Goal: Task Accomplishment & Management: Manage account settings

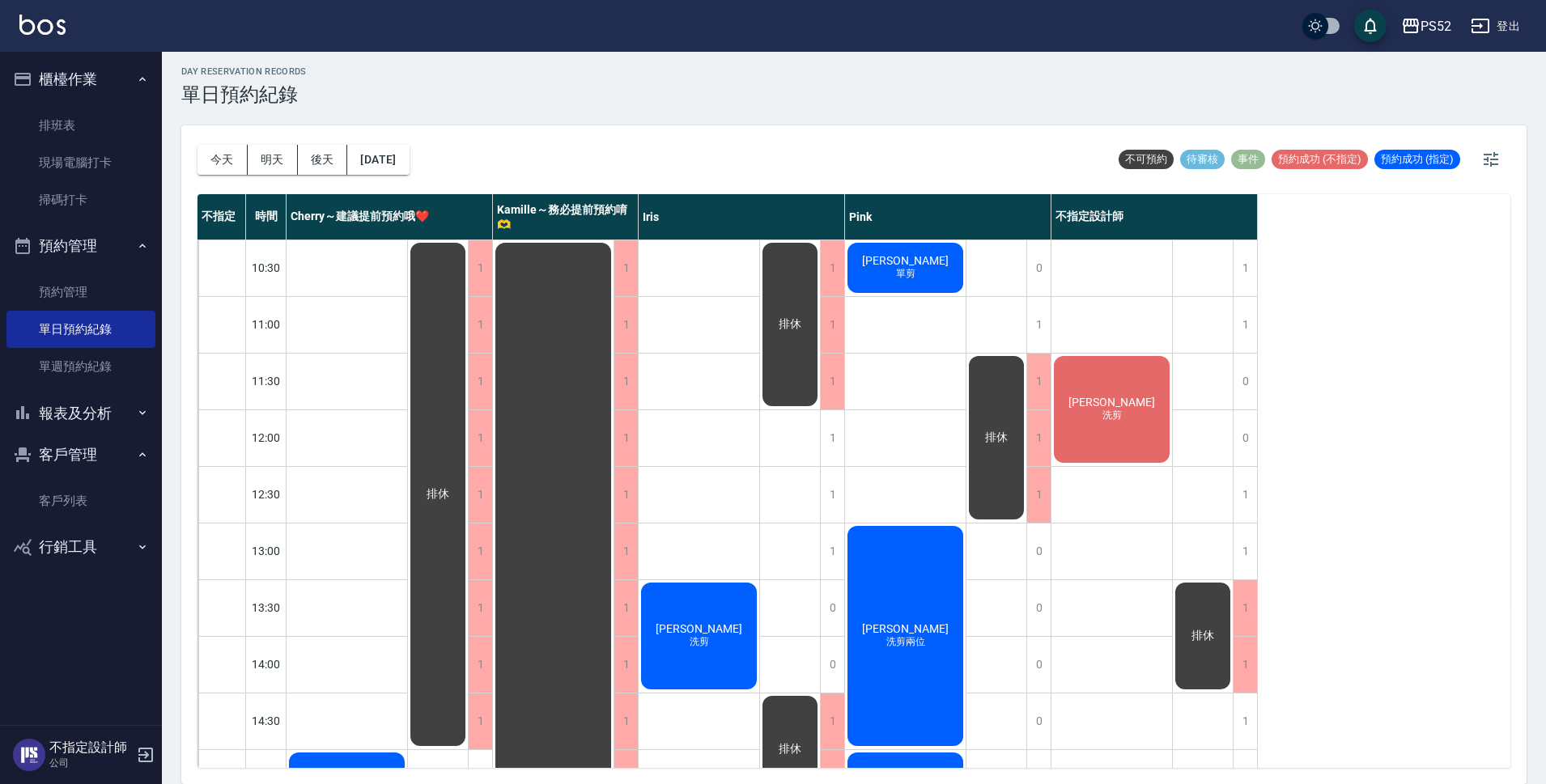
scroll to position [619, 0]
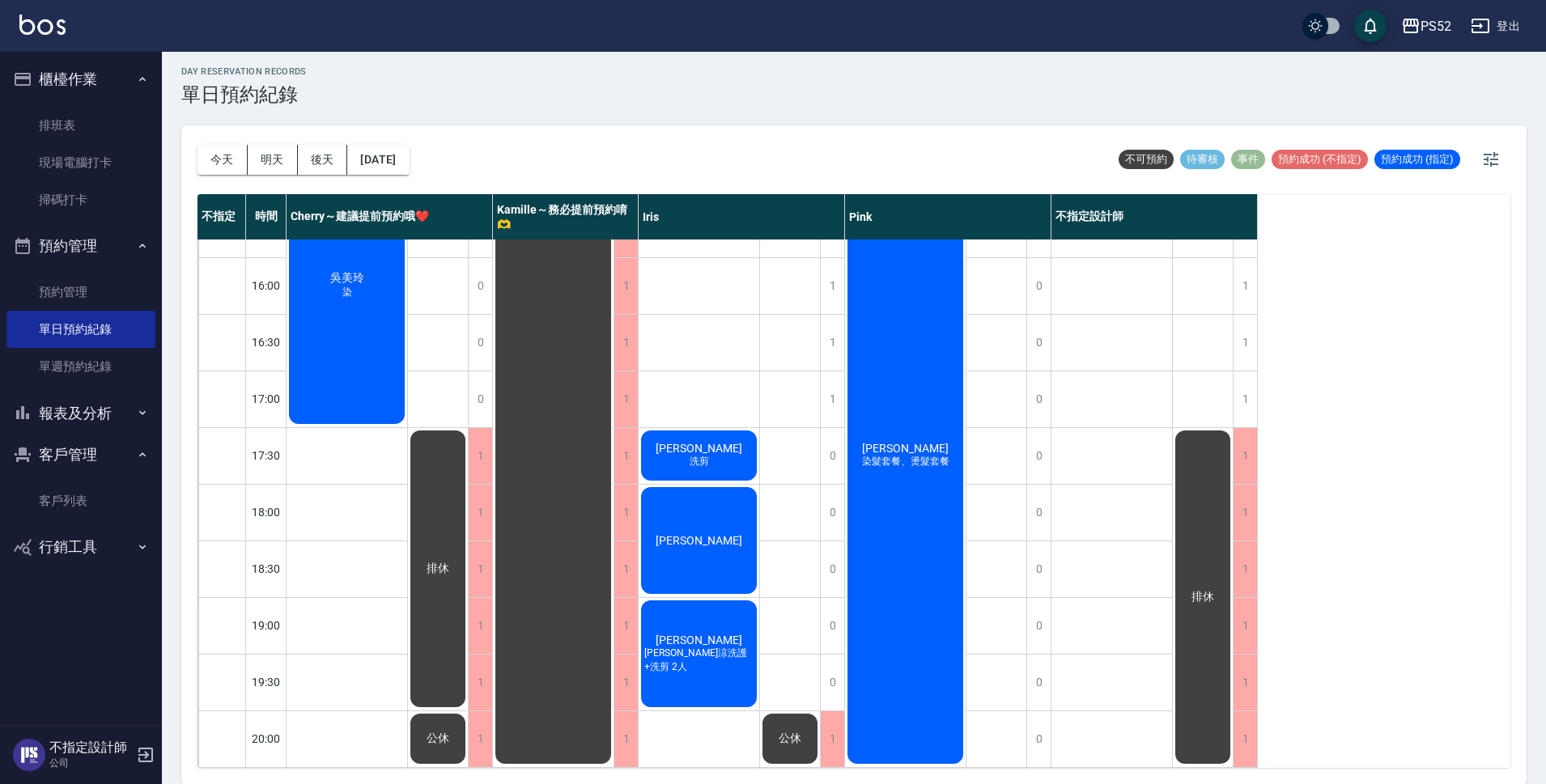
click at [1513, 28] on button "登出" at bounding box center [1495, 26] width 62 height 30
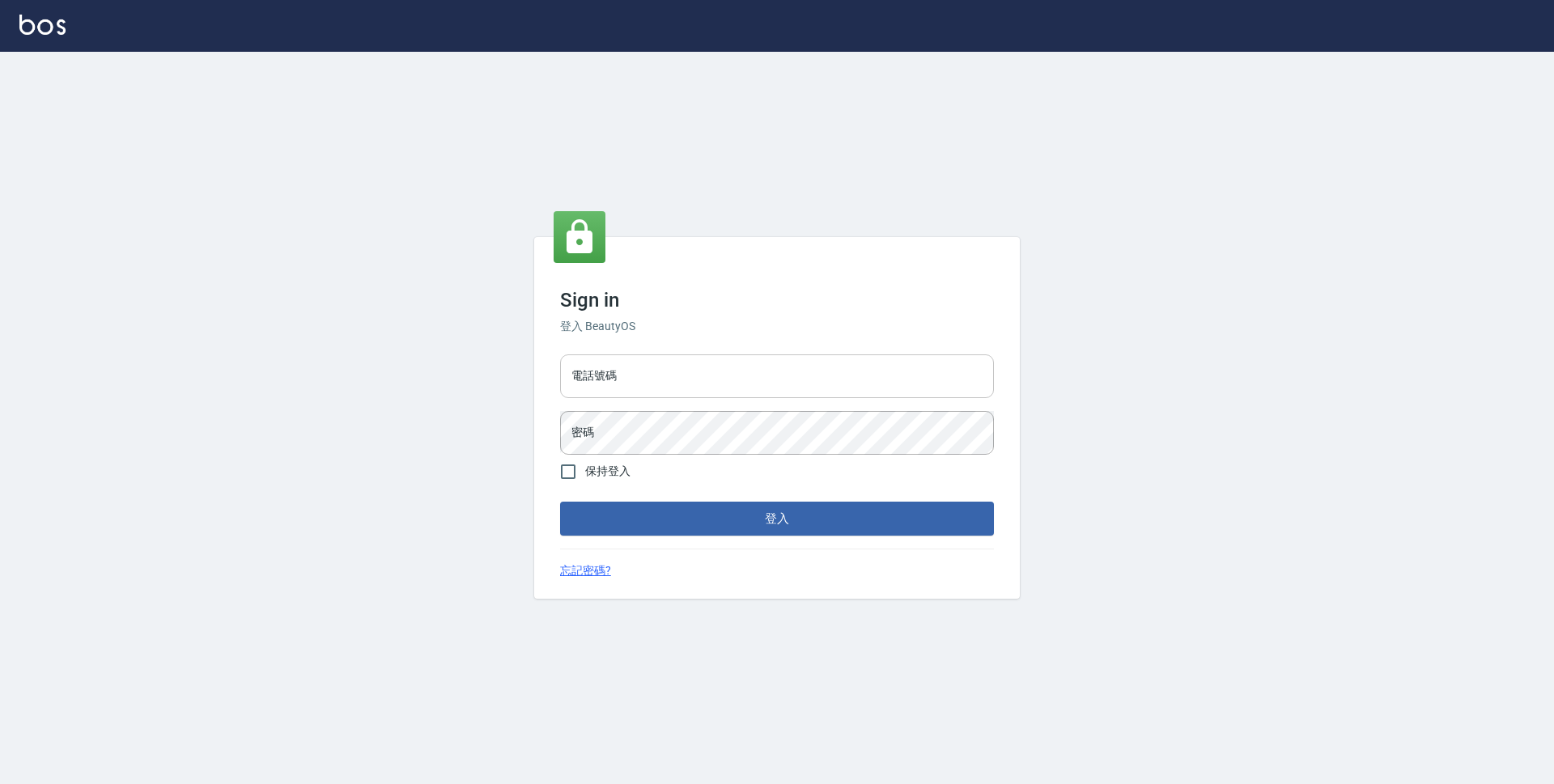
click at [666, 365] on input "電話號碼" at bounding box center [776, 376] width 434 height 43
type input "0923939755"
click at [560, 502] on button "登入" at bounding box center [776, 519] width 434 height 34
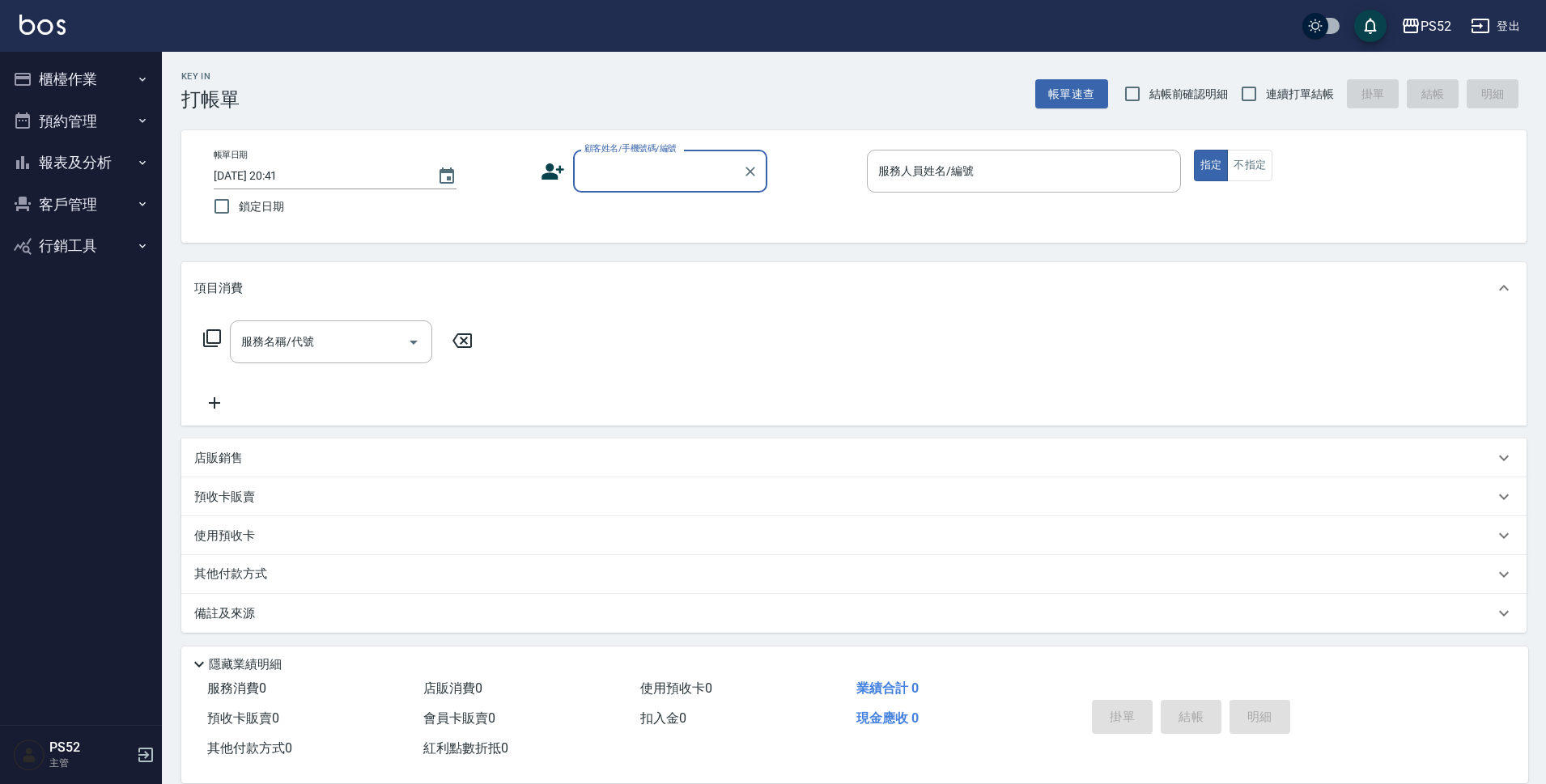
click at [91, 78] on button "櫃檯作業" at bounding box center [80, 79] width 149 height 42
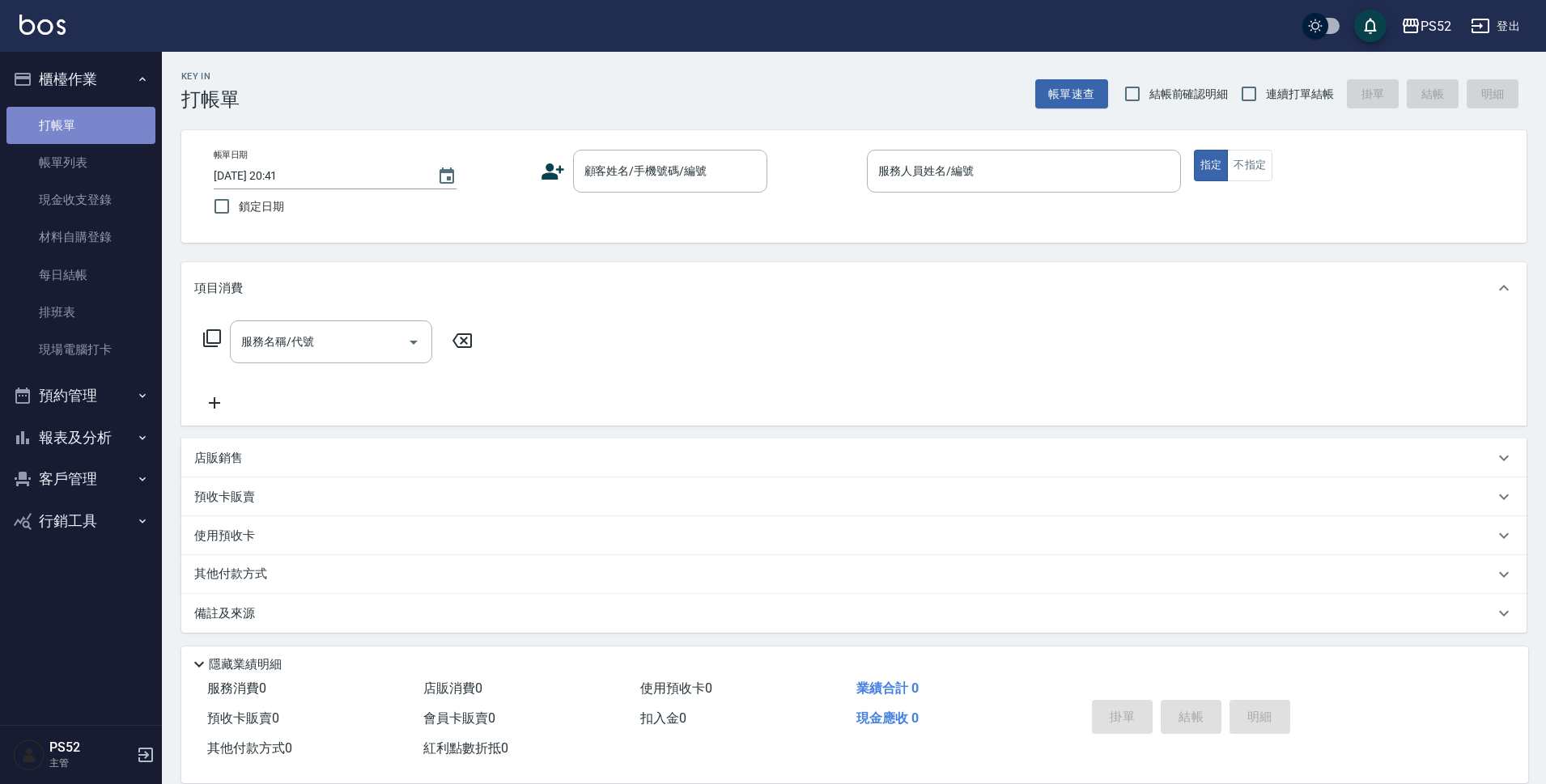
click at [99, 124] on link "打帳單" at bounding box center [80, 125] width 149 height 37
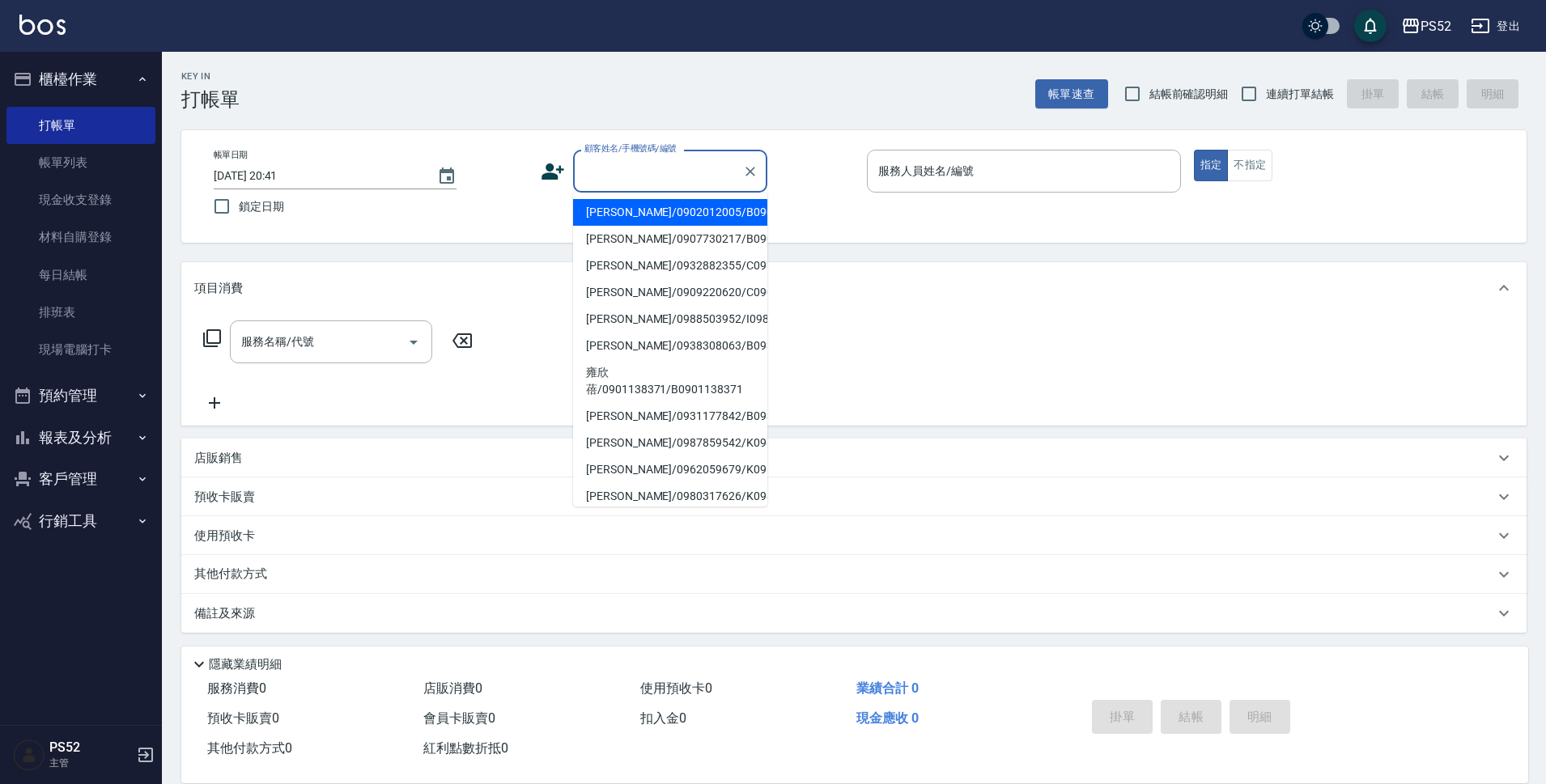
click at [623, 175] on input "顧客姓名/手機號碼/編號" at bounding box center [658, 170] width 155 height 28
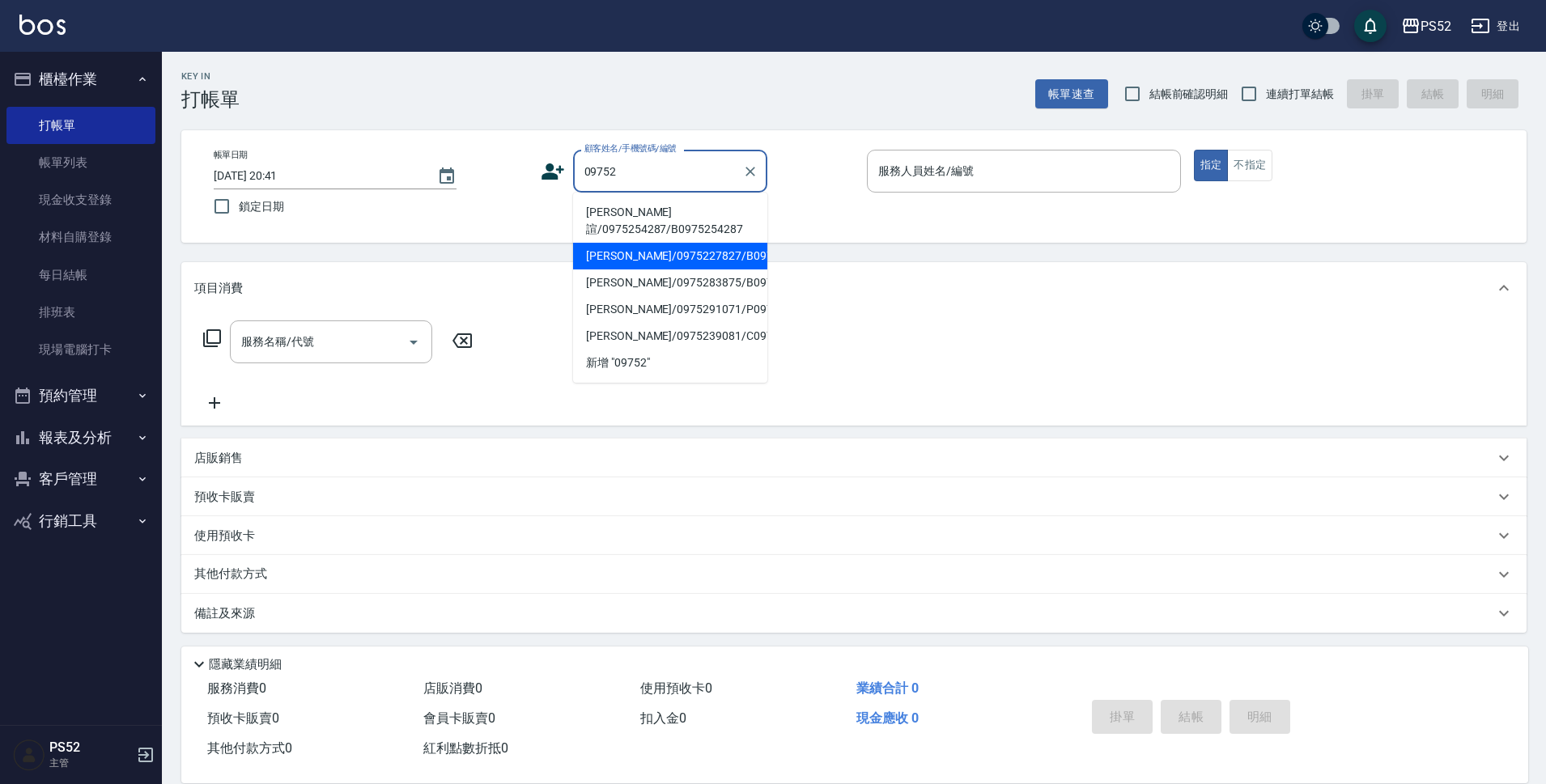
type input "09752"
click at [55, 479] on button "客戶管理" at bounding box center [80, 479] width 149 height 42
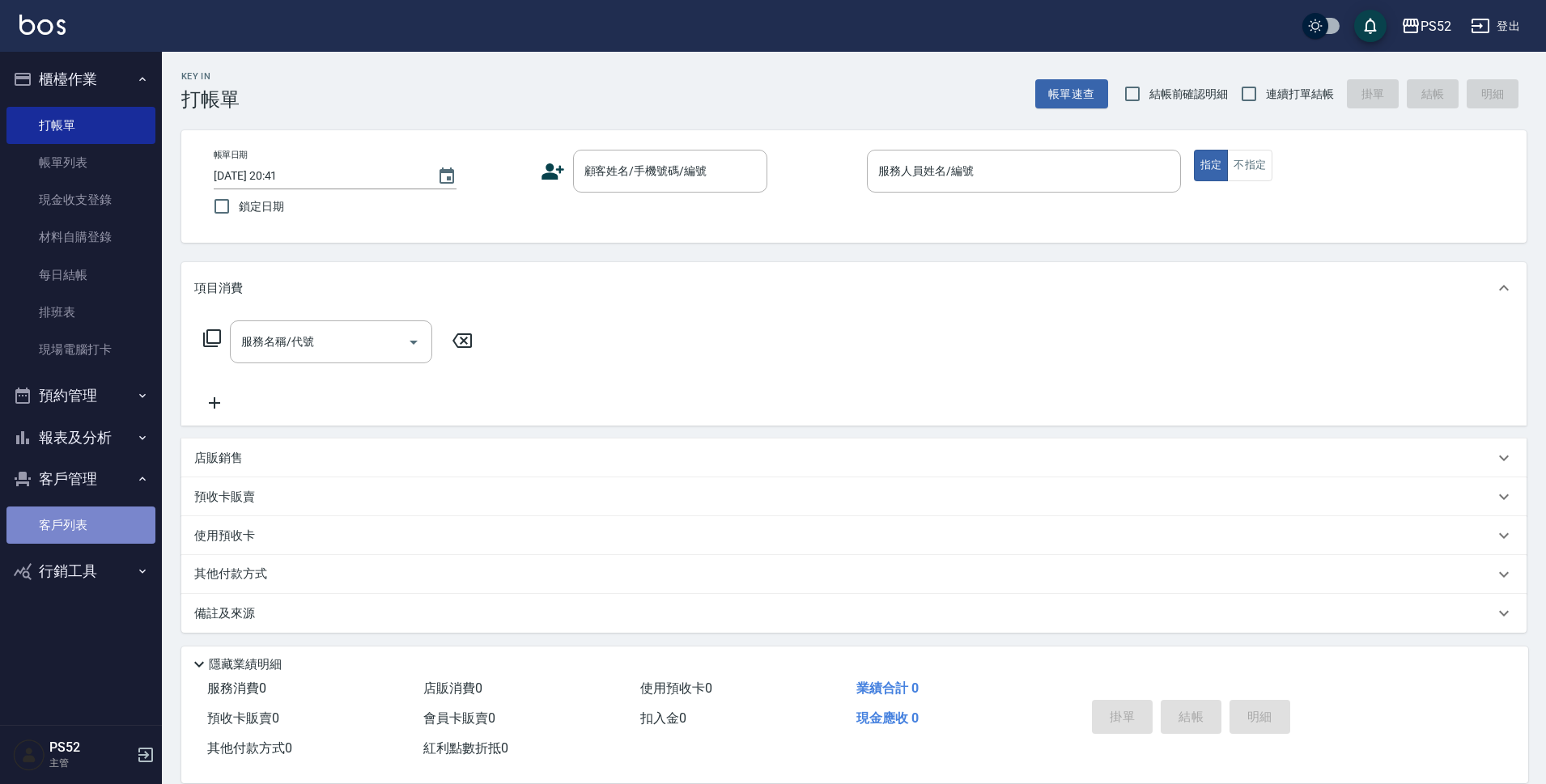
click at [86, 533] on link "客戶列表" at bounding box center [80, 524] width 149 height 37
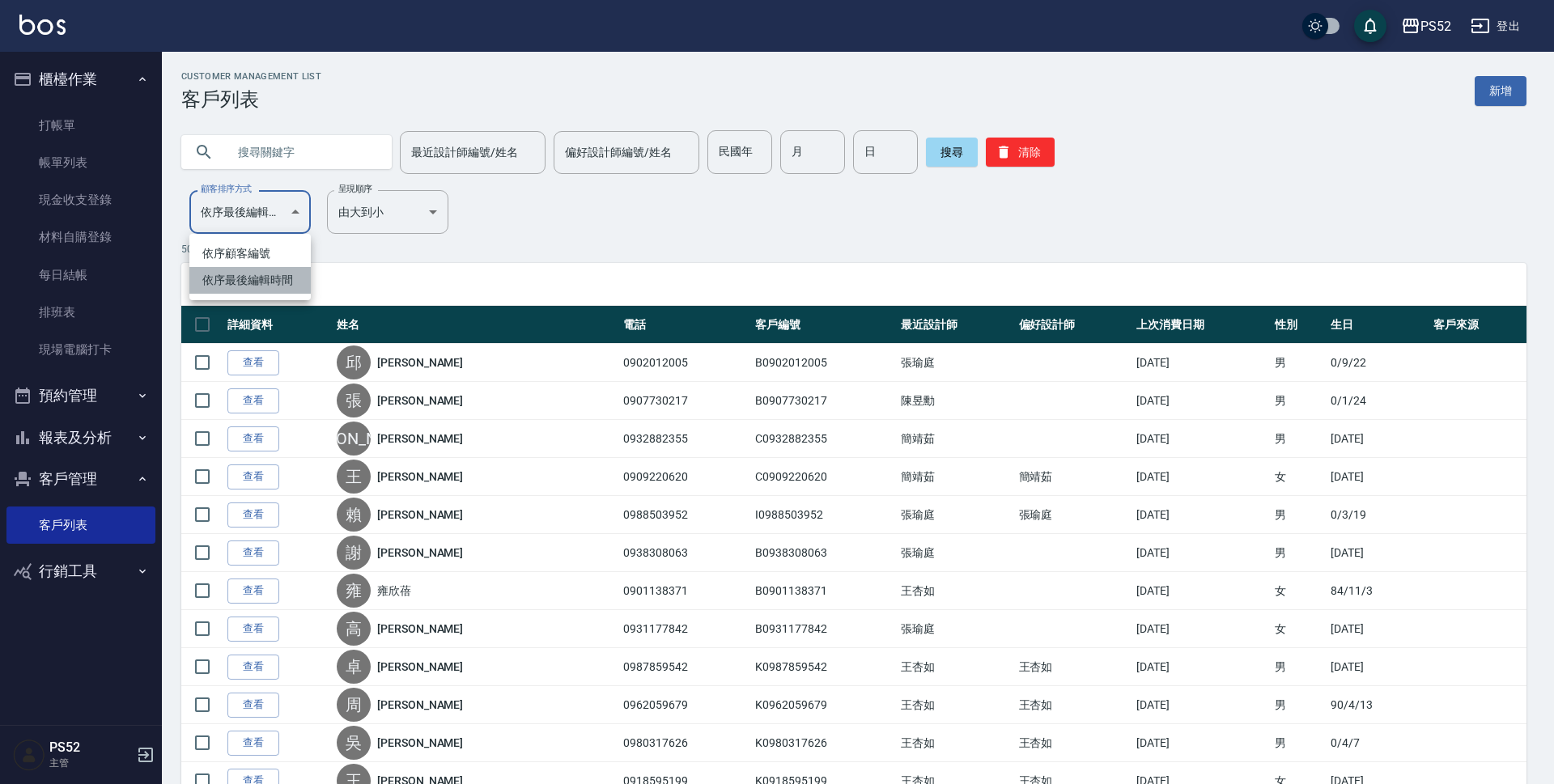
click at [278, 268] on li "依序最後編輯時間" at bounding box center [250, 280] width 122 height 27
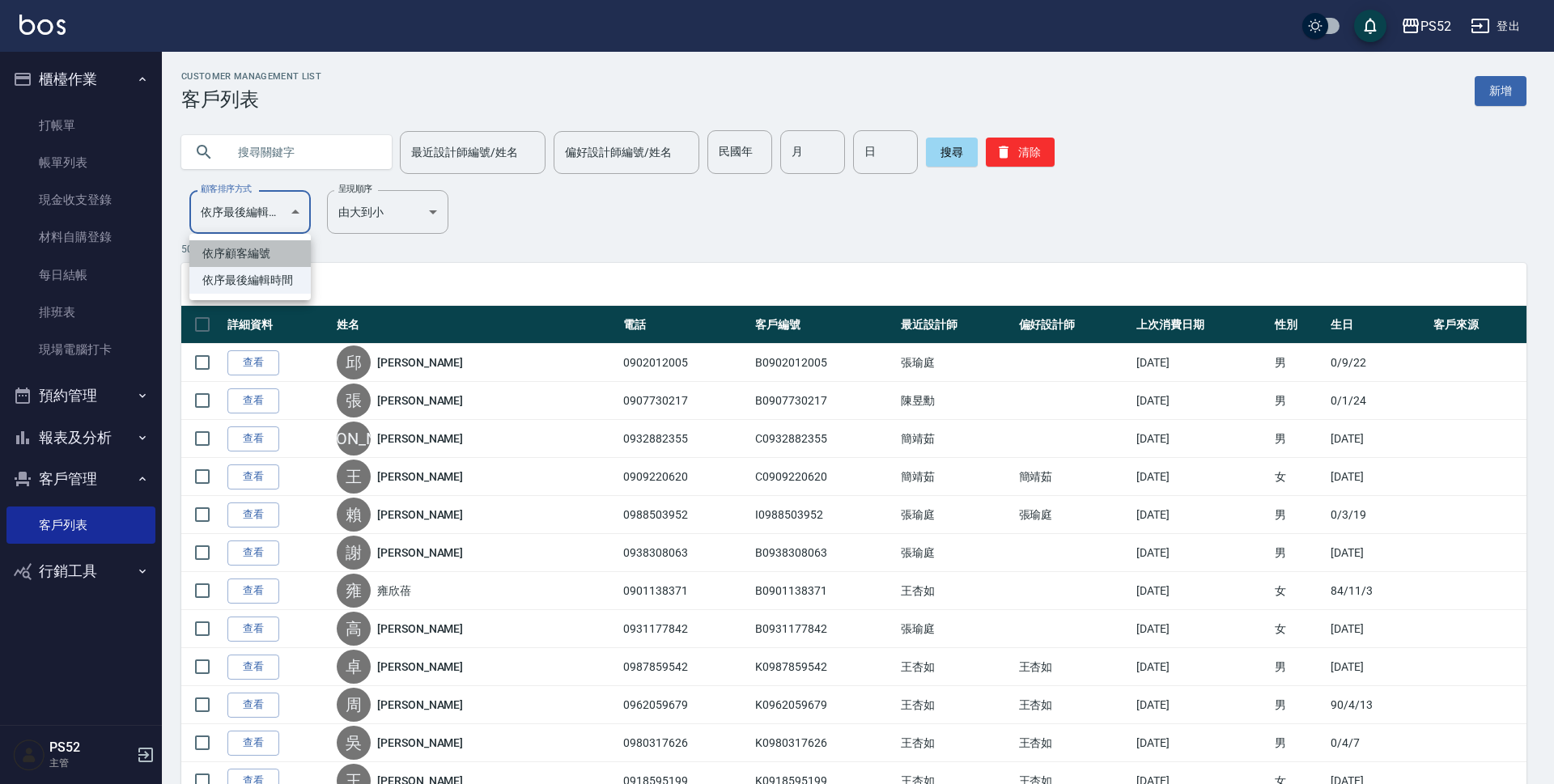
click at [278, 258] on li "依序顧客編號" at bounding box center [250, 254] width 122 height 27
type input "NO"
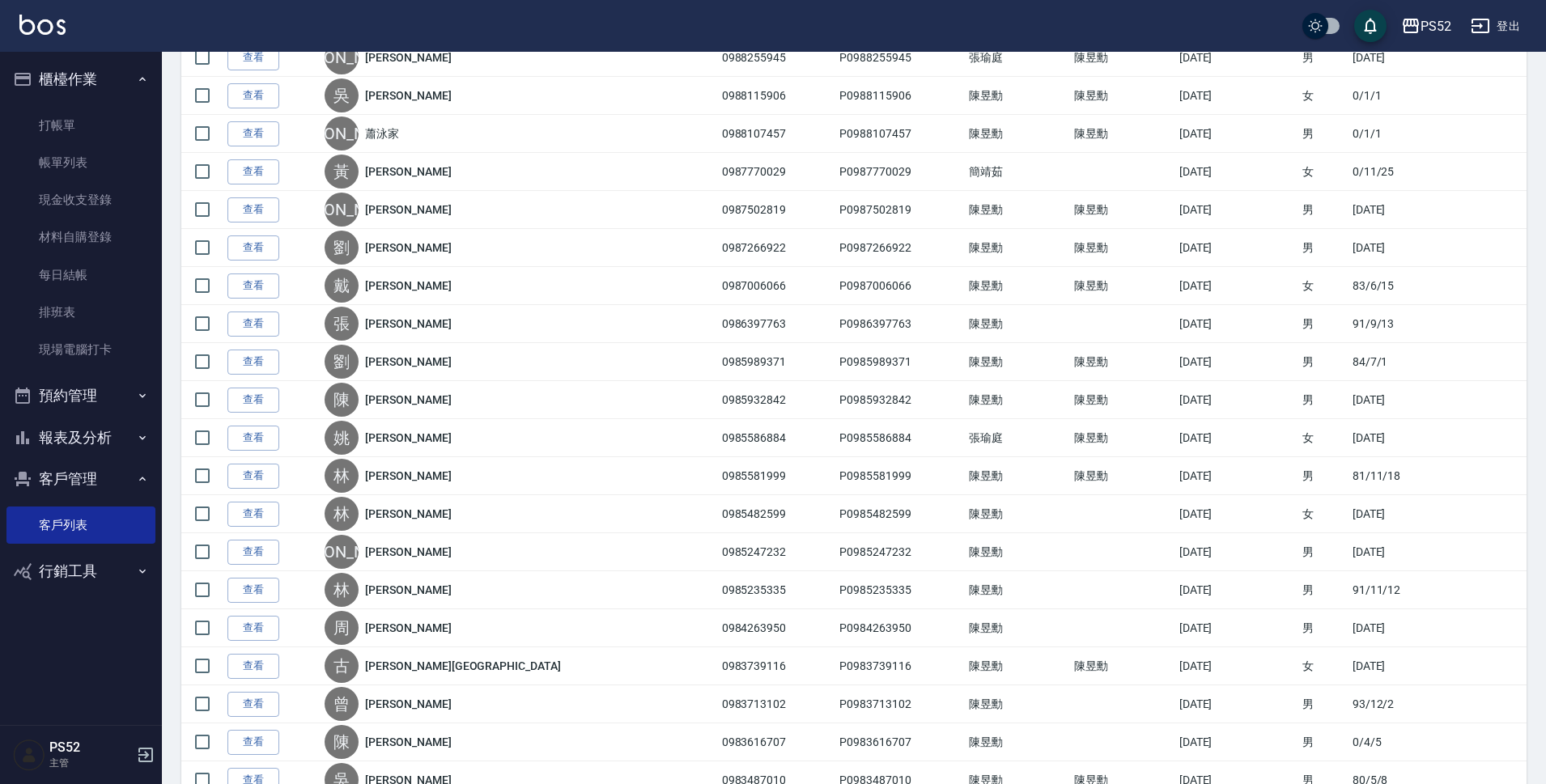
scroll to position [1483, 0]
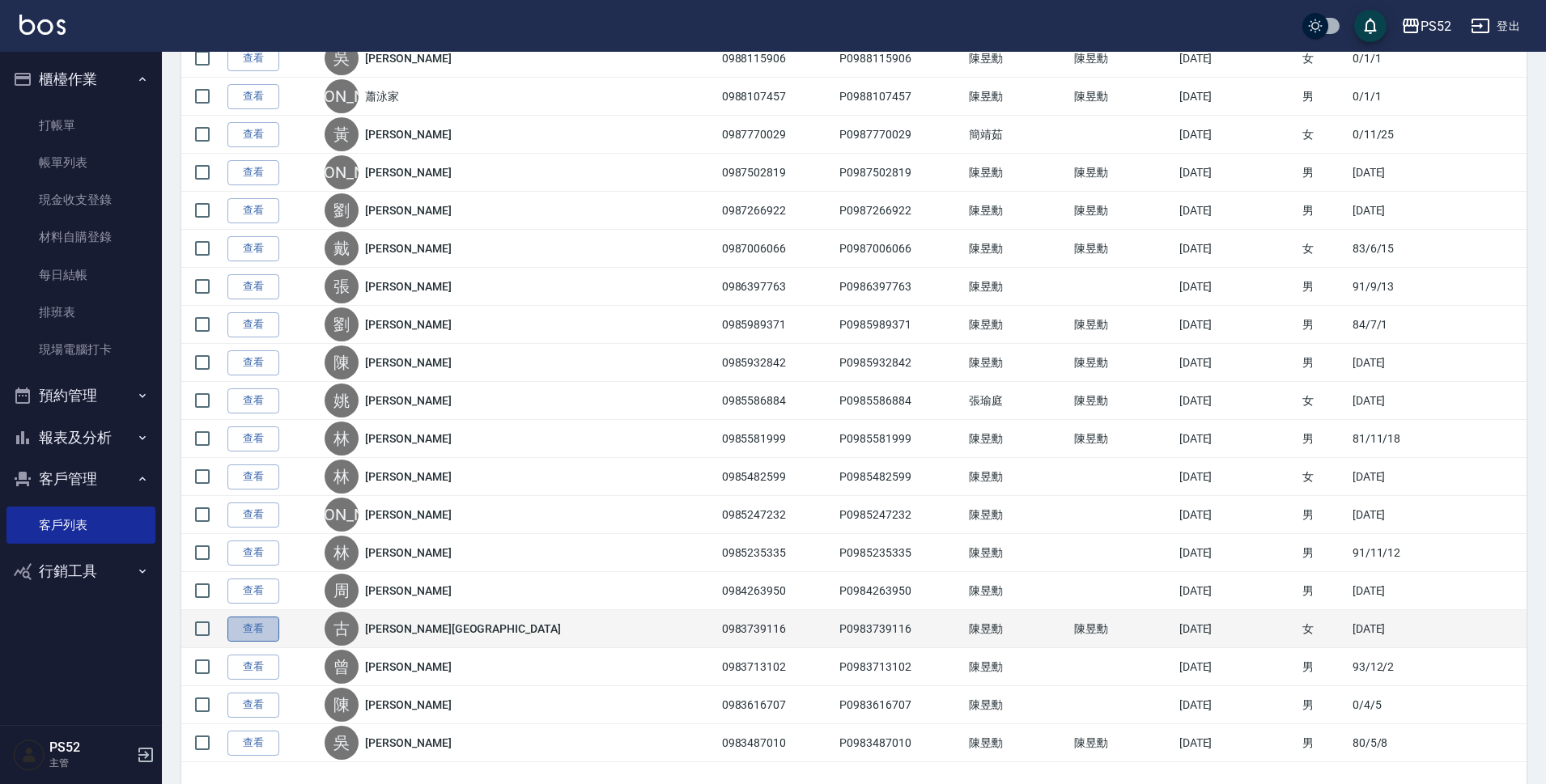
click at [242, 634] on link "查看" at bounding box center [252, 629] width 51 height 25
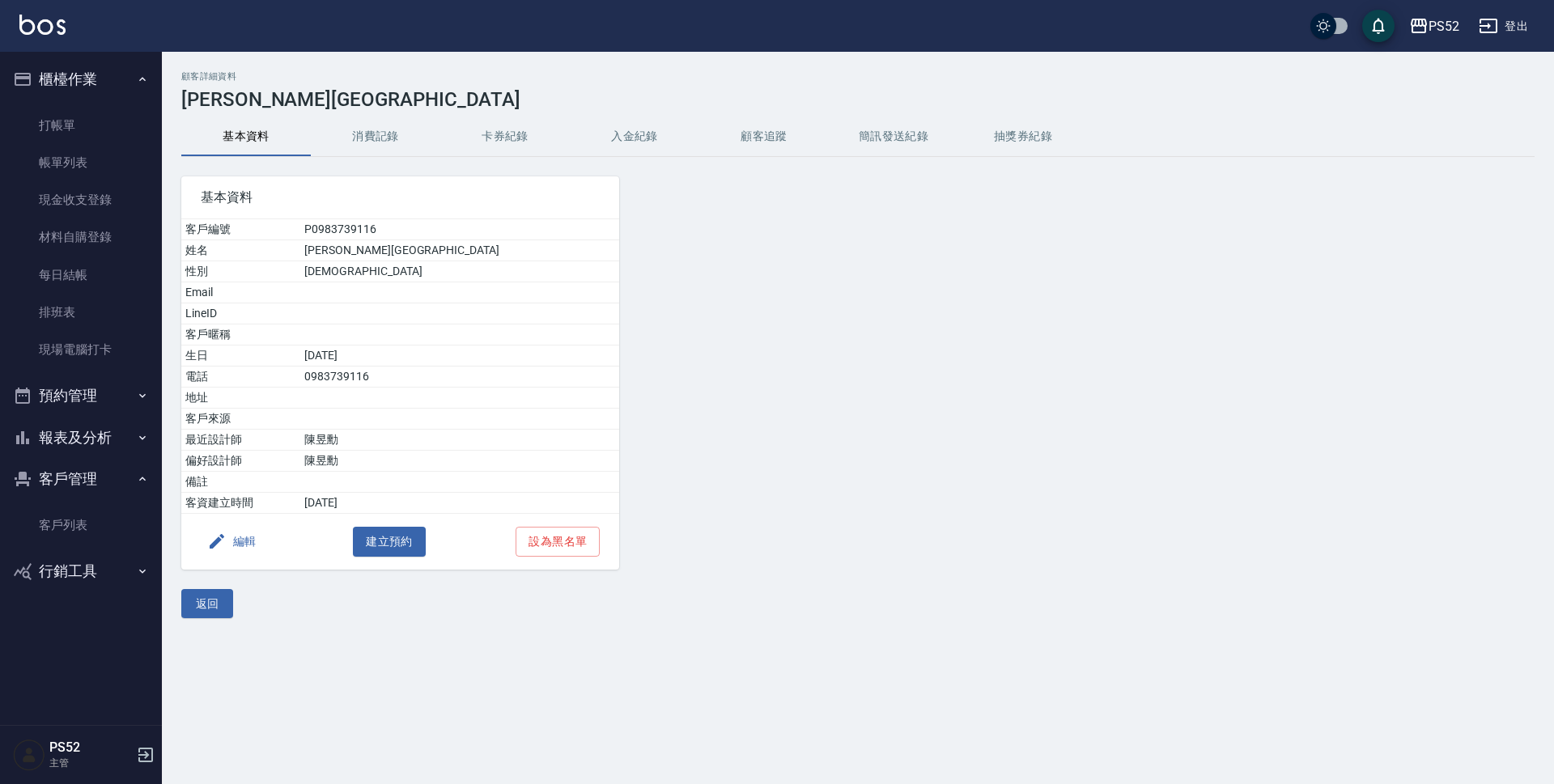
click at [364, 133] on button "消費記錄" at bounding box center [376, 136] width 130 height 39
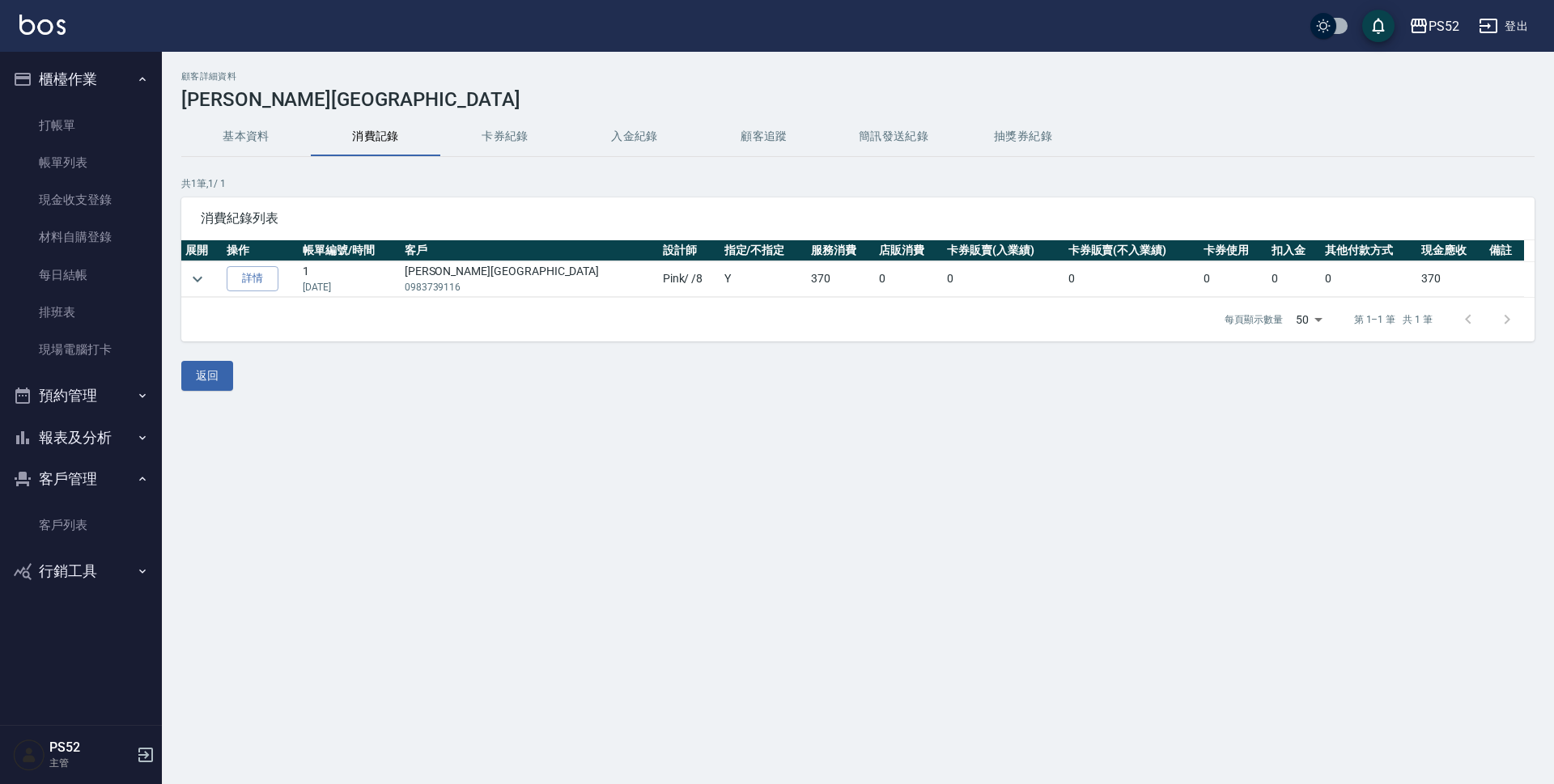
click at [882, 125] on button "簡訊發送紀錄" at bounding box center [893, 136] width 130 height 39
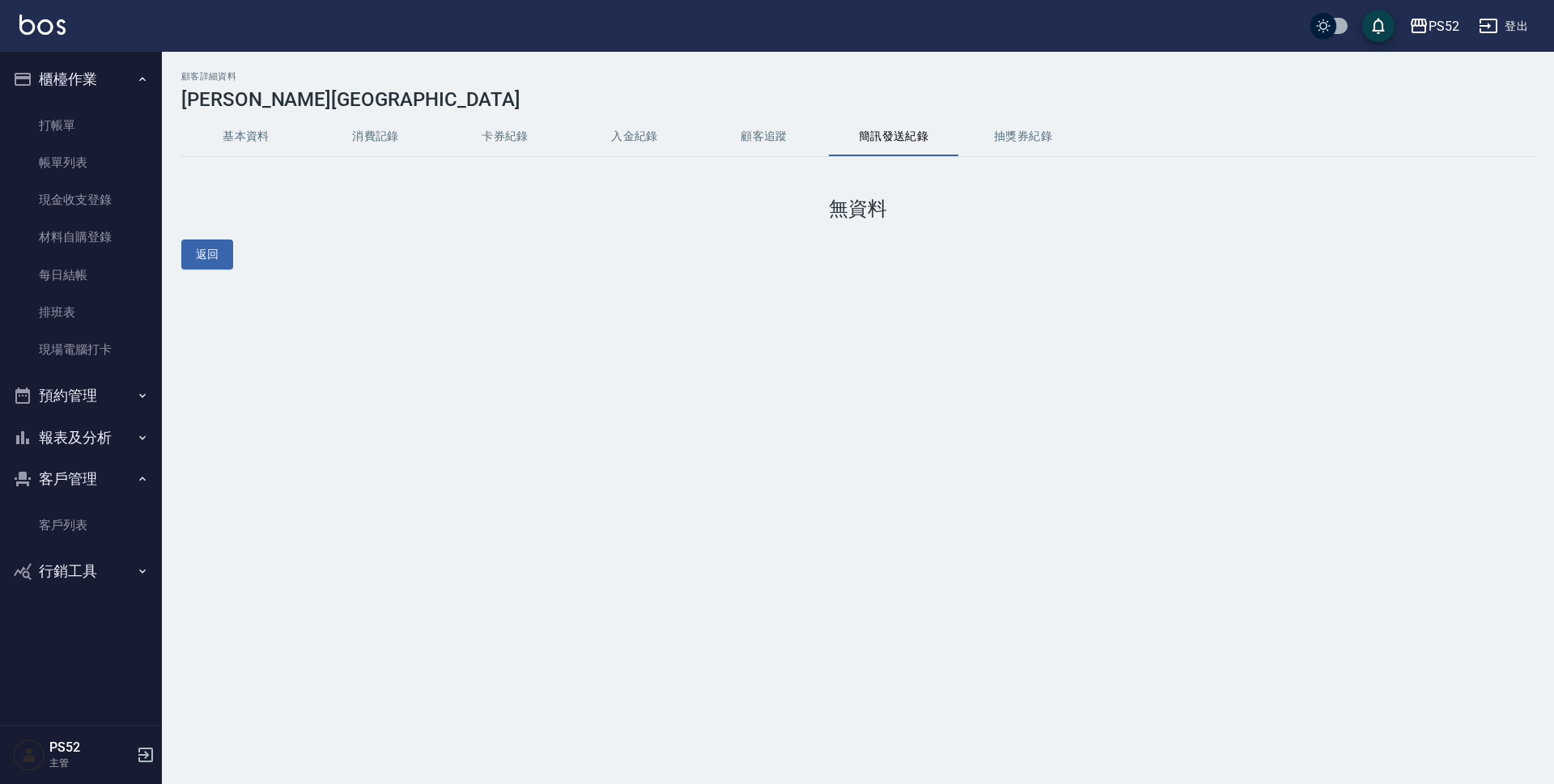
click at [238, 143] on button "基本資料" at bounding box center [246, 136] width 130 height 39
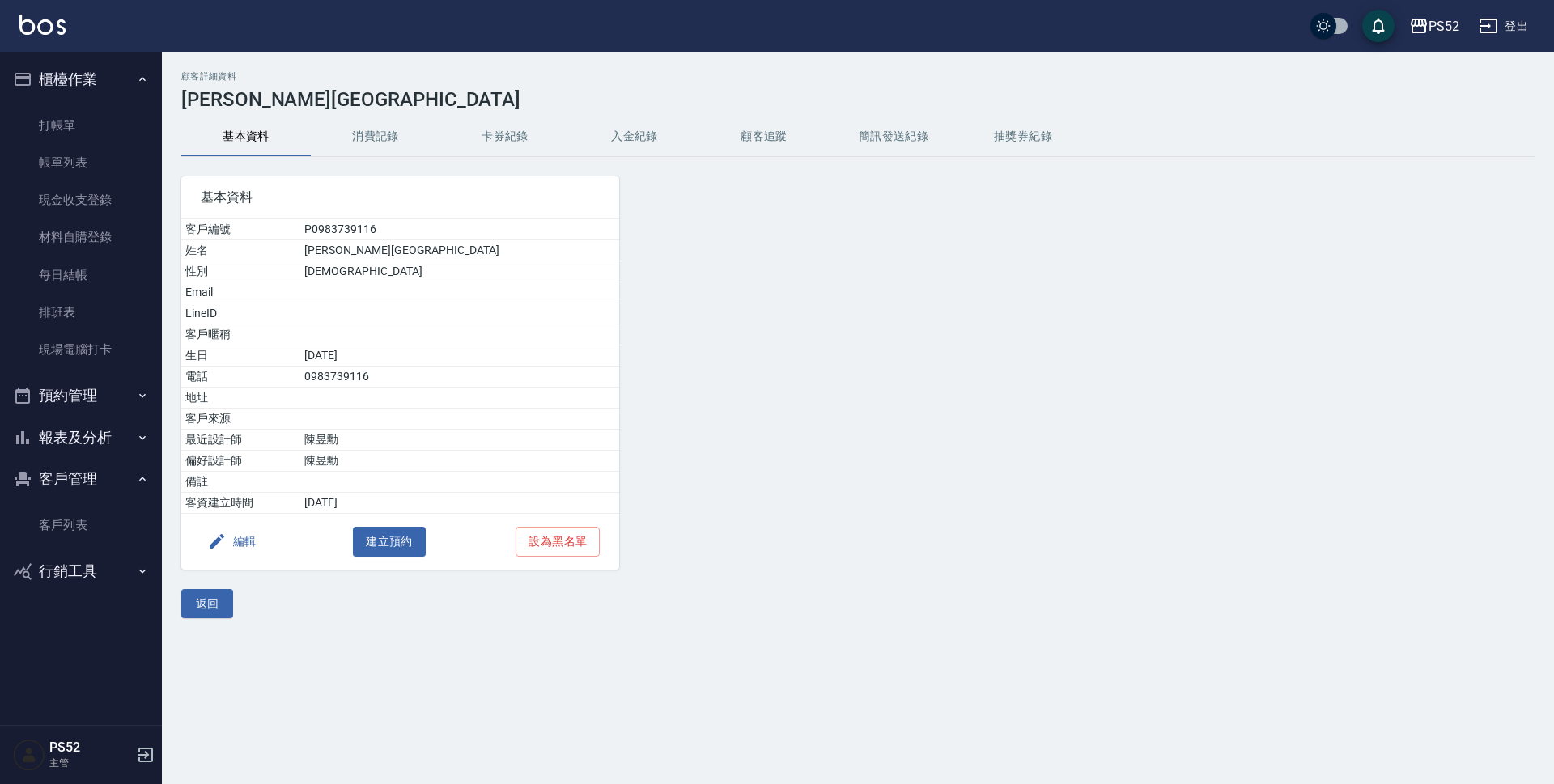
click at [242, 536] on button "編輯" at bounding box center [232, 542] width 62 height 30
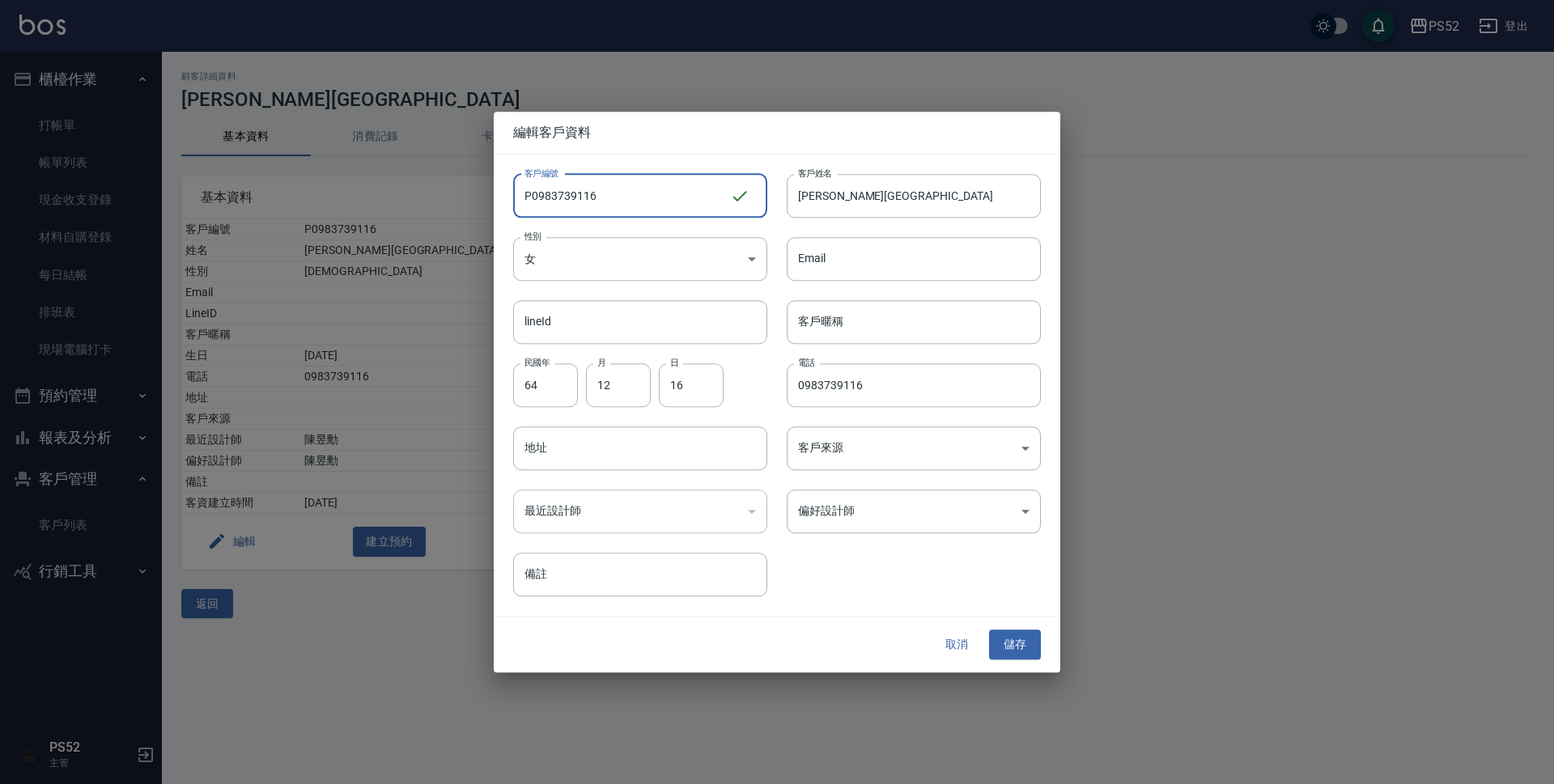
drag, startPoint x: 638, startPoint y: 195, endPoint x: 403, endPoint y: 198, distance: 235.0
click at [403, 198] on div "編輯客戶資料 客戶編號 P0983739116 ​ 客戶編號 客戶姓名 [PERSON_NAME] 客戶姓名 性別 女 [DEMOGRAPHIC_DATA] …" at bounding box center [777, 392] width 1554 height 784
type input "＿"
type input "B0975209270"
click at [650, 261] on body "PS52 登出 櫃檯作業 打帳單 帳單列表 現金收支登錄 材料自購登錄 每日結帳 排班表 現場電腦打卡 預約管理 預約管理 單日預約紀錄 單週預約紀錄 報表及…" at bounding box center [777, 392] width 1554 height 784
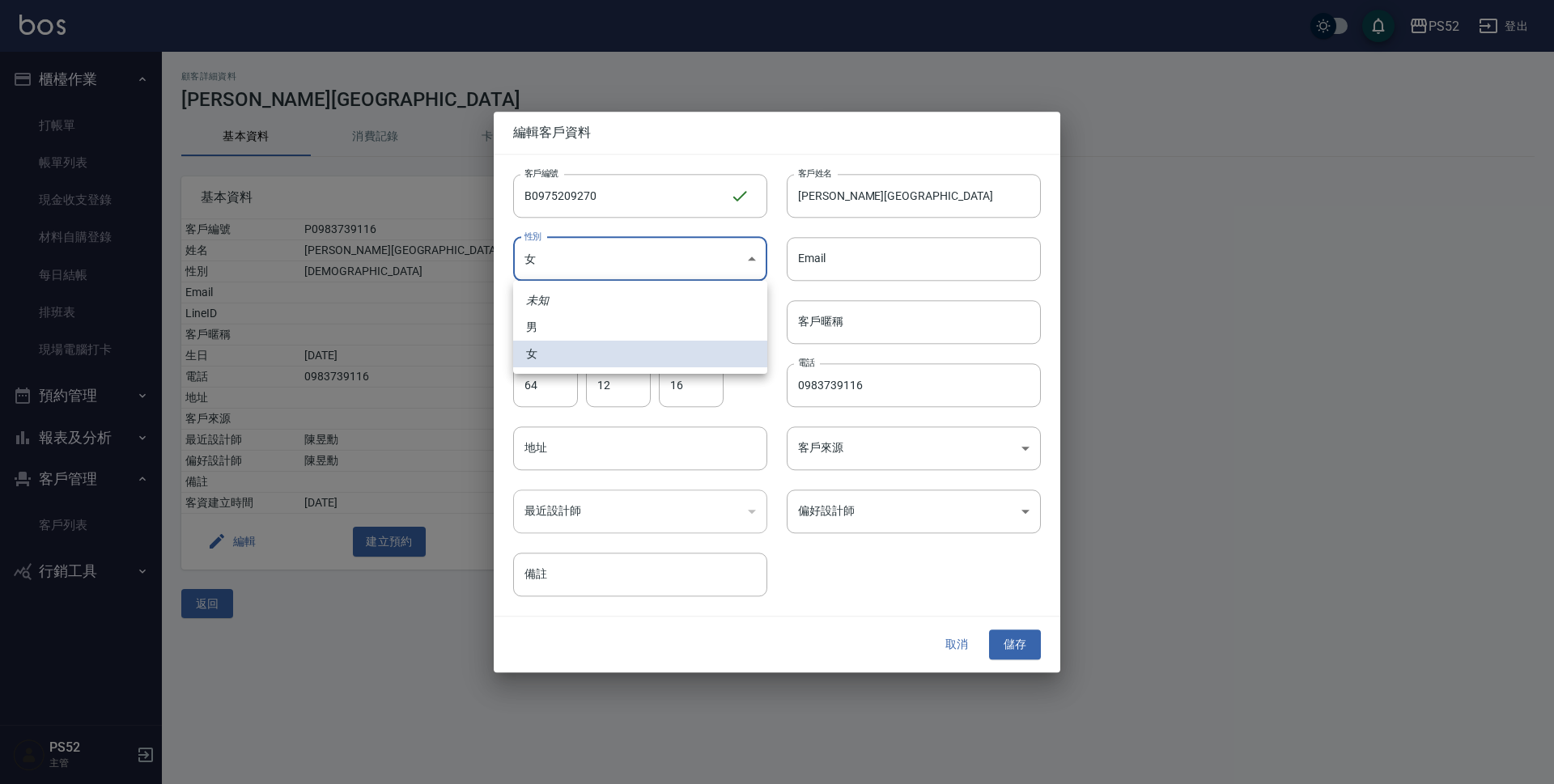
click at [617, 329] on li "男" at bounding box center [640, 327] width 254 height 27
type input "[DEMOGRAPHIC_DATA]"
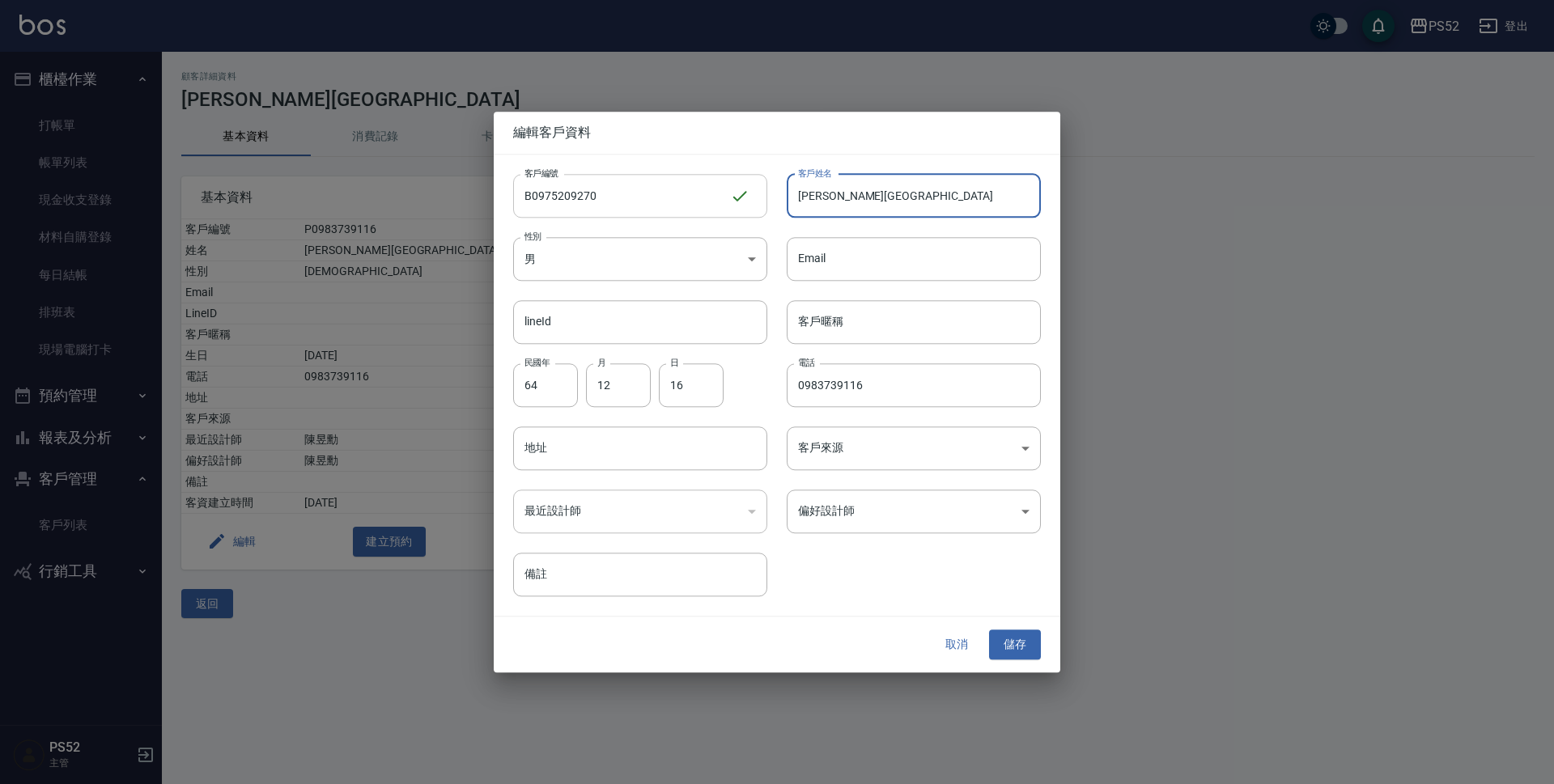
drag, startPoint x: 877, startPoint y: 202, endPoint x: 749, endPoint y: 194, distance: 128.2
click at [749, 194] on div "客戶編號 B0975209270 ​ 客戶編號 客戶姓名 [PERSON_NAME] 客戶姓名 性別 男 [DEMOGRAPHIC_DATA] 性別 Emai…" at bounding box center [767, 376] width 547 height 442
type input "5"
type input "整"
type input "[PERSON_NAME]"
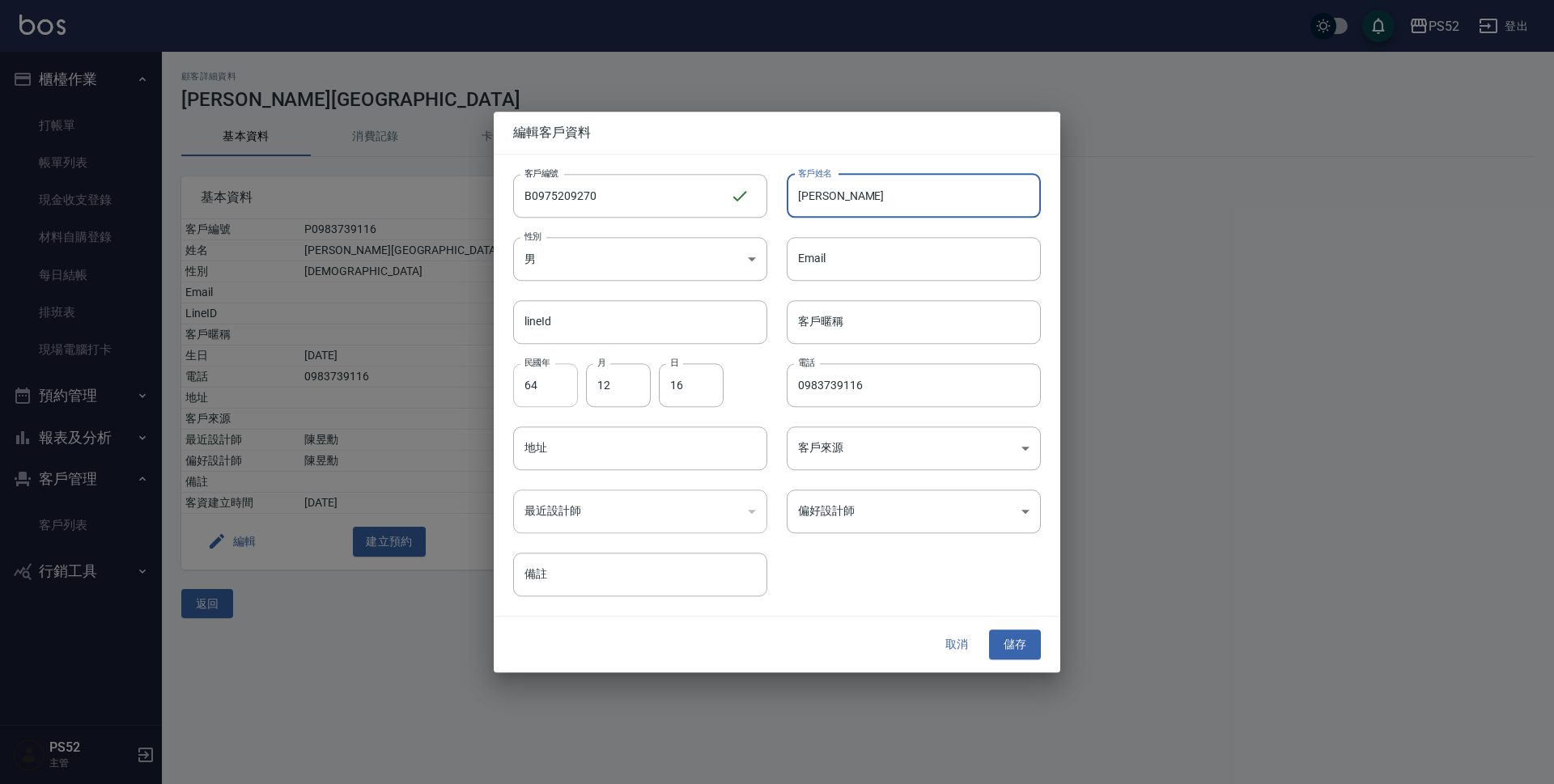
click at [570, 390] on input "64" at bounding box center [545, 385] width 65 height 43
type input "86"
type input "10"
type input "9"
type input "0975209270"
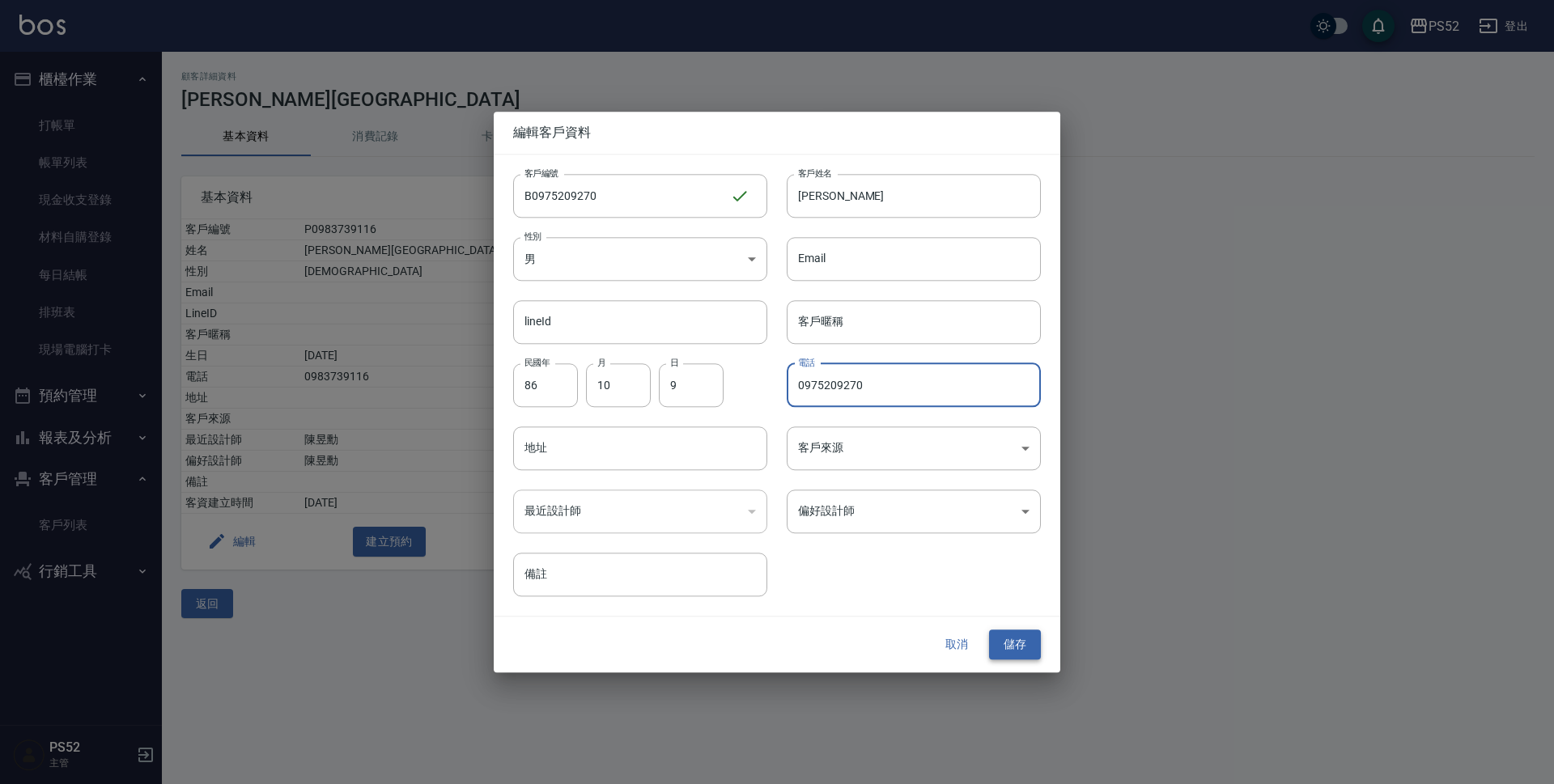
click at [1007, 637] on button "儲存" at bounding box center [1014, 644] width 51 height 30
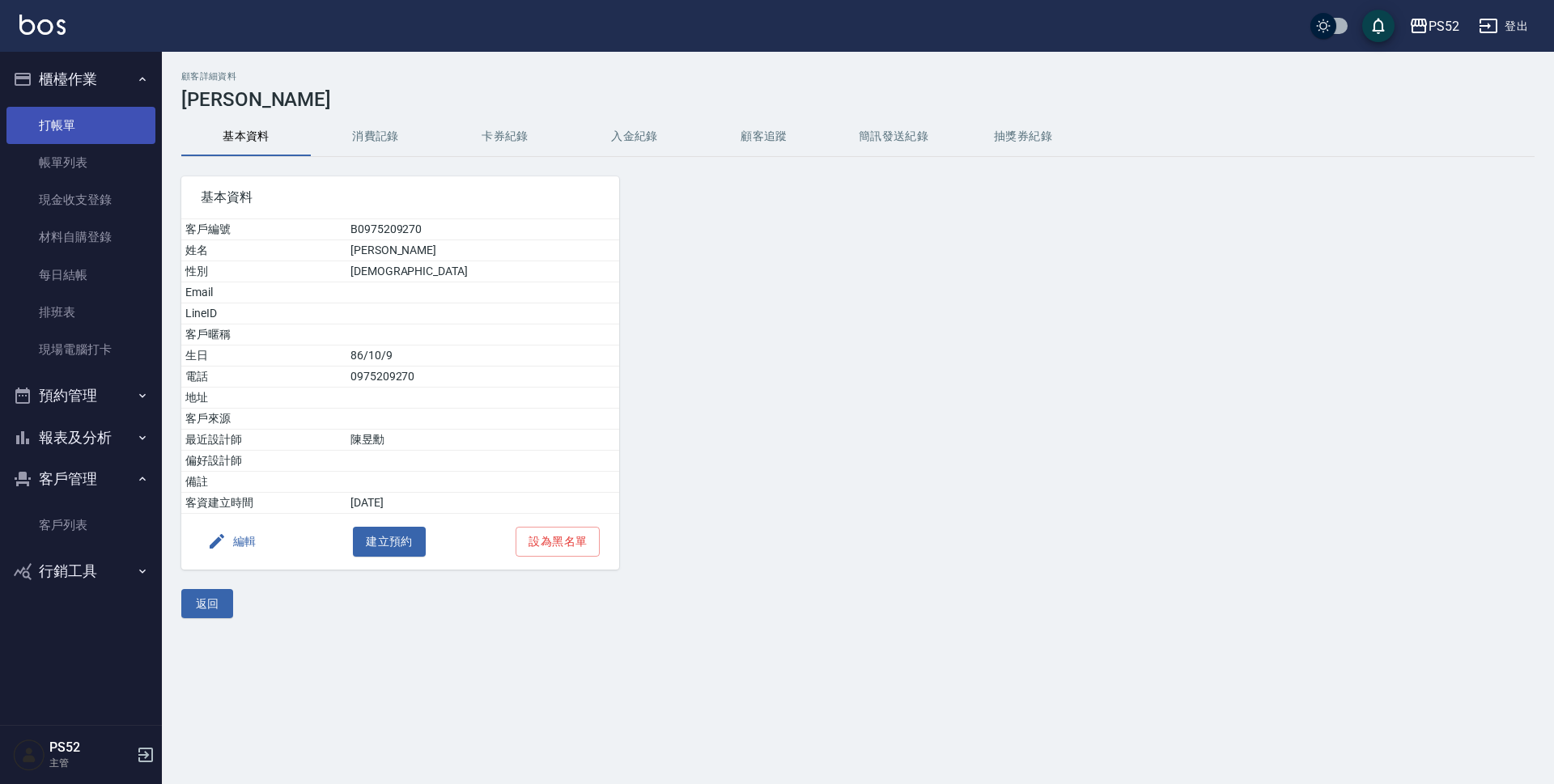
click at [99, 111] on link "打帳單" at bounding box center [80, 125] width 149 height 37
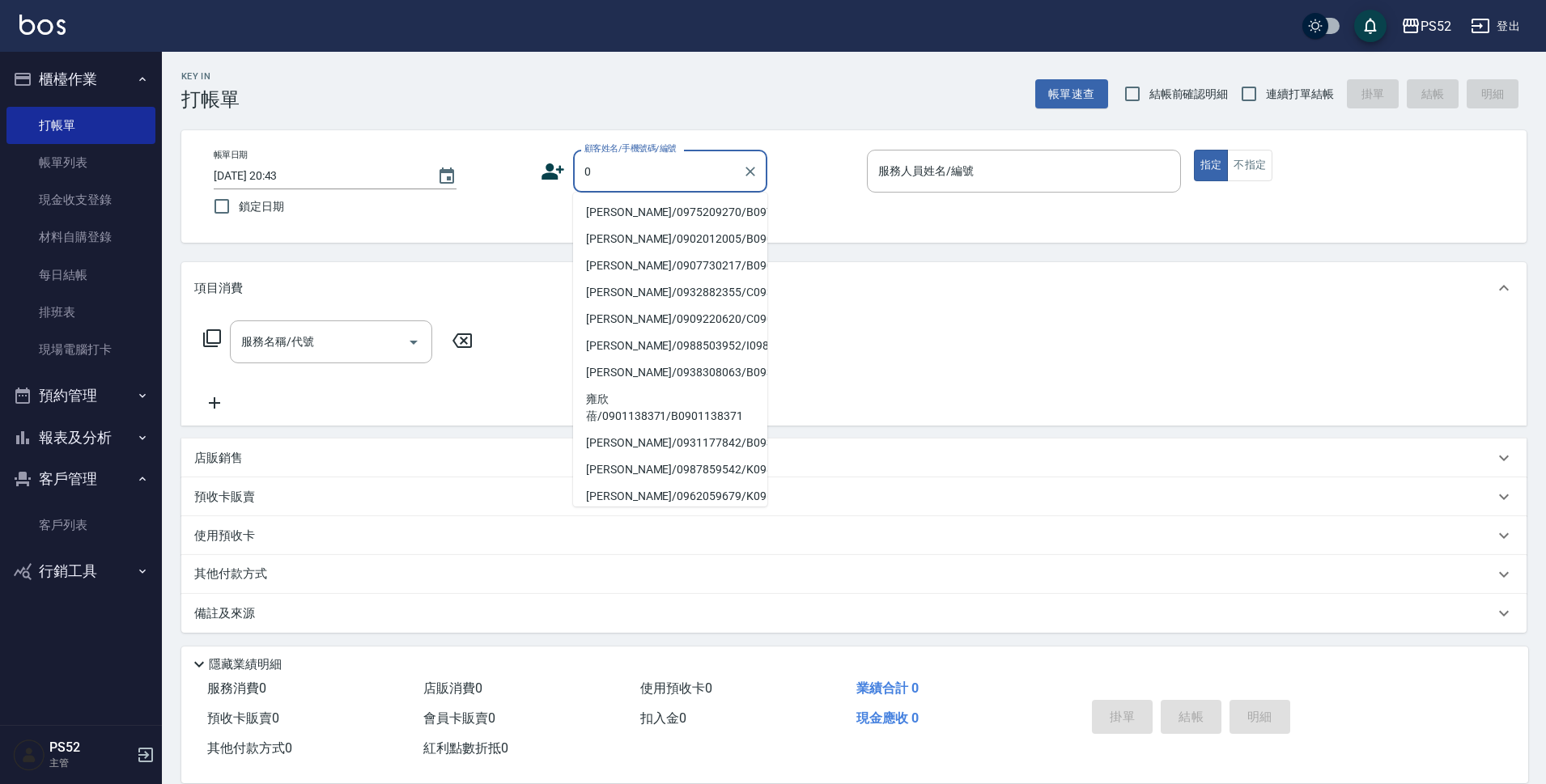
click at [687, 215] on li "[PERSON_NAME]/0975209270/B0975209270" at bounding box center [671, 213] width 195 height 27
type input "[PERSON_NAME]/0975209270/B0975209270"
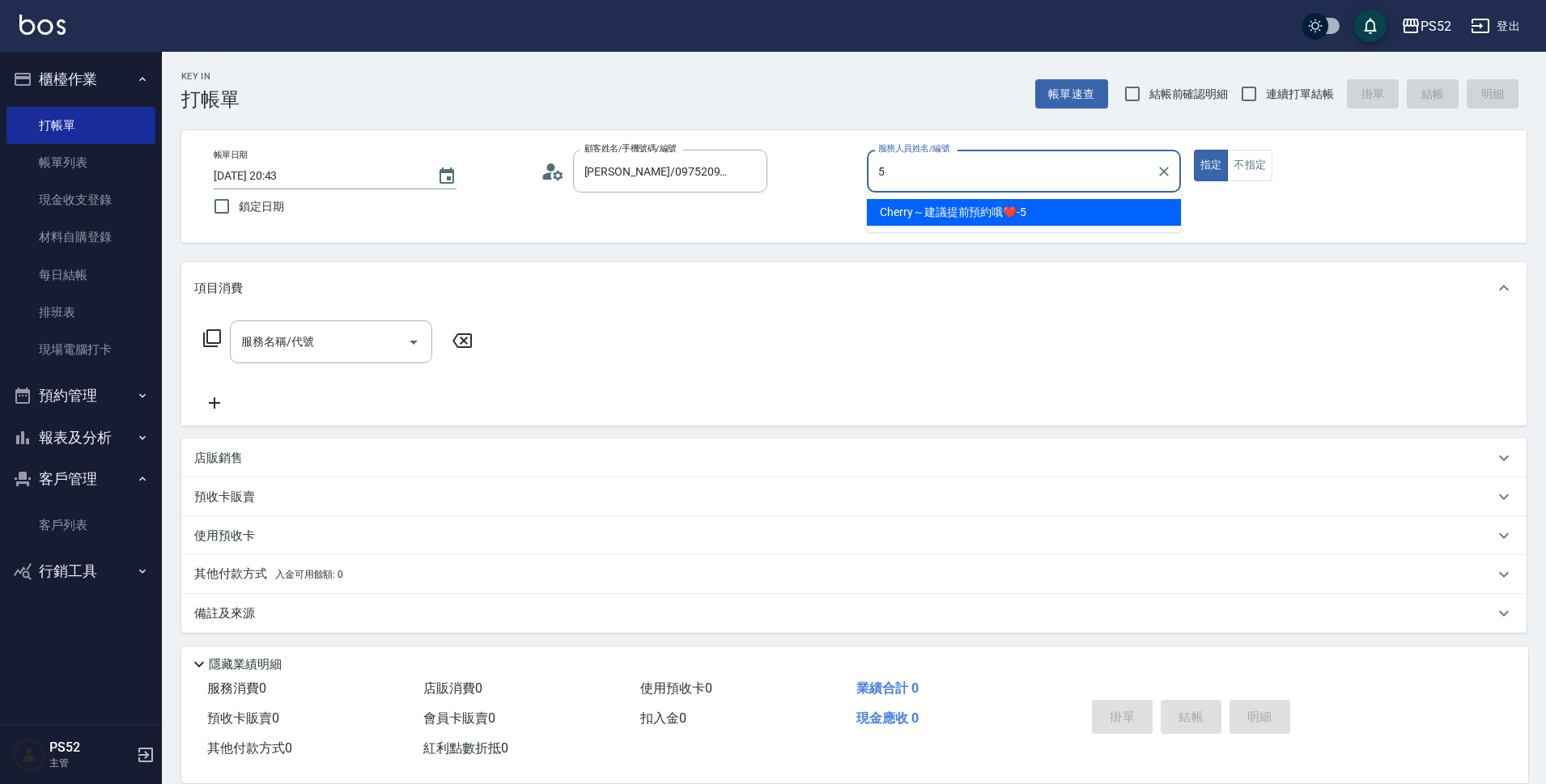
type input "Cherry～建議提前預約哦❤️-5"
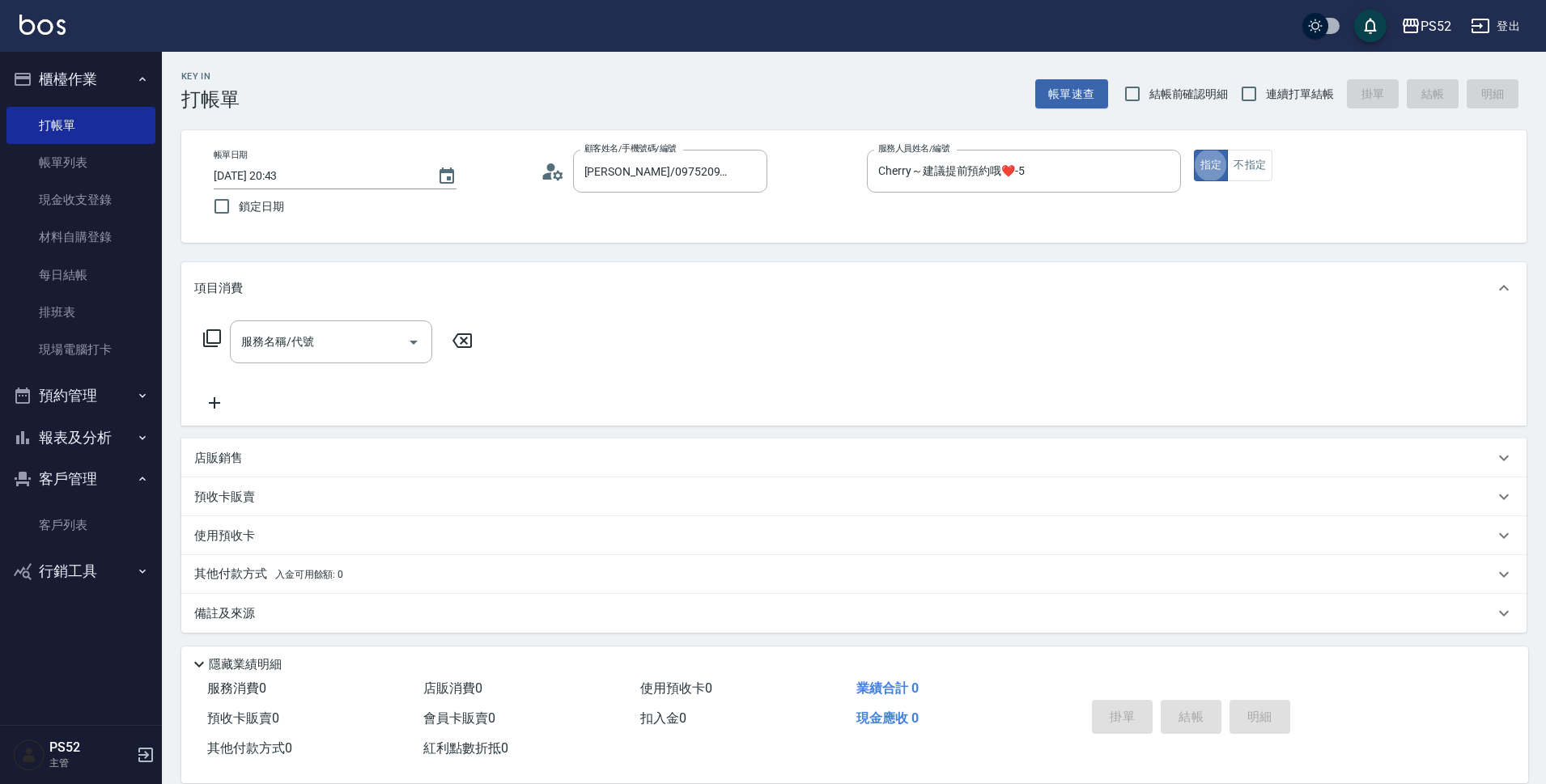
type button "true"
click at [1271, 99] on span "連續打單結帳" at bounding box center [1299, 94] width 68 height 17
click at [1266, 99] on input "連續打單結帳" at bounding box center [1249, 94] width 34 height 34
checkbox input "true"
click at [1265, 173] on button "不指定" at bounding box center [1249, 165] width 45 height 32
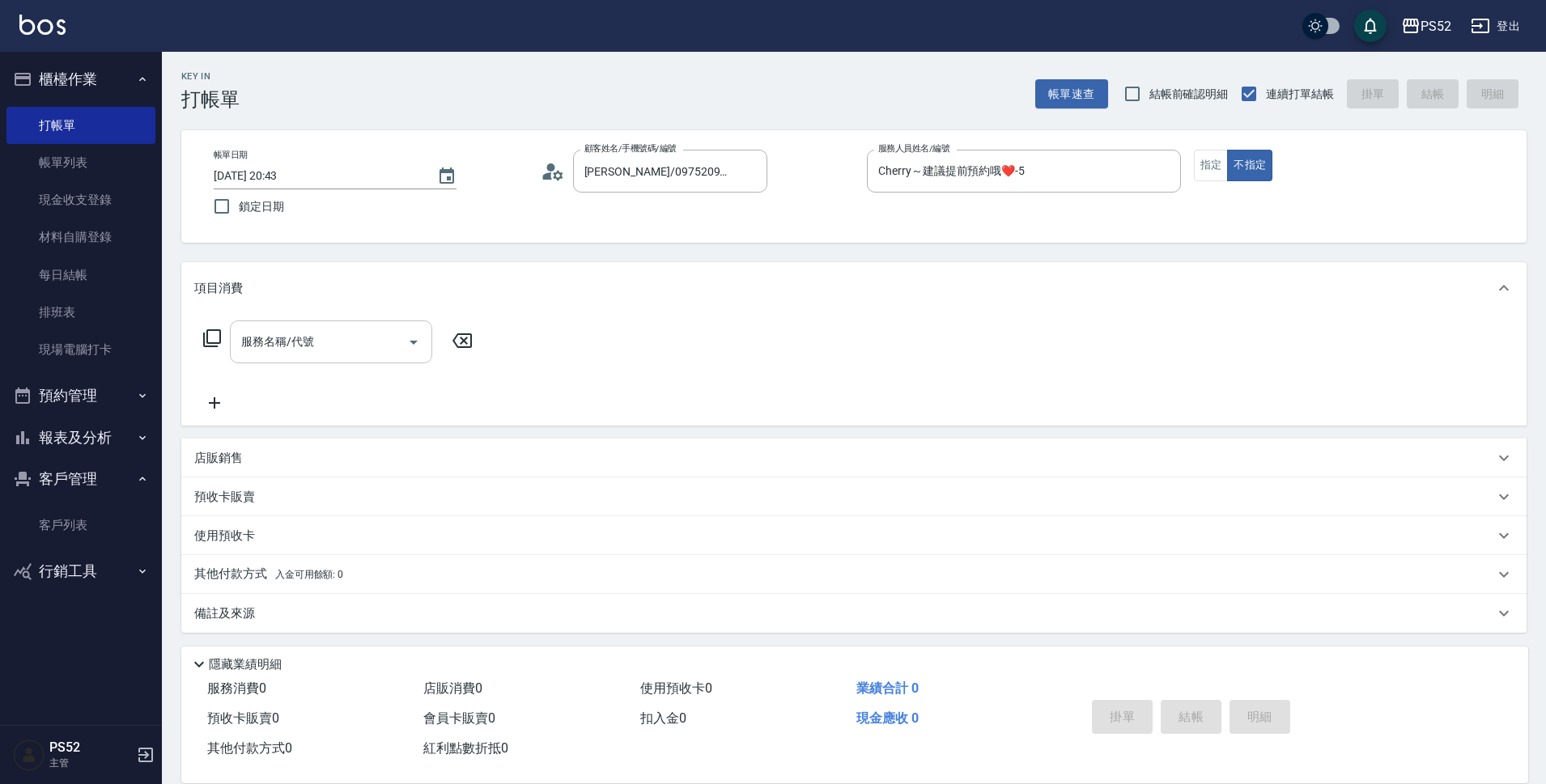
click at [338, 342] on input "服務名稱/代號" at bounding box center [318, 342] width 163 height 28
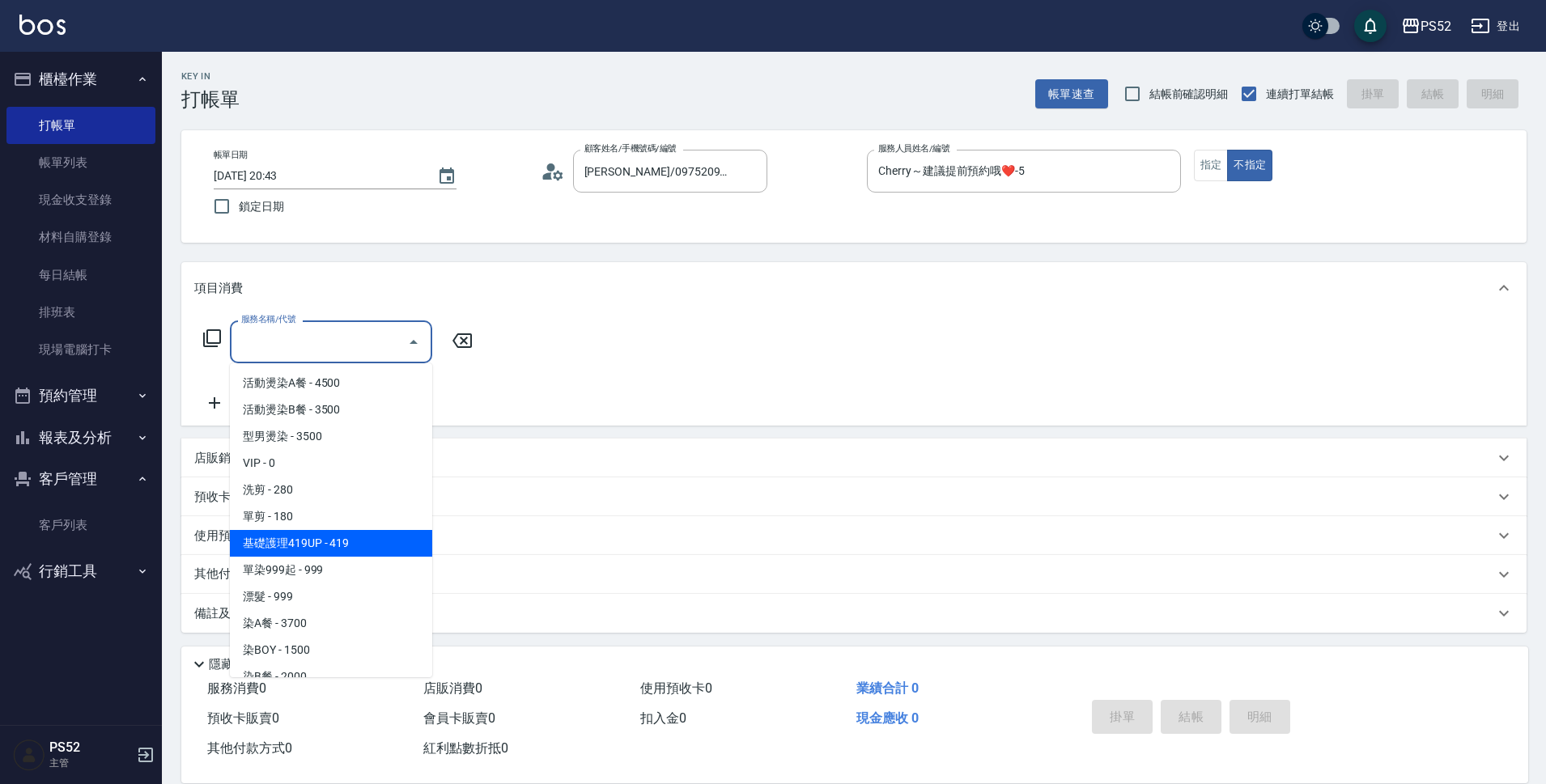
click at [370, 542] on span "基礎護理419UP - 419" at bounding box center [331, 543] width 202 height 27
type input "基礎護理419UP(C3)"
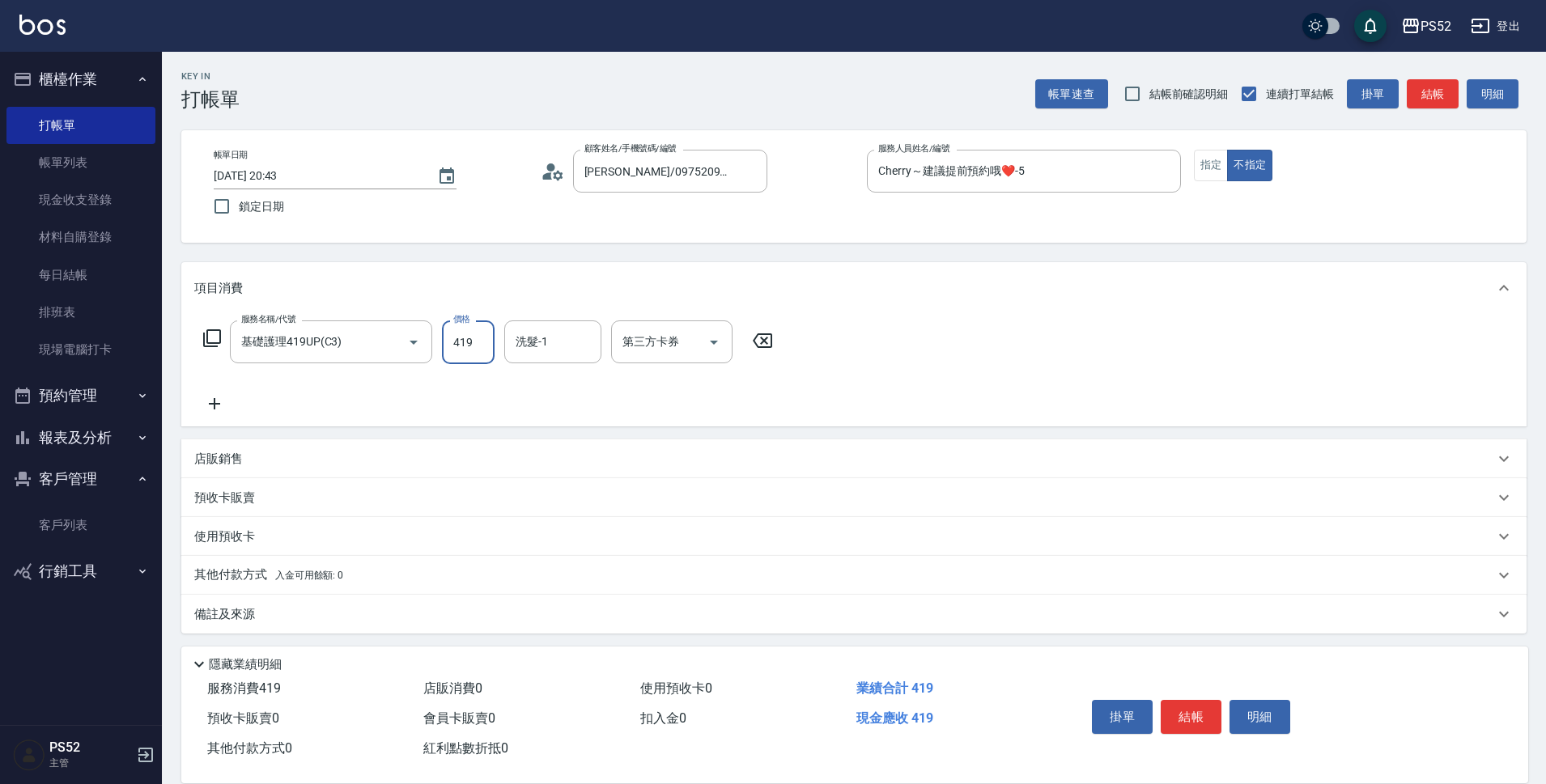
click at [467, 337] on input "419" at bounding box center [468, 342] width 52 height 43
click at [711, 342] on icon "Open" at bounding box center [714, 342] width 20 height 20
type input "439"
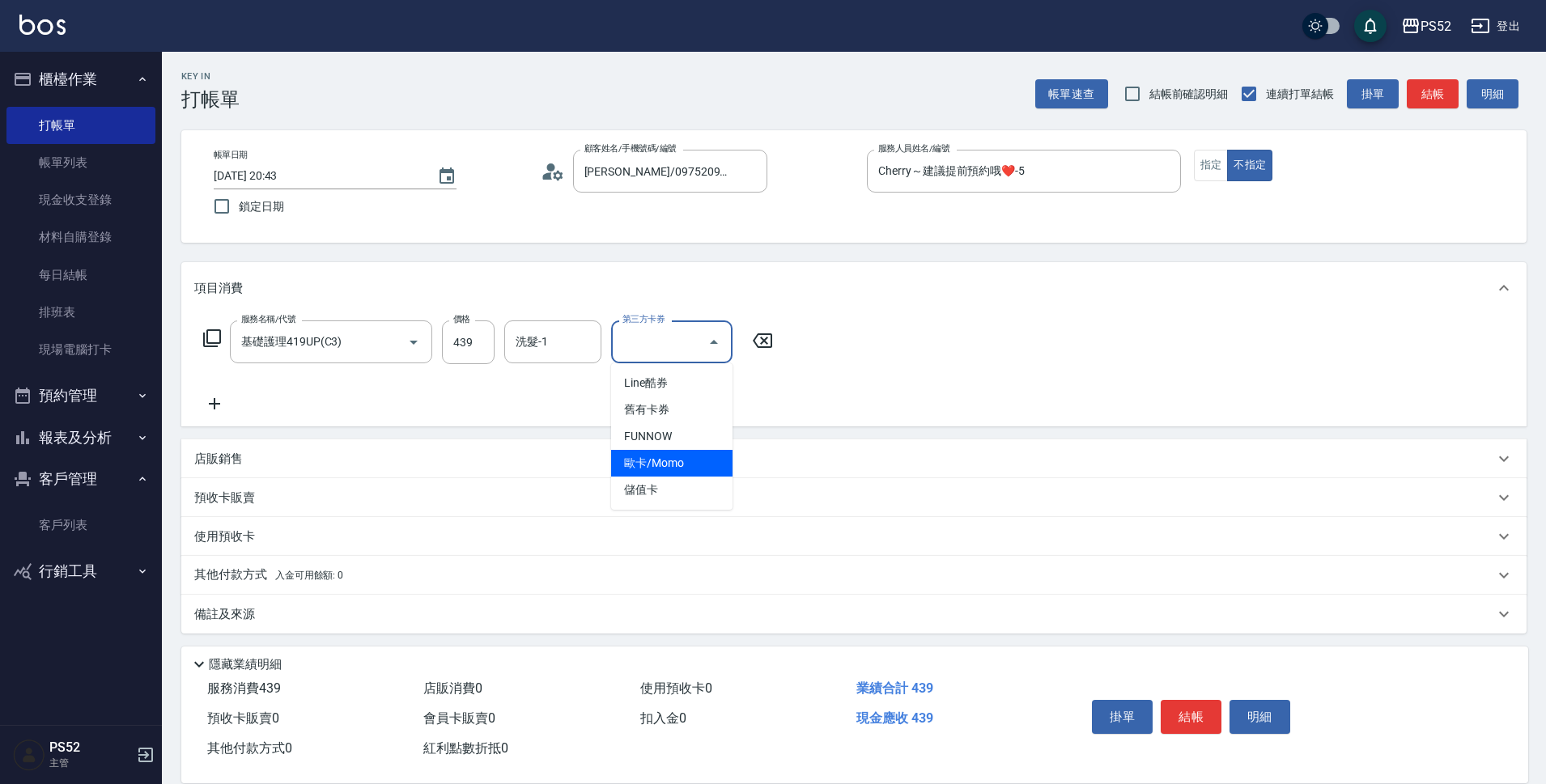
click at [1100, 512] on div "預收卡販賣" at bounding box center [854, 497] width 1345 height 39
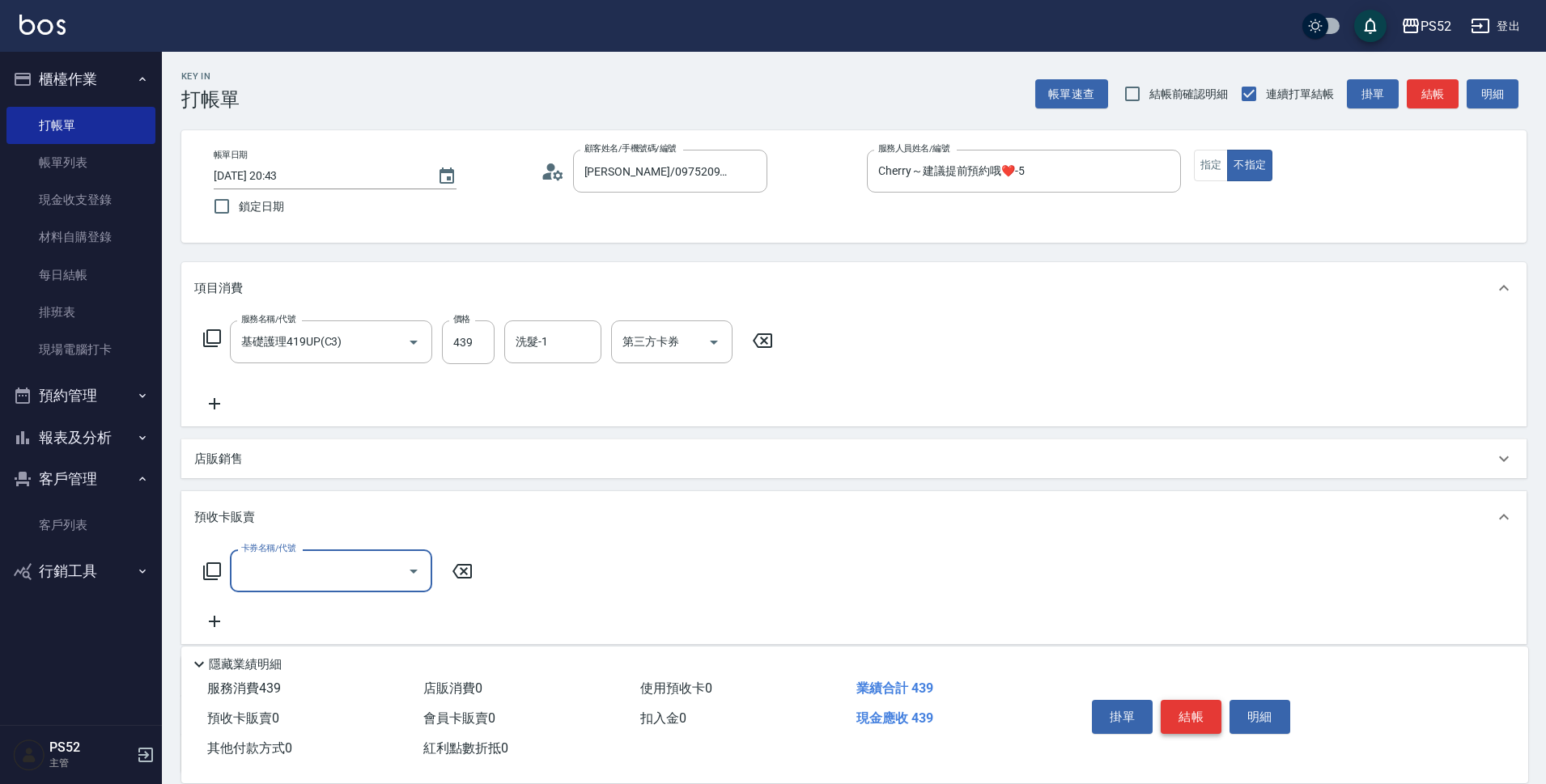
click at [1202, 707] on button "結帳" at bounding box center [1191, 717] width 60 height 34
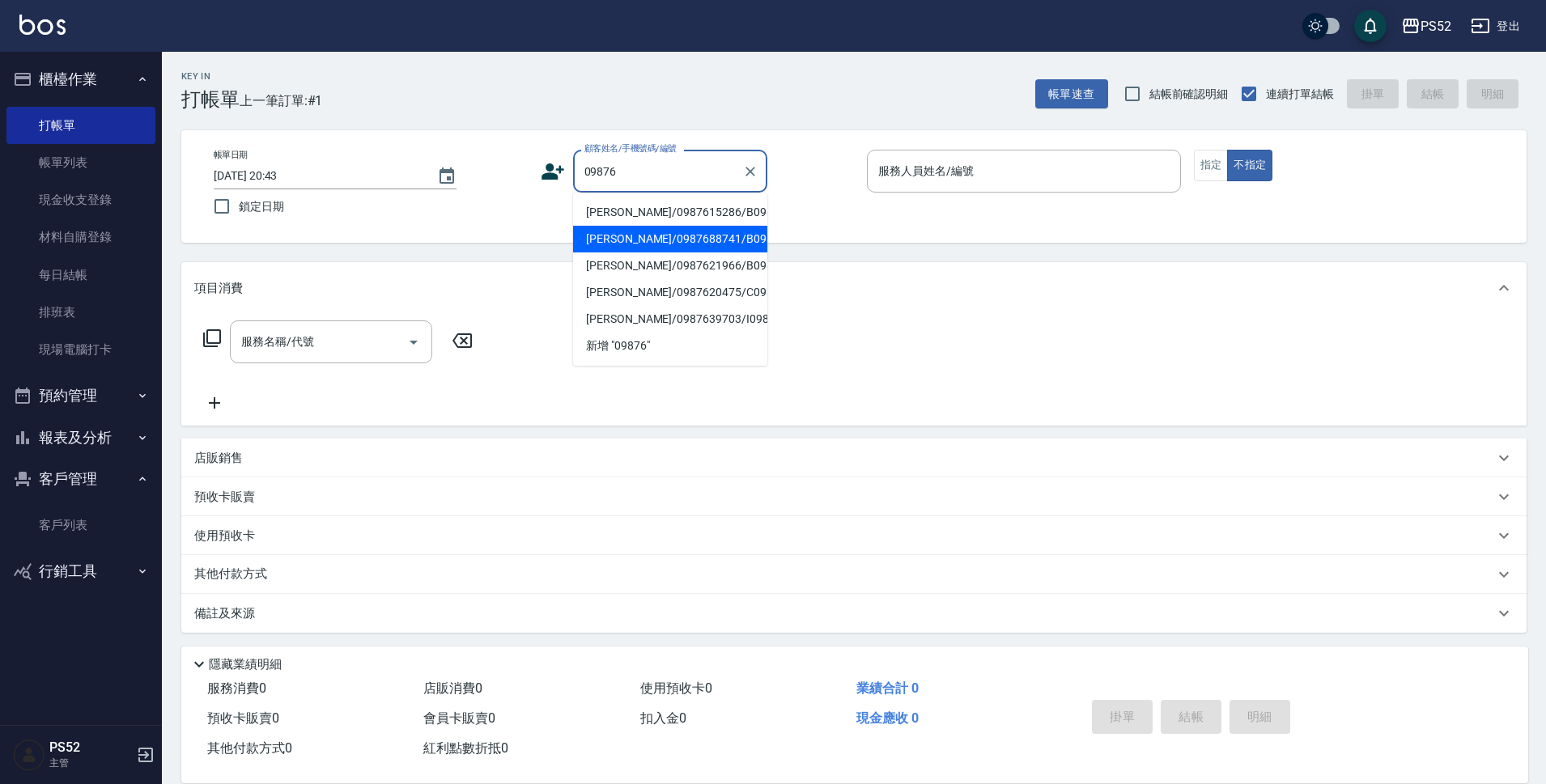
click at [627, 252] on li "[PERSON_NAME]/0987688741/B0987688741" at bounding box center [671, 240] width 195 height 27
type input "[PERSON_NAME]/0987688741/B0987688741"
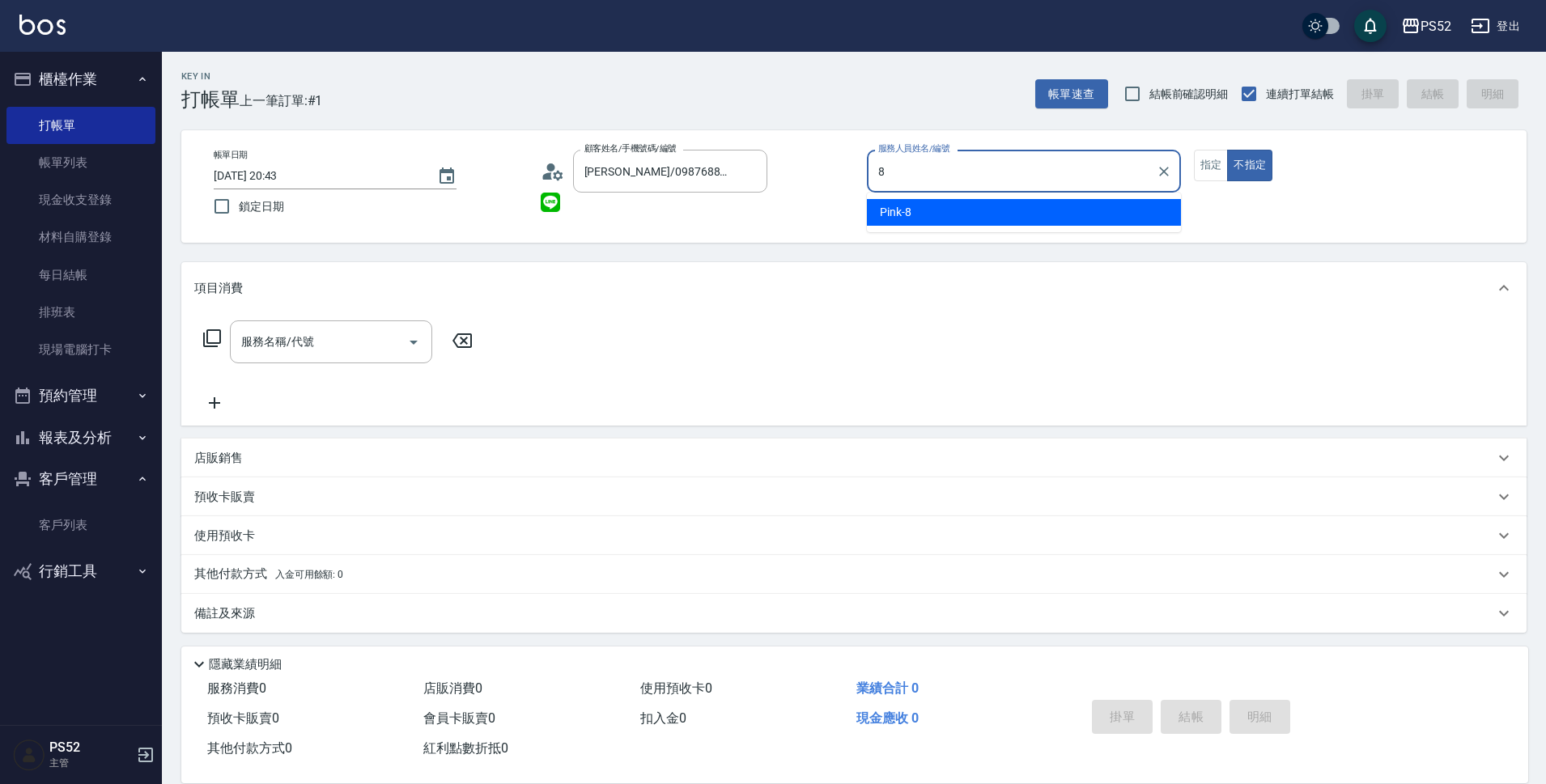
type input "Pink-8"
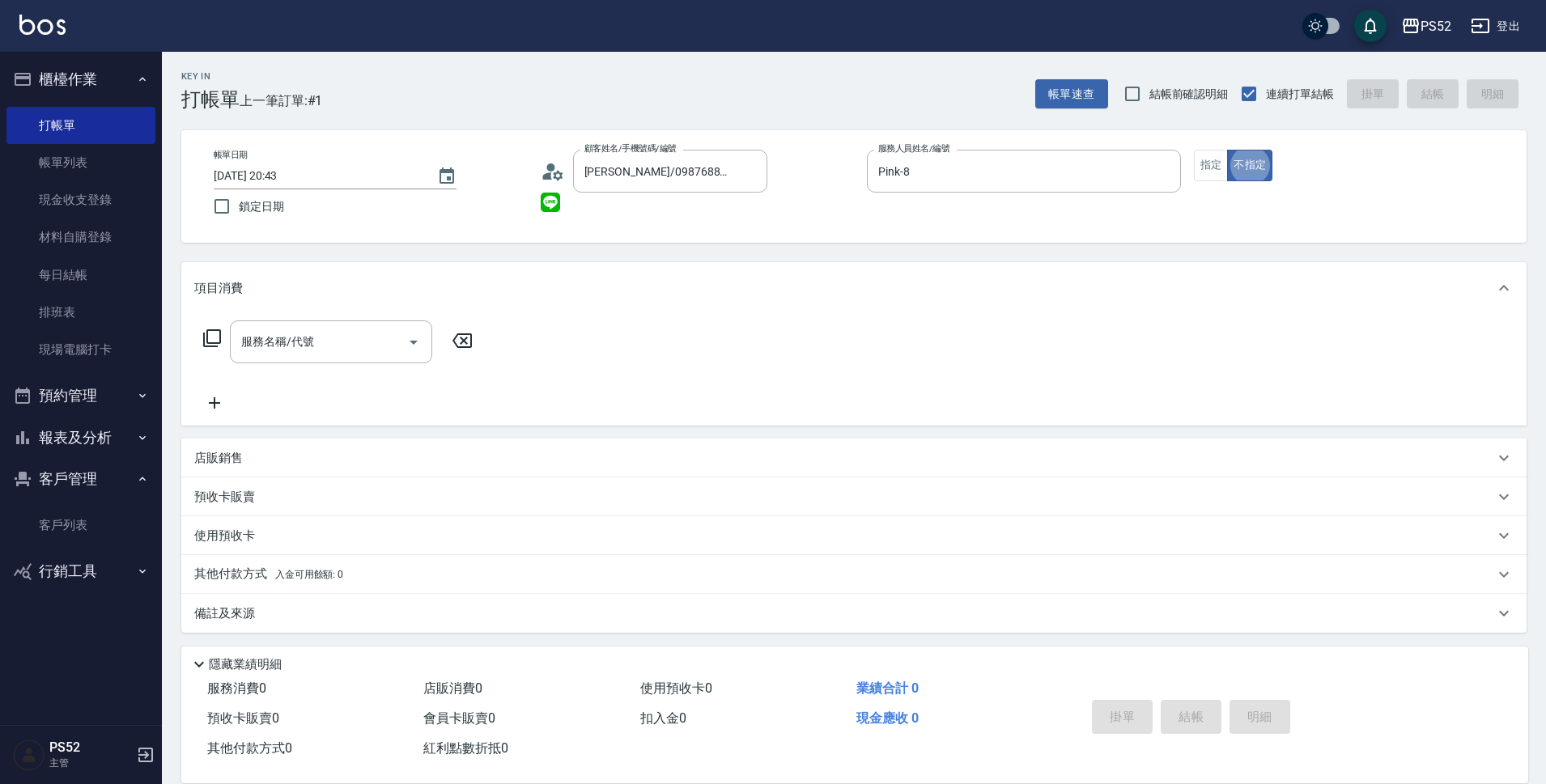
type button "false"
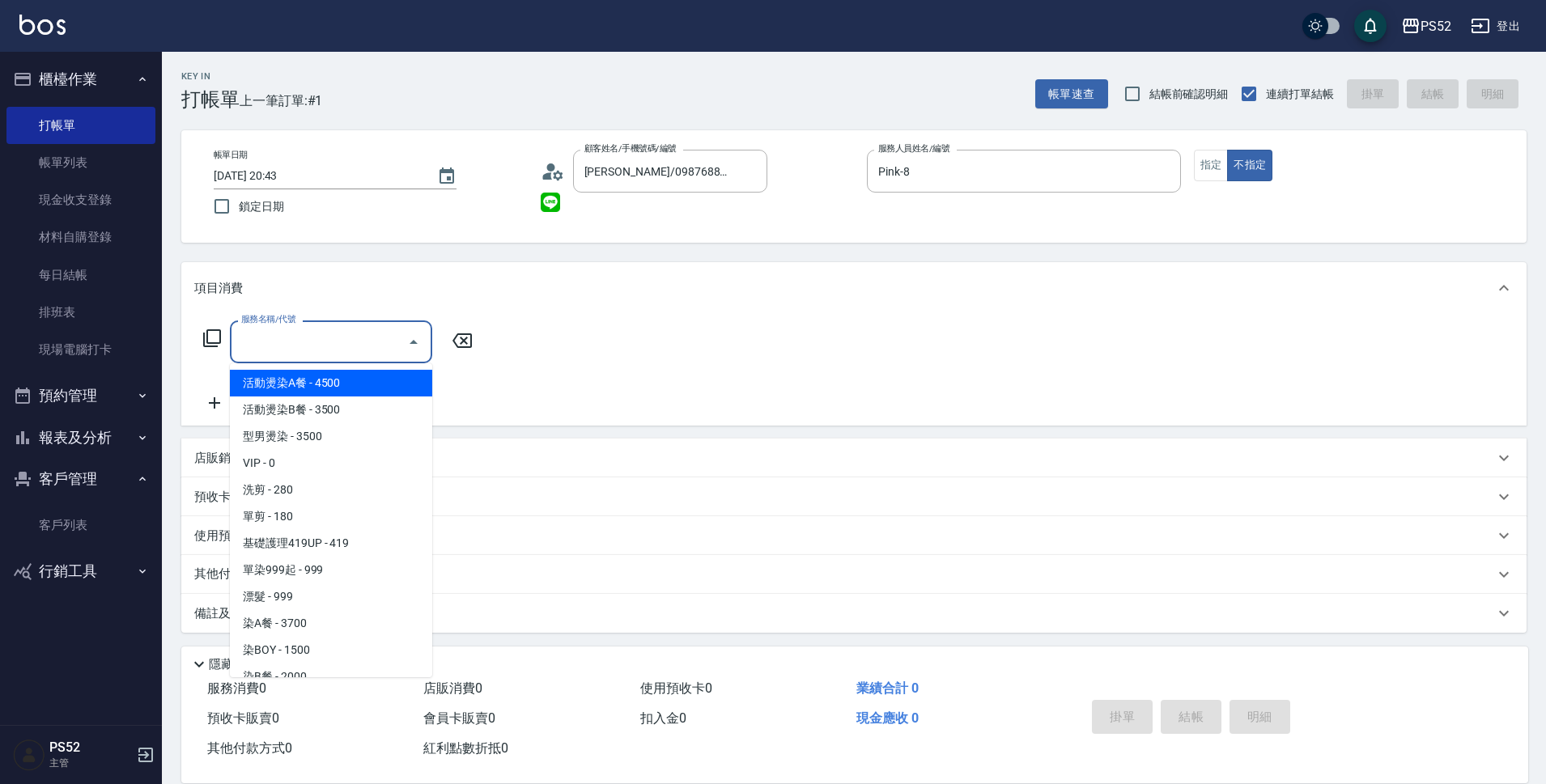
click at [257, 353] on input "服務名稱/代號" at bounding box center [318, 342] width 163 height 28
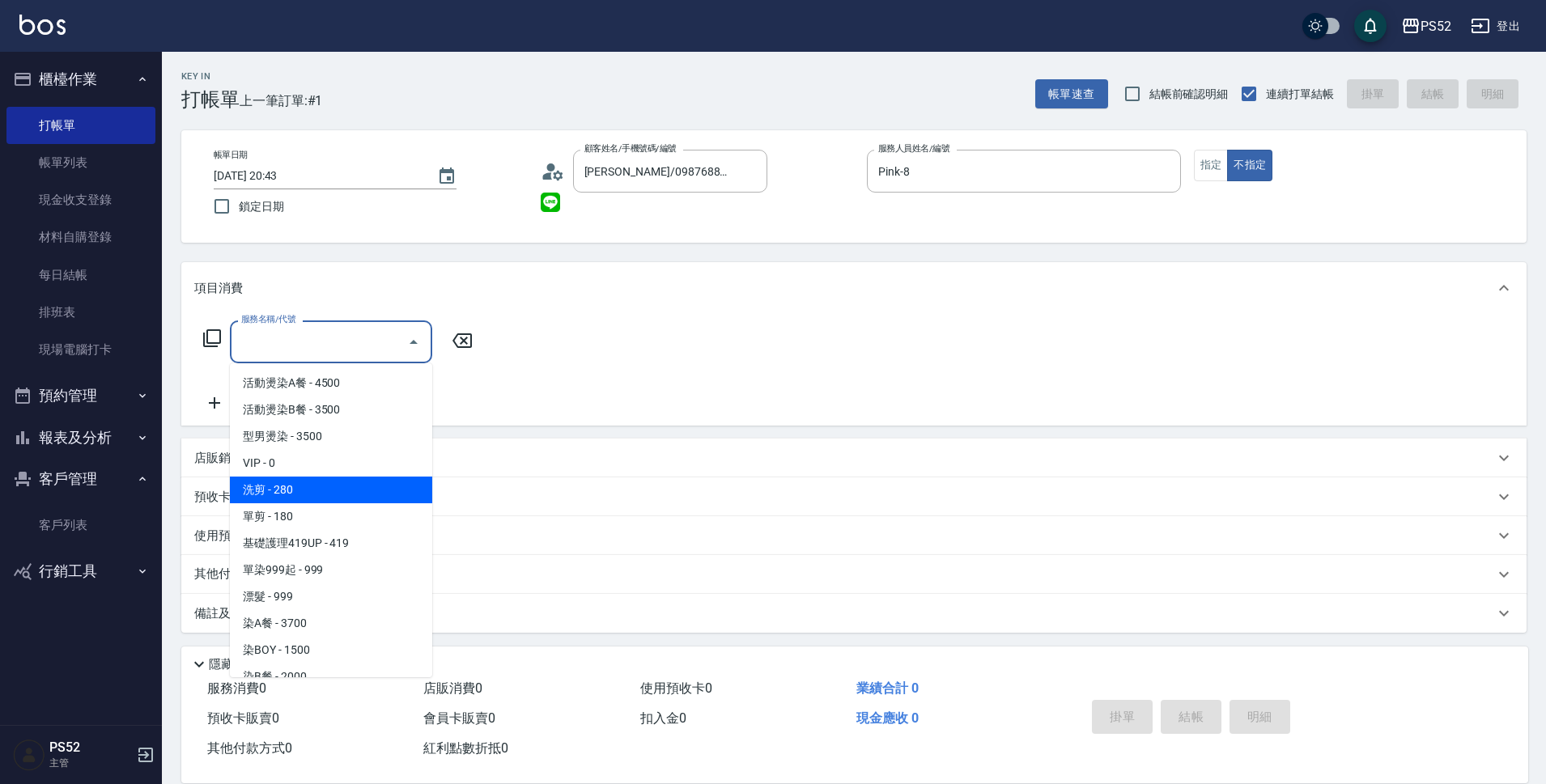
click at [313, 483] on span "洗剪 - 280" at bounding box center [331, 490] width 202 height 27
type input "洗剪(C1)"
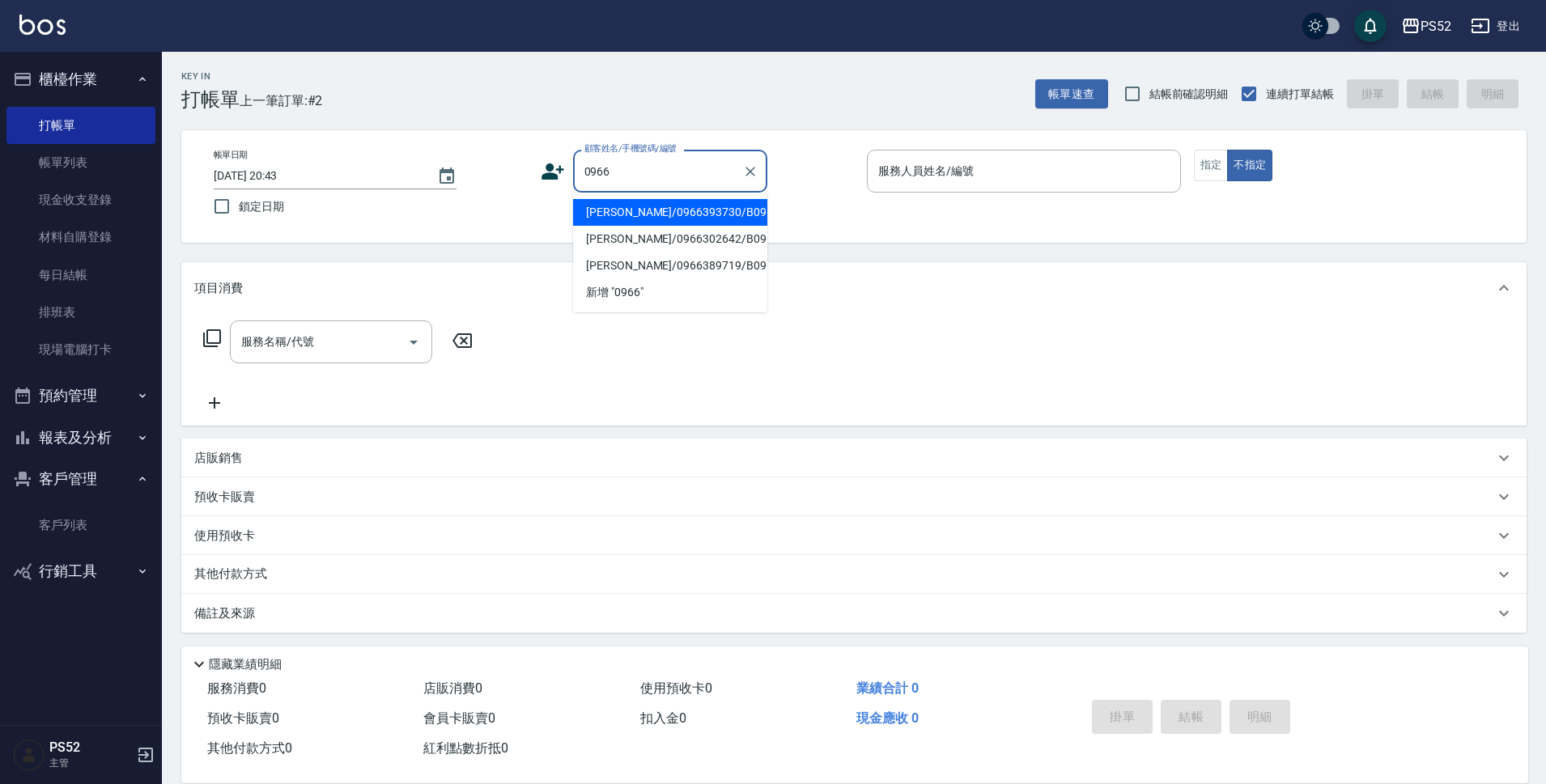
type input "[PERSON_NAME]/0966393730/B0966393730"
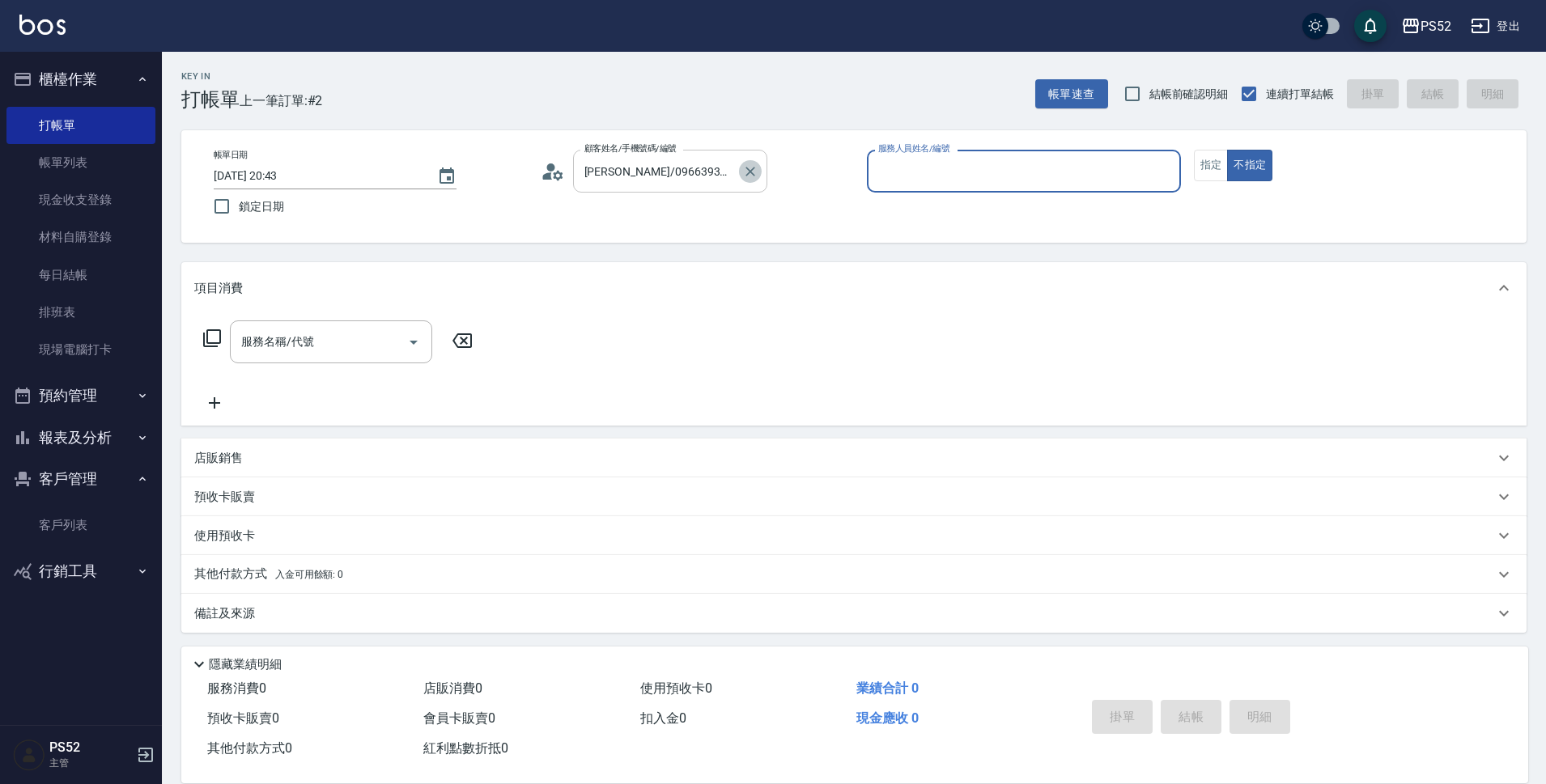
click at [755, 176] on icon "Clear" at bounding box center [750, 171] width 16 height 16
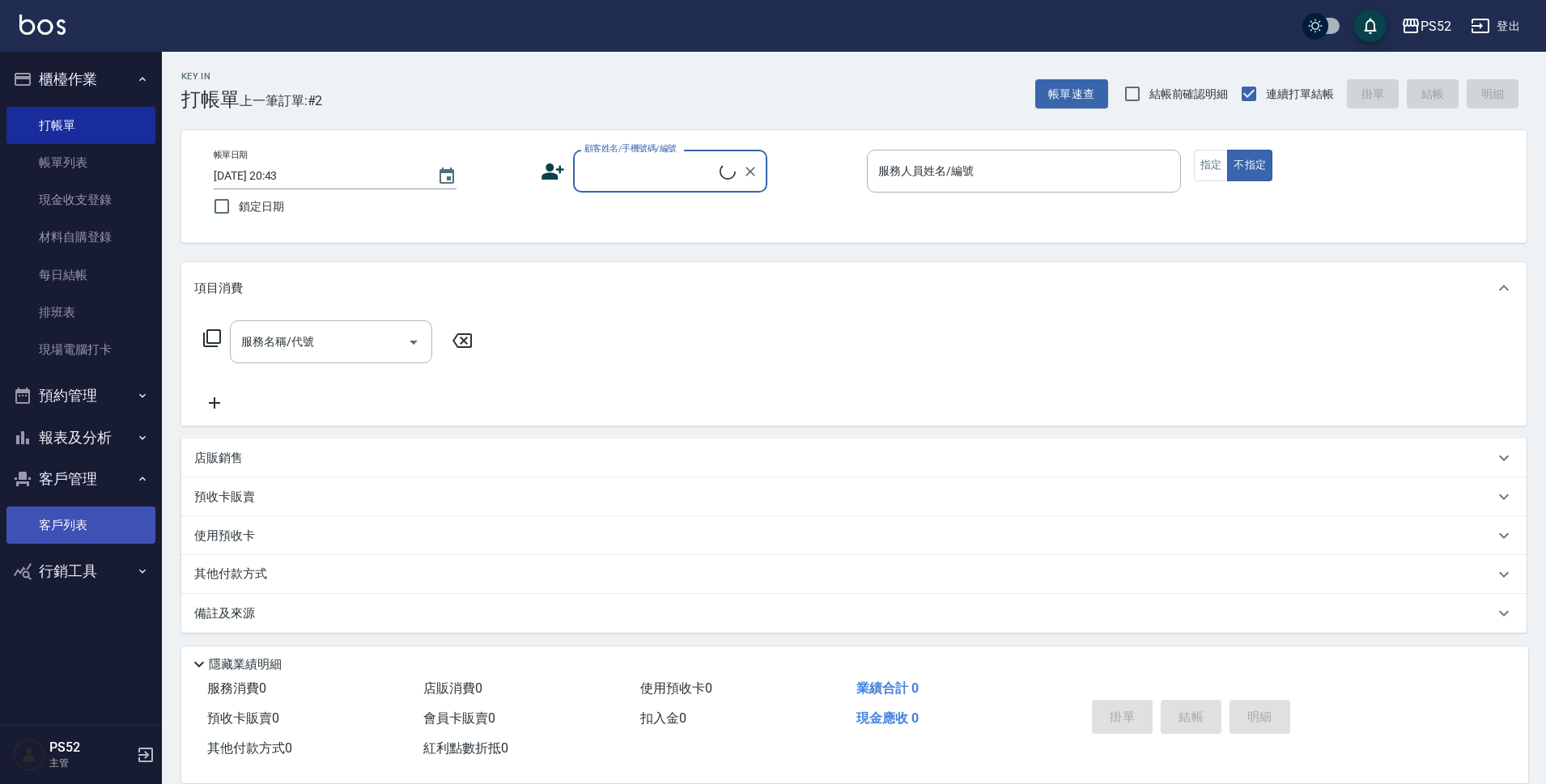
click at [79, 524] on link "客戶列表" at bounding box center [80, 524] width 149 height 37
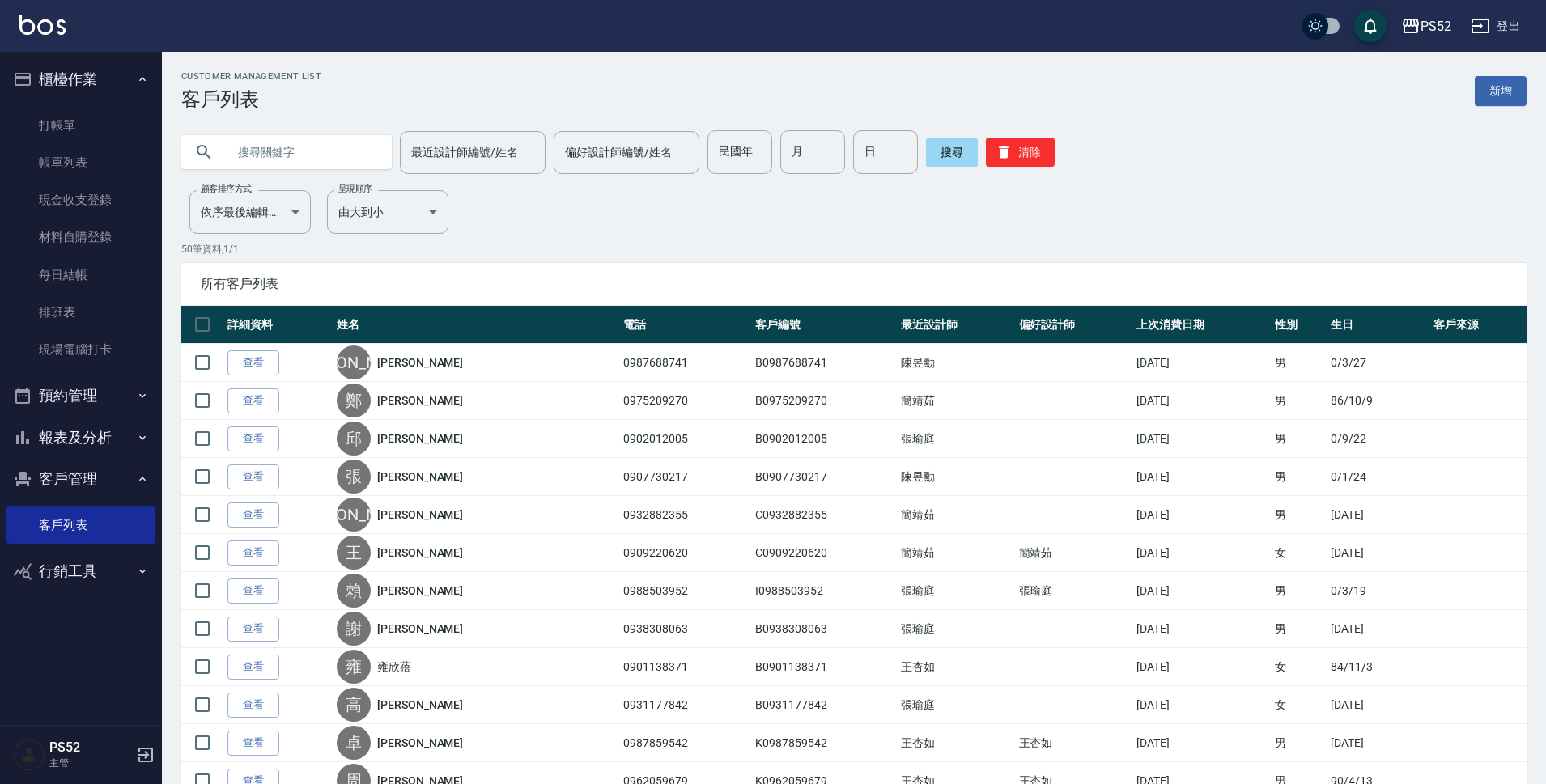
click at [268, 155] on input "text" at bounding box center [302, 152] width 152 height 43
type input "邱"
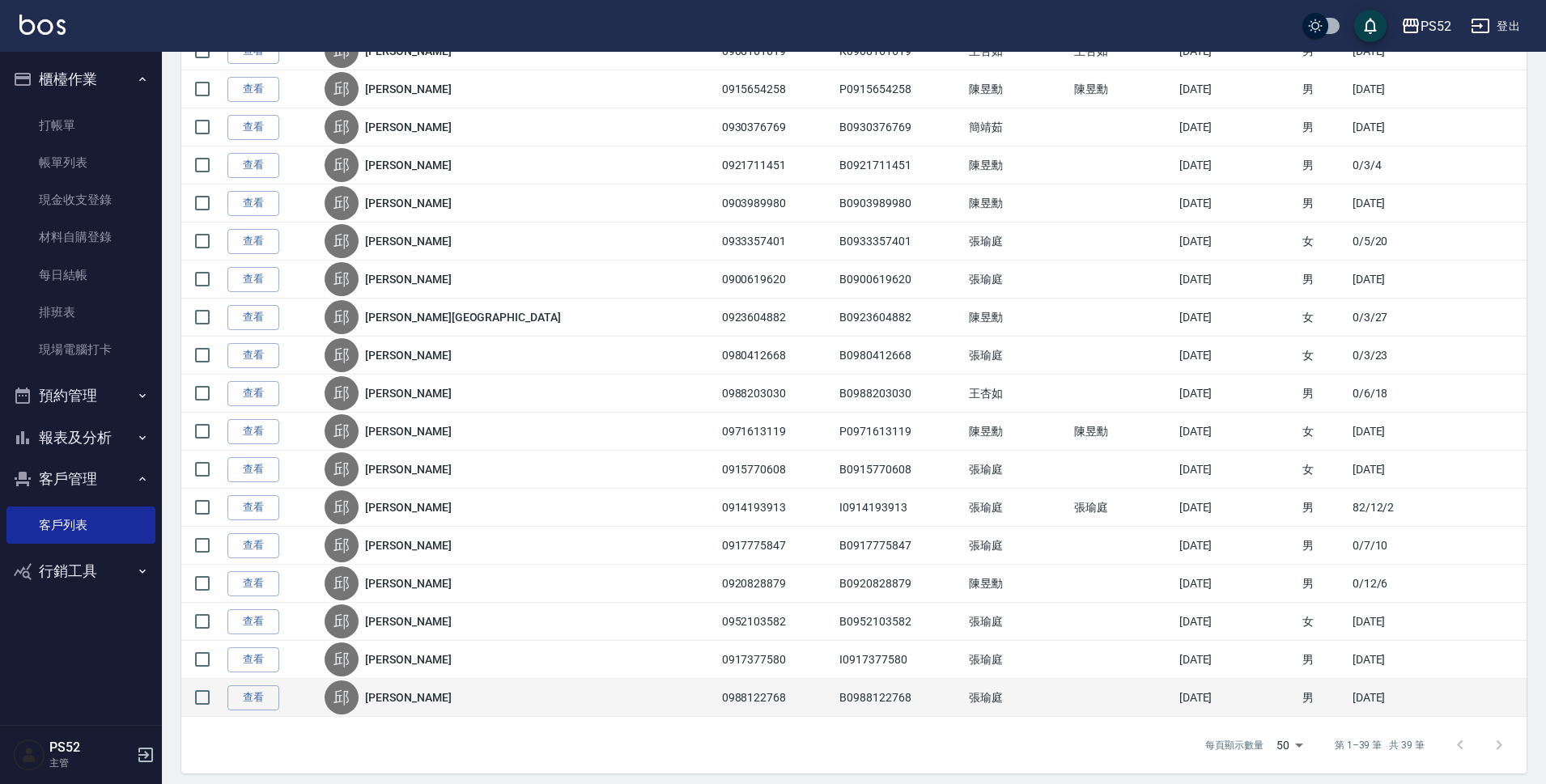
scroll to position [1119, 0]
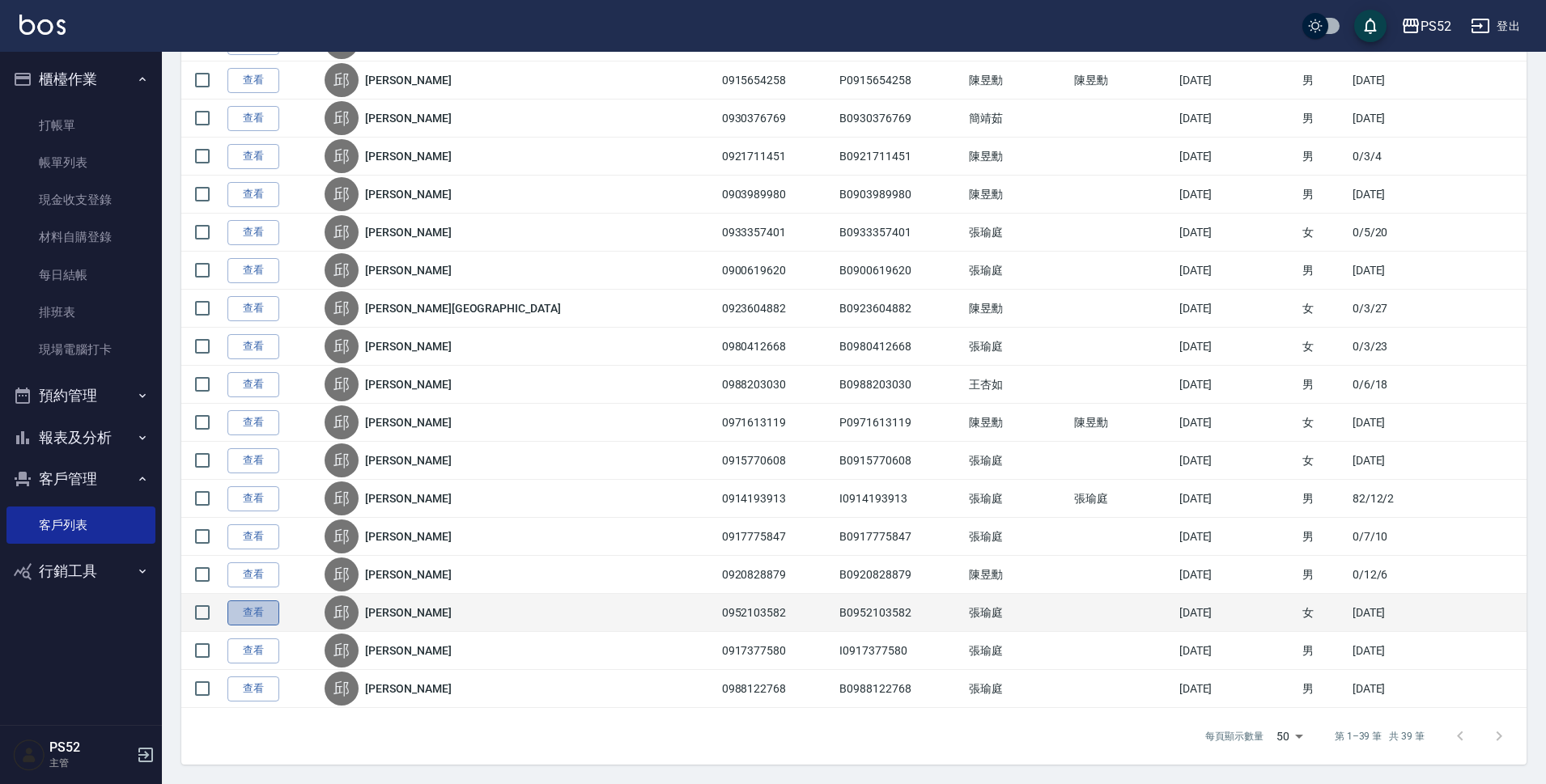
click at [253, 616] on link "查看" at bounding box center [252, 613] width 51 height 25
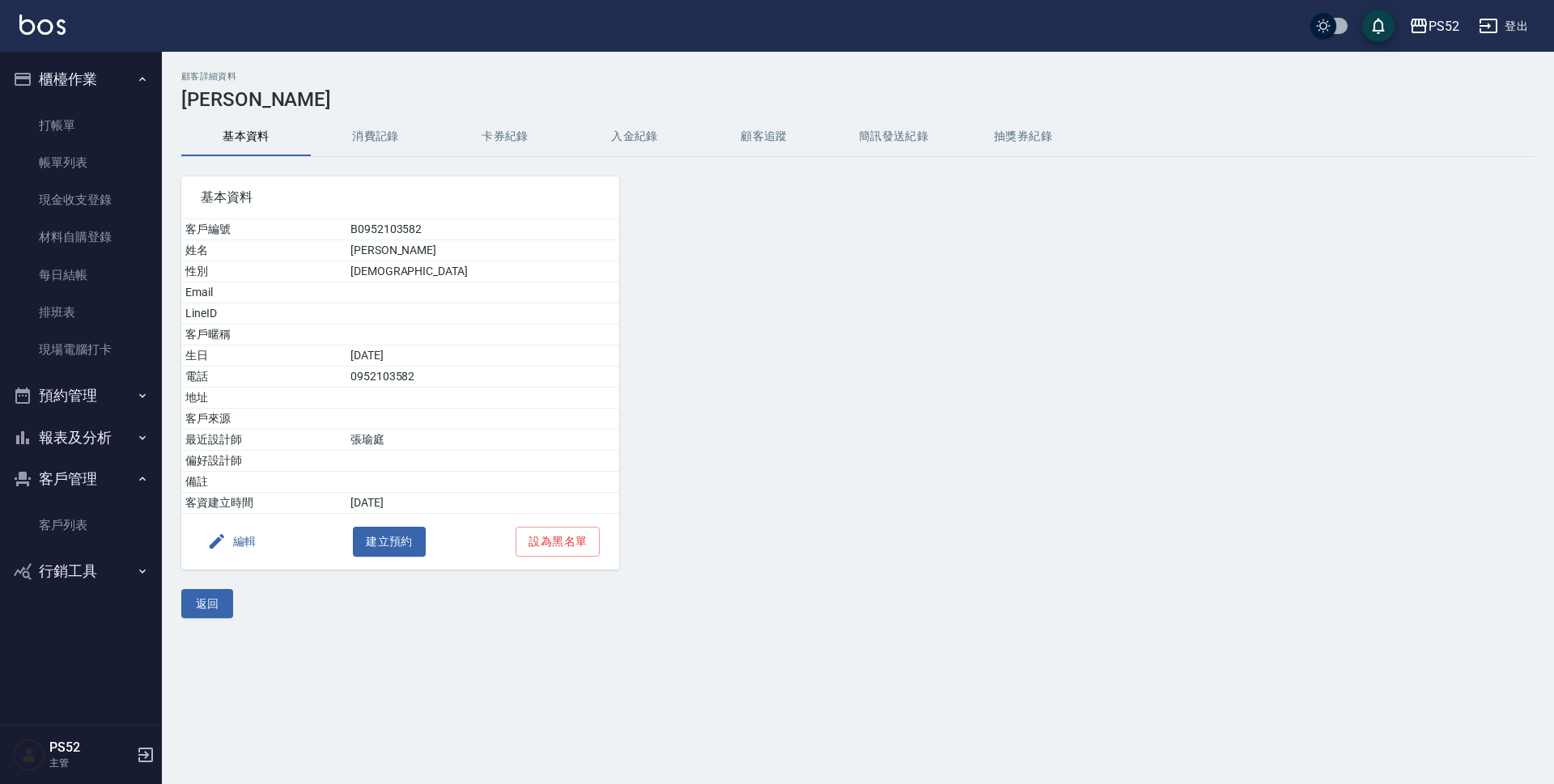
click at [869, 141] on button "簡訊發送紀錄" at bounding box center [893, 136] width 130 height 39
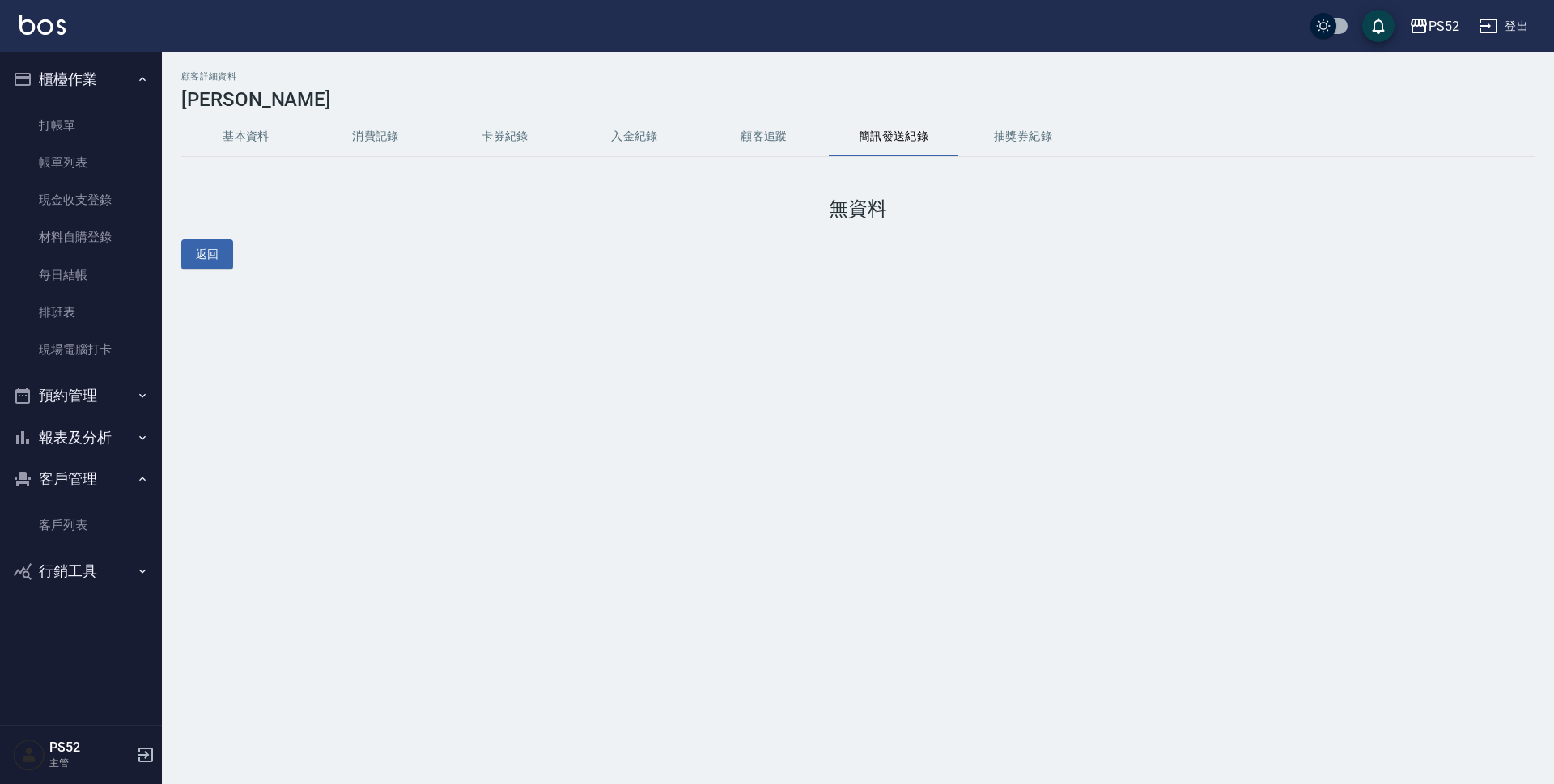
click at [397, 135] on button "消費記錄" at bounding box center [376, 136] width 130 height 39
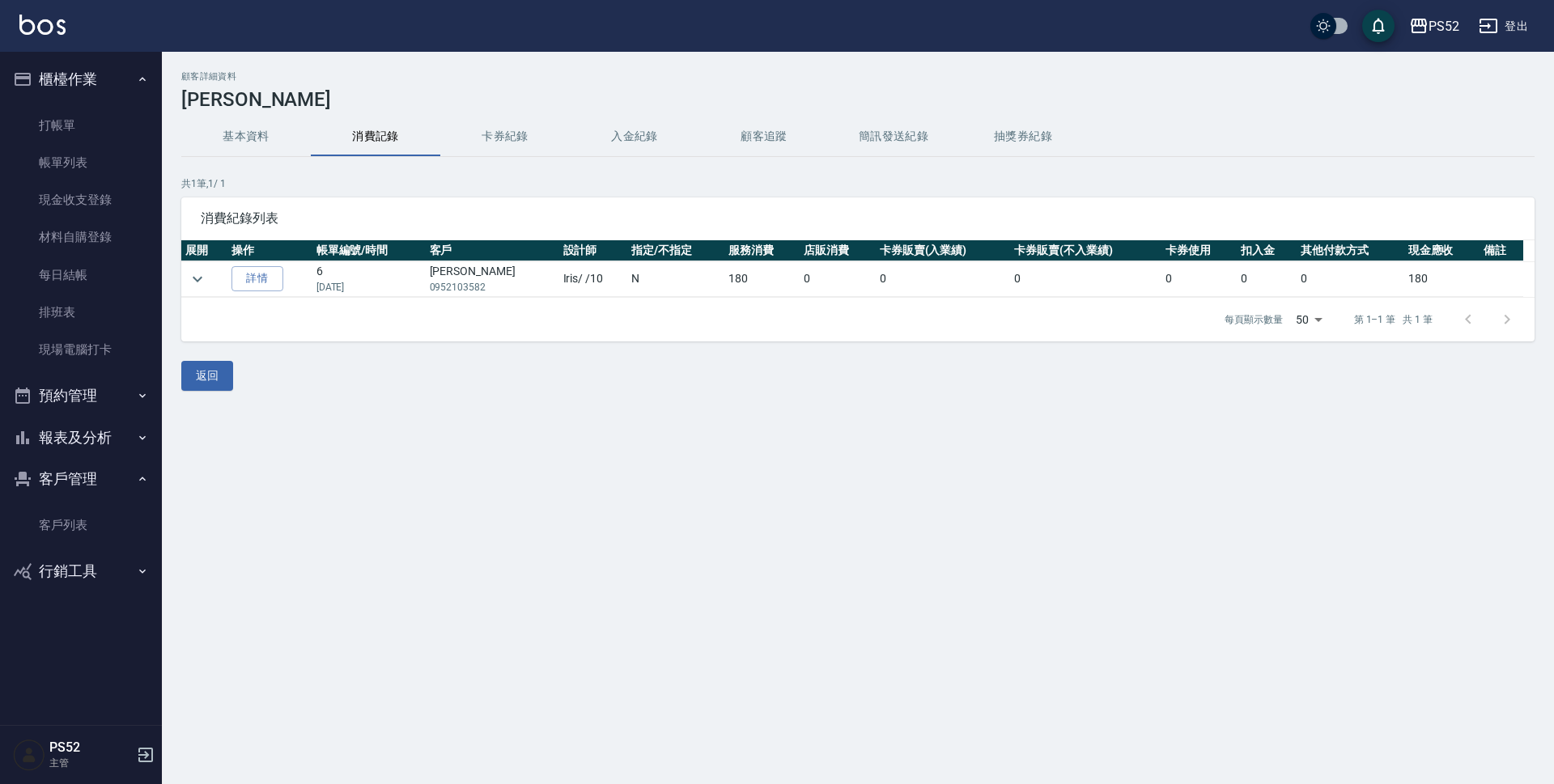
click at [262, 130] on button "基本資料" at bounding box center [246, 136] width 130 height 39
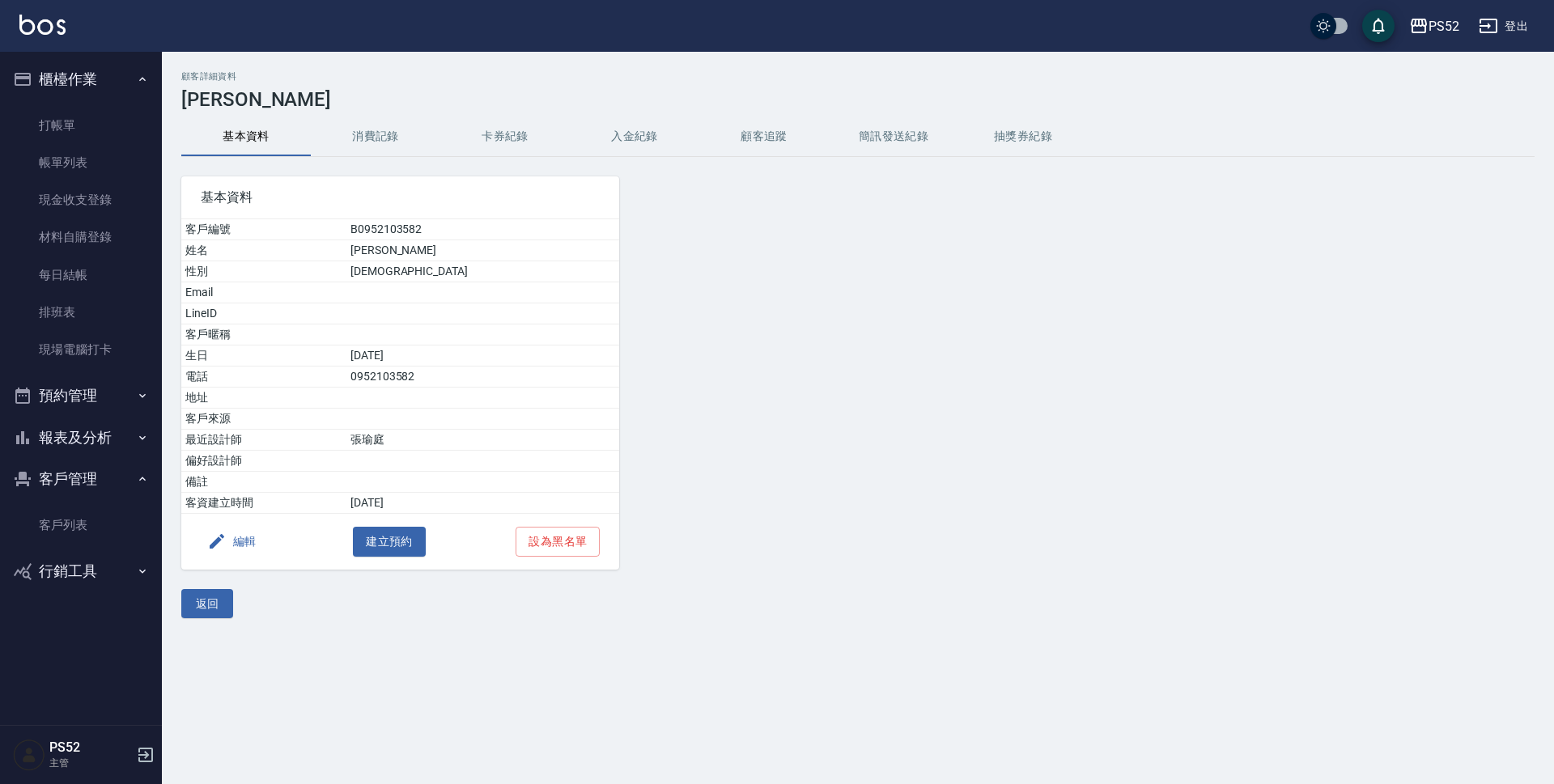
click at [237, 533] on button "編輯" at bounding box center [232, 542] width 62 height 30
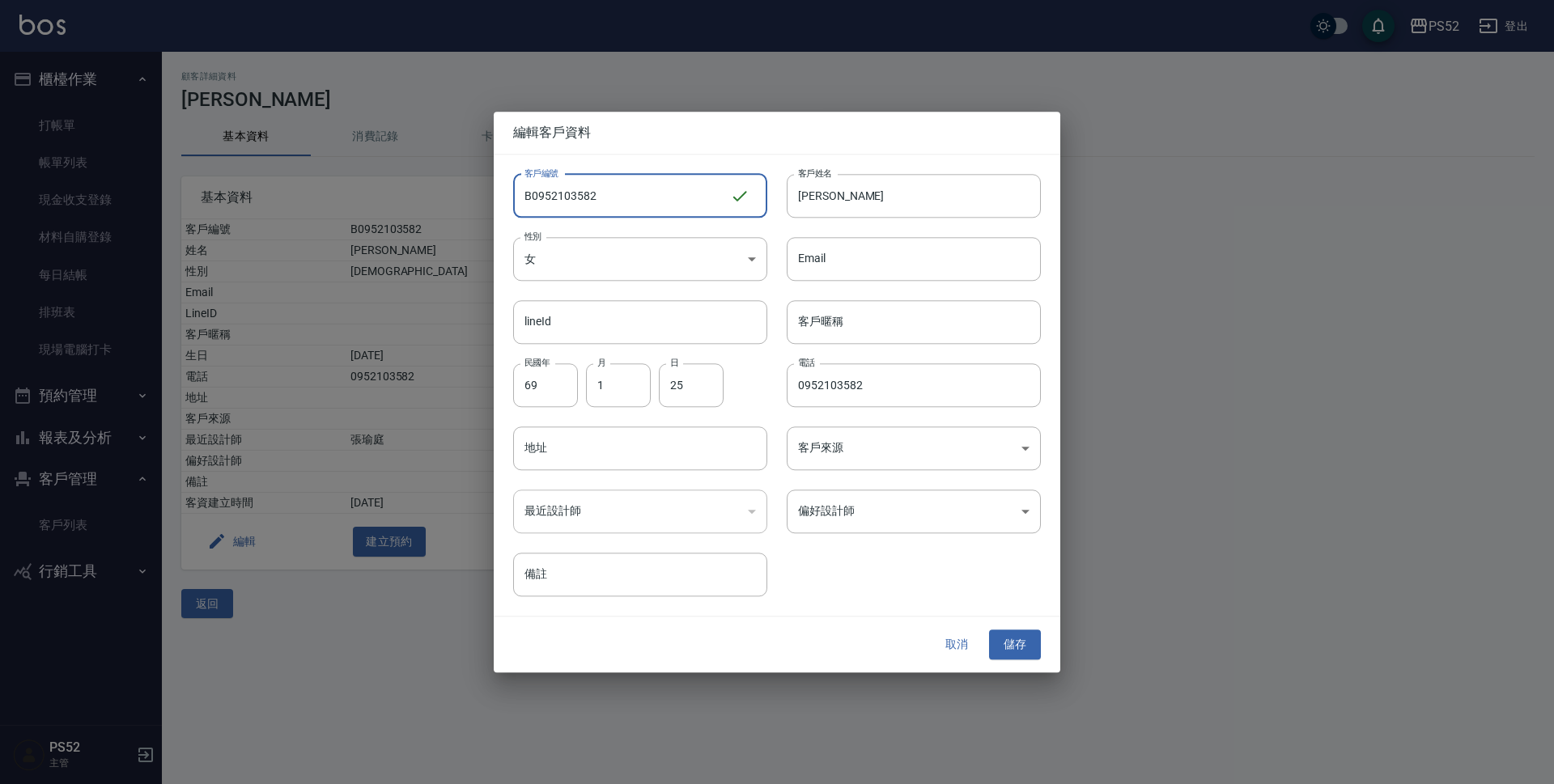
drag, startPoint x: 637, startPoint y: 194, endPoint x: 470, endPoint y: 214, distance: 168.2
click at [470, 214] on div "編輯客戶資料 客戶編號 B0952103582 ​ 客戶編號 客戶姓名 [PERSON_NAME] 客戶姓名 性別 女 [DEMOGRAPHIC_DATA] …" at bounding box center [777, 392] width 1554 height 784
type input "B0966307721"
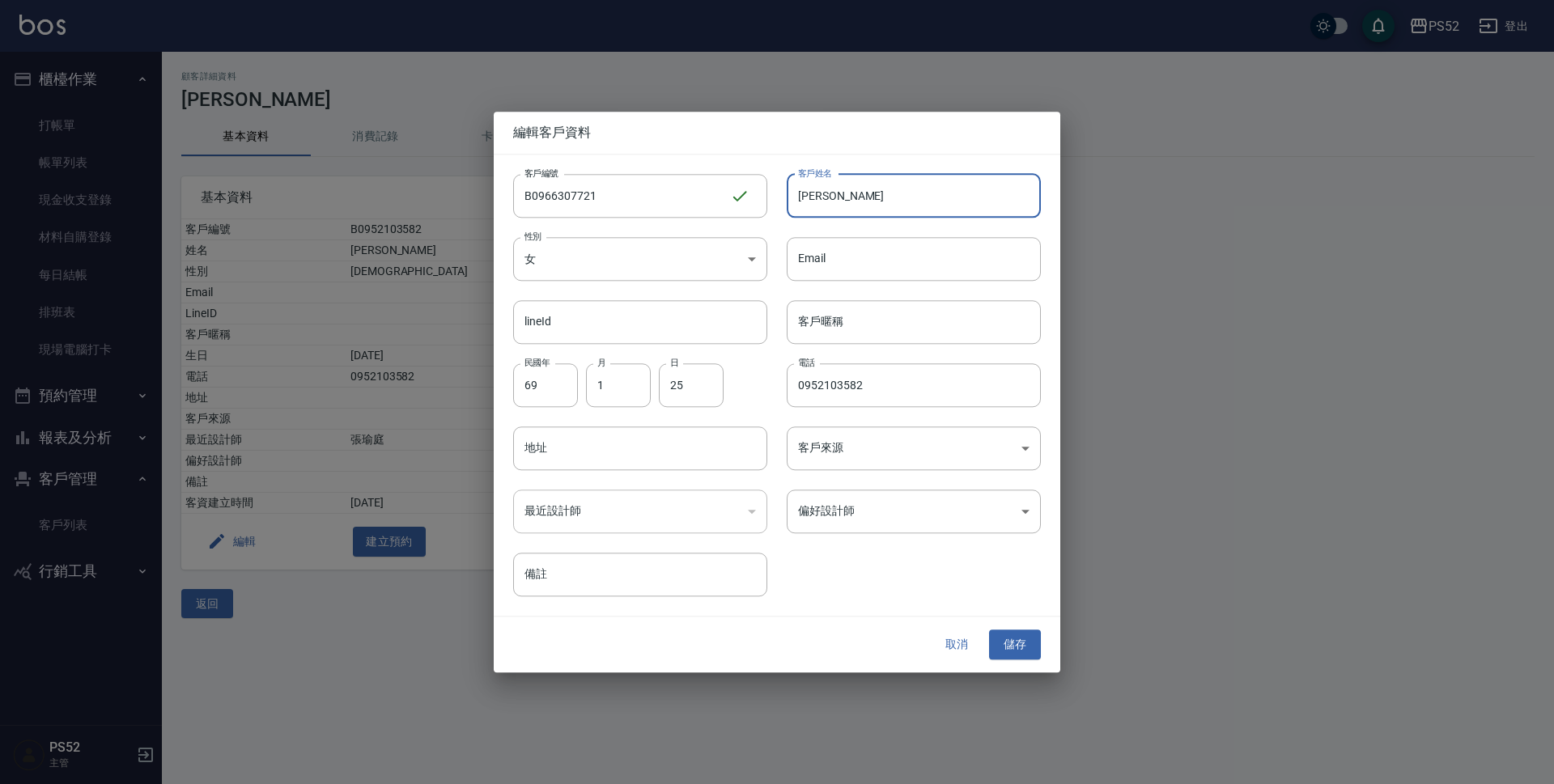
click at [863, 195] on input "[PERSON_NAME]" at bounding box center [914, 196] width 254 height 43
type input "[PERSON_NAME]"
click at [546, 384] on input "69" at bounding box center [545, 385] width 65 height 43
type input "71"
type input "7"
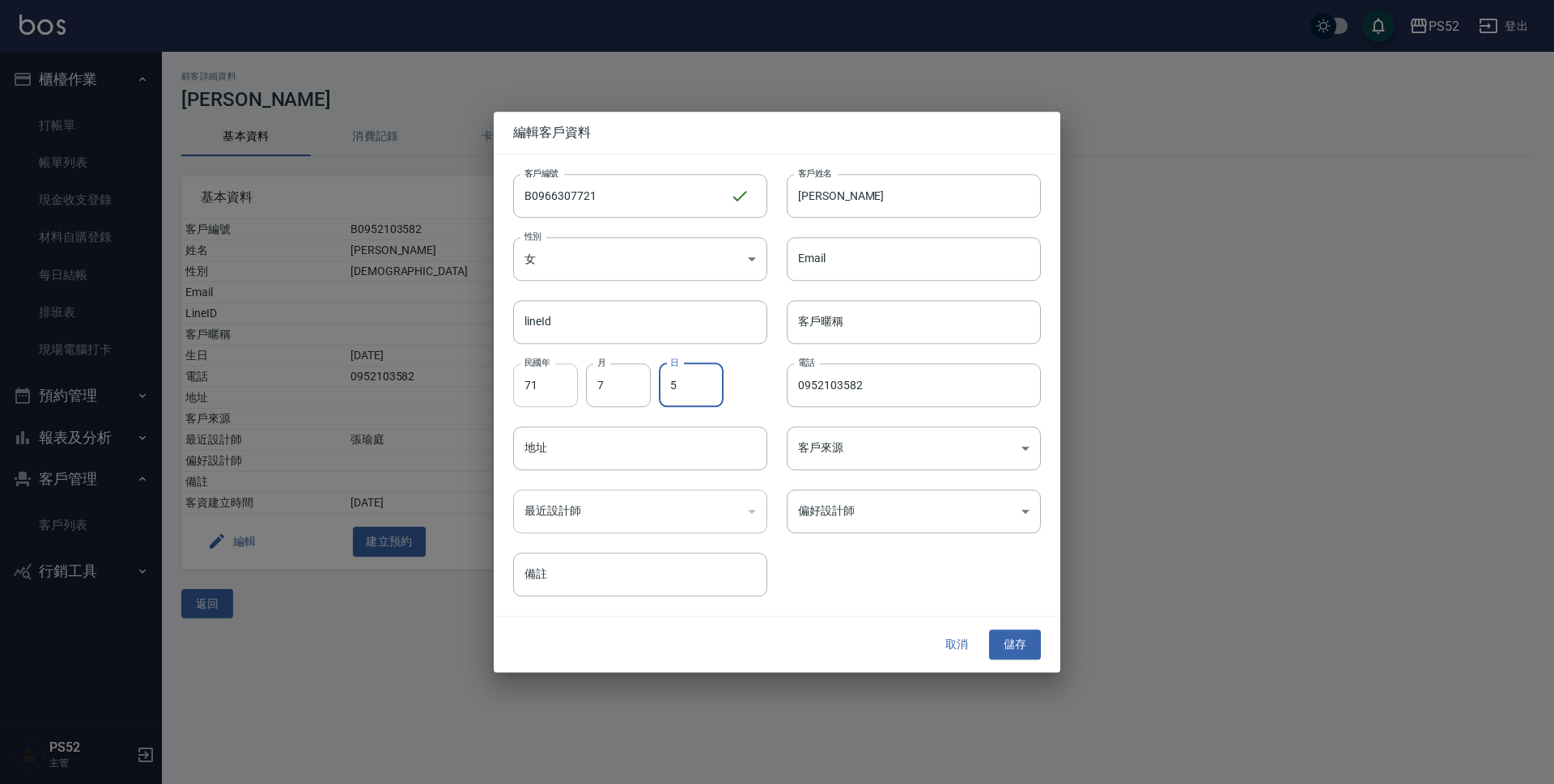
type input "5"
type input "0966307721"
click at [1026, 649] on button "儲存" at bounding box center [1014, 644] width 51 height 30
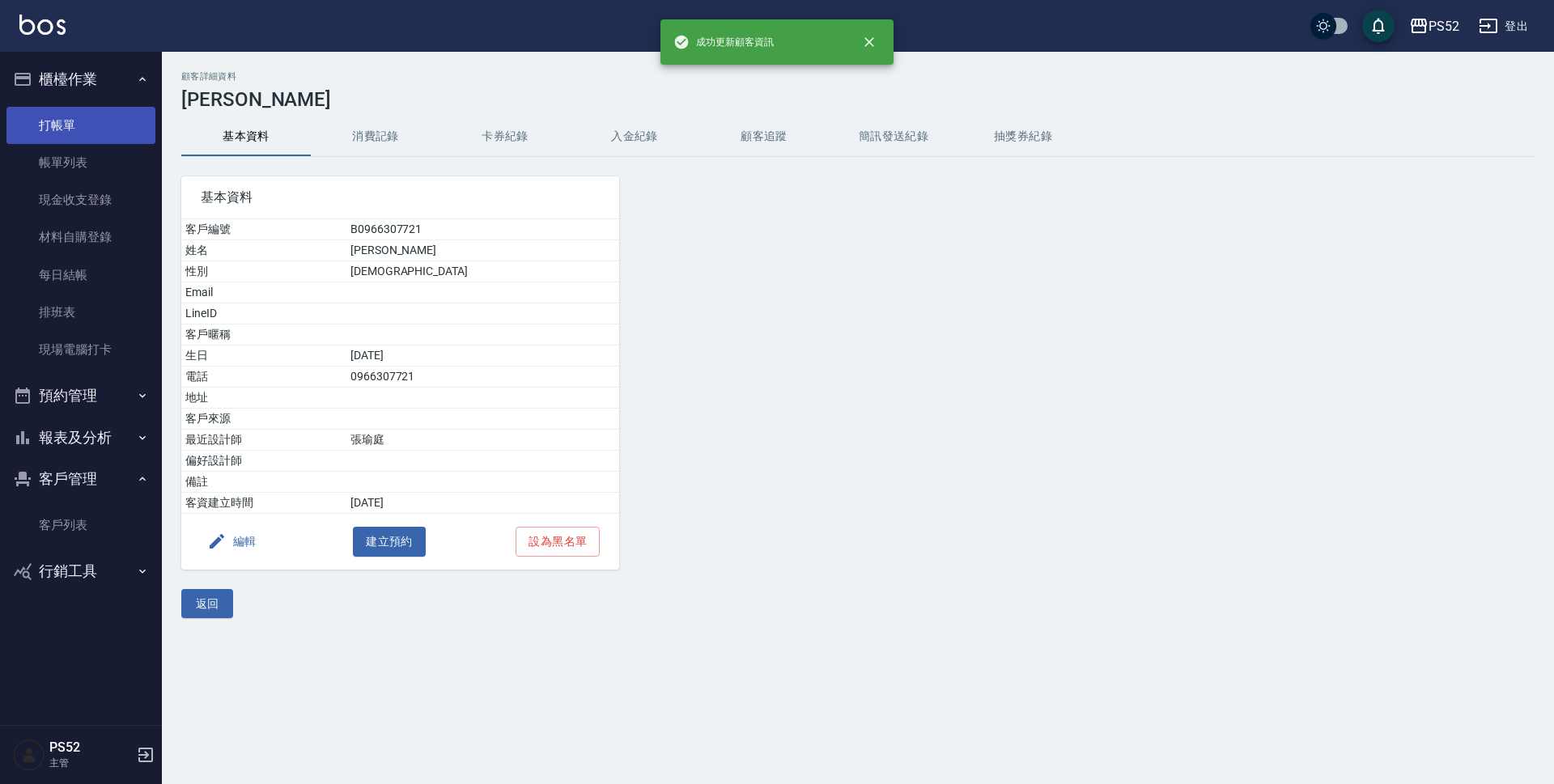
click at [84, 121] on link "打帳單" at bounding box center [80, 125] width 149 height 37
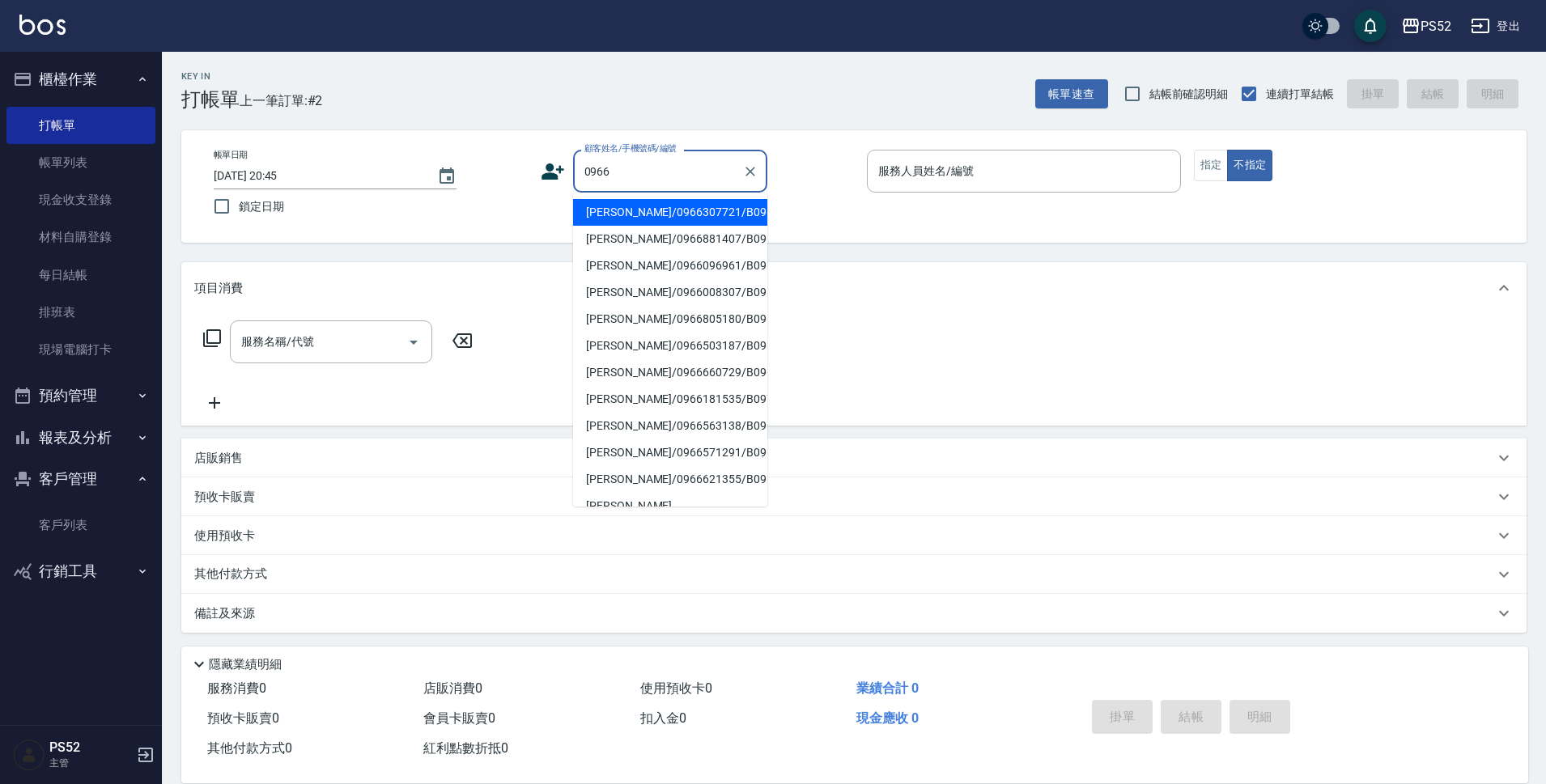
click at [711, 225] on li "[PERSON_NAME]/0966307721/B0966307721" at bounding box center [671, 213] width 195 height 27
type input "[PERSON_NAME]/0966307721/B0966307721"
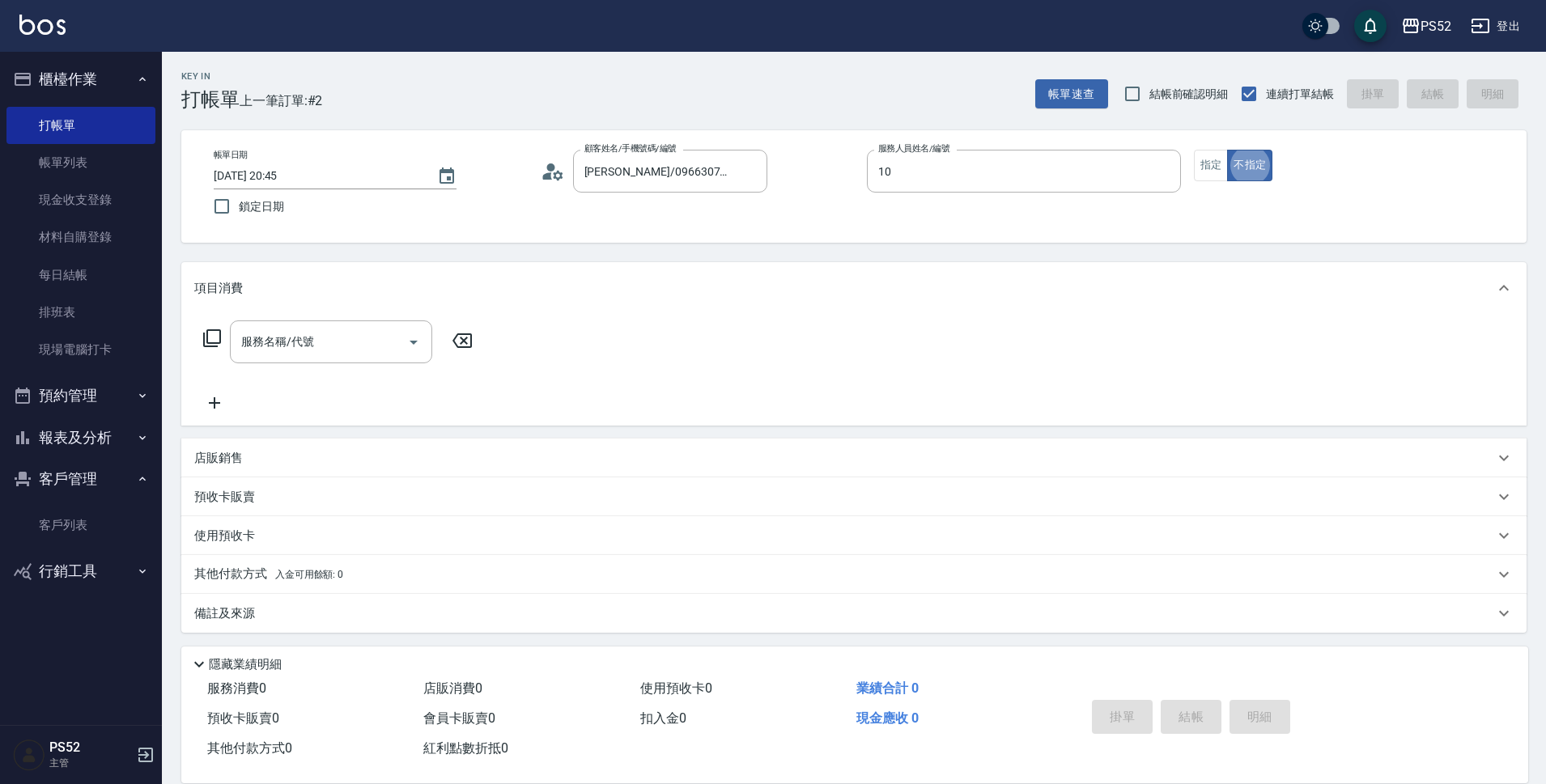
type input "Iris-10"
type button "false"
click at [266, 337] on div "服務名稱/代號 服務名稱/代號" at bounding box center [331, 342] width 202 height 43
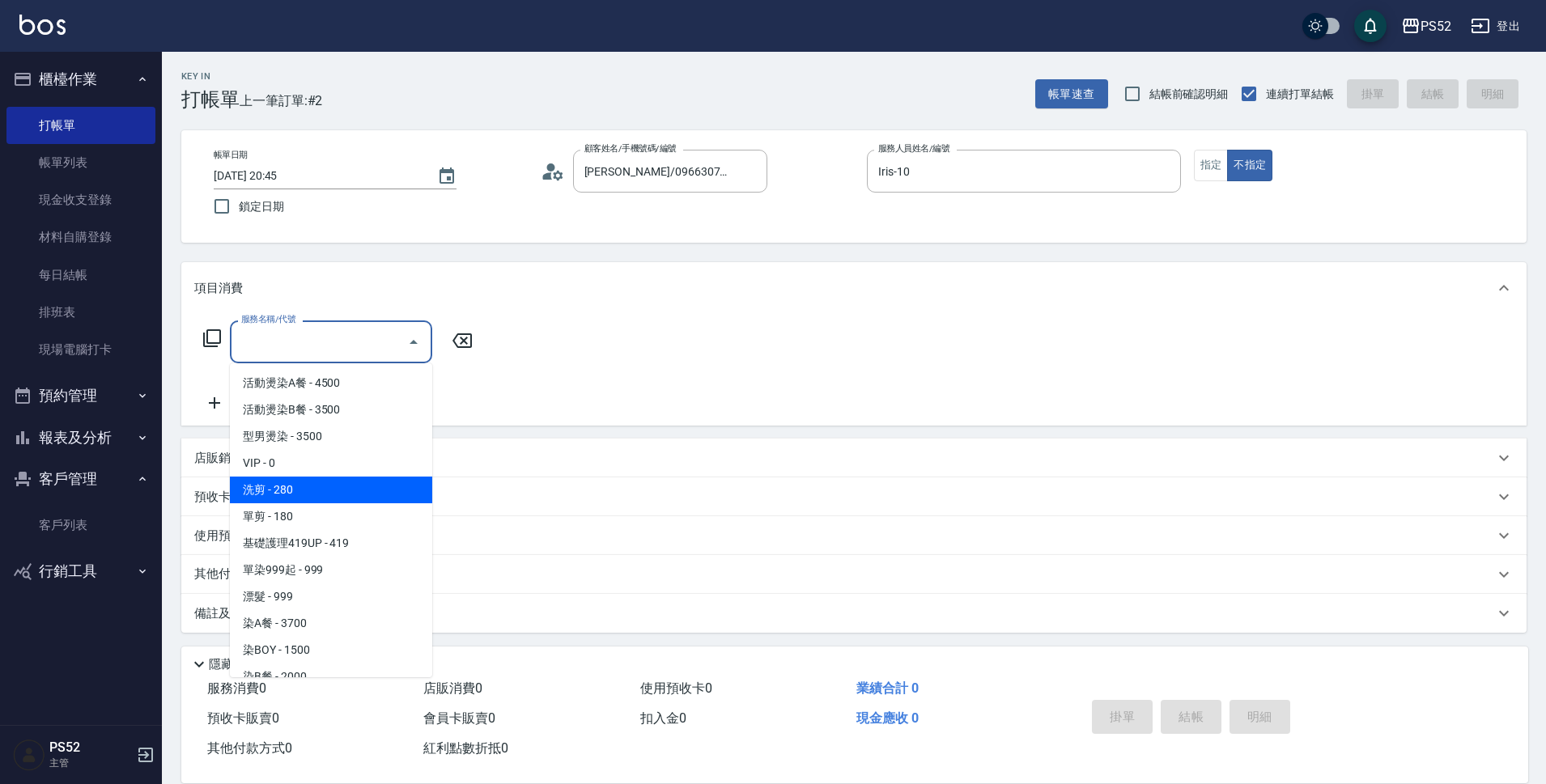
click at [373, 489] on span "洗剪 - 280" at bounding box center [331, 490] width 202 height 27
type input "洗剪(C1)"
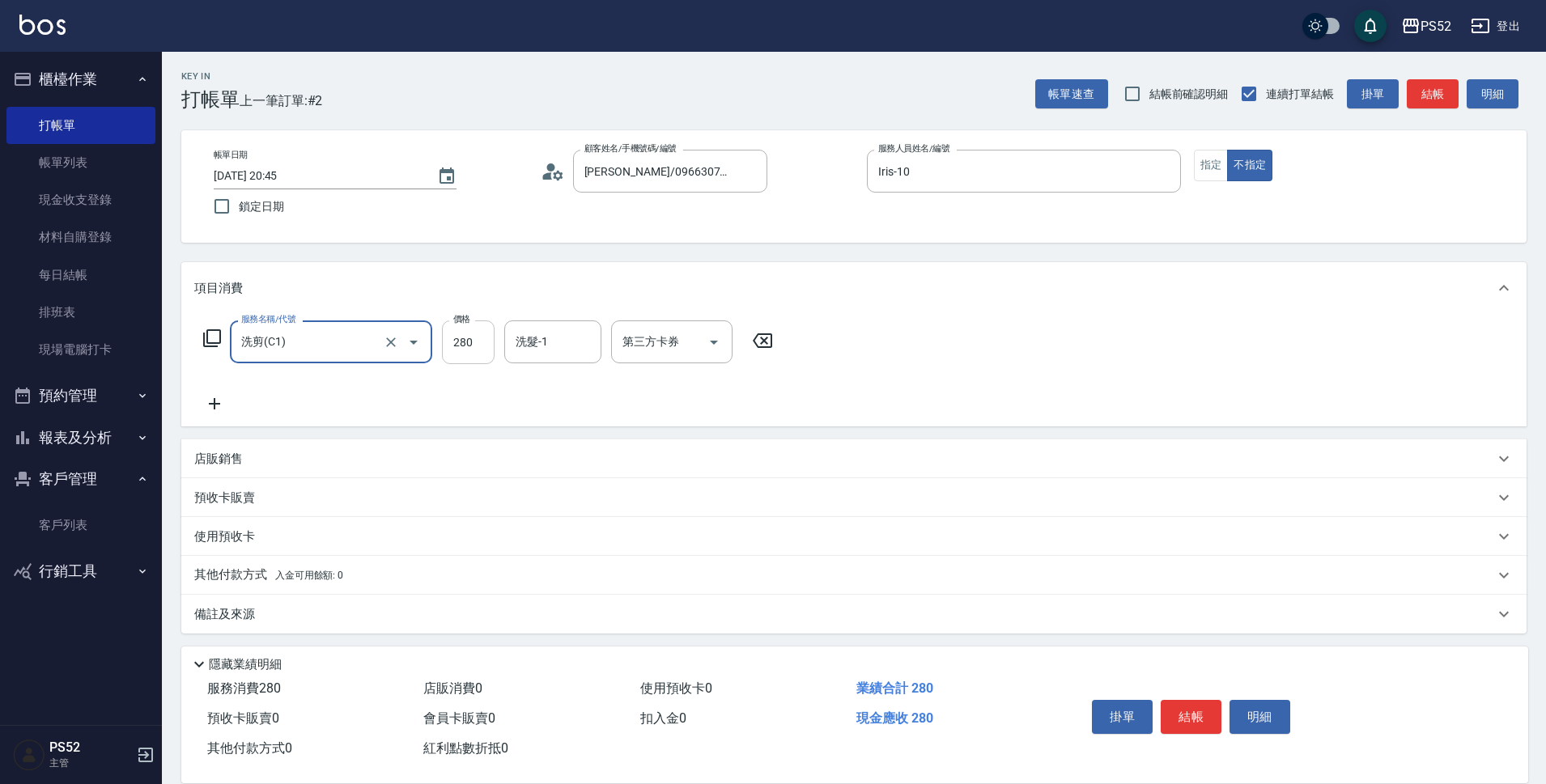
click at [480, 345] on input "280" at bounding box center [468, 342] width 52 height 43
type input "390"
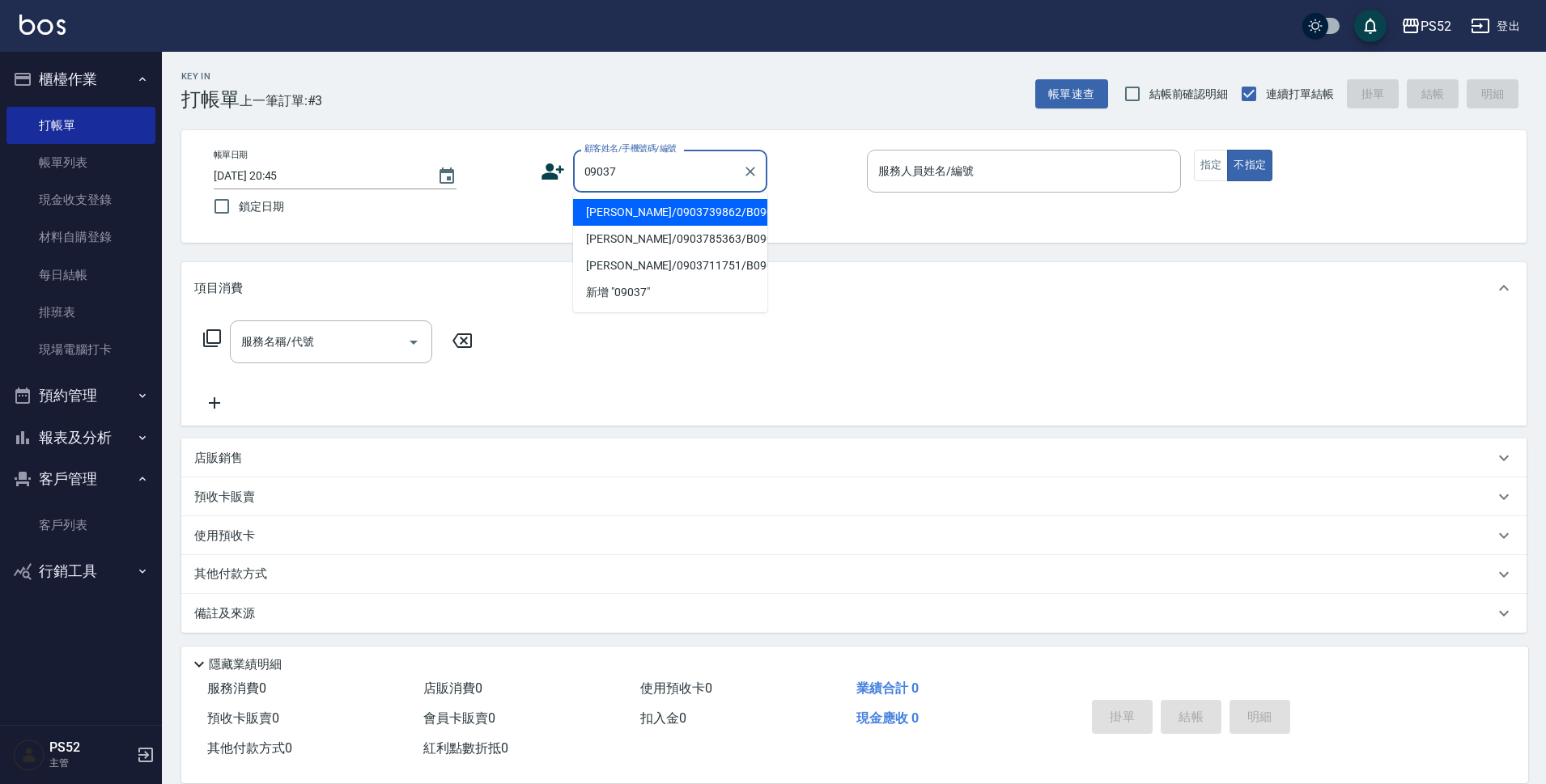
click at [615, 216] on li "[PERSON_NAME]/0903739862/B0903739862" at bounding box center [671, 213] width 195 height 27
type input "[PERSON_NAME]/0903739862/B0903739862"
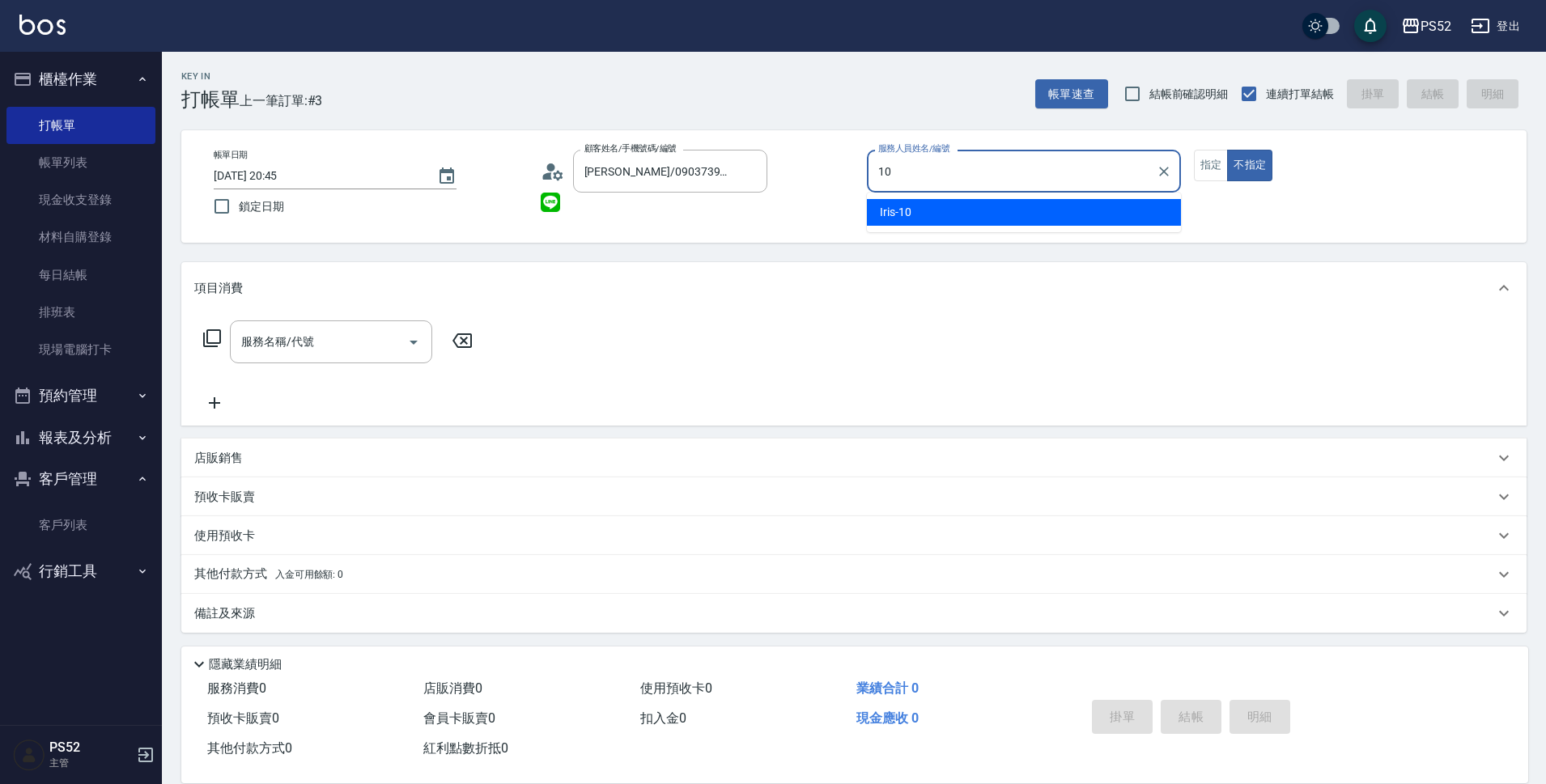
type input "Iris-10"
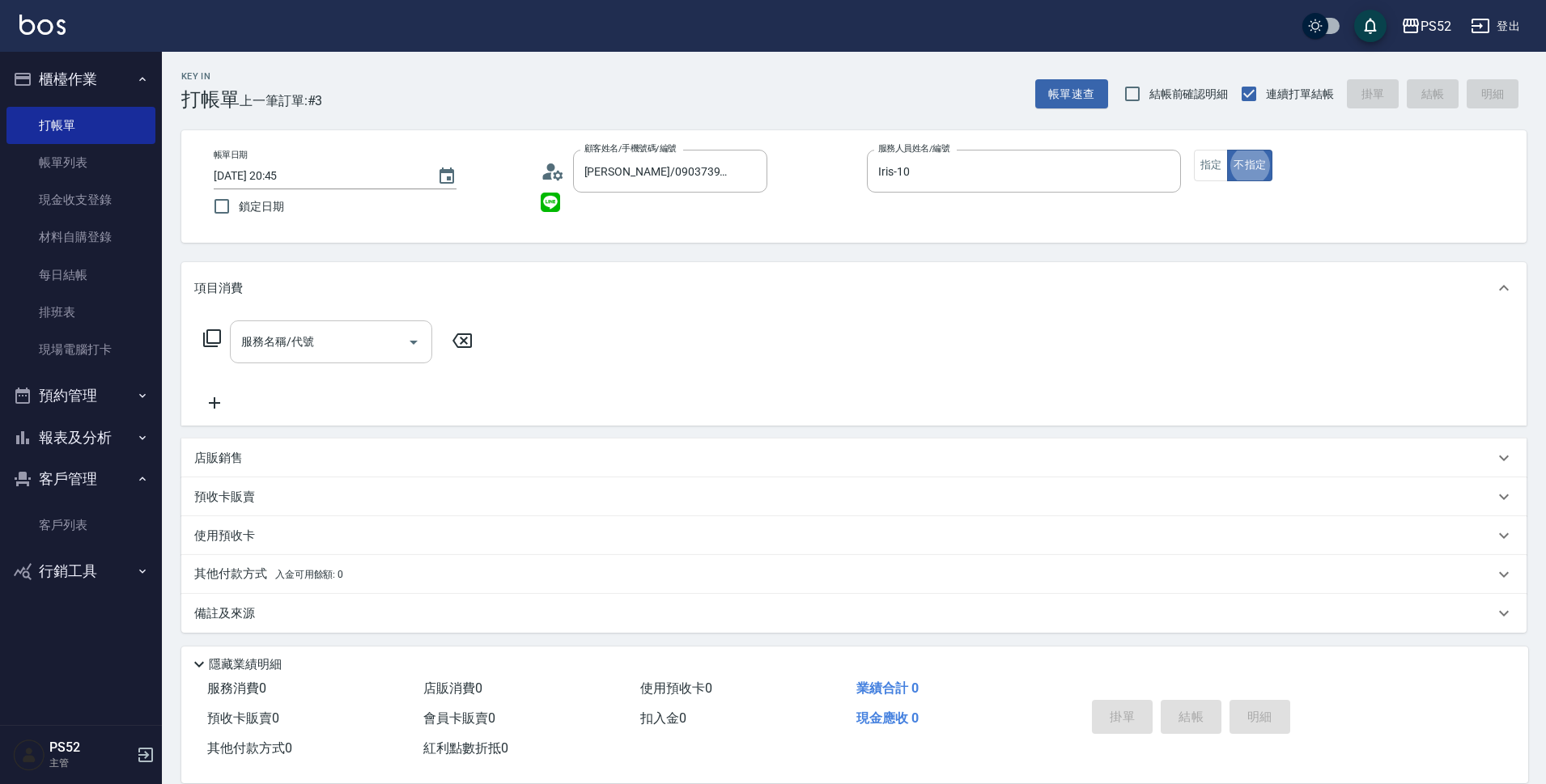
click at [337, 349] on input "服務名稱/代號" at bounding box center [318, 342] width 163 height 28
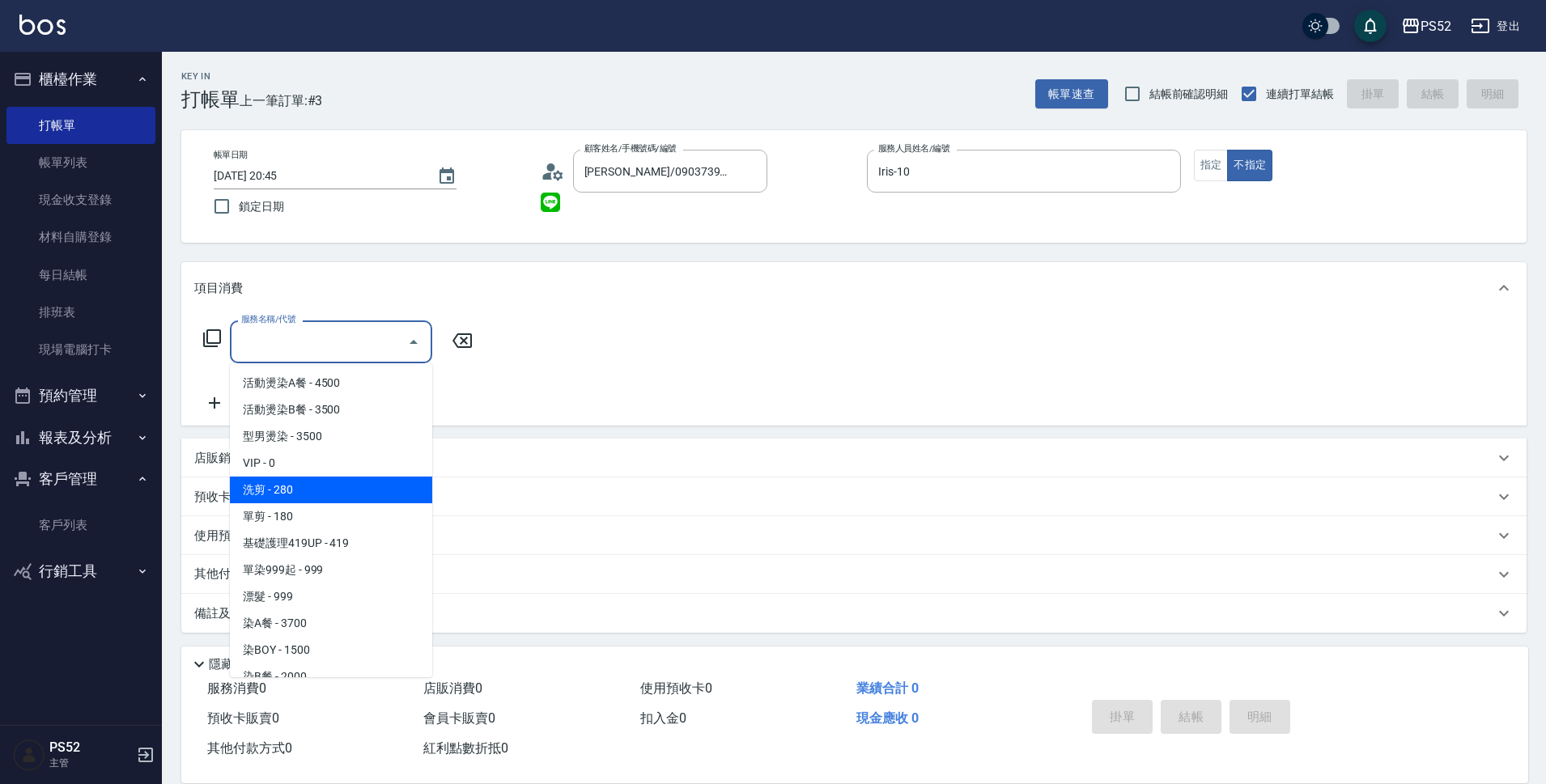
click at [331, 492] on span "洗剪 - 280" at bounding box center [331, 490] width 202 height 27
type input "洗剪(C1)"
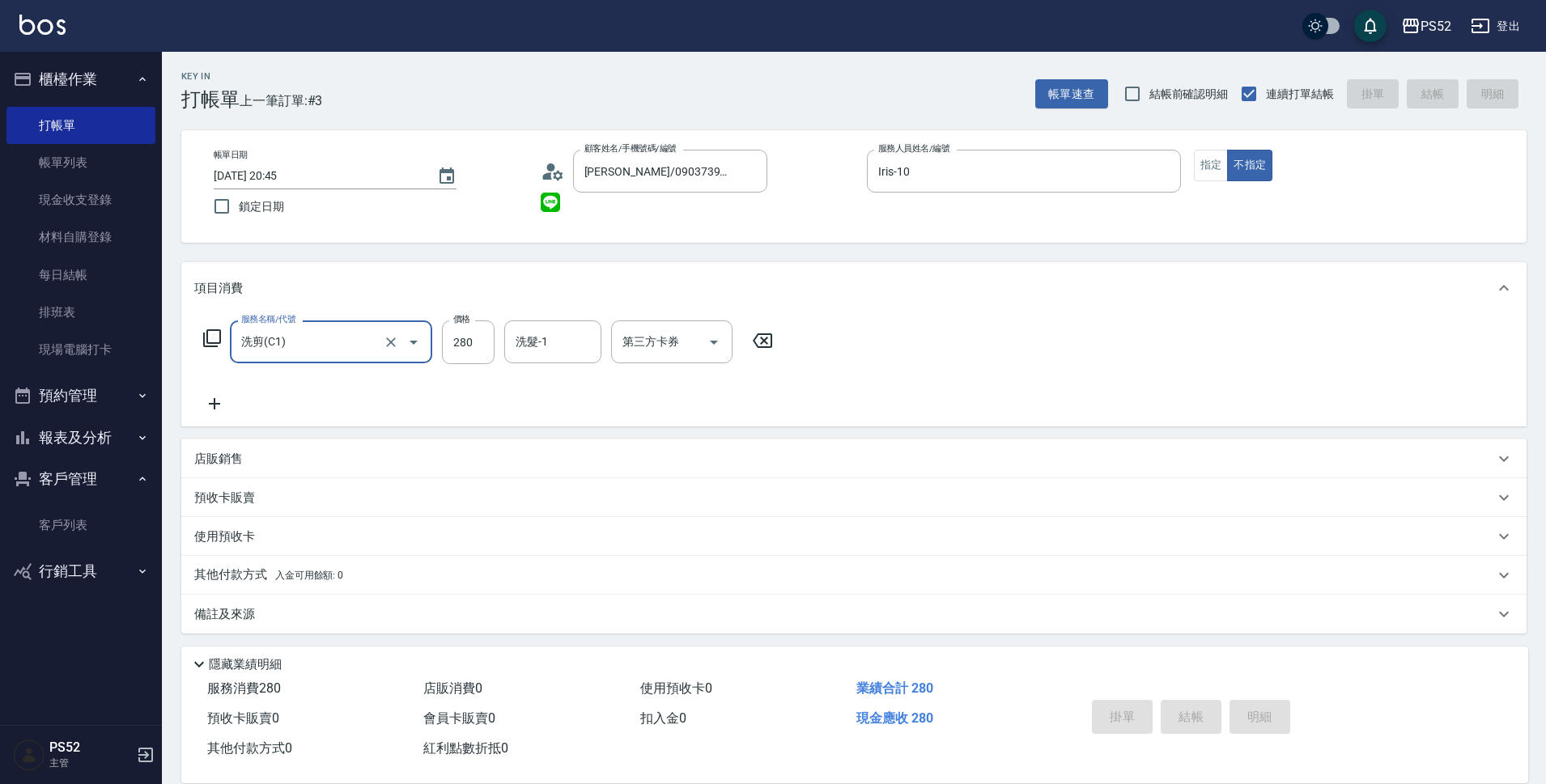
type input "[DATE] 20:46"
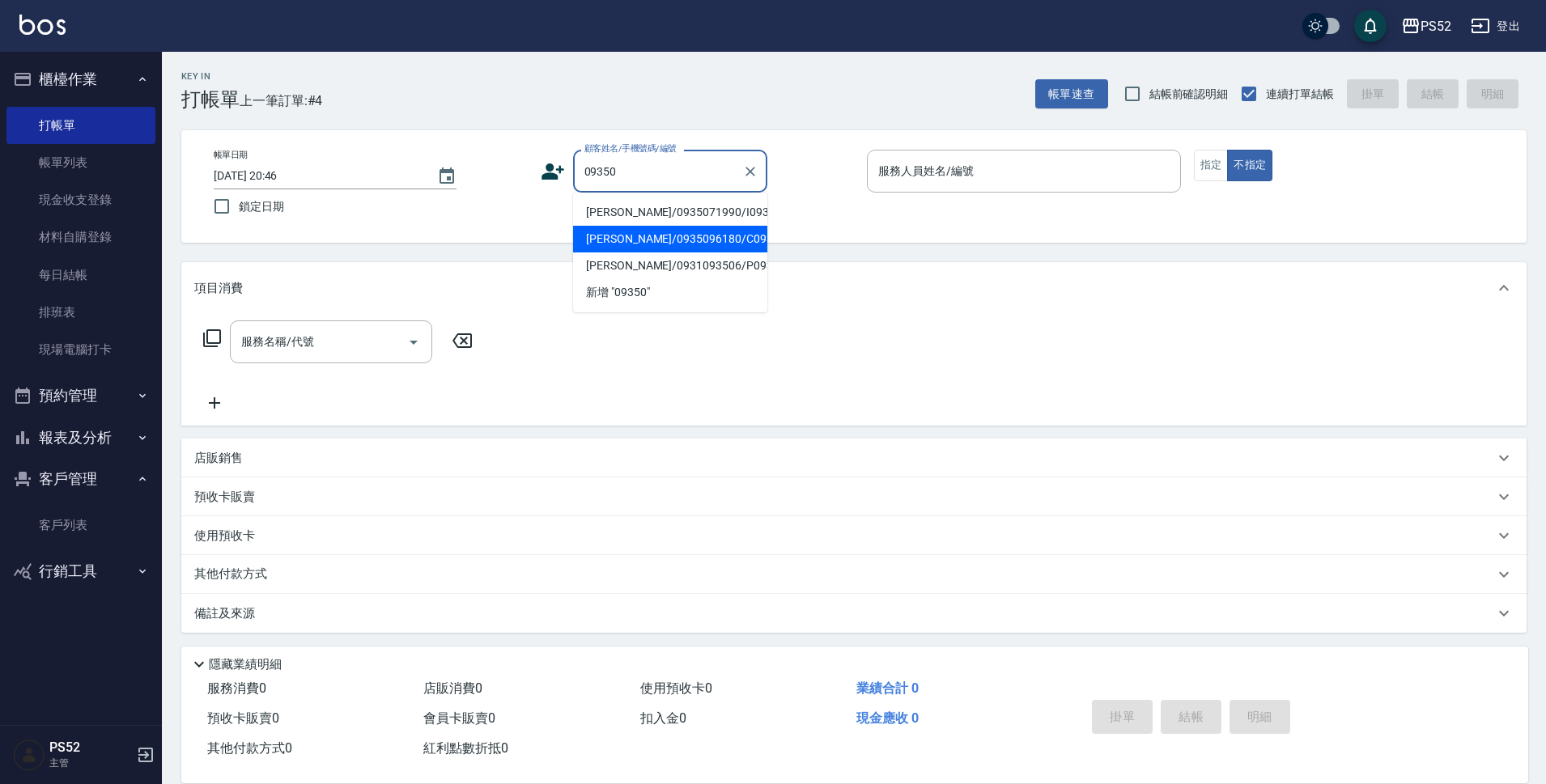
click at [670, 252] on li "[PERSON_NAME]/0935096180/C0935096180" at bounding box center [671, 240] width 195 height 27
type input "[PERSON_NAME]/0935096180/C0935096180"
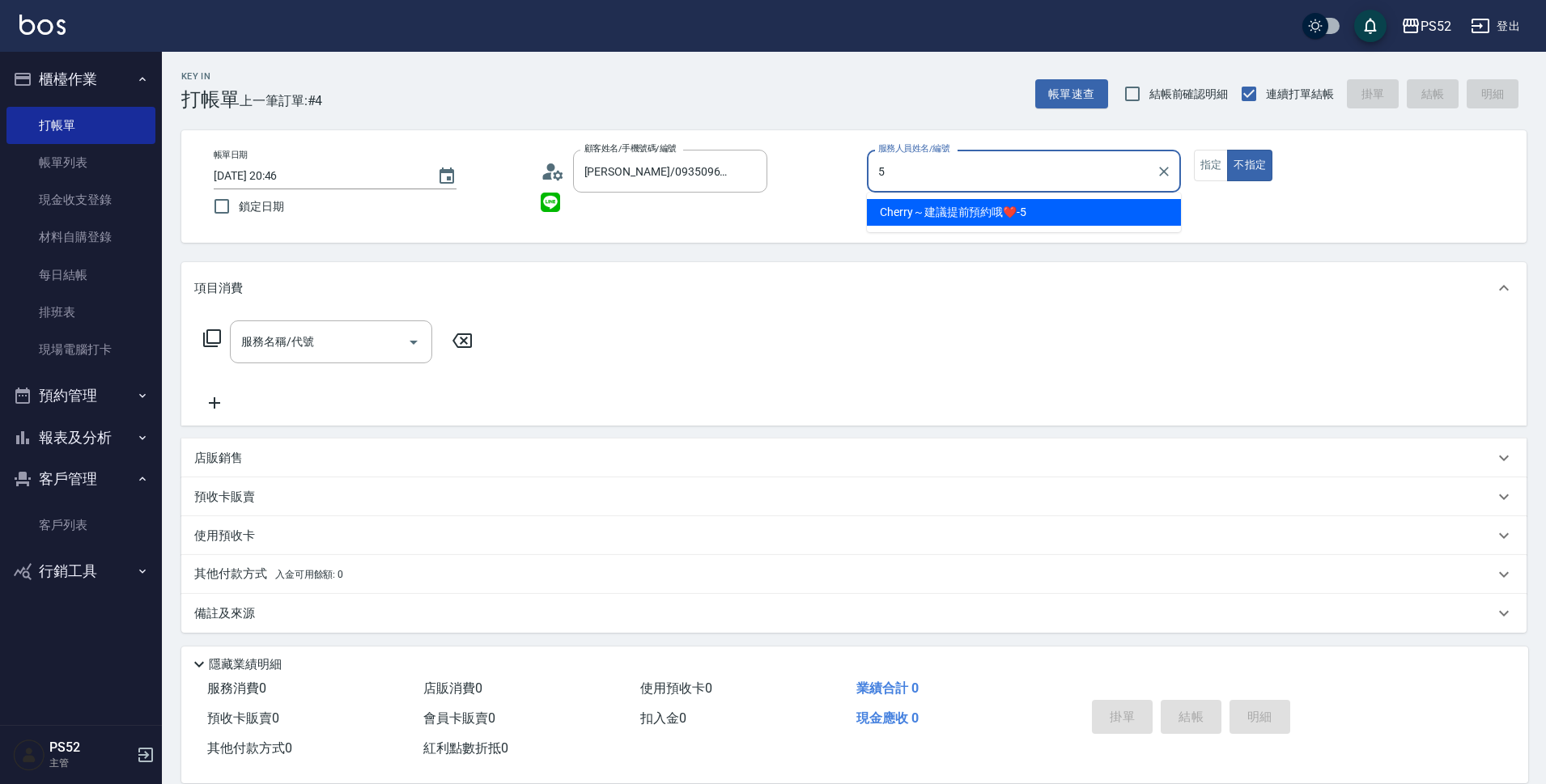
type input "Cherry～建議提前預約哦❤️-5"
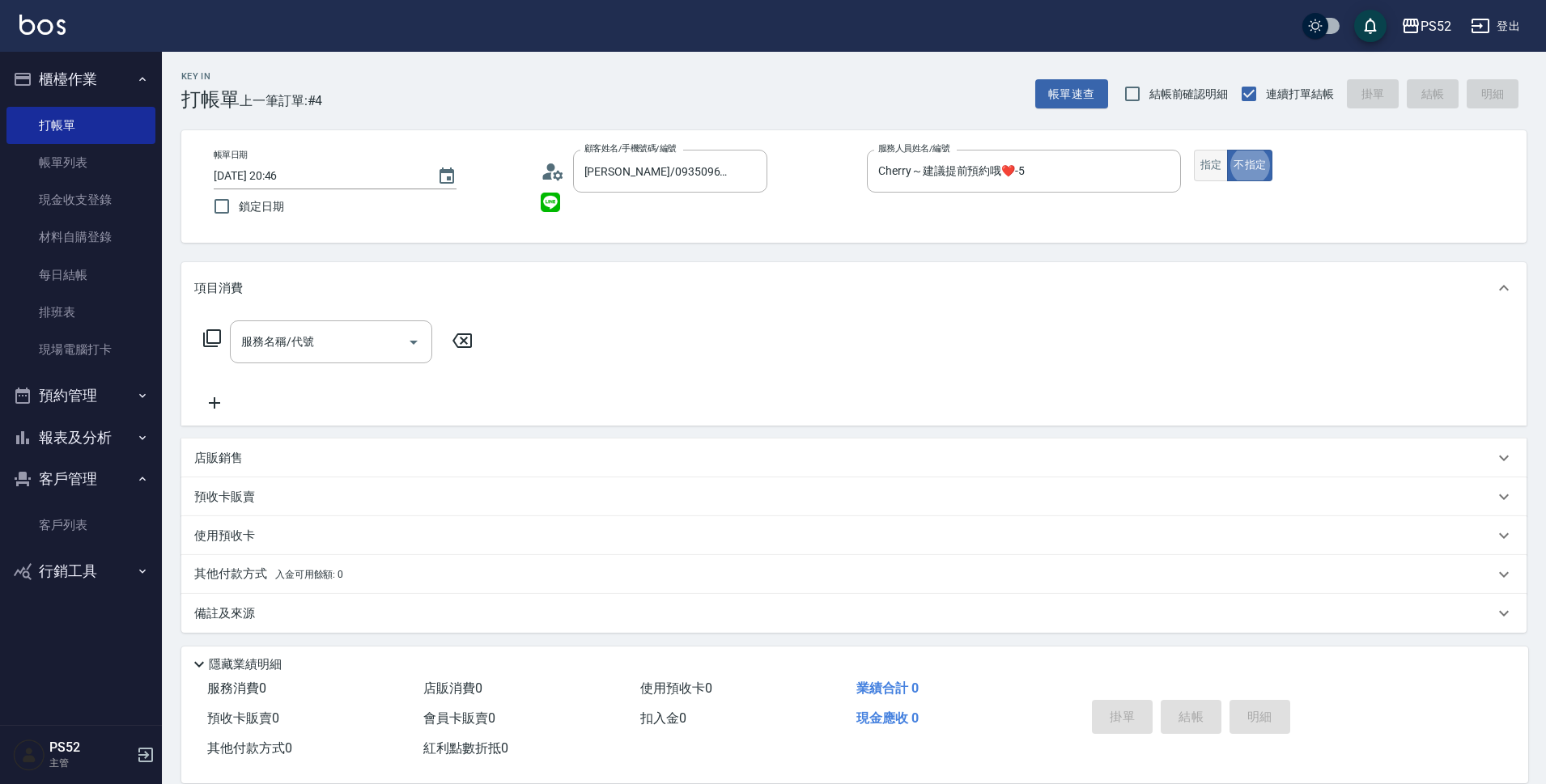
click at [1198, 169] on button "指定" at bounding box center [1211, 165] width 35 height 32
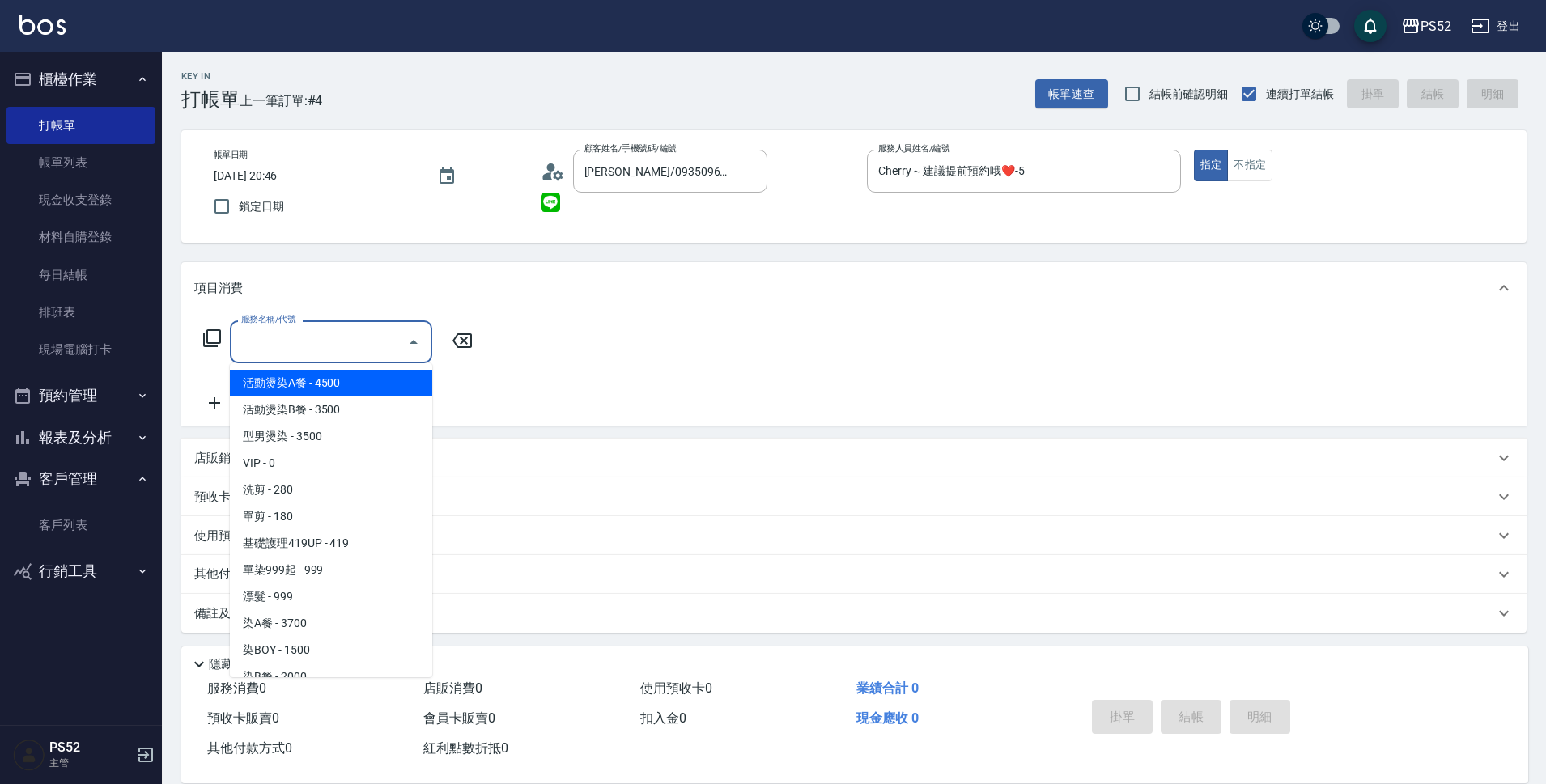
click at [265, 330] on div "服務名稱/代號 服務名稱/代號" at bounding box center [331, 342] width 202 height 43
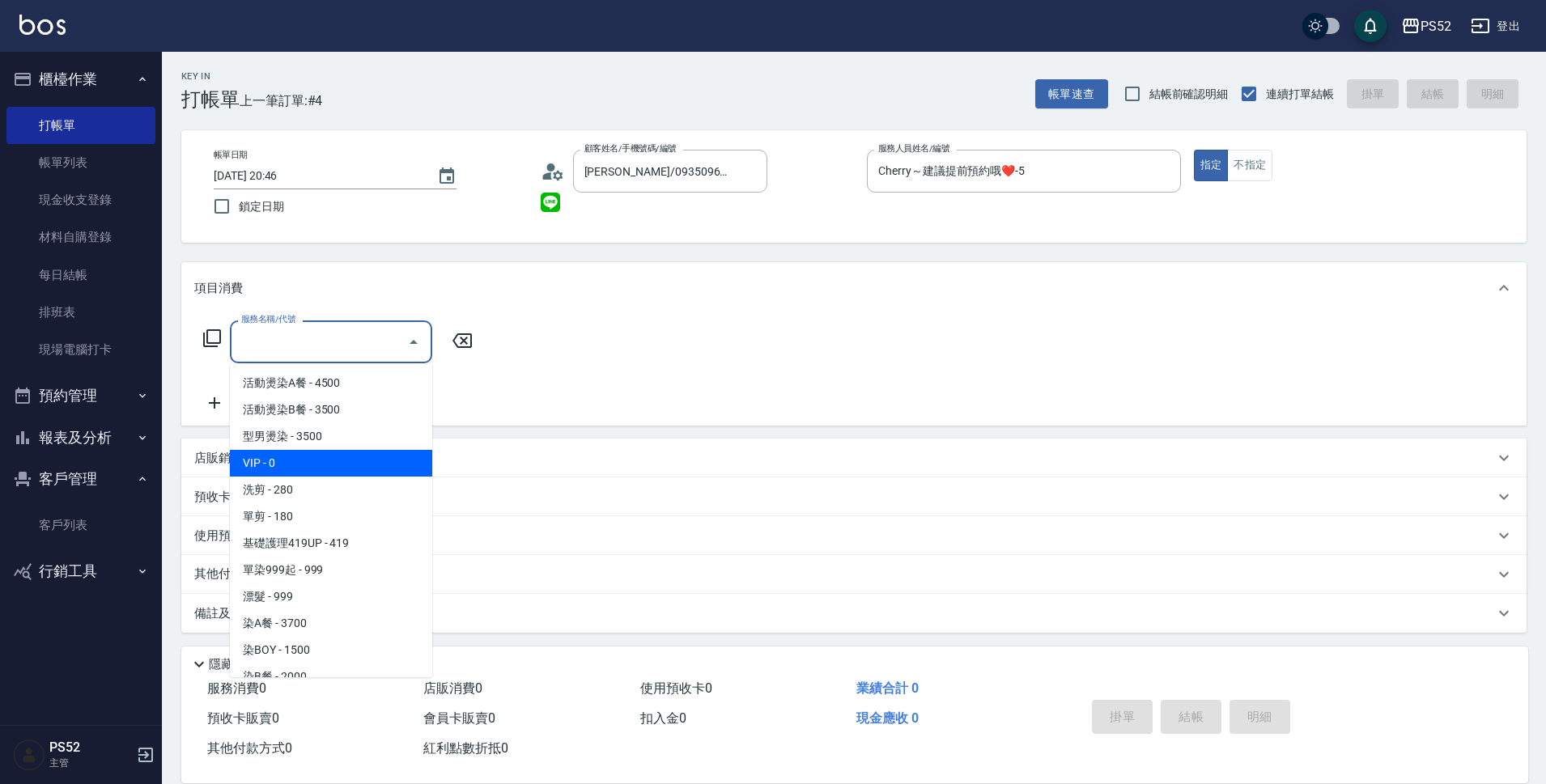
click at [329, 464] on span "VIP - 0" at bounding box center [331, 463] width 202 height 27
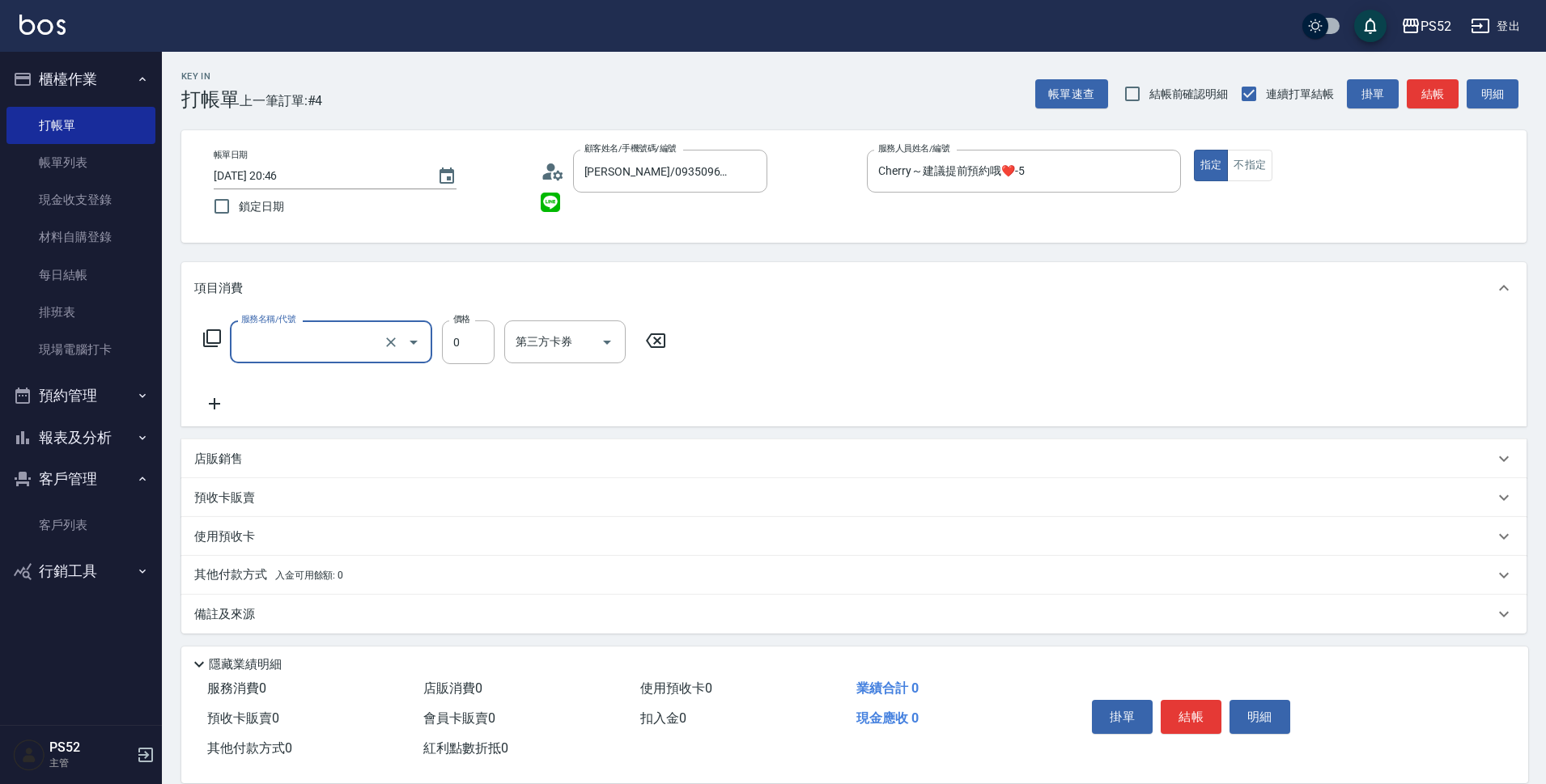
type input "VIP(888)"
click at [479, 348] on input "0" at bounding box center [468, 342] width 52 height 43
type input "3000"
click at [217, 404] on icon at bounding box center [215, 404] width 12 height 12
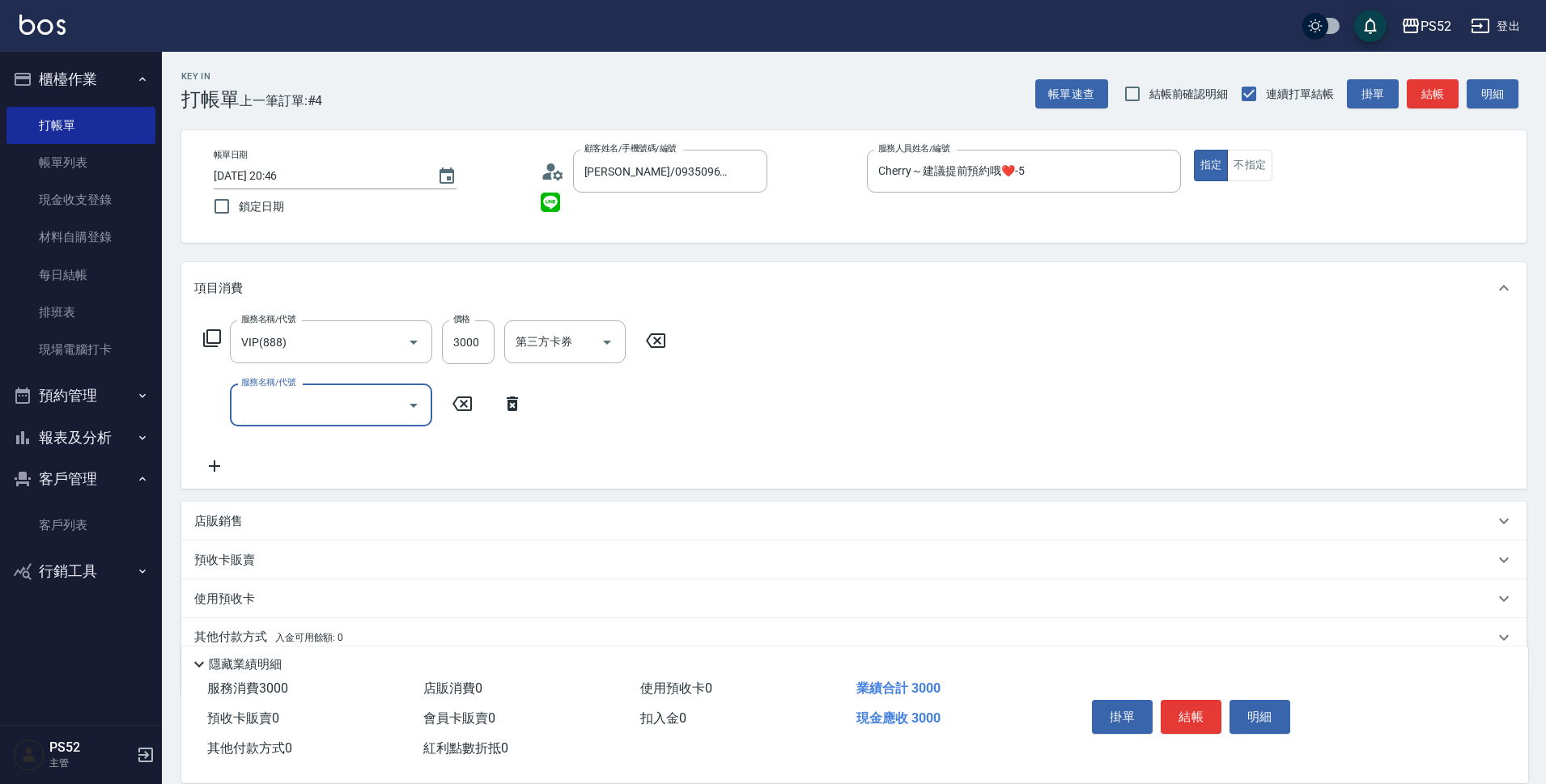
click at [268, 408] on input "服務名稱/代號" at bounding box center [318, 405] width 163 height 28
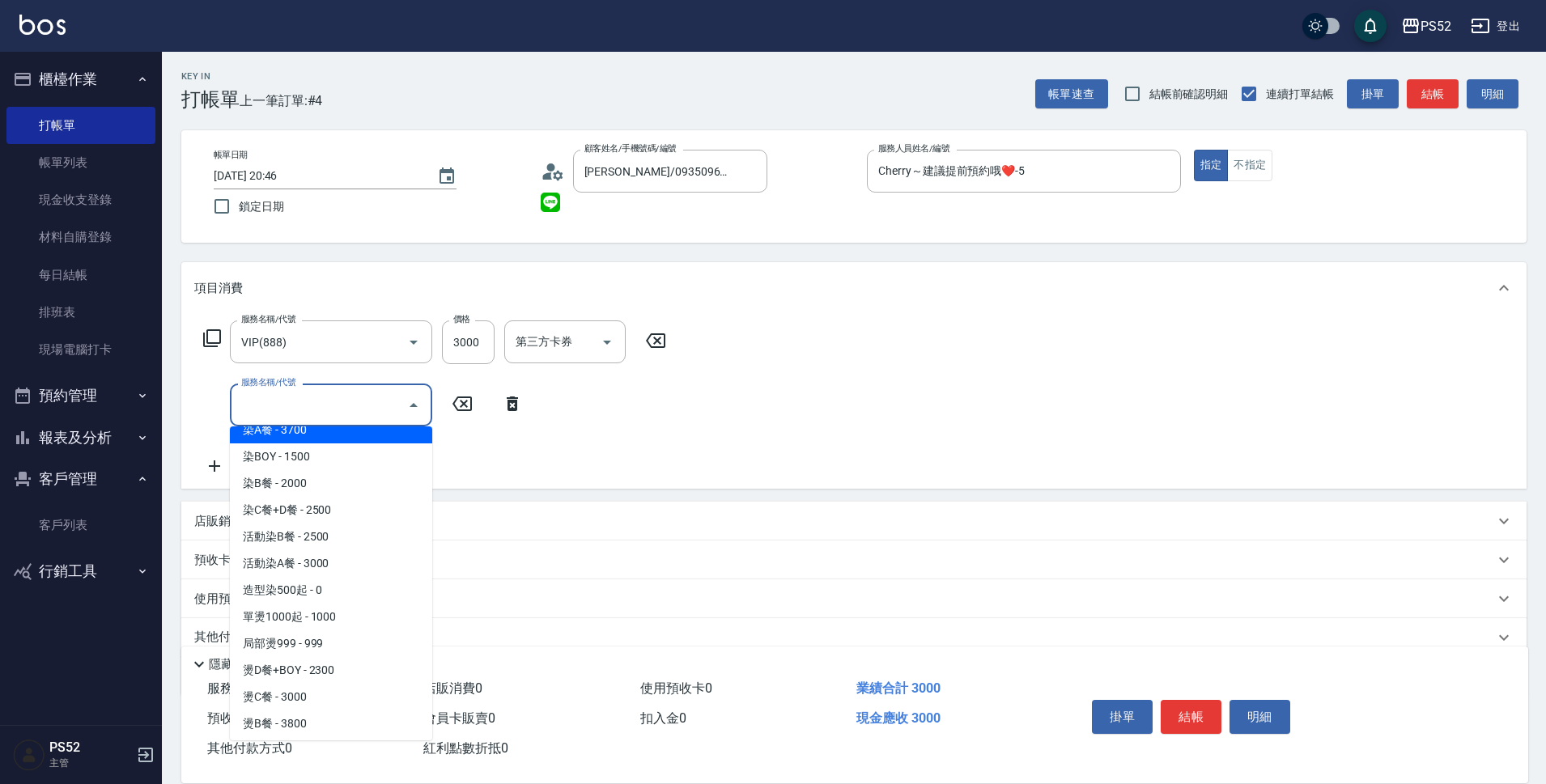
scroll to position [269, 0]
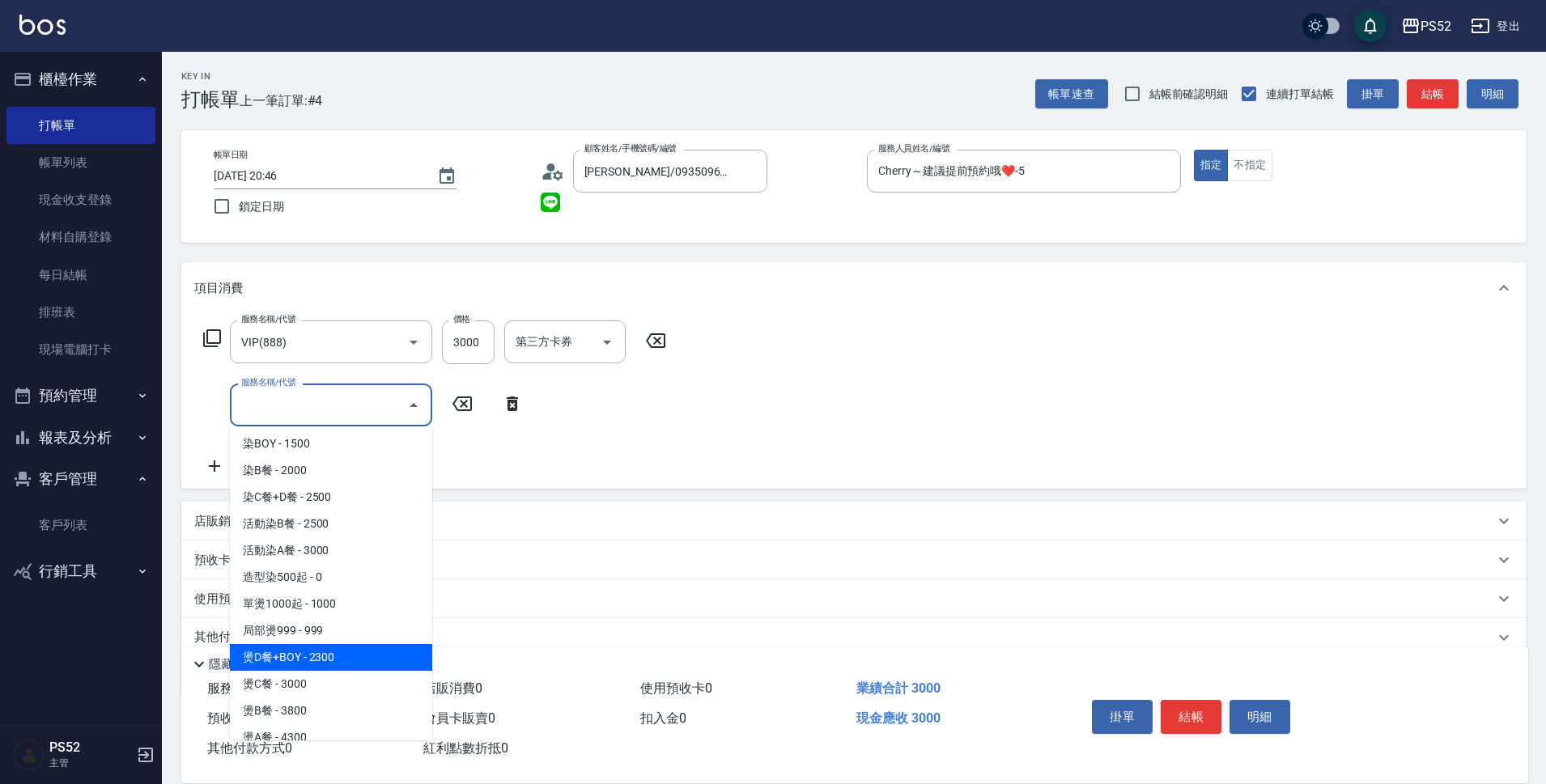
click at [321, 651] on span "燙D餐+BOY - 2300" at bounding box center [331, 658] width 202 height 27
type input "燙D餐+BOY(P3)"
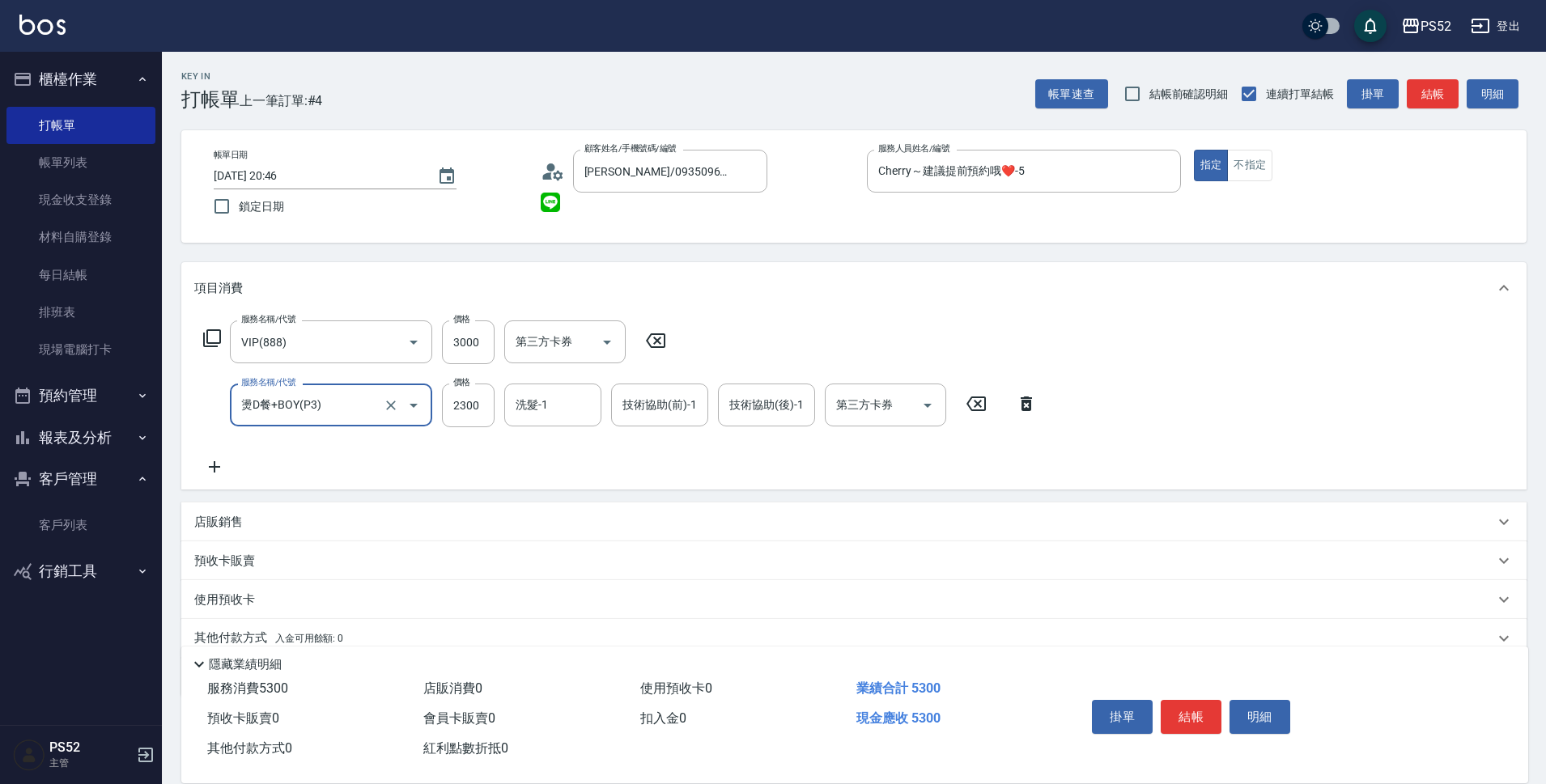
click at [469, 388] on label "價格" at bounding box center [462, 382] width 17 height 12
click at [469, 388] on input "2300" at bounding box center [468, 406] width 52 height 43
click at [927, 394] on button "Open" at bounding box center [928, 406] width 26 height 26
type input "2099"
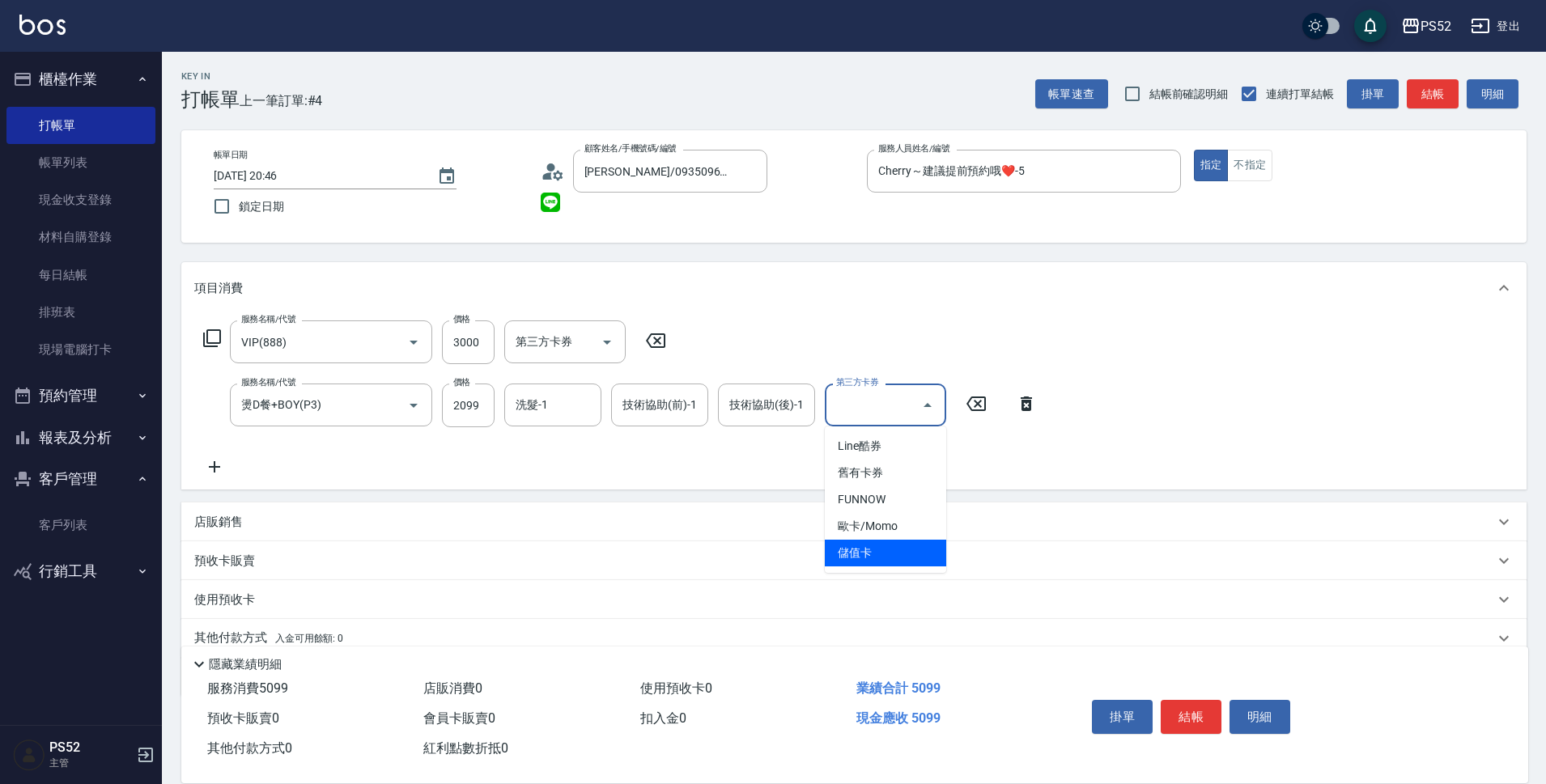
click at [871, 547] on span "儲值卡" at bounding box center [885, 553] width 122 height 27
type input "儲值卡"
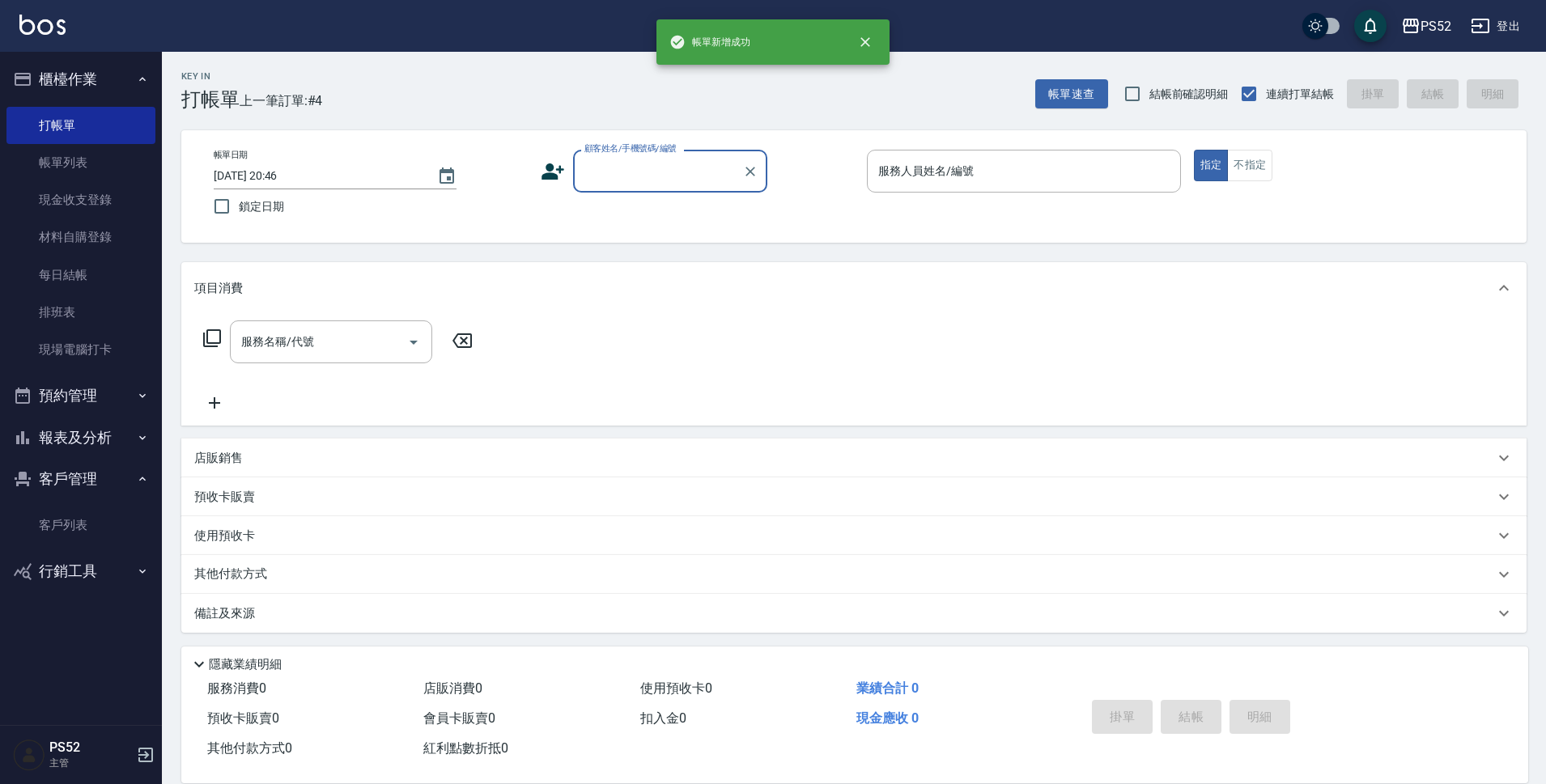
scroll to position [0, 0]
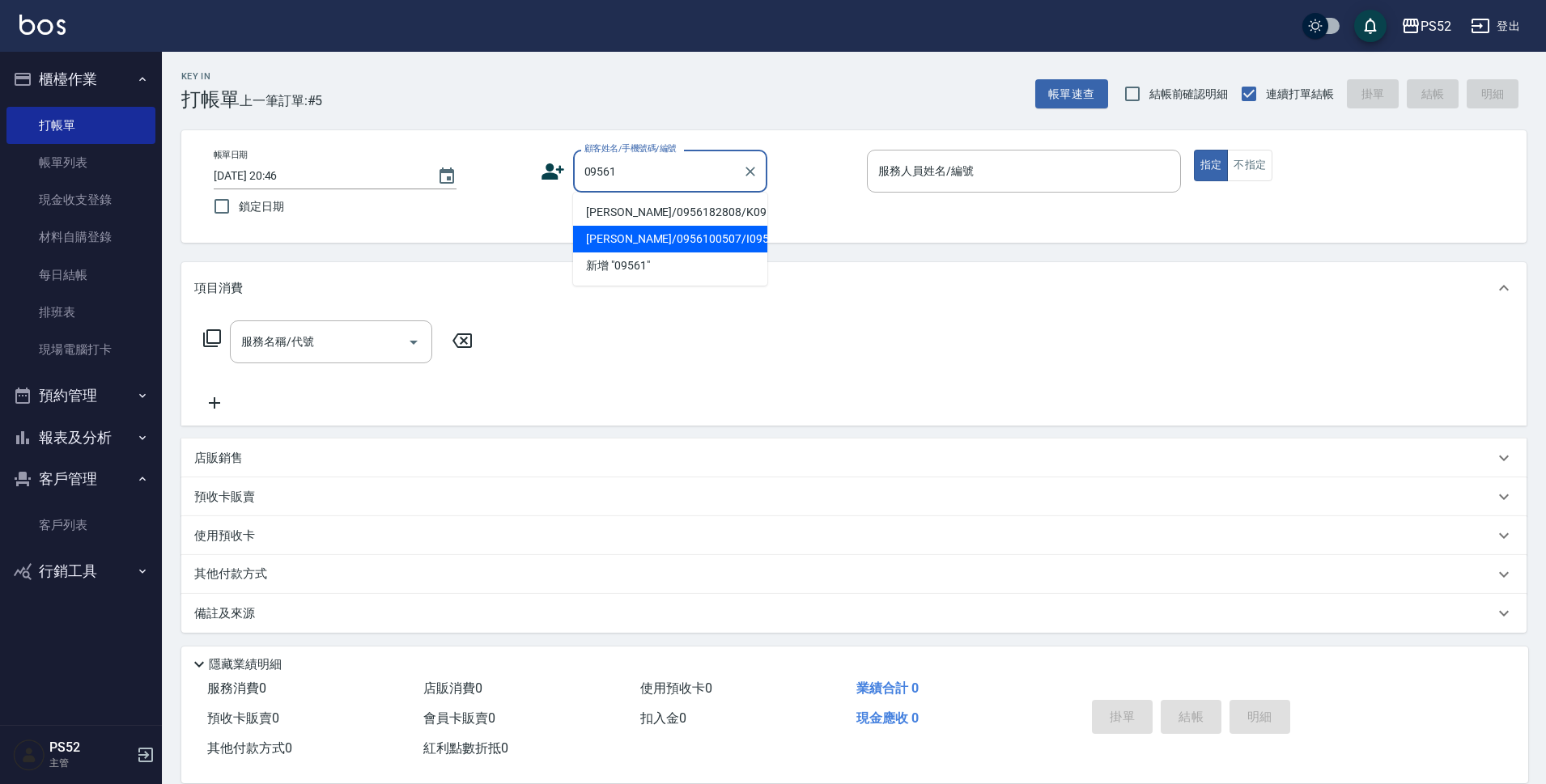
click at [636, 252] on li "[PERSON_NAME]/0956100507/I0956100507" at bounding box center [671, 240] width 195 height 27
type input "[PERSON_NAME]/0956100507/I0956100507"
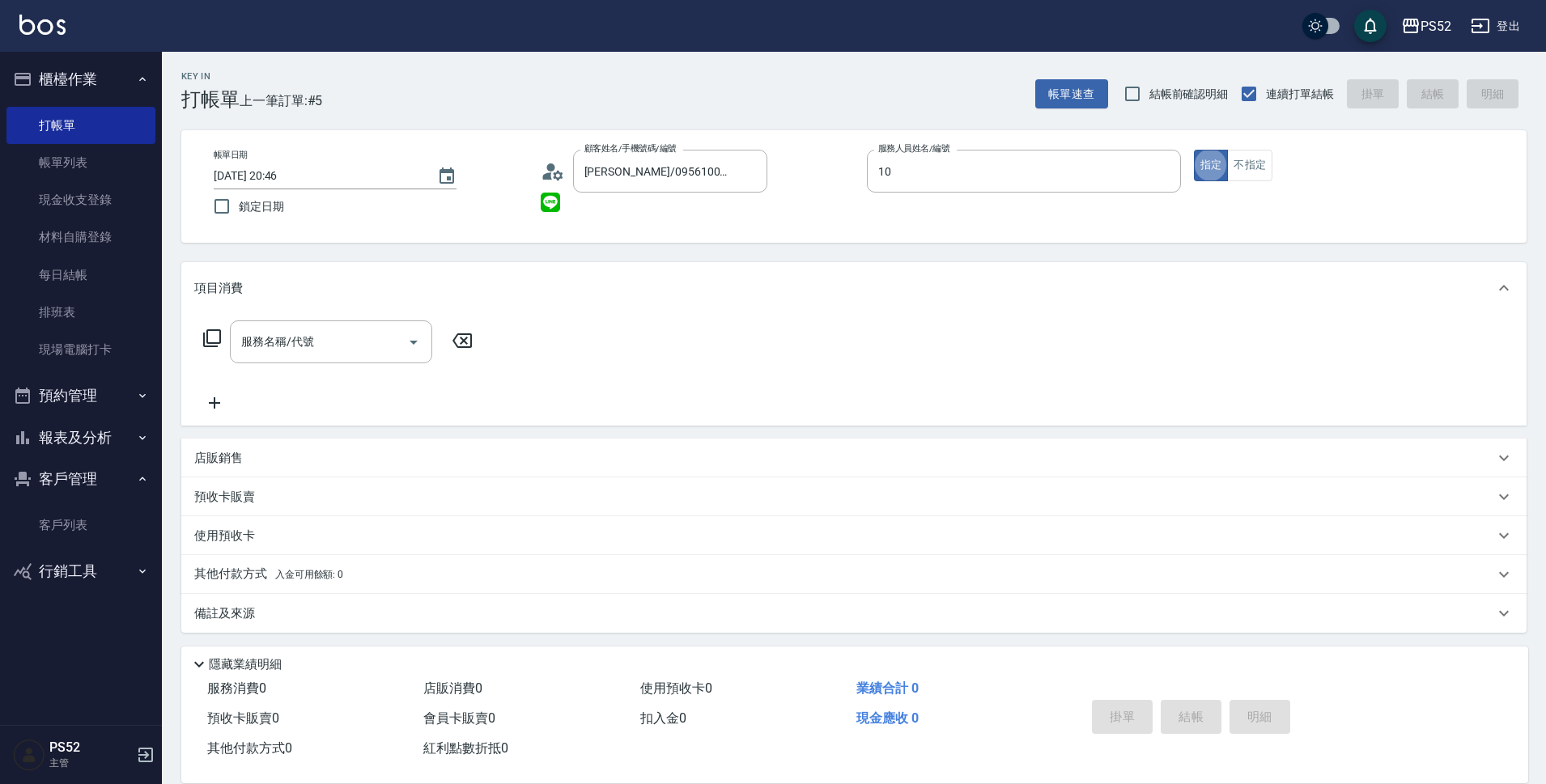
type input "Iris-10"
type button "true"
click at [309, 333] on input "服務名稱/代號" at bounding box center [318, 342] width 163 height 28
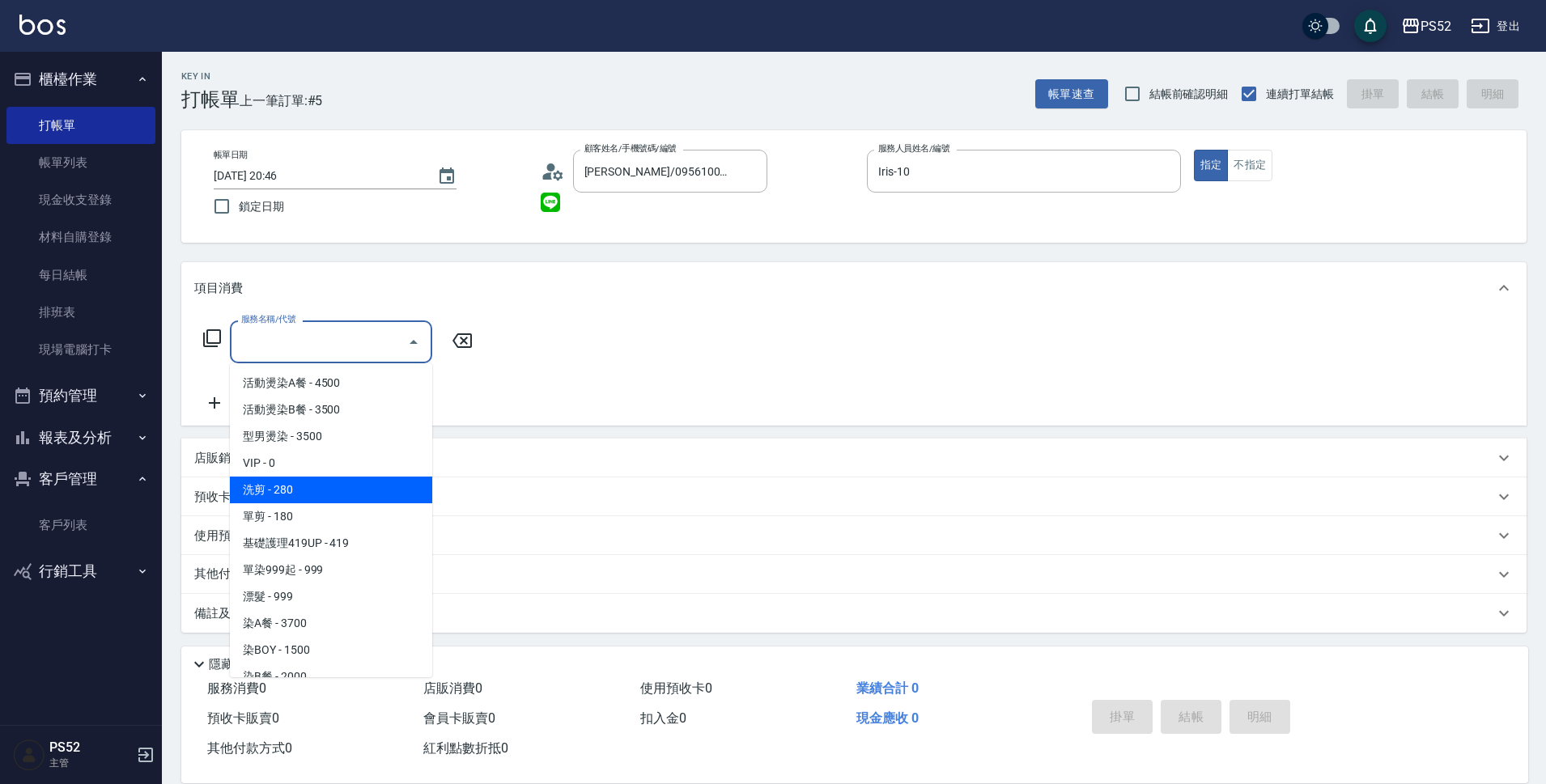
click at [365, 488] on span "洗剪 - 280" at bounding box center [331, 490] width 202 height 27
type input "洗剪(C1)"
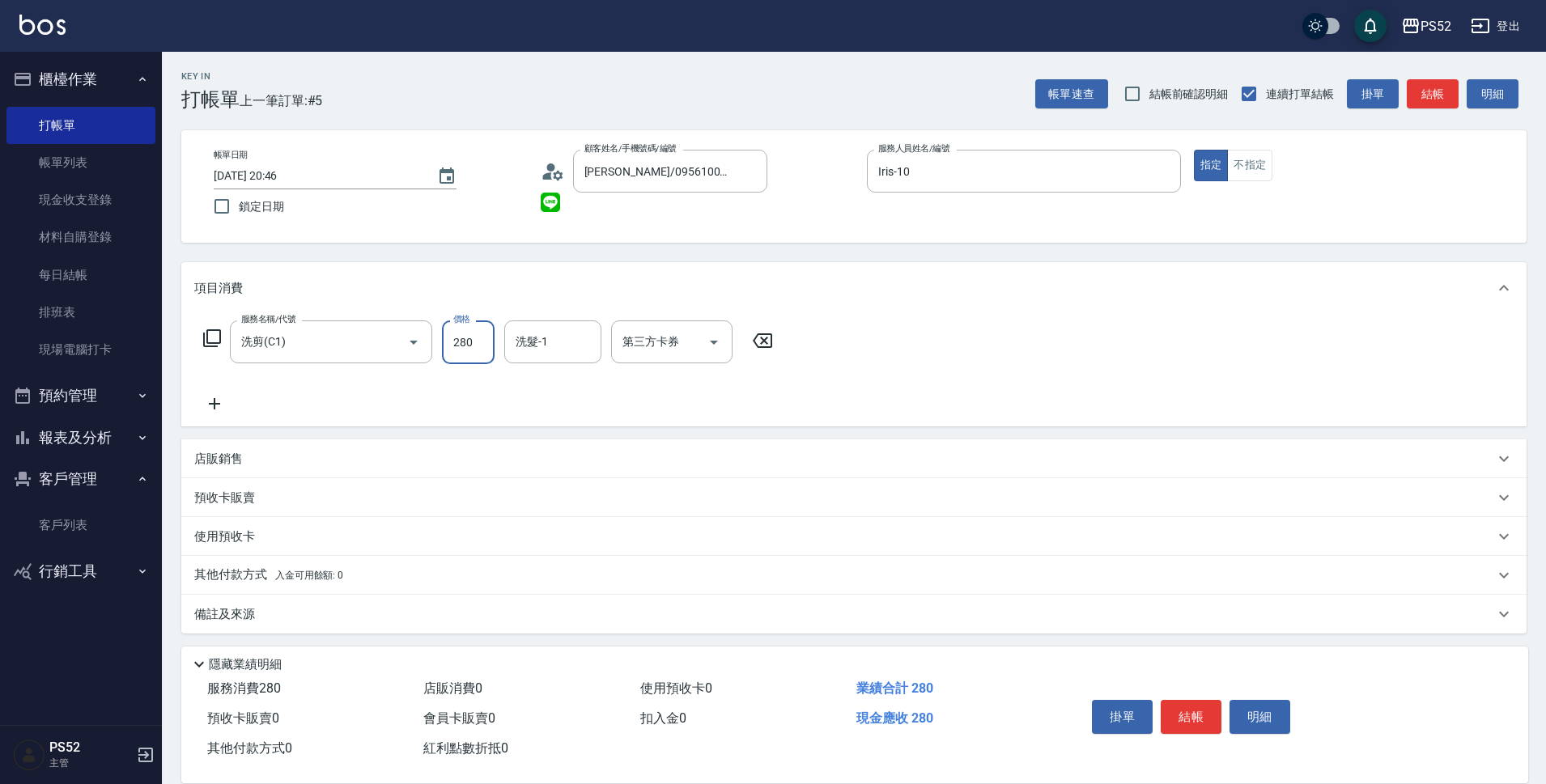
click at [477, 342] on input "280" at bounding box center [468, 342] width 52 height 43
type input "350"
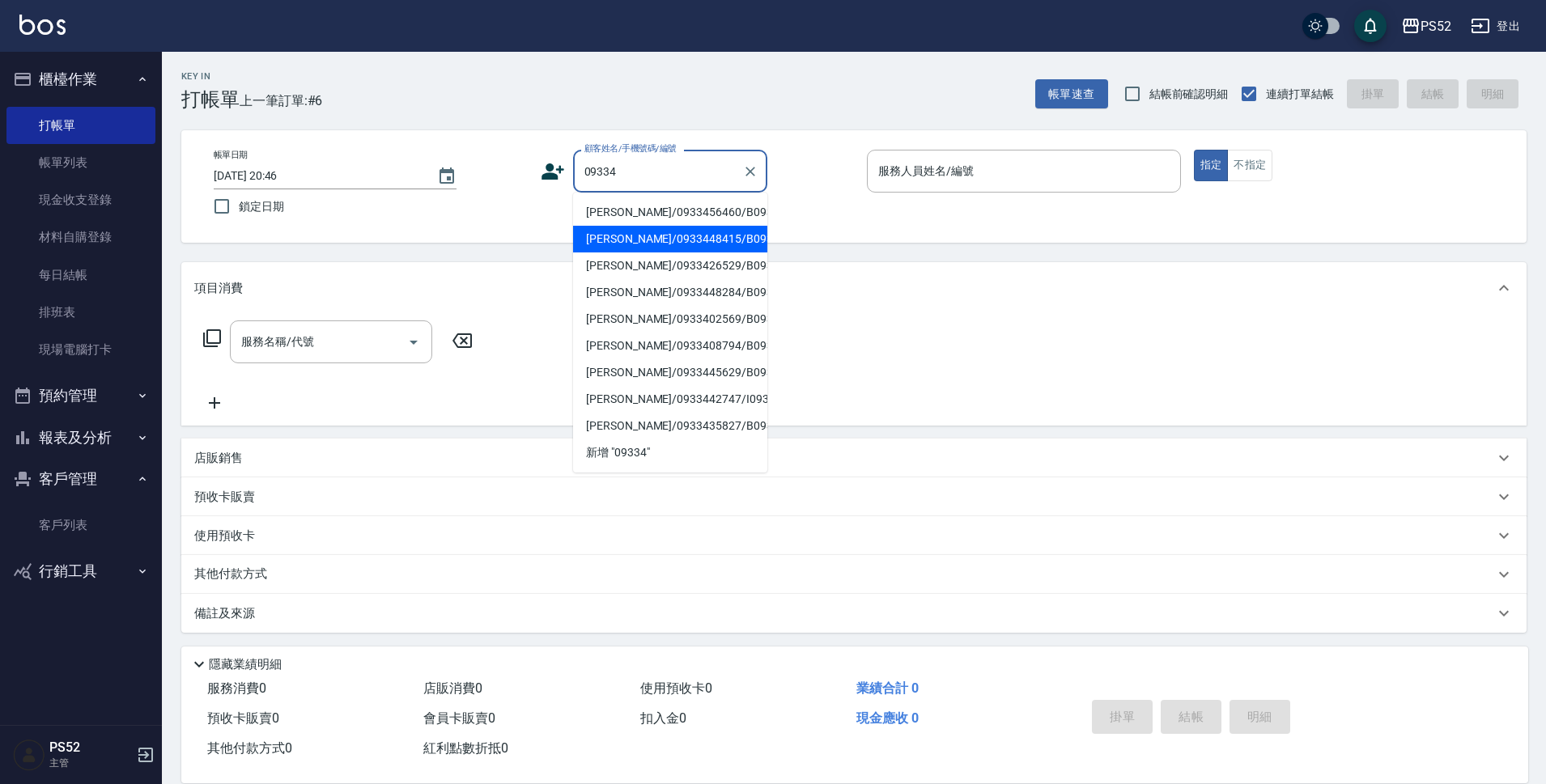
click at [705, 252] on li "[PERSON_NAME]/0933448415/B0933448415" at bounding box center [671, 240] width 195 height 27
type input "[PERSON_NAME]/0933448415/B0933448415"
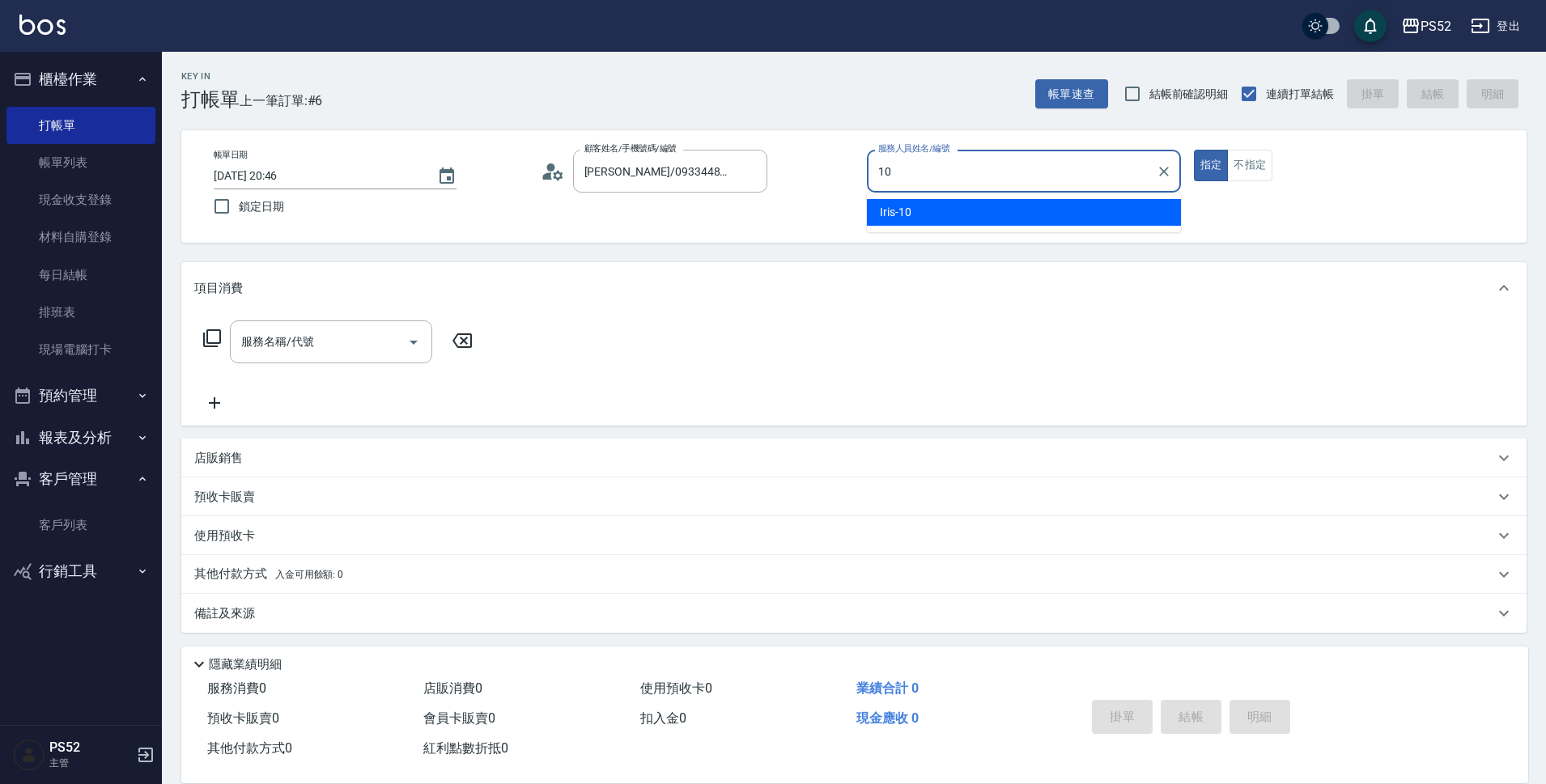
type input "Iris-10"
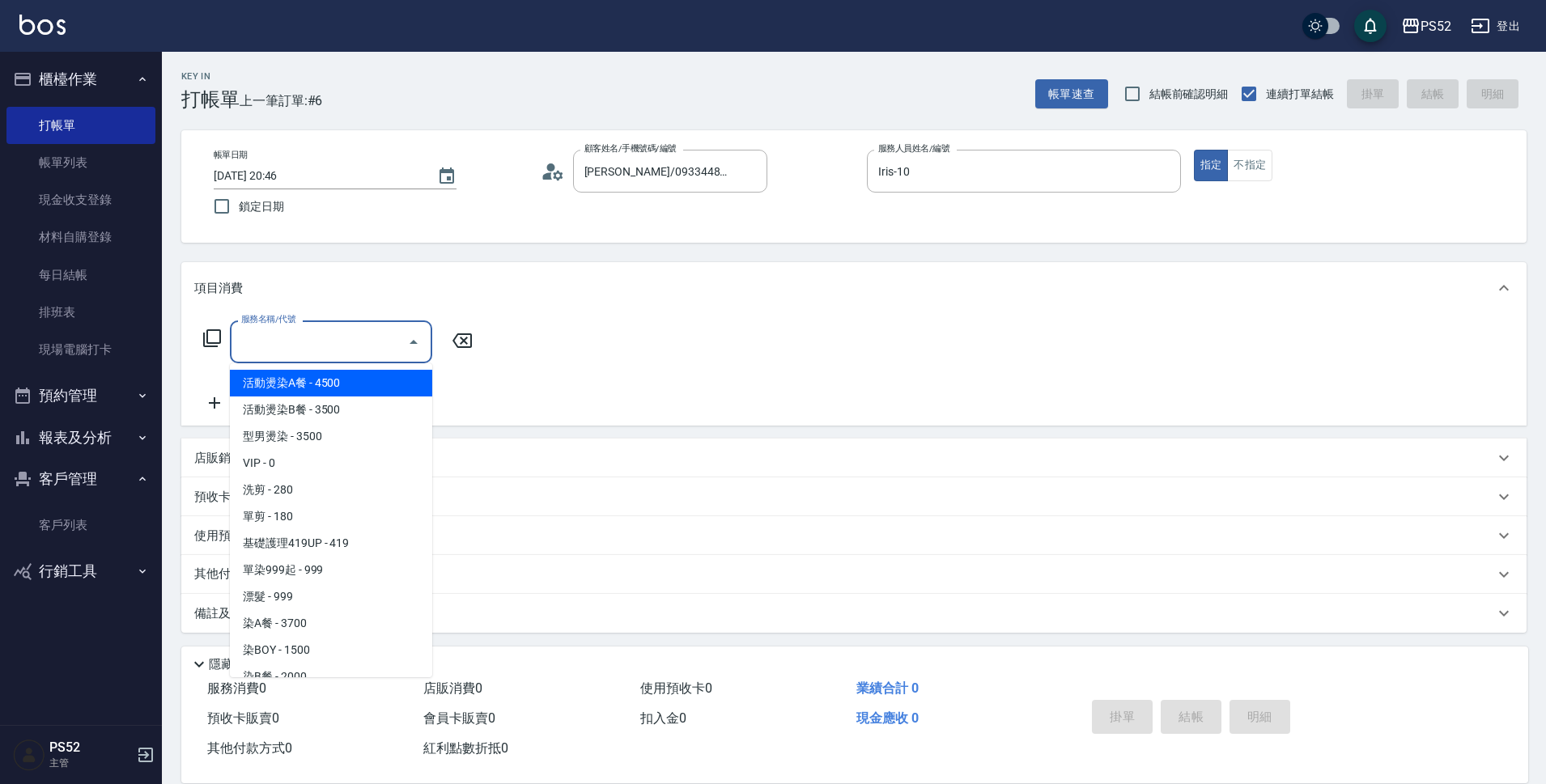
click at [297, 340] on input "服務名稱/代號" at bounding box center [318, 342] width 163 height 28
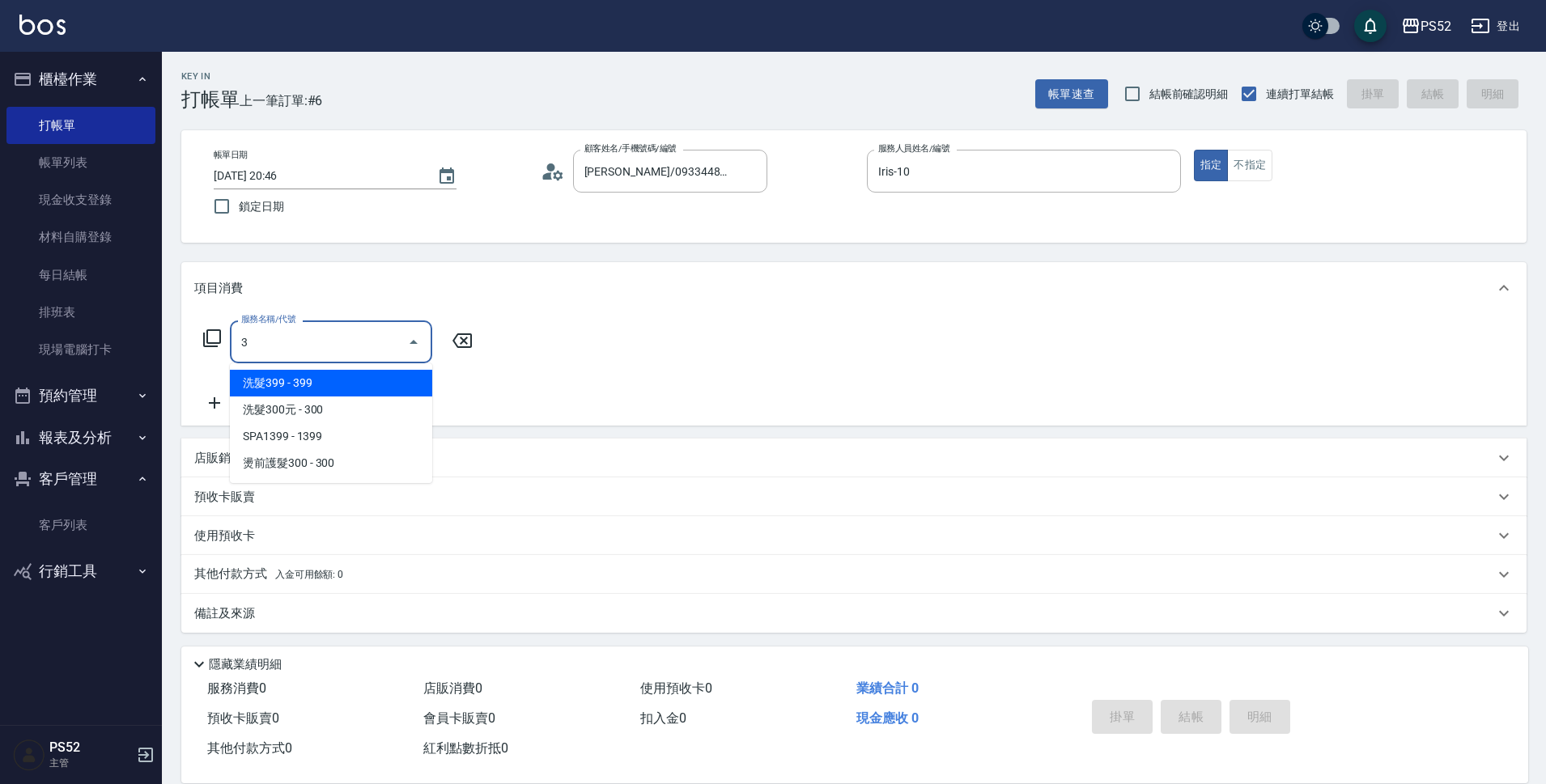
click at [261, 382] on span "洗髮399 - 399" at bounding box center [331, 383] width 202 height 27
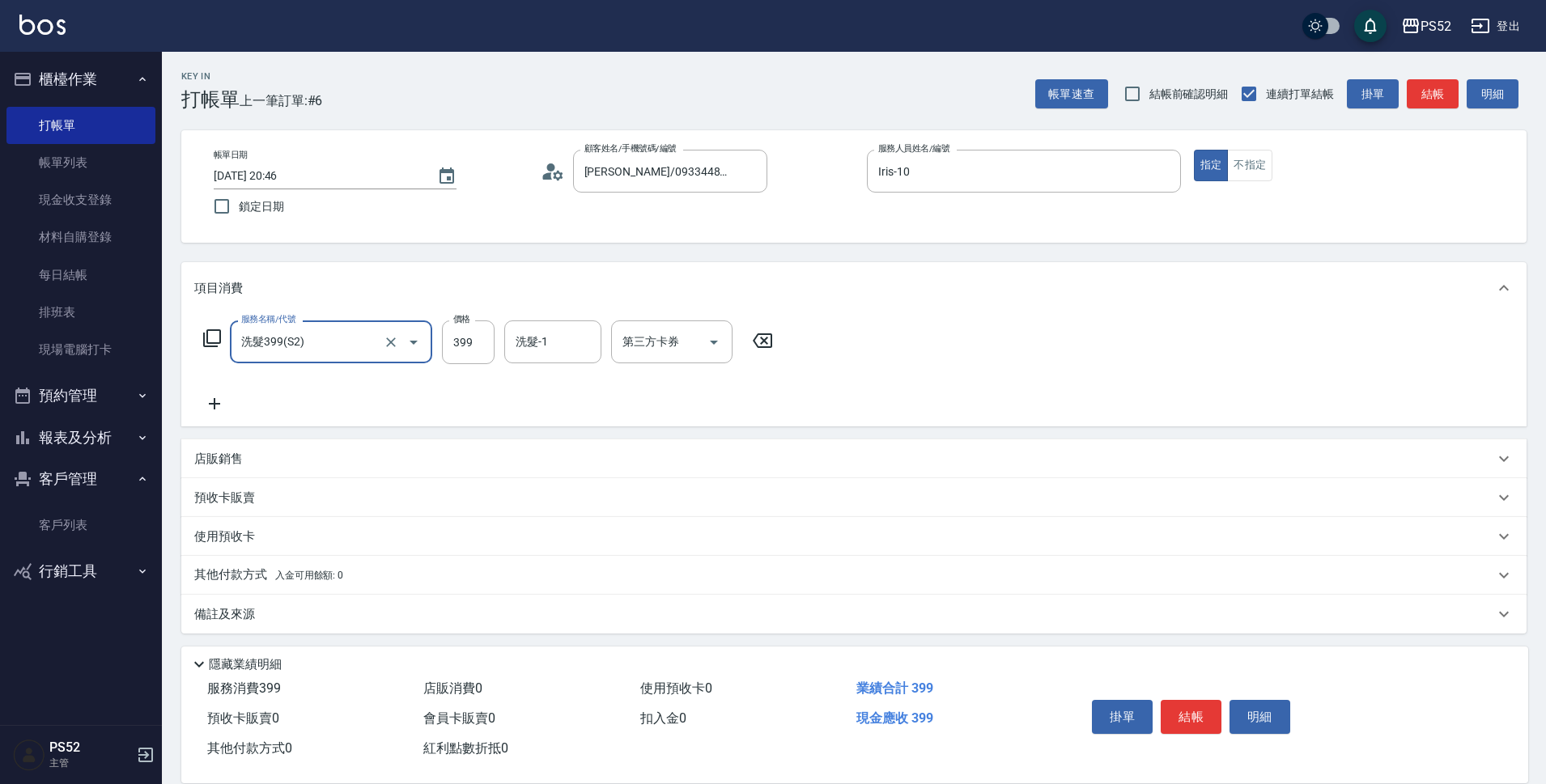
type input "洗髮399(S2)"
click at [218, 403] on icon at bounding box center [215, 404] width 41 height 20
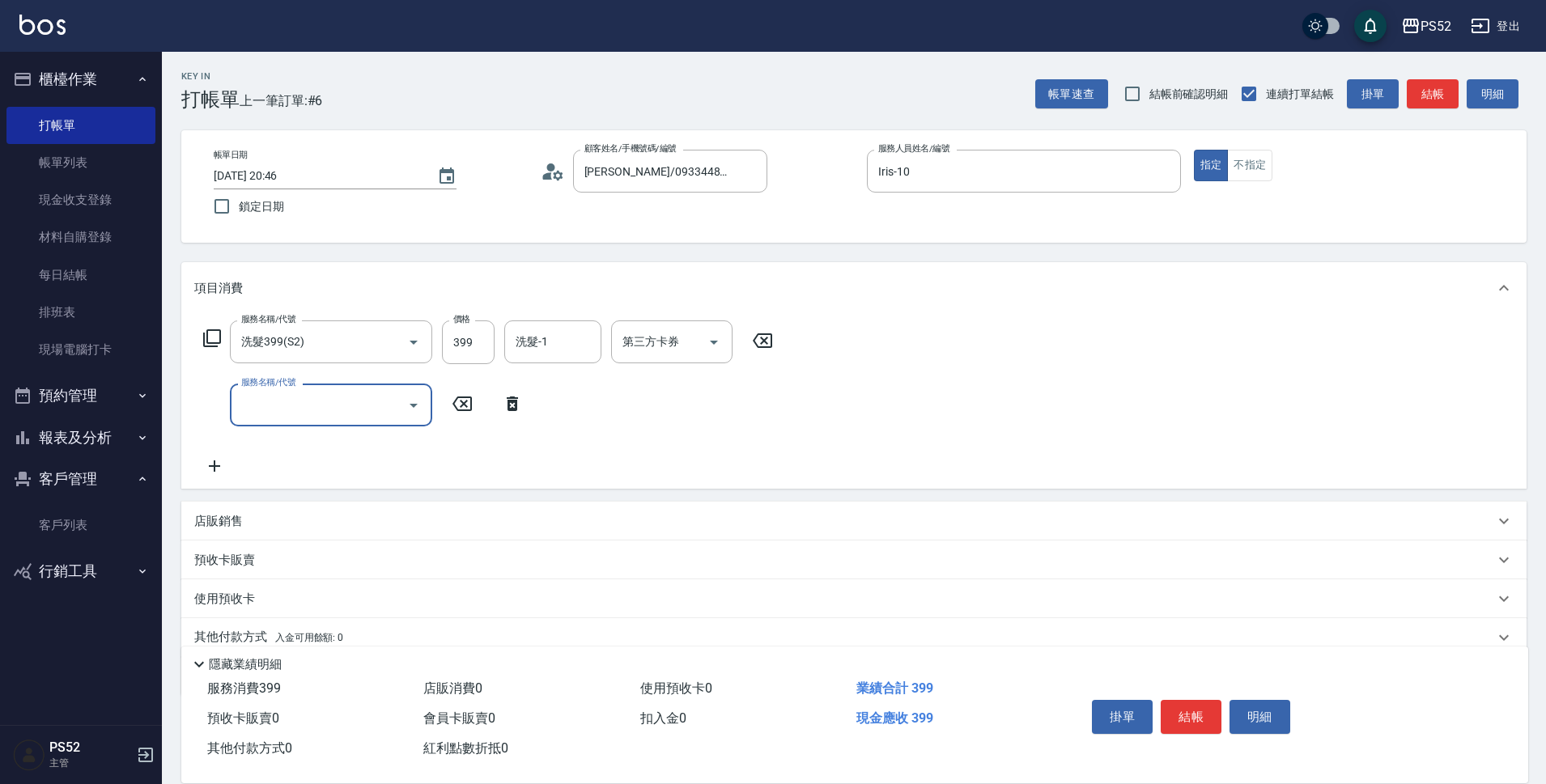
click at [266, 407] on input "服務名稱/代號" at bounding box center [318, 405] width 163 height 28
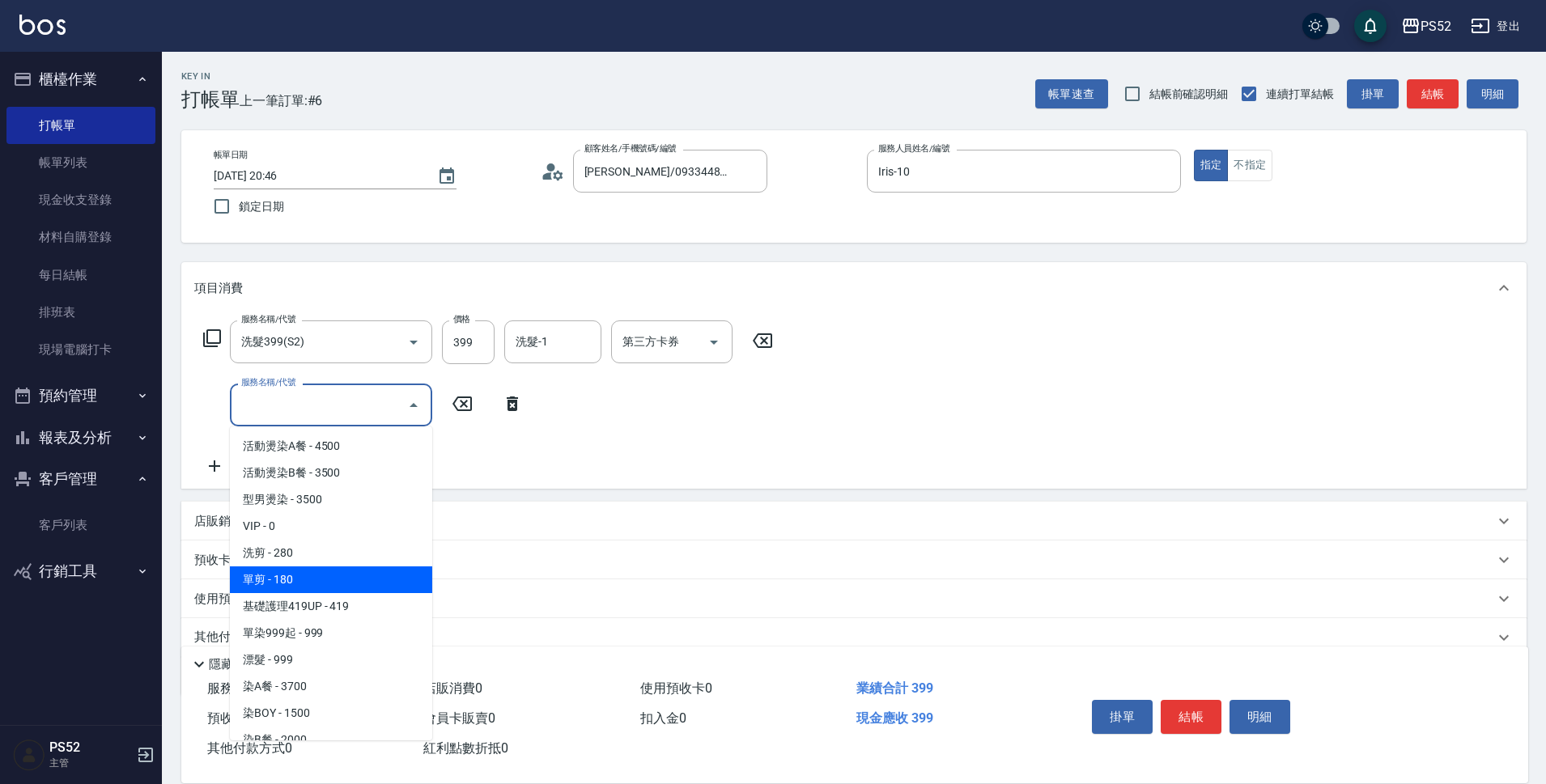
click at [310, 572] on span "單剪 - 180" at bounding box center [331, 580] width 202 height 27
type input "單剪(C2)"
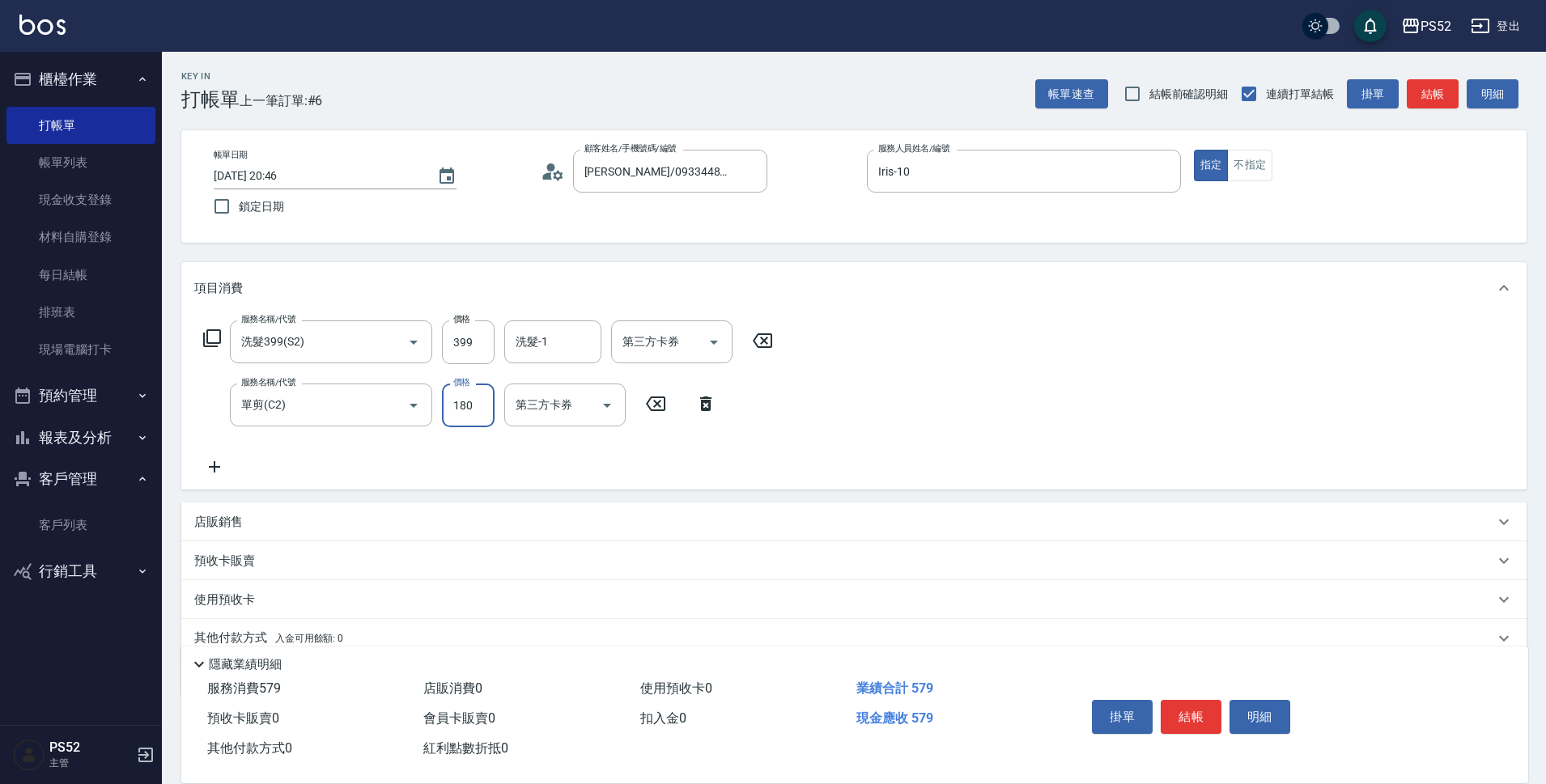
click at [468, 411] on input "180" at bounding box center [468, 406] width 52 height 43
type input "300"
click at [486, 351] on input "399" at bounding box center [468, 342] width 52 height 43
click at [661, 406] on icon at bounding box center [656, 404] width 20 height 14
click at [764, 345] on icon at bounding box center [762, 341] width 41 height 20
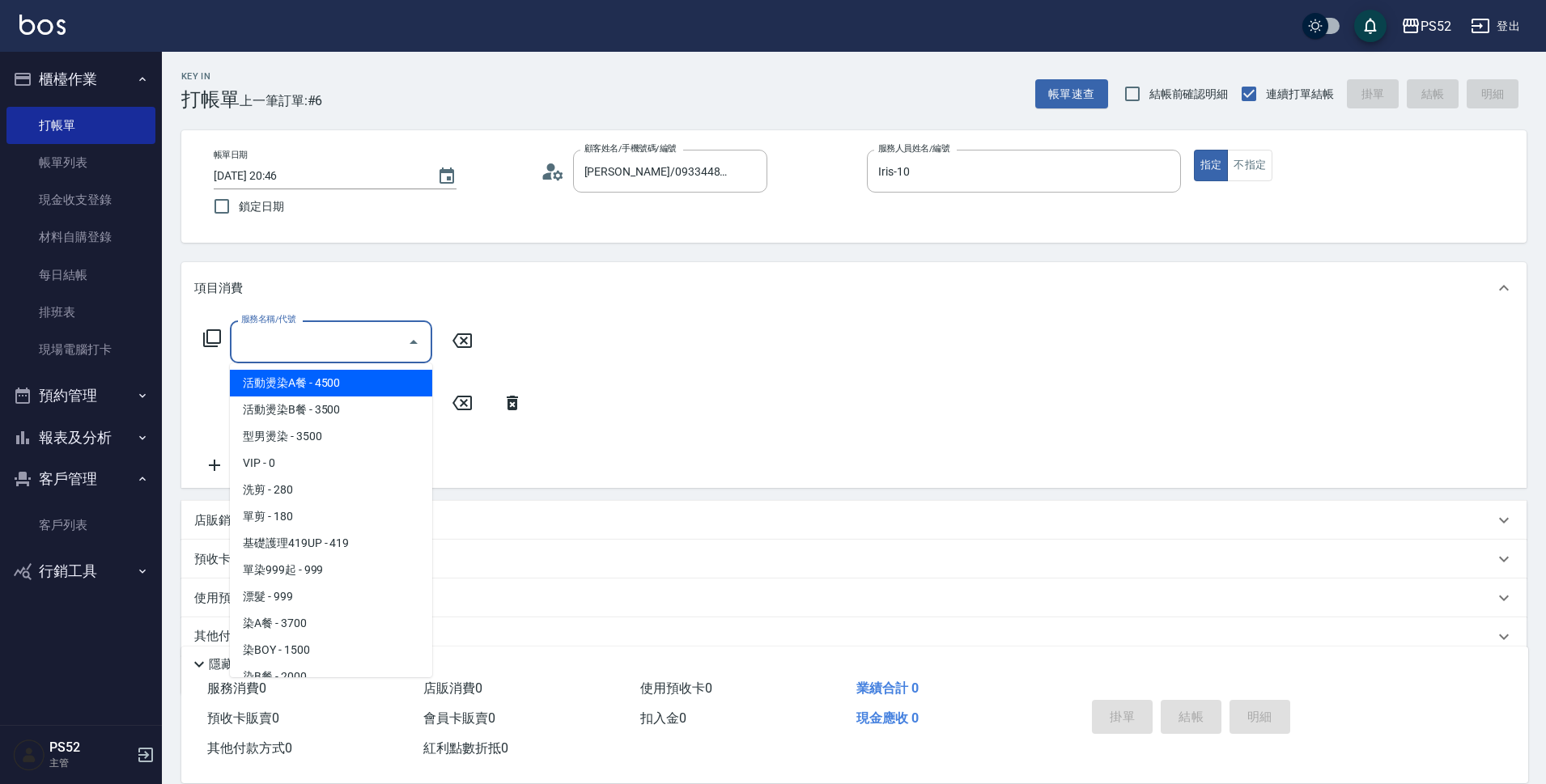
click at [369, 347] on input "服務名稱/代號" at bounding box center [318, 342] width 163 height 28
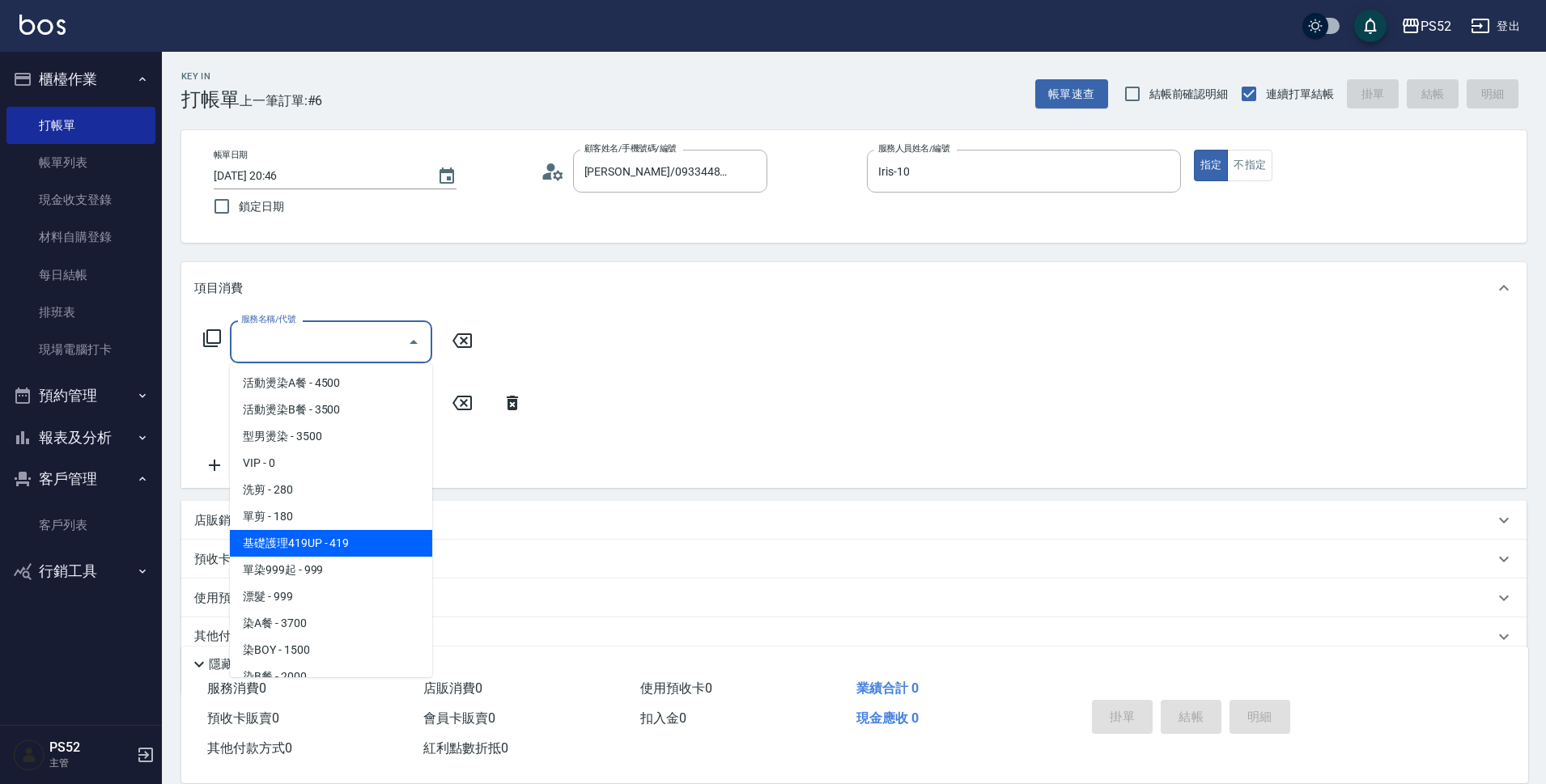
click at [353, 535] on span "基礎護理419UP - 419" at bounding box center [331, 543] width 202 height 27
type input "基礎護理419UP(C3)"
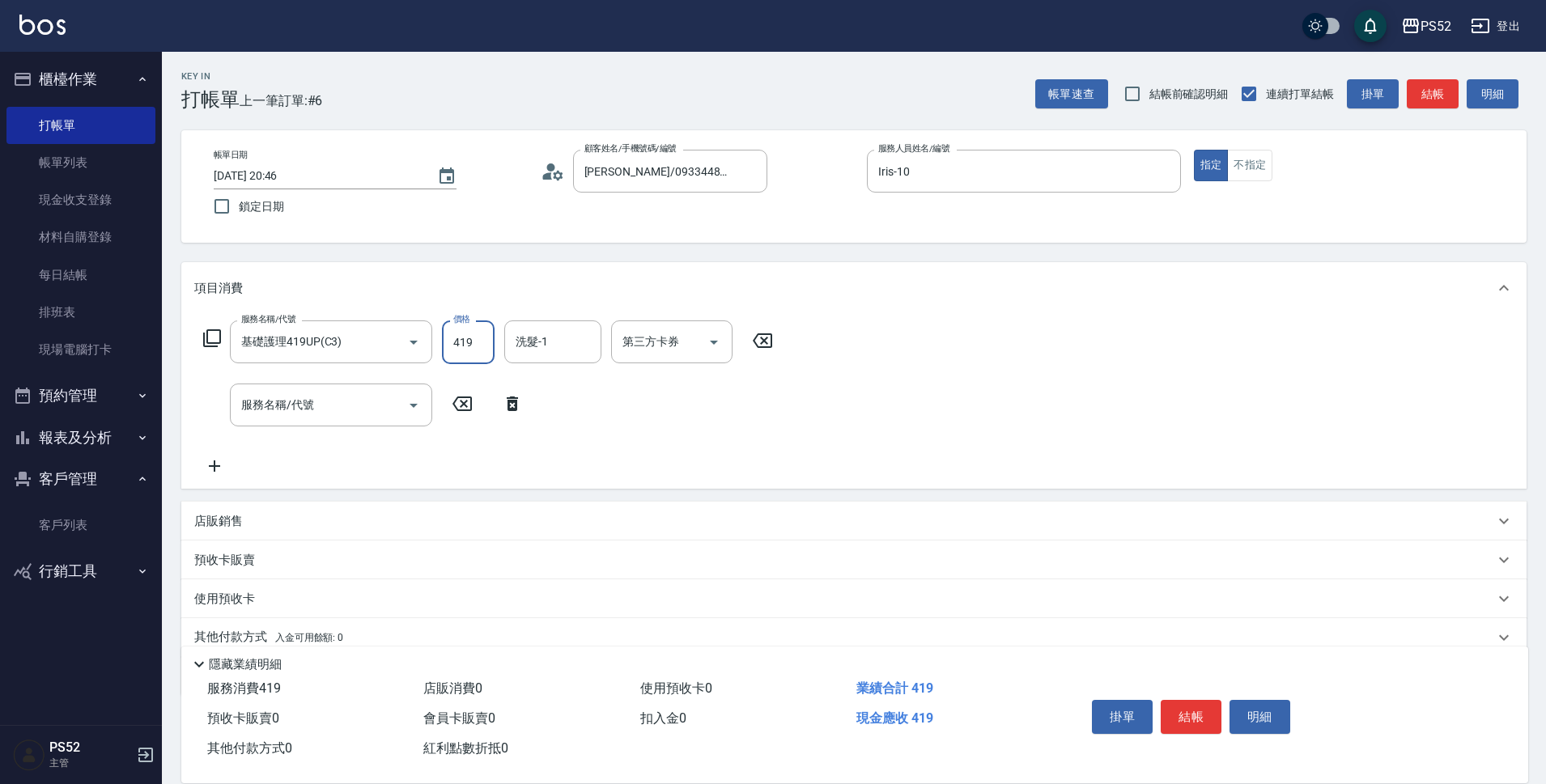
click at [463, 345] on input "419" at bounding box center [468, 342] width 52 height 43
type input "699"
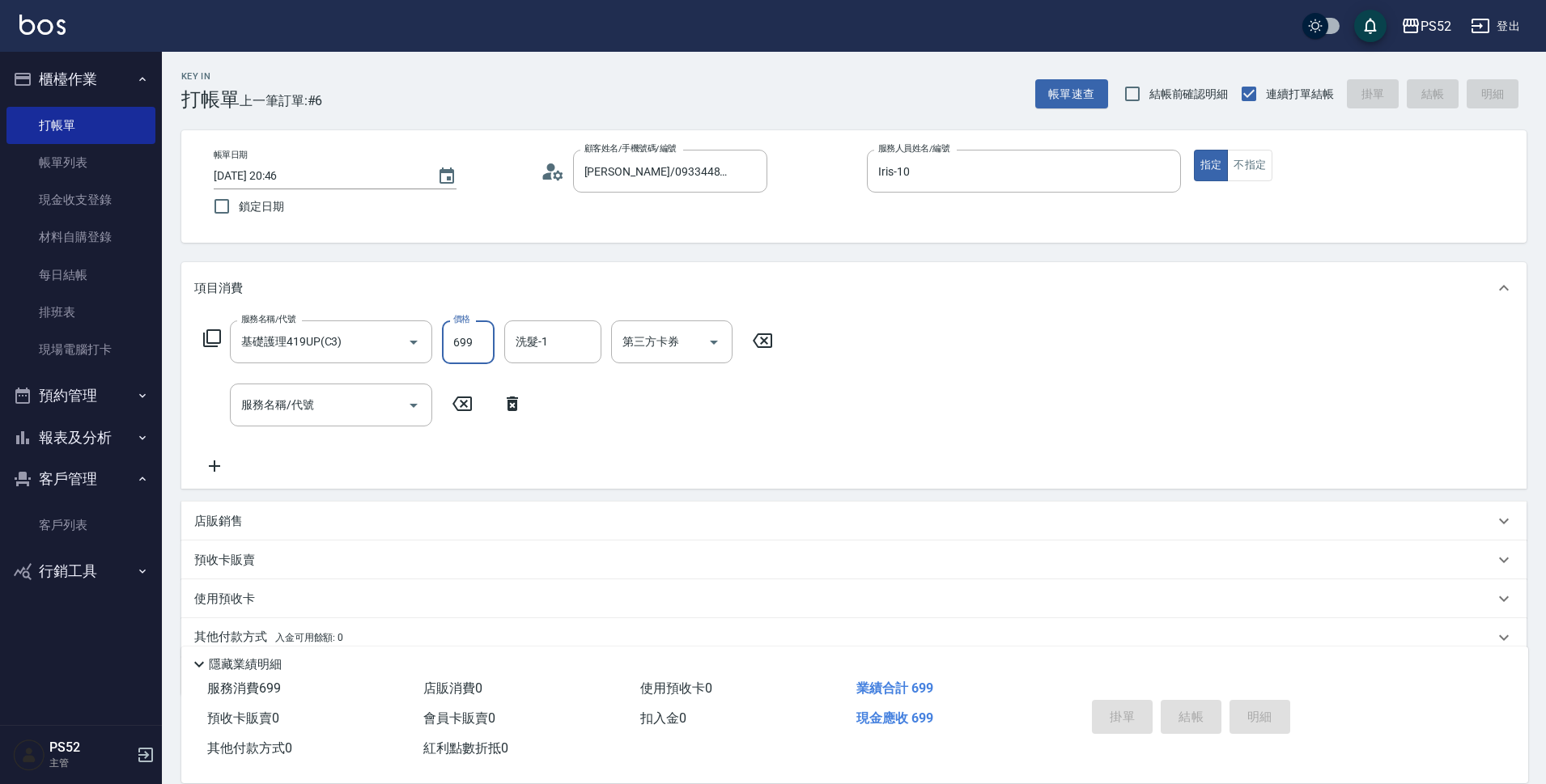
type input "[DATE] 20:47"
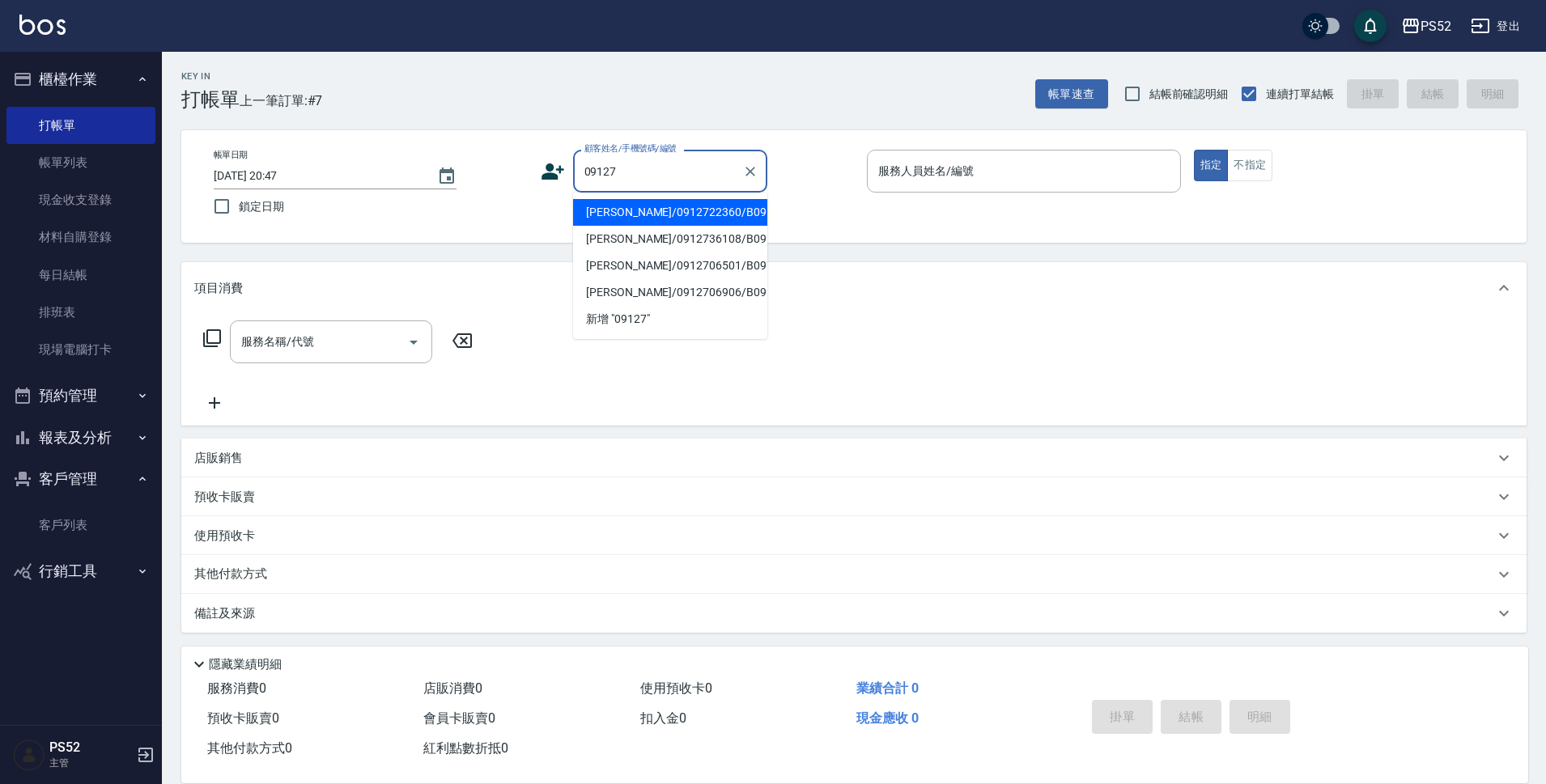
click at [718, 211] on li "[PERSON_NAME]/0912722360/B0912722360" at bounding box center [671, 213] width 195 height 27
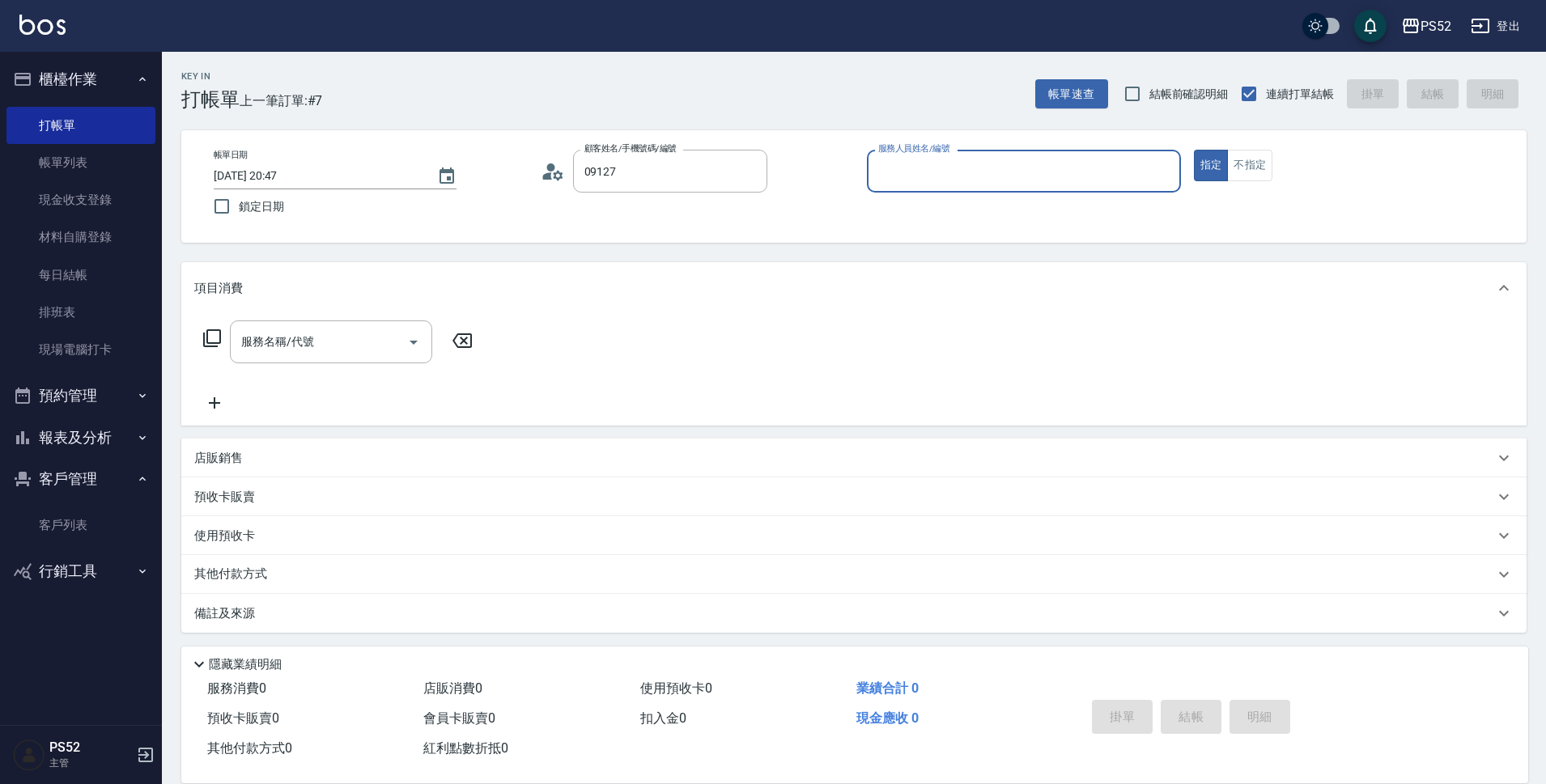
type input "[PERSON_NAME]/0912722360/B0912722360"
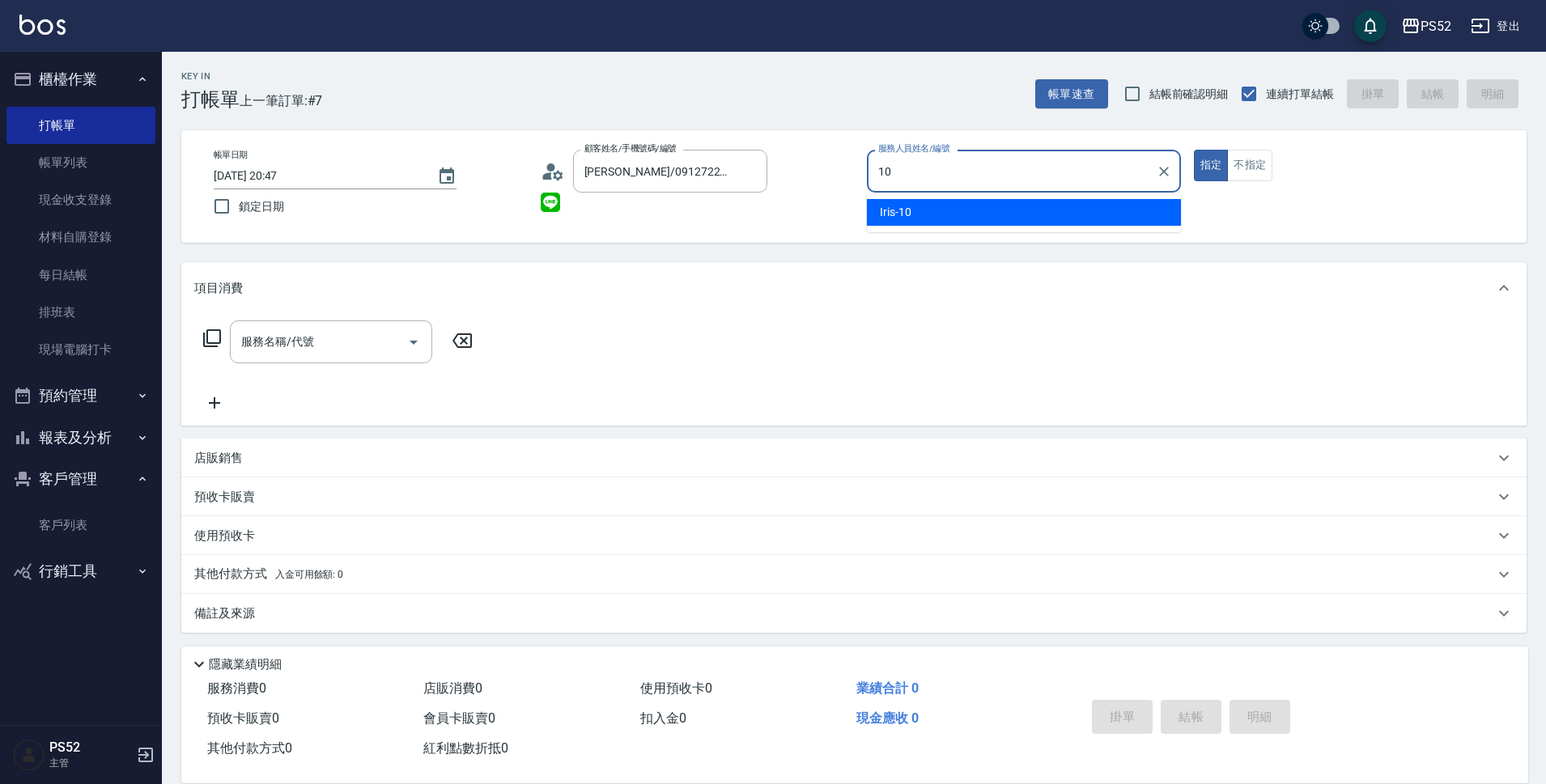
type input "Iris-10"
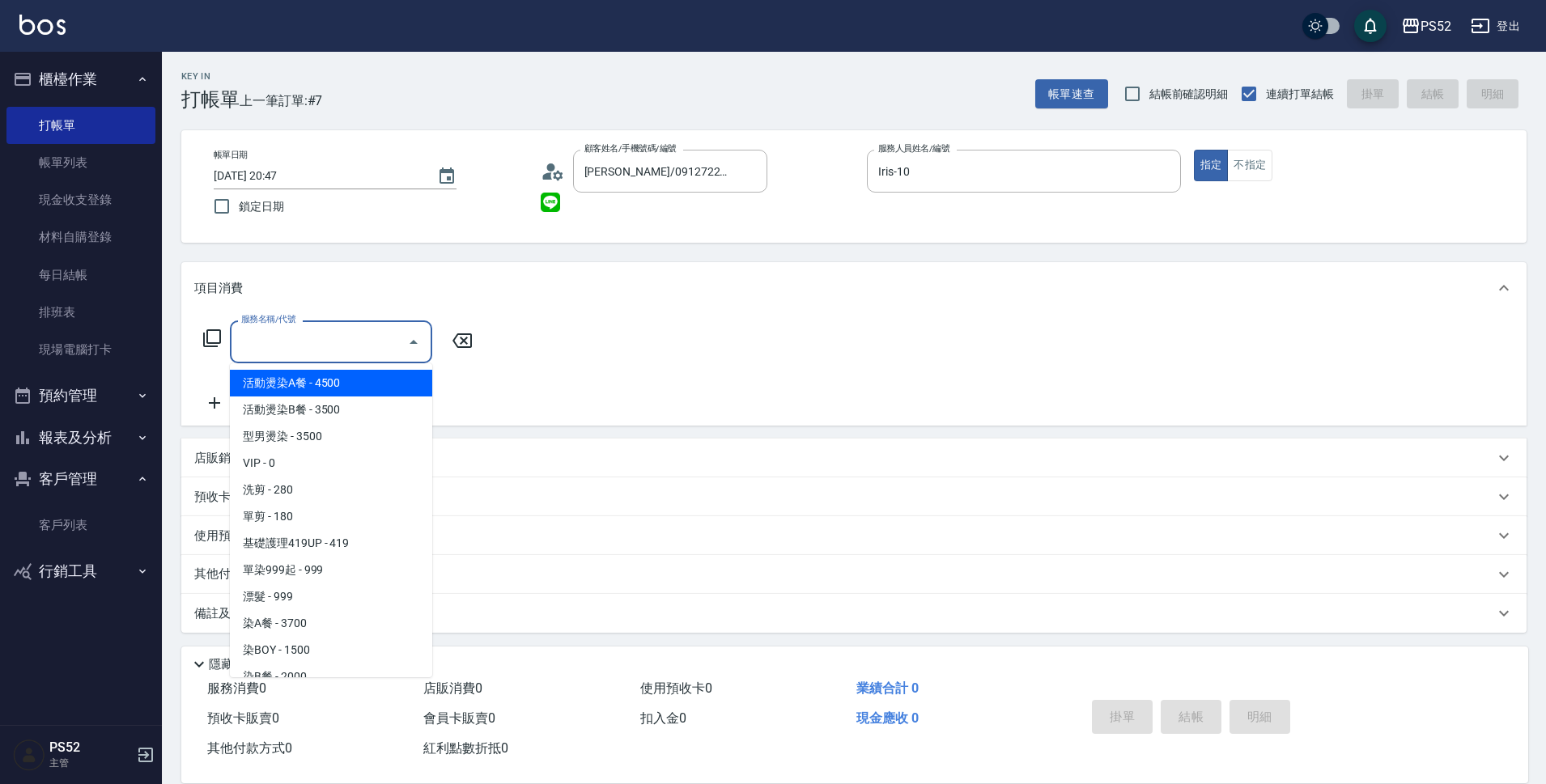
click at [258, 337] on input "服務名稱/代號" at bounding box center [318, 342] width 163 height 28
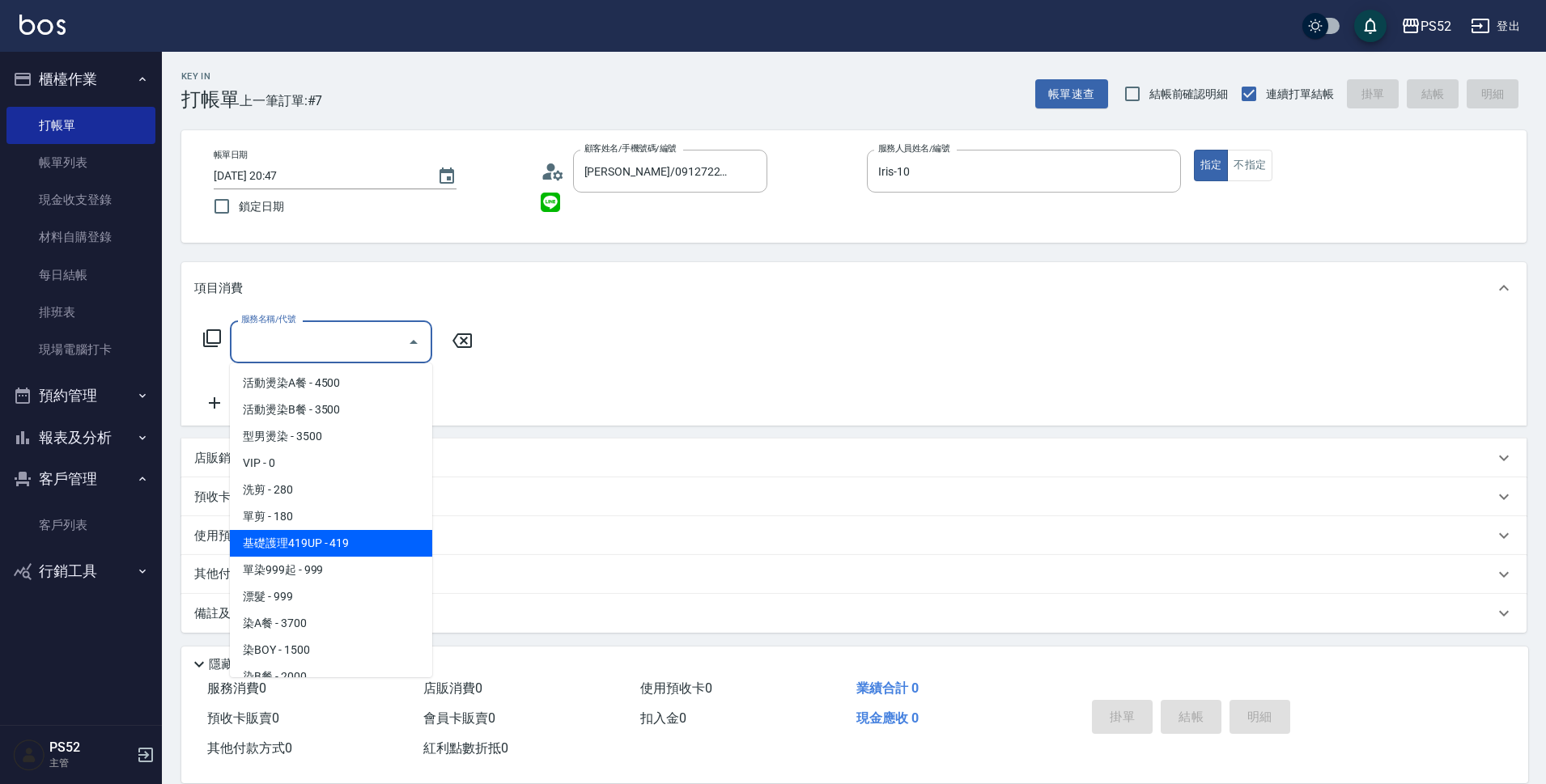
click at [352, 548] on span "基礎護理419UP - 419" at bounding box center [331, 543] width 202 height 27
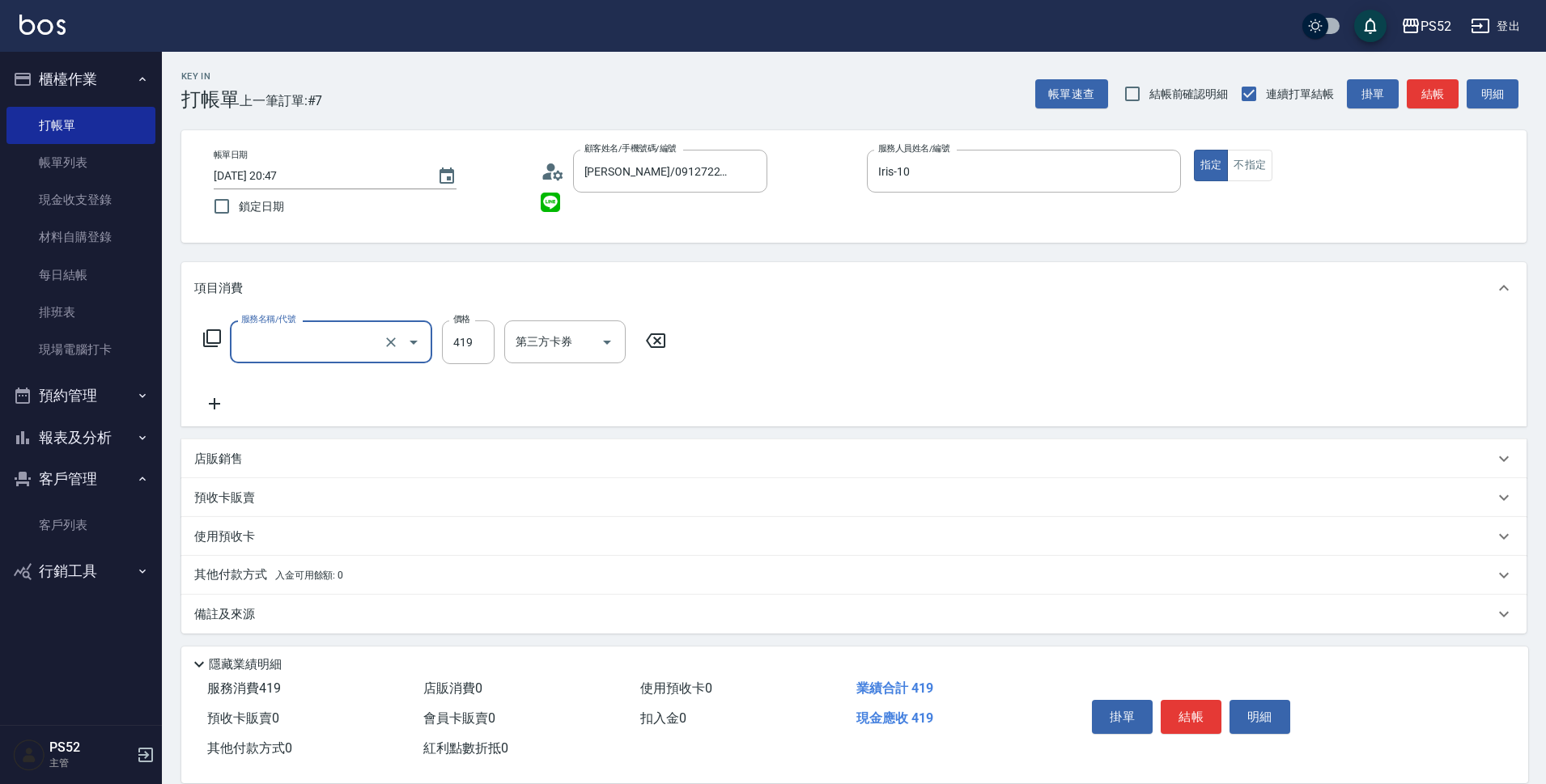
type input "基礎護理419UP(C3)"
click at [467, 353] on input "419" at bounding box center [468, 342] width 52 height 43
type input "649"
click at [218, 408] on icon at bounding box center [215, 404] width 41 height 20
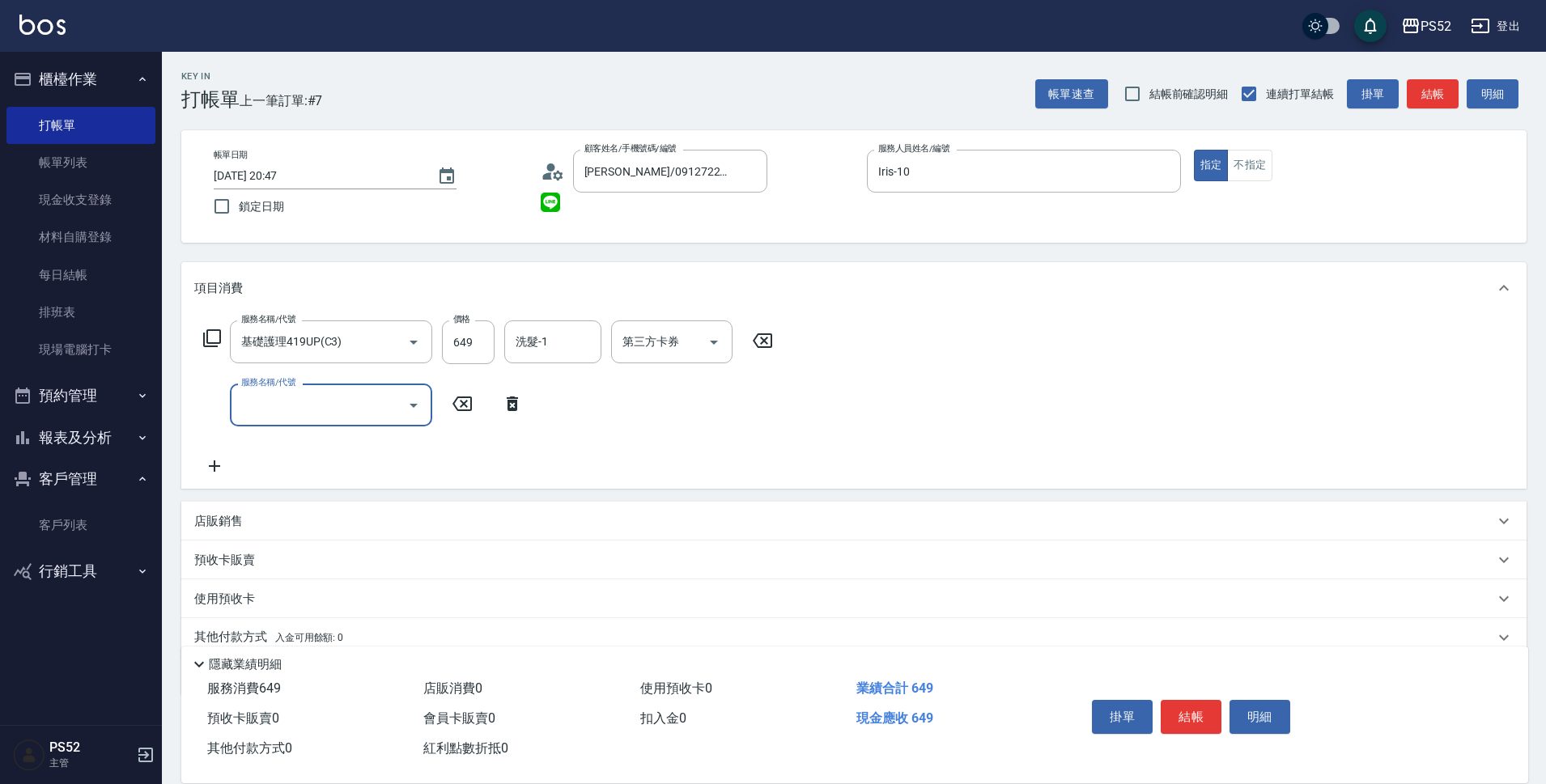
click at [313, 410] on input "服務名稱/代號" at bounding box center [318, 405] width 163 height 28
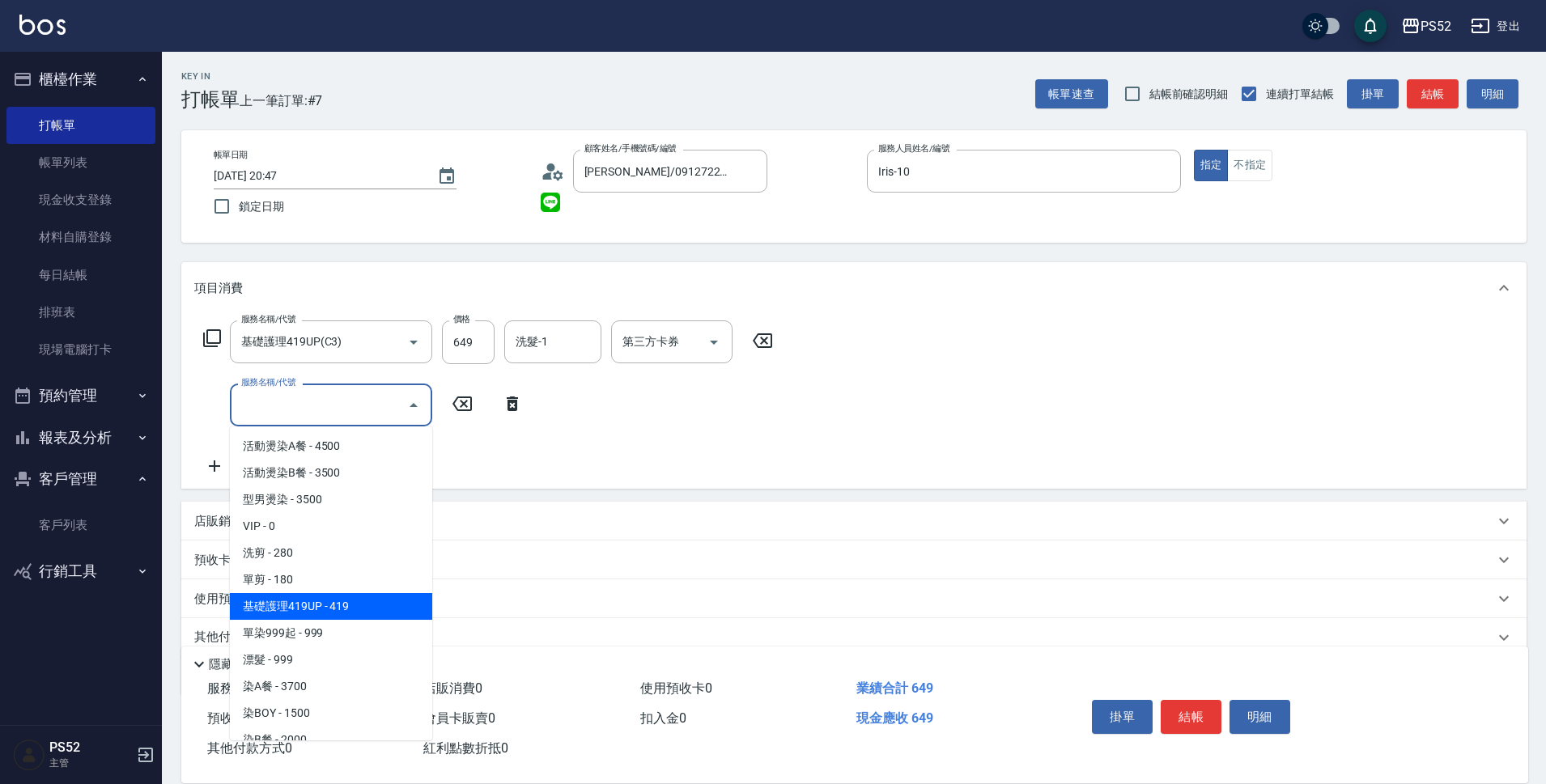
click at [361, 602] on span "基礎護理419UP - 419" at bounding box center [331, 606] width 202 height 27
type input "基礎護理419UP(C3)"
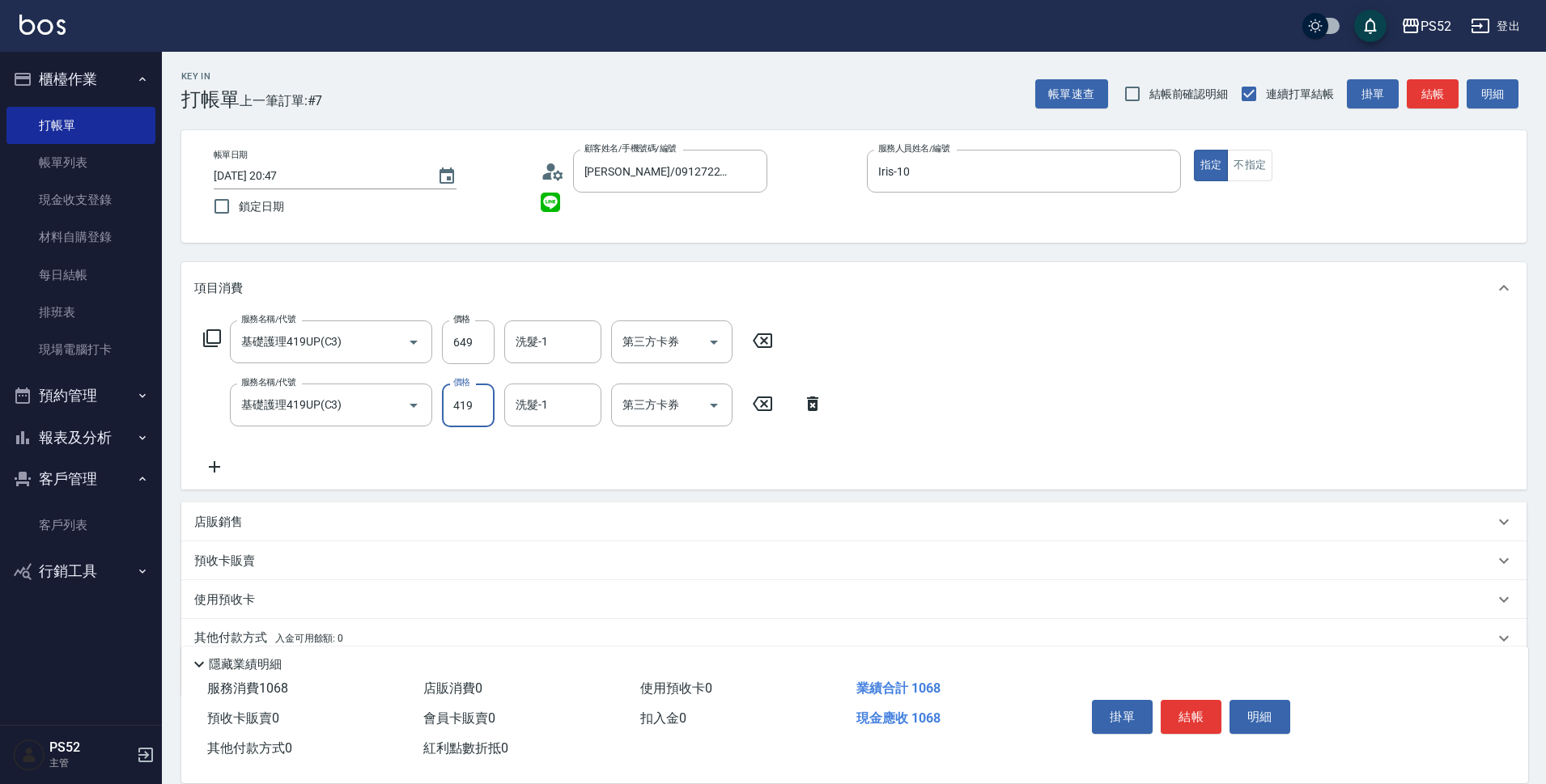
click at [482, 408] on input "419" at bounding box center [468, 406] width 52 height 43
type input "649"
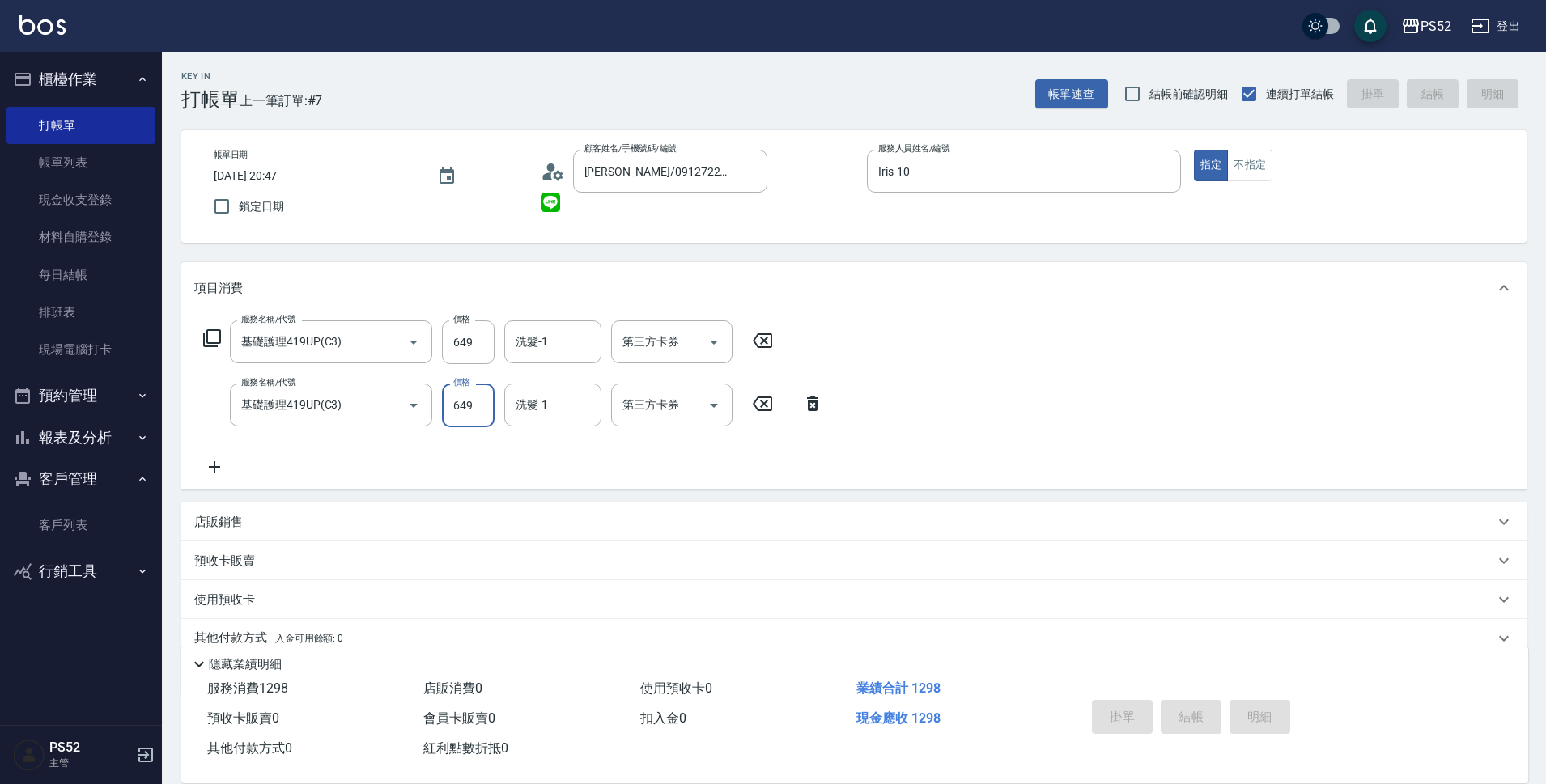
type input "[DATE] 20:48"
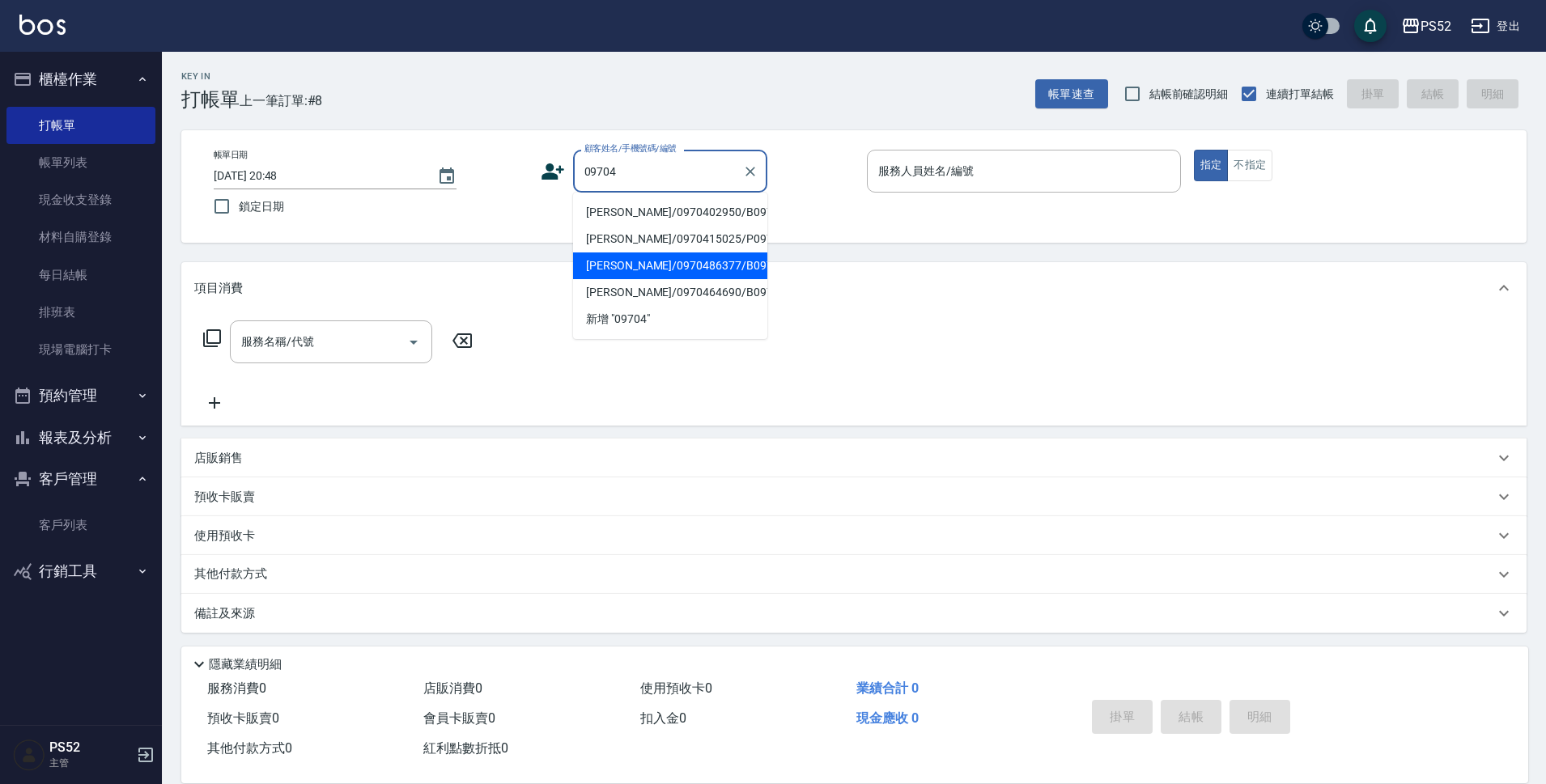
click at [703, 279] on li "[PERSON_NAME]/0970486377/B0970486377" at bounding box center [671, 266] width 195 height 27
type input "[PERSON_NAME]/0970486377/B0970486377"
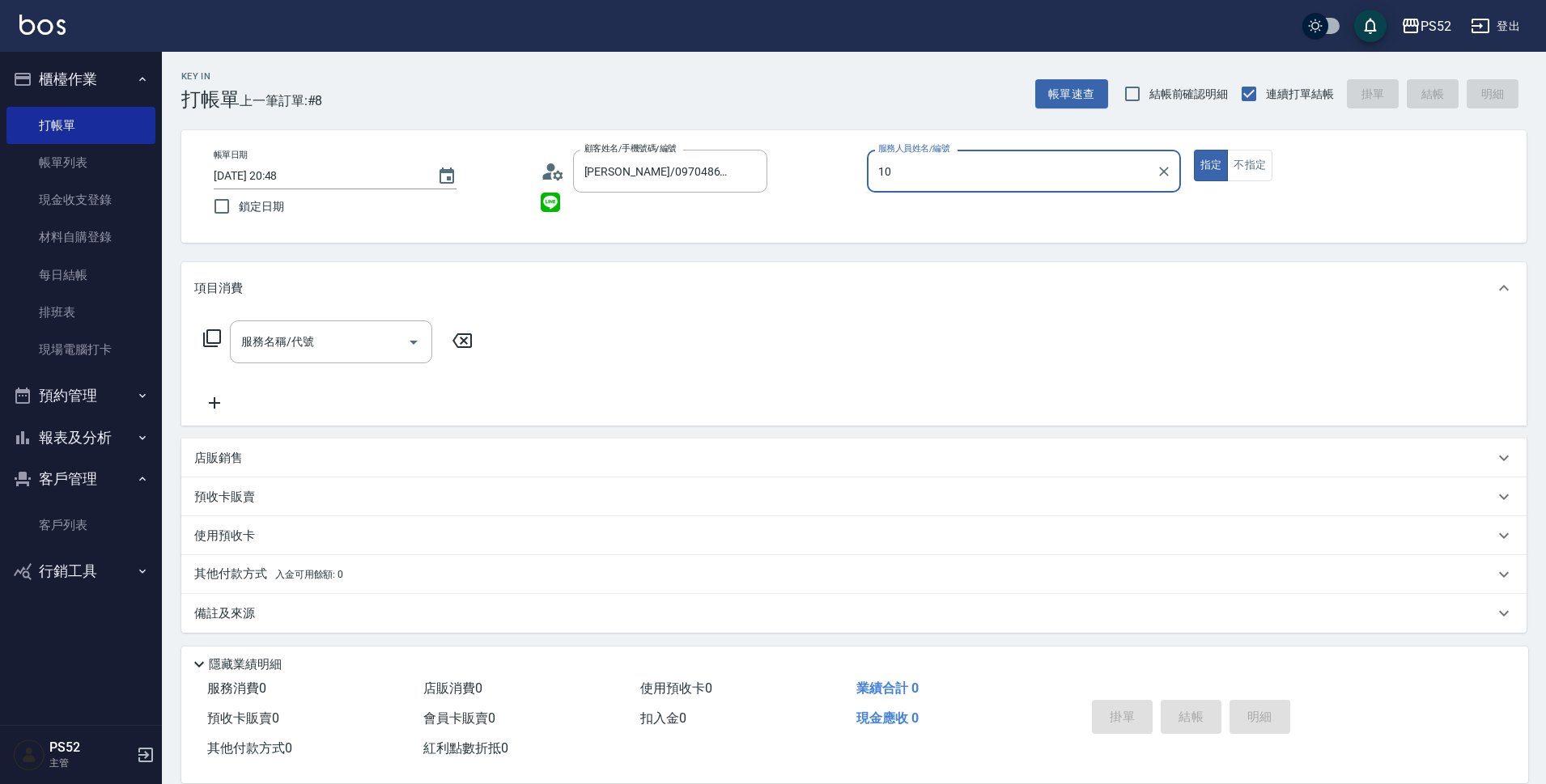
type input "Iris-10"
click at [298, 335] on div "服務名稱/代號 服務名稱/代號" at bounding box center [331, 342] width 202 height 43
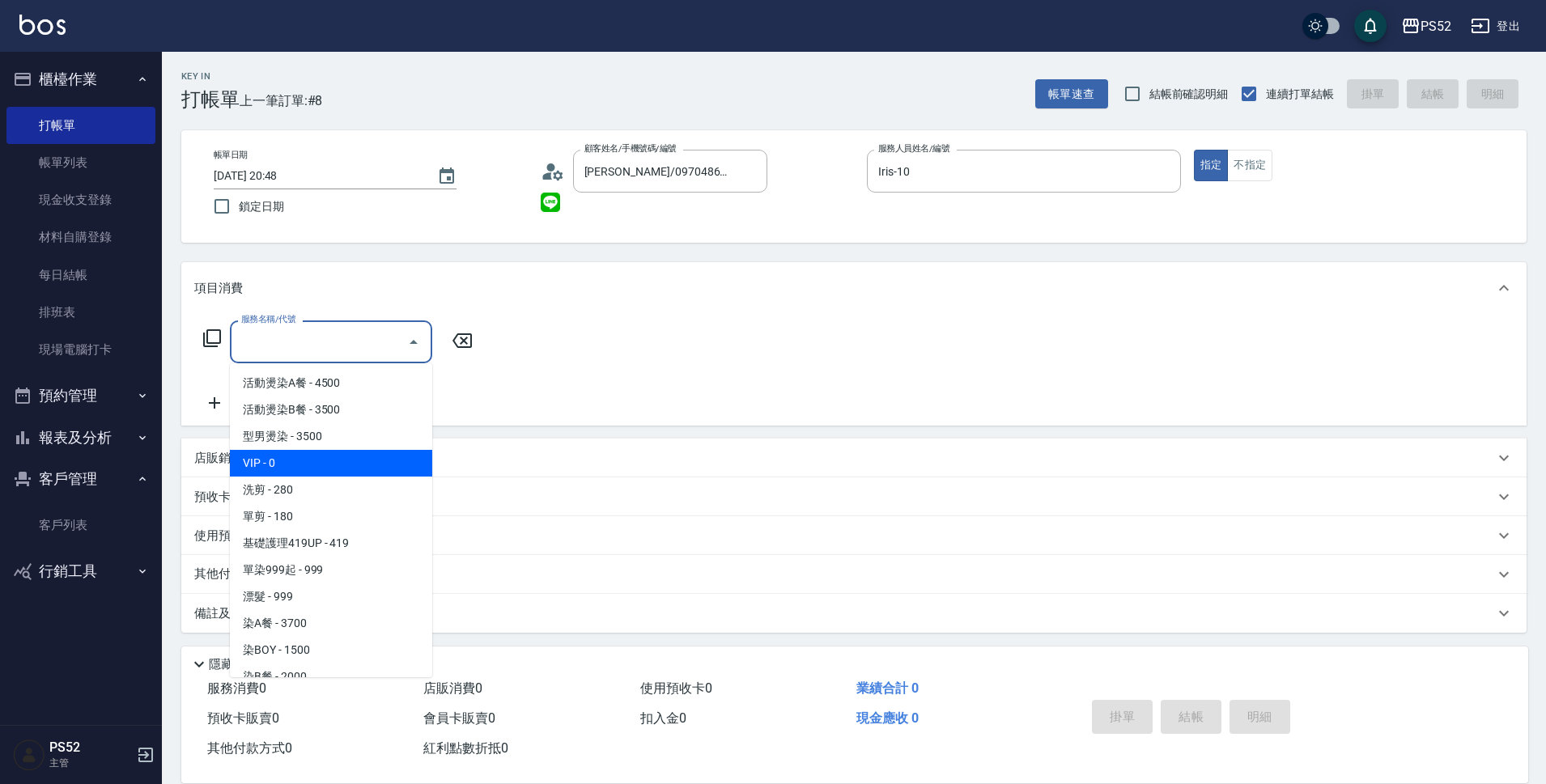
click at [314, 461] on span "VIP - 0" at bounding box center [331, 463] width 202 height 27
type input "VIP(888)"
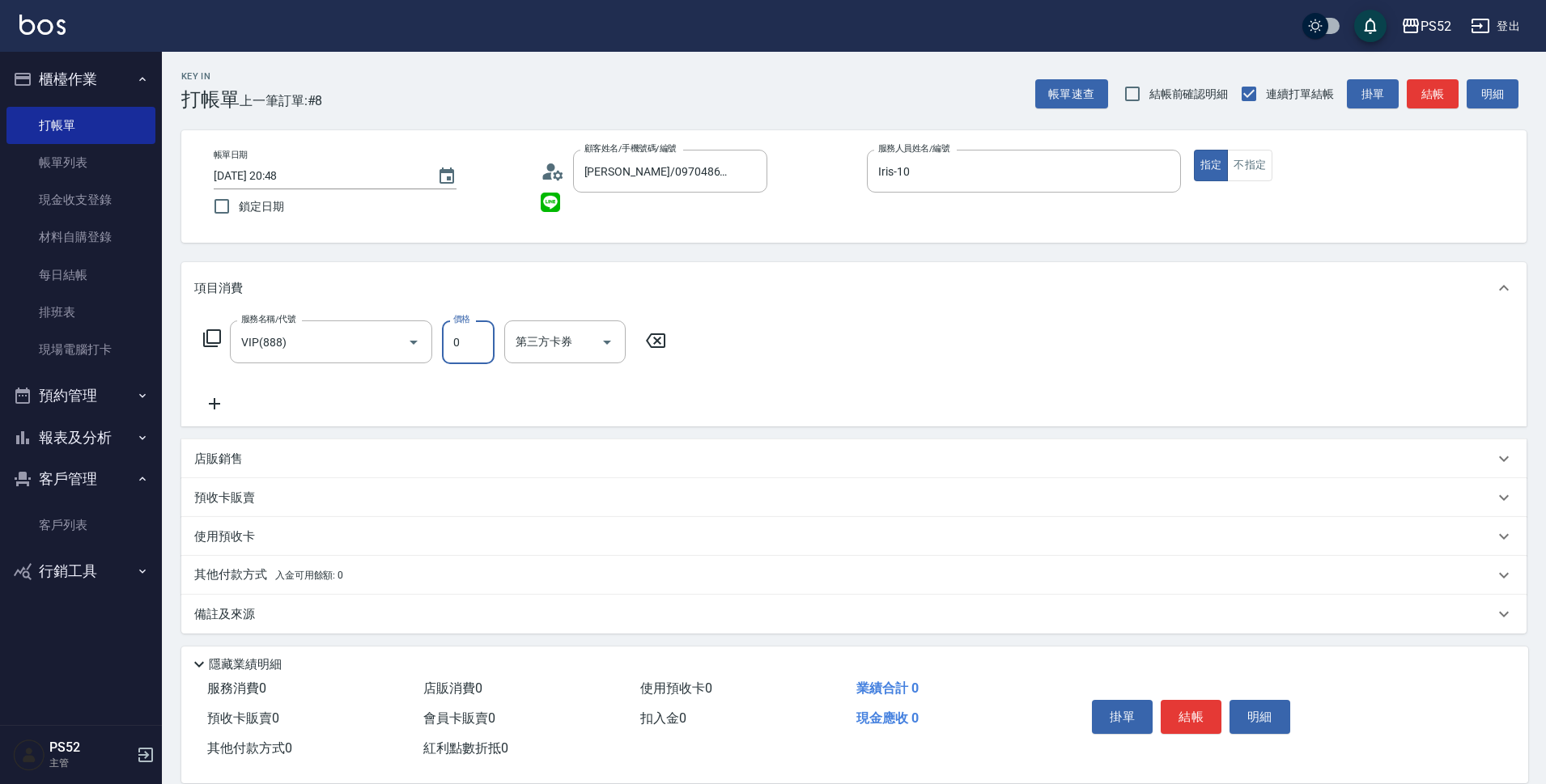
click at [462, 335] on input "0" at bounding box center [468, 342] width 52 height 43
type input "3000"
click at [218, 400] on icon at bounding box center [215, 404] width 41 height 20
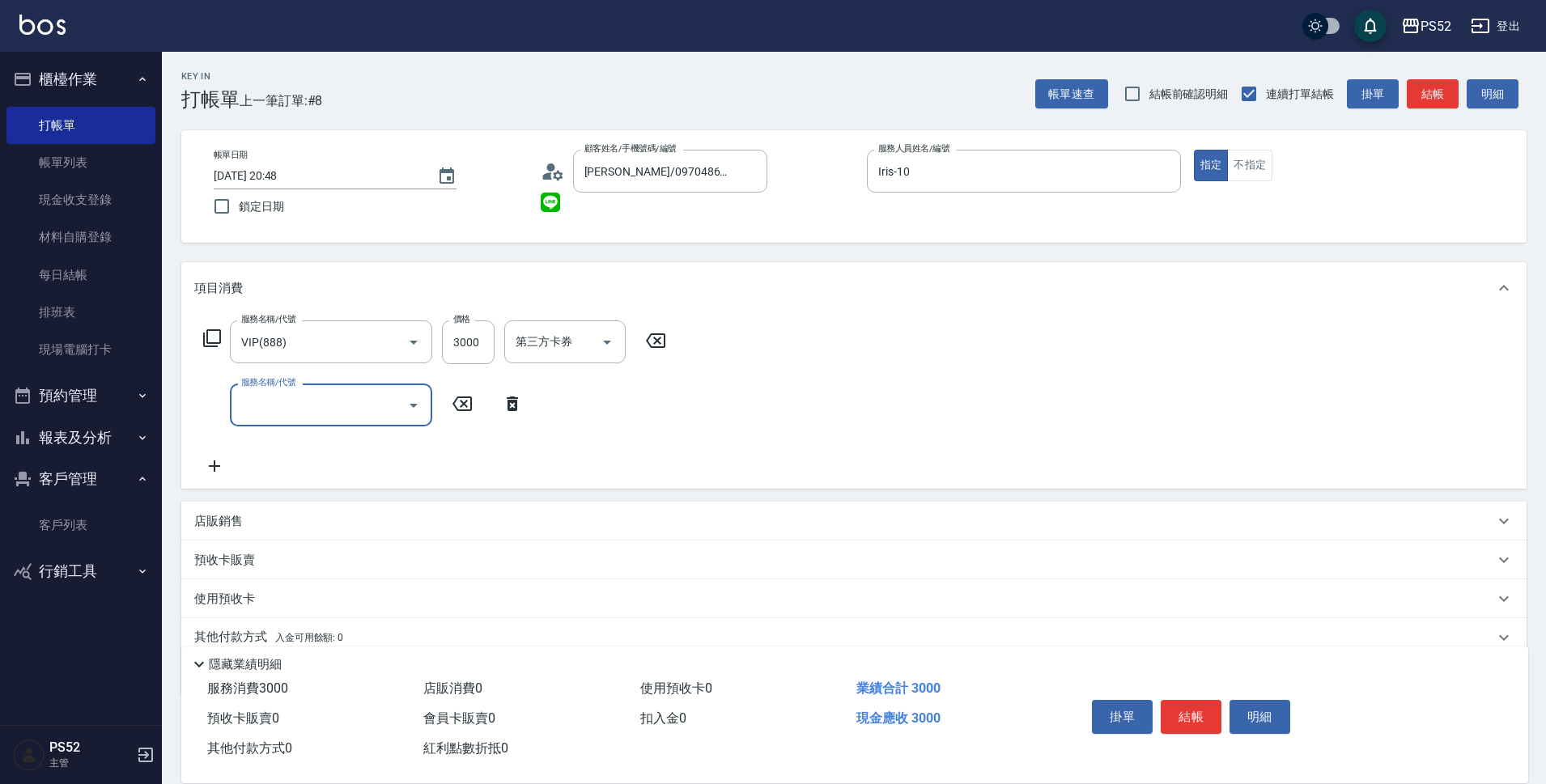
click at [353, 399] on input "服務名稱/代號" at bounding box center [318, 405] width 163 height 28
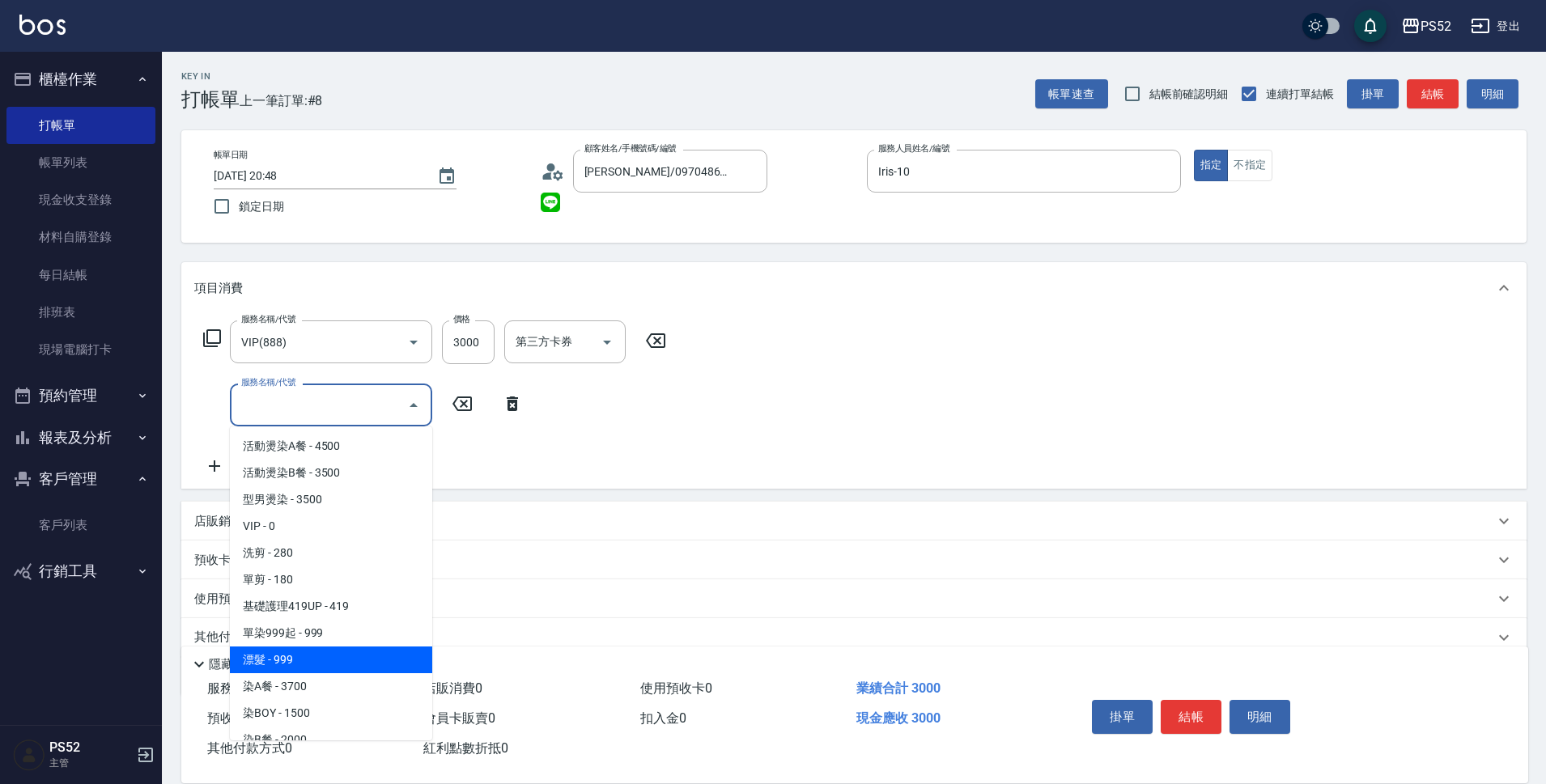
click at [351, 654] on span "漂髮 - 999" at bounding box center [331, 660] width 202 height 27
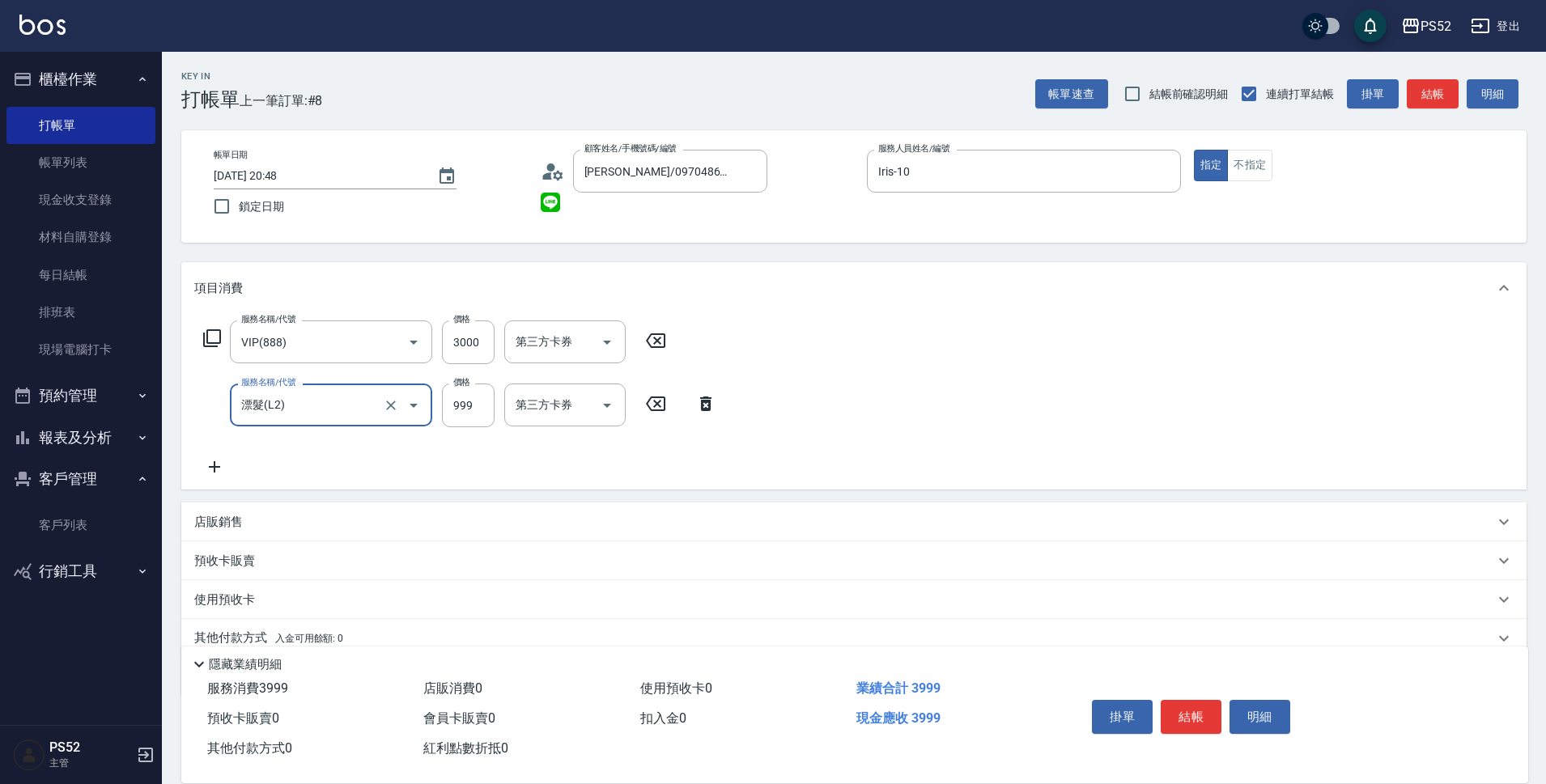
type input "漂髮(L2)"
click at [467, 410] on input "999" at bounding box center [468, 406] width 52 height 43
type input "900"
click at [202, 464] on icon at bounding box center [215, 467] width 41 height 20
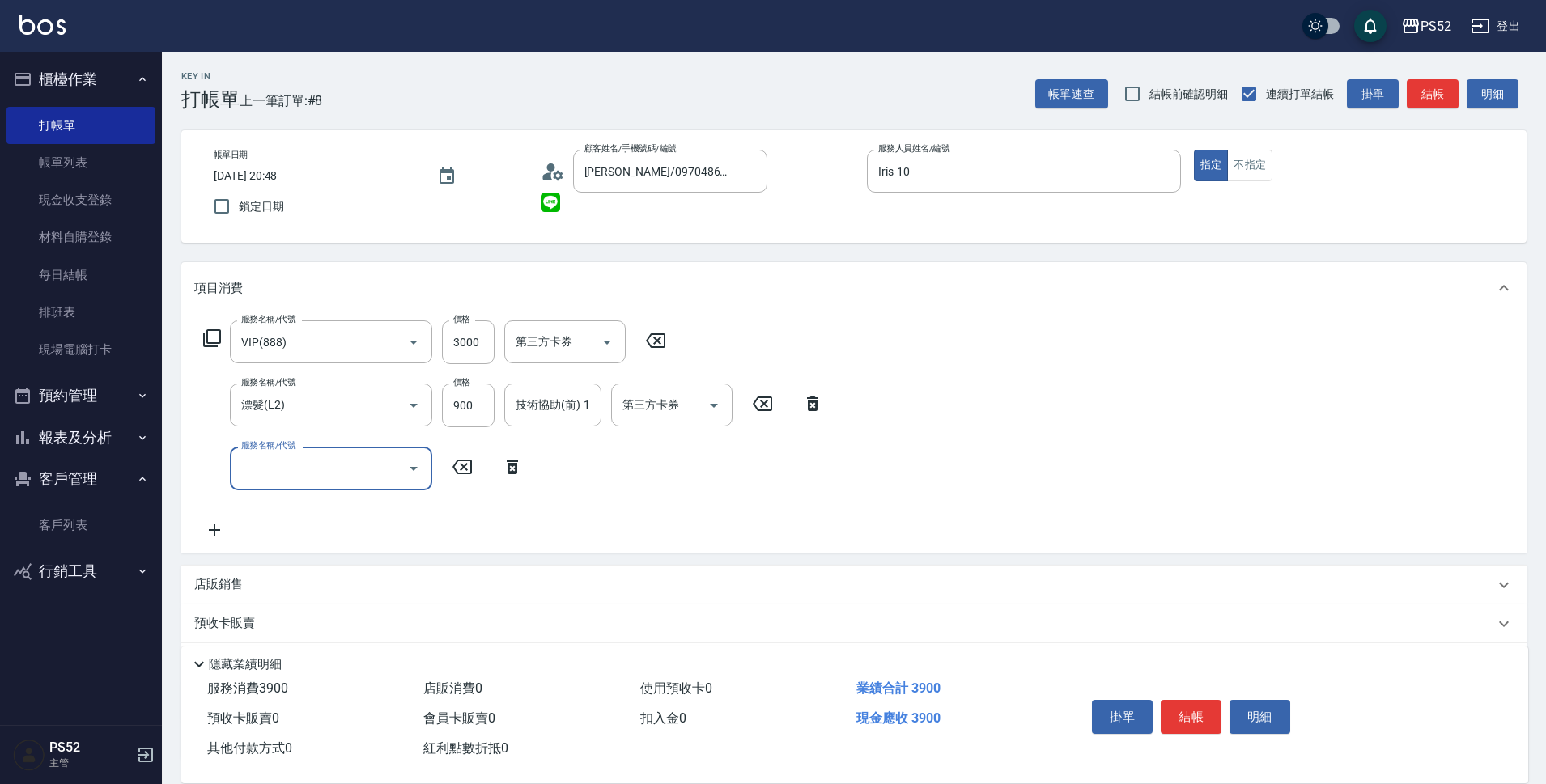
click at [254, 469] on input "服務名稱/代號" at bounding box center [318, 468] width 163 height 28
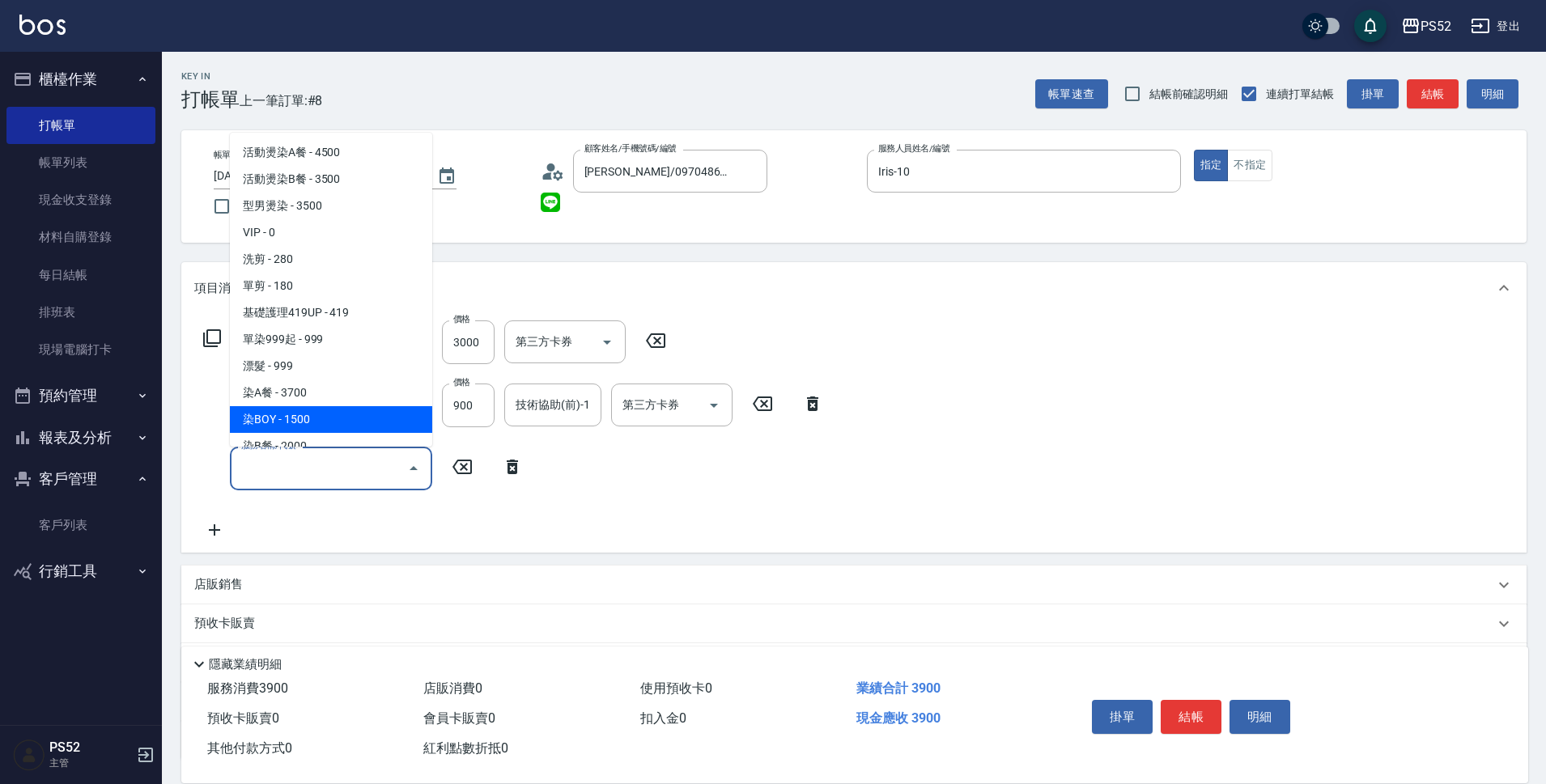
click at [314, 419] on span "染BOY - 1500" at bounding box center [331, 420] width 202 height 27
type input "染BOY(L4)"
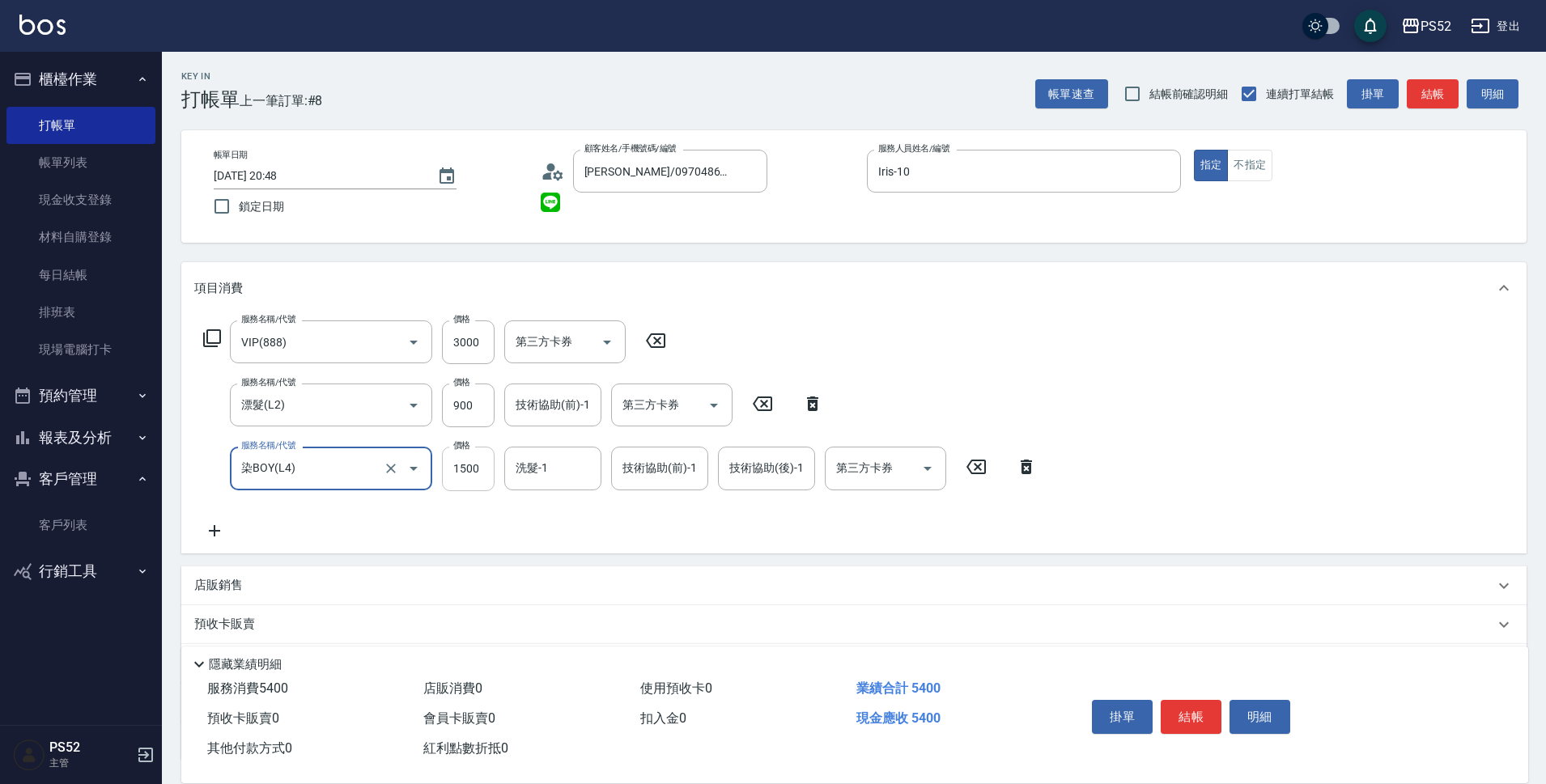
click at [478, 463] on input "1500" at bounding box center [468, 469] width 52 height 43
type input "1299"
click at [212, 525] on icon at bounding box center [215, 531] width 41 height 20
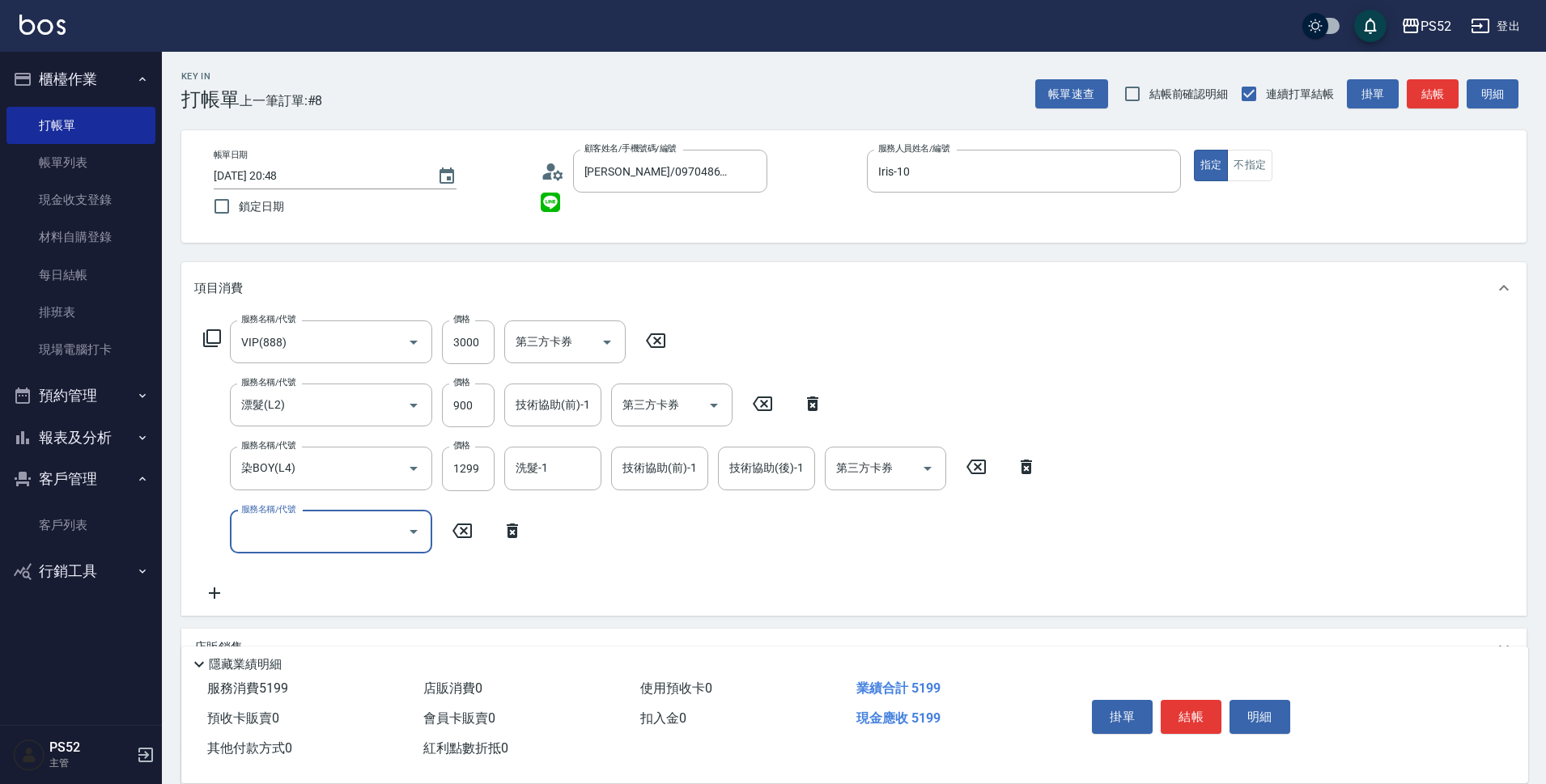
click at [286, 531] on input "服務名稱/代號" at bounding box center [318, 532] width 163 height 28
click at [355, 641] on span "燙前護髮300 - 300" at bounding box center [331, 653] width 202 height 27
click at [715, 402] on icon "Open" at bounding box center [714, 406] width 20 height 20
type input "燙前護髮300(T4)"
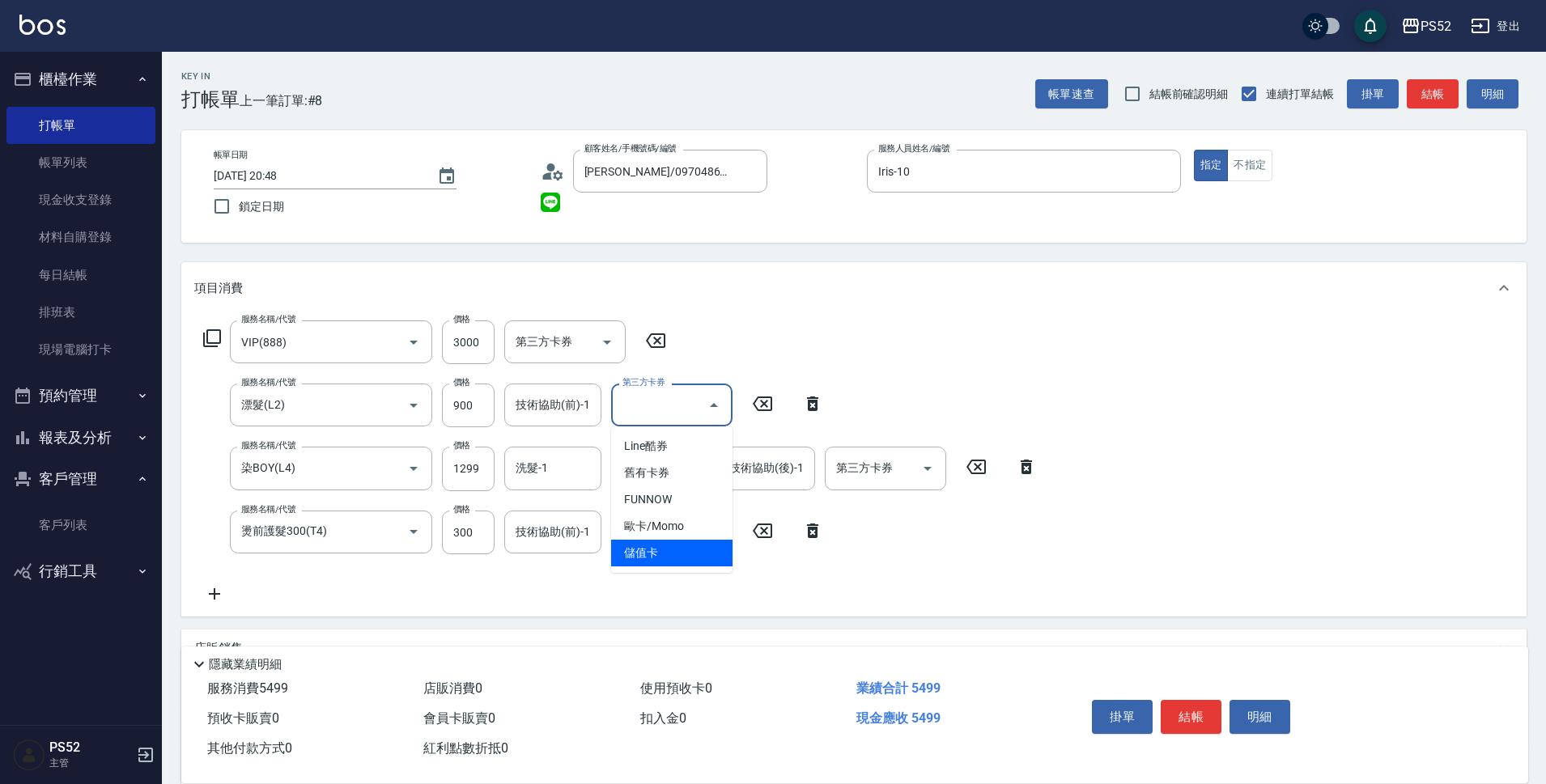
click at [707, 552] on span "儲值卡" at bounding box center [672, 553] width 122 height 27
type input "儲值卡"
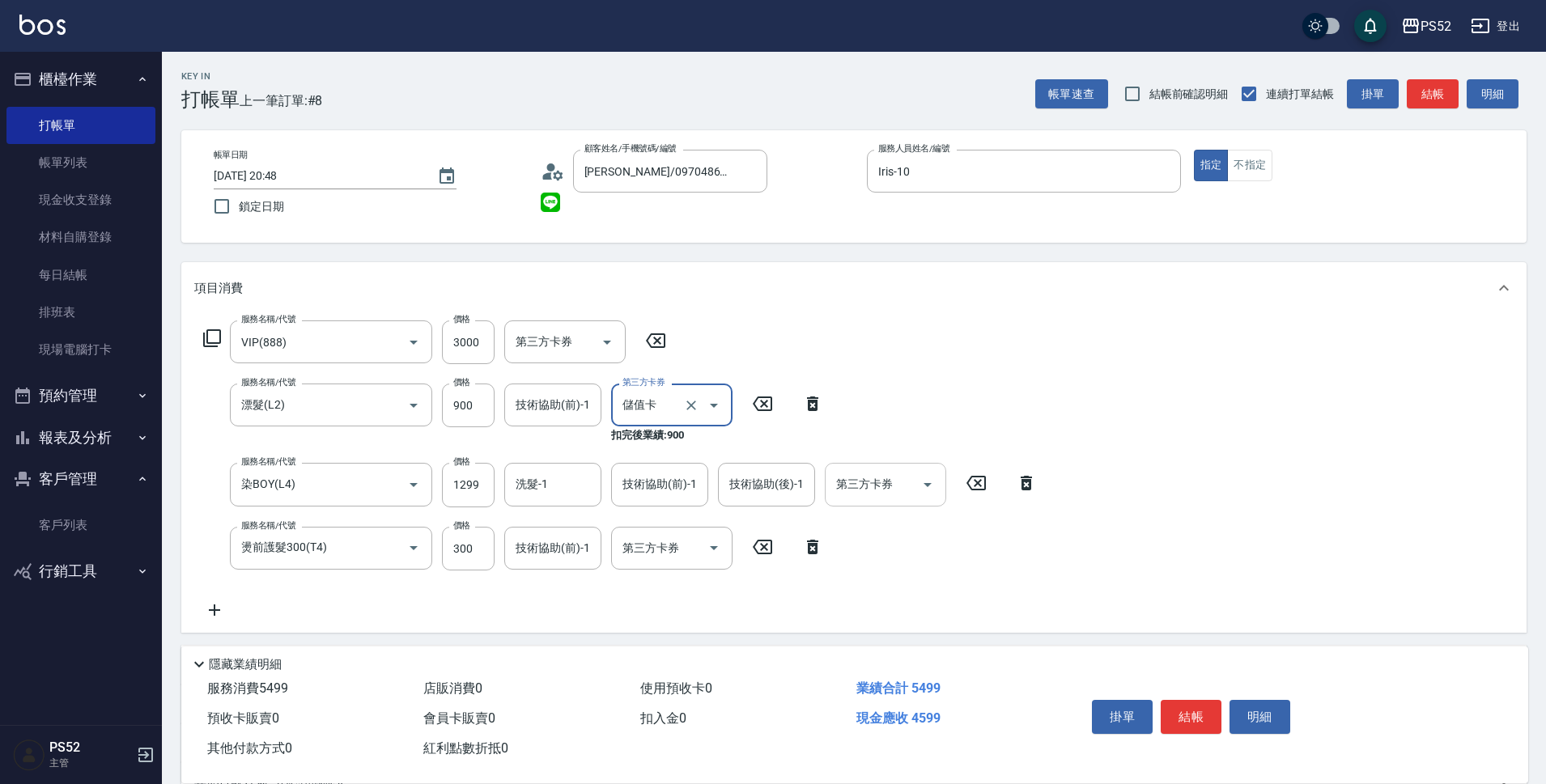
click at [938, 483] on button "Open" at bounding box center [928, 485] width 26 height 26
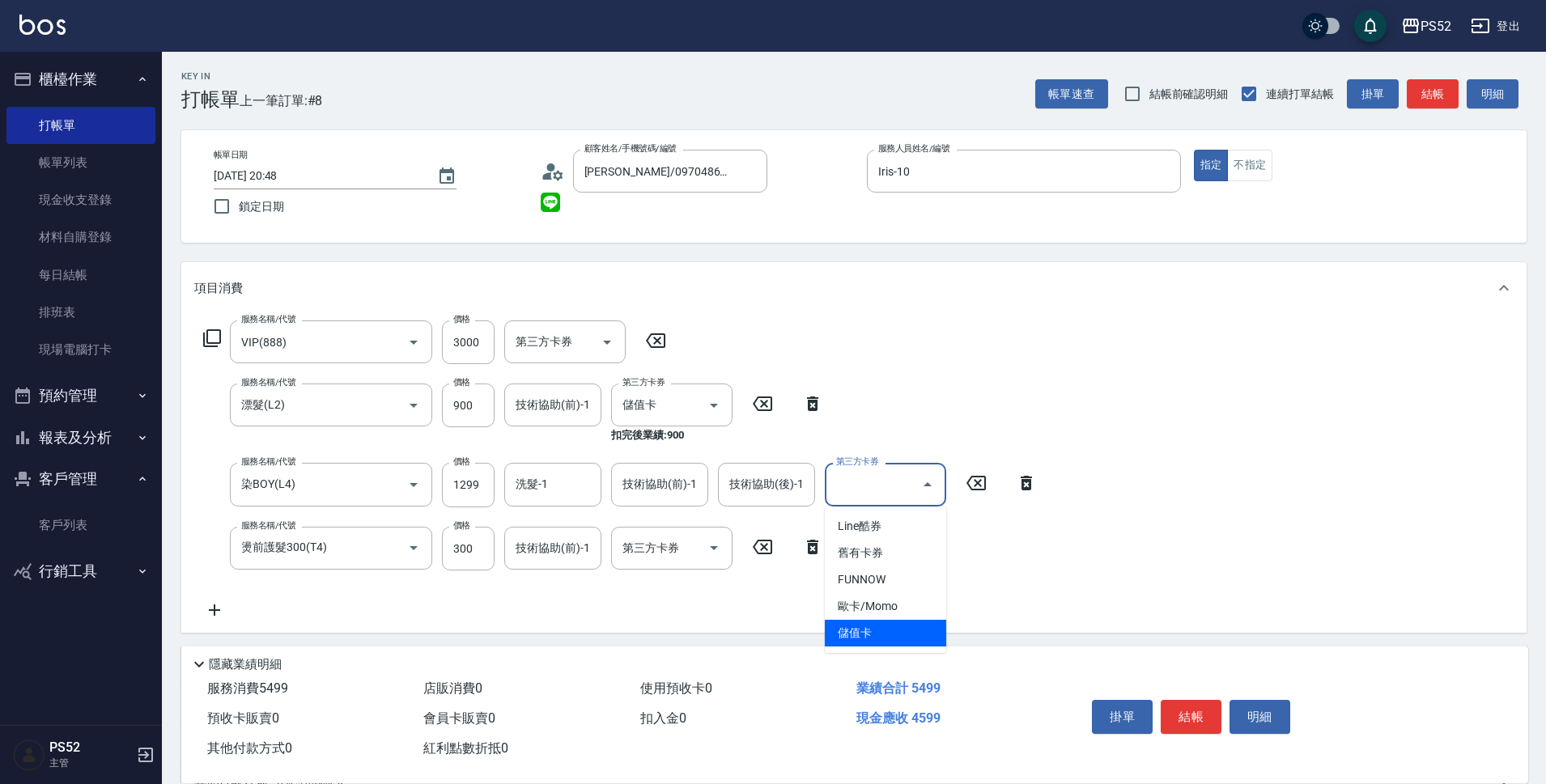
click at [870, 626] on span "儲值卡" at bounding box center [885, 634] width 122 height 27
type input "儲值卡"
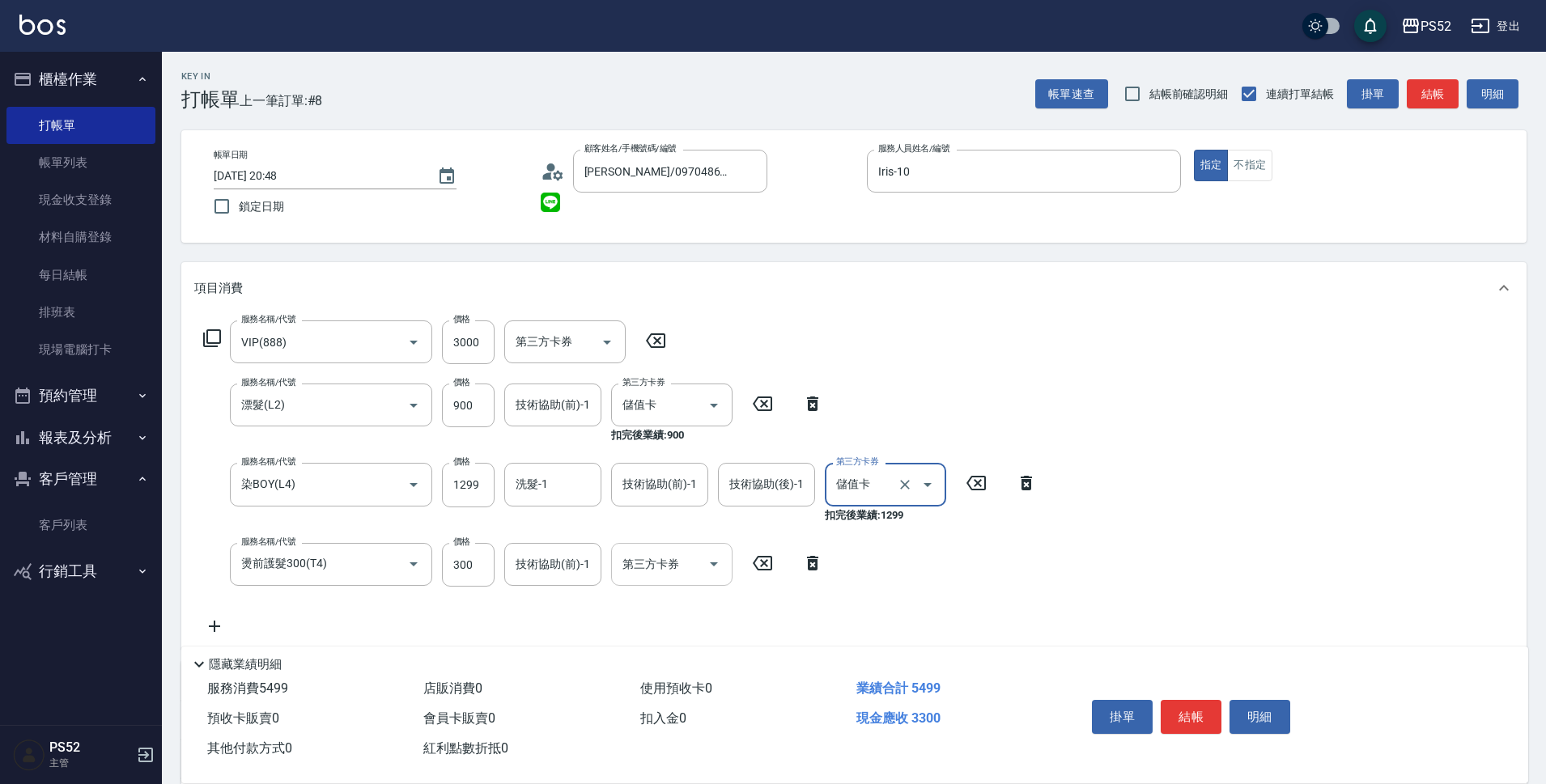
click at [707, 556] on icon "Open" at bounding box center [714, 564] width 20 height 20
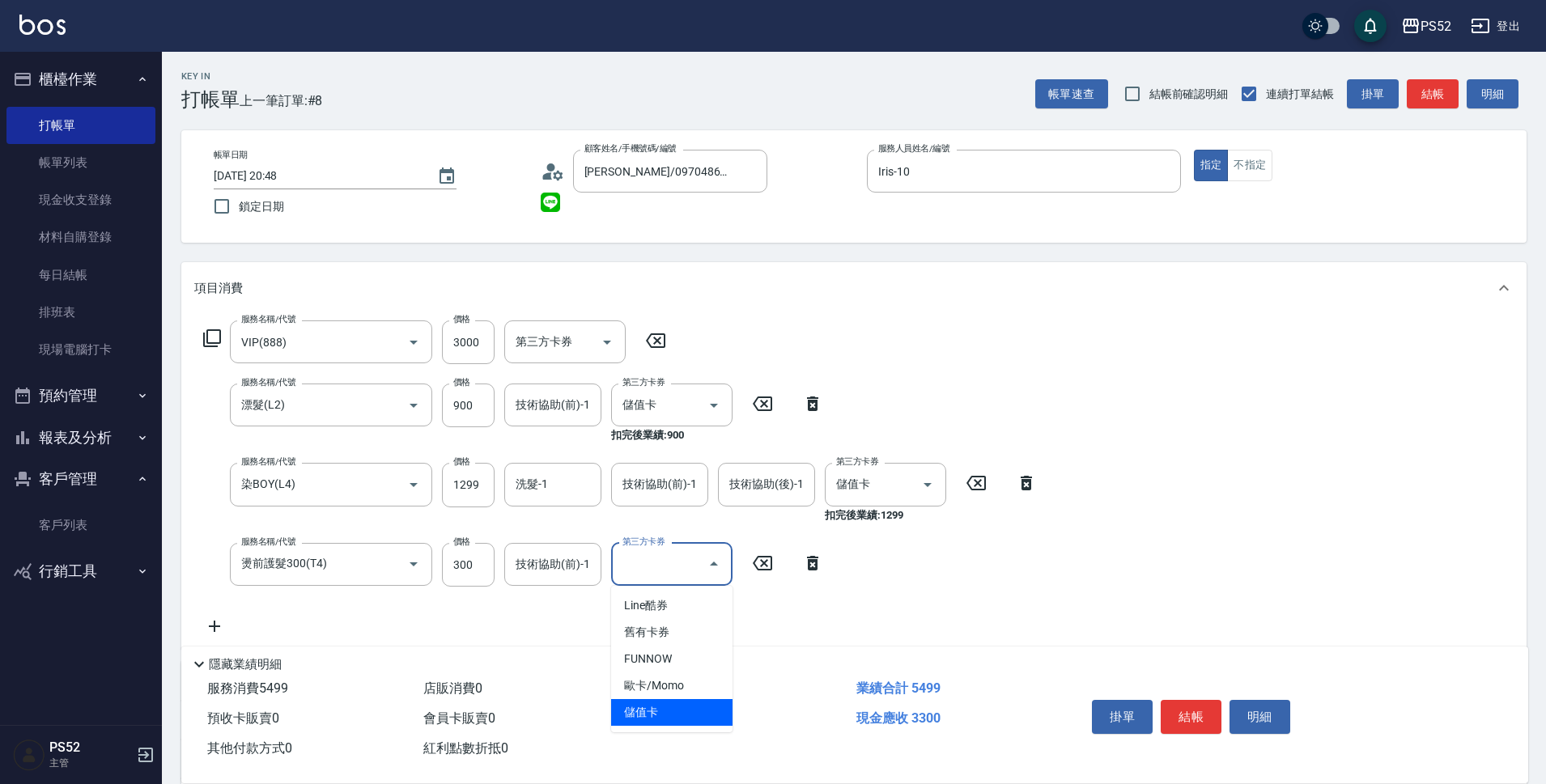
click at [686, 706] on span "儲值卡" at bounding box center [672, 713] width 122 height 27
type input "儲值卡"
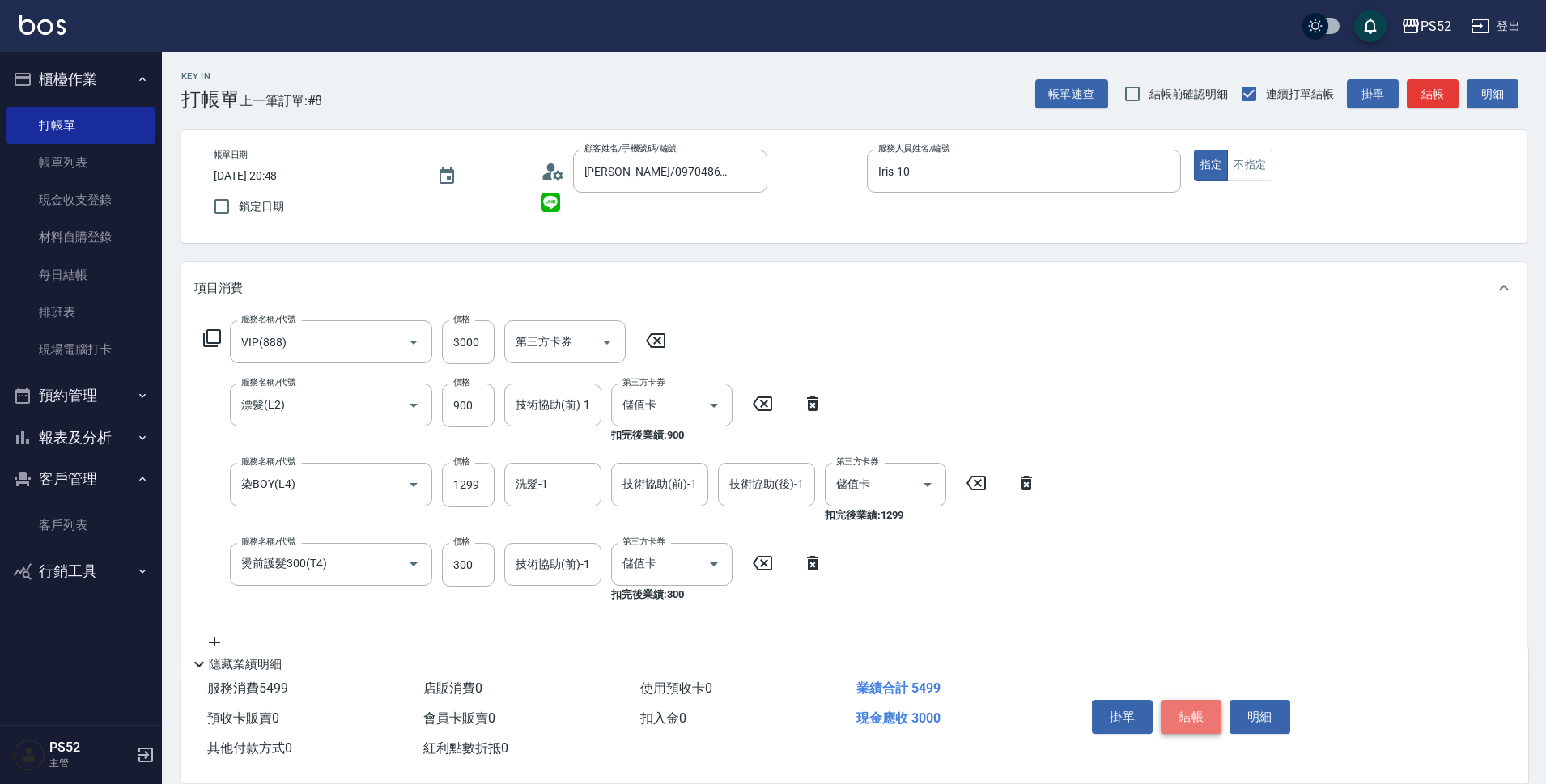
click at [1188, 708] on button "結帳" at bounding box center [1191, 717] width 60 height 34
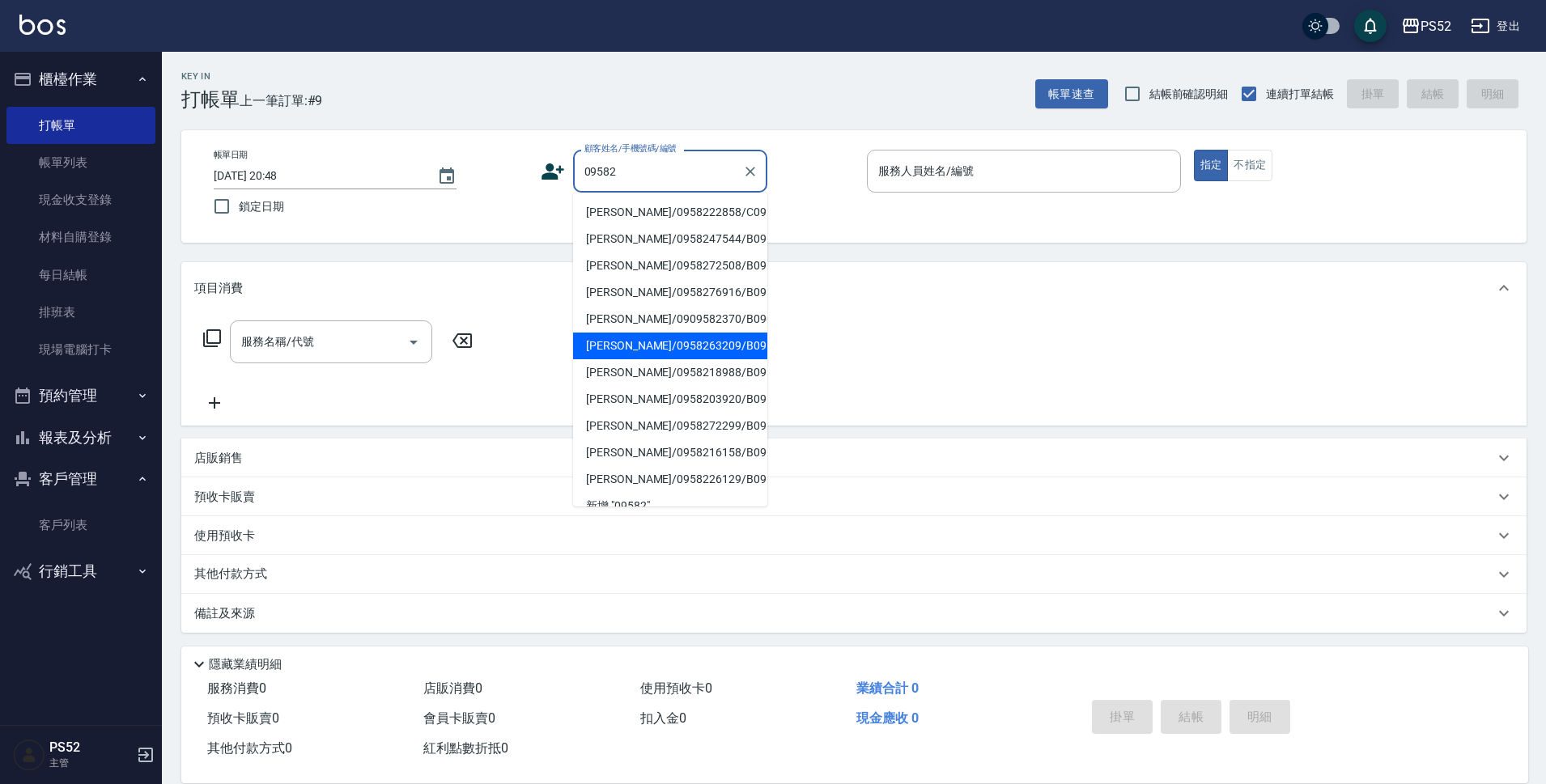
click at [728, 360] on li "[PERSON_NAME]/0958263209/B0958263209" at bounding box center [671, 346] width 195 height 27
type input "[PERSON_NAME]/0958263209/B0958263209"
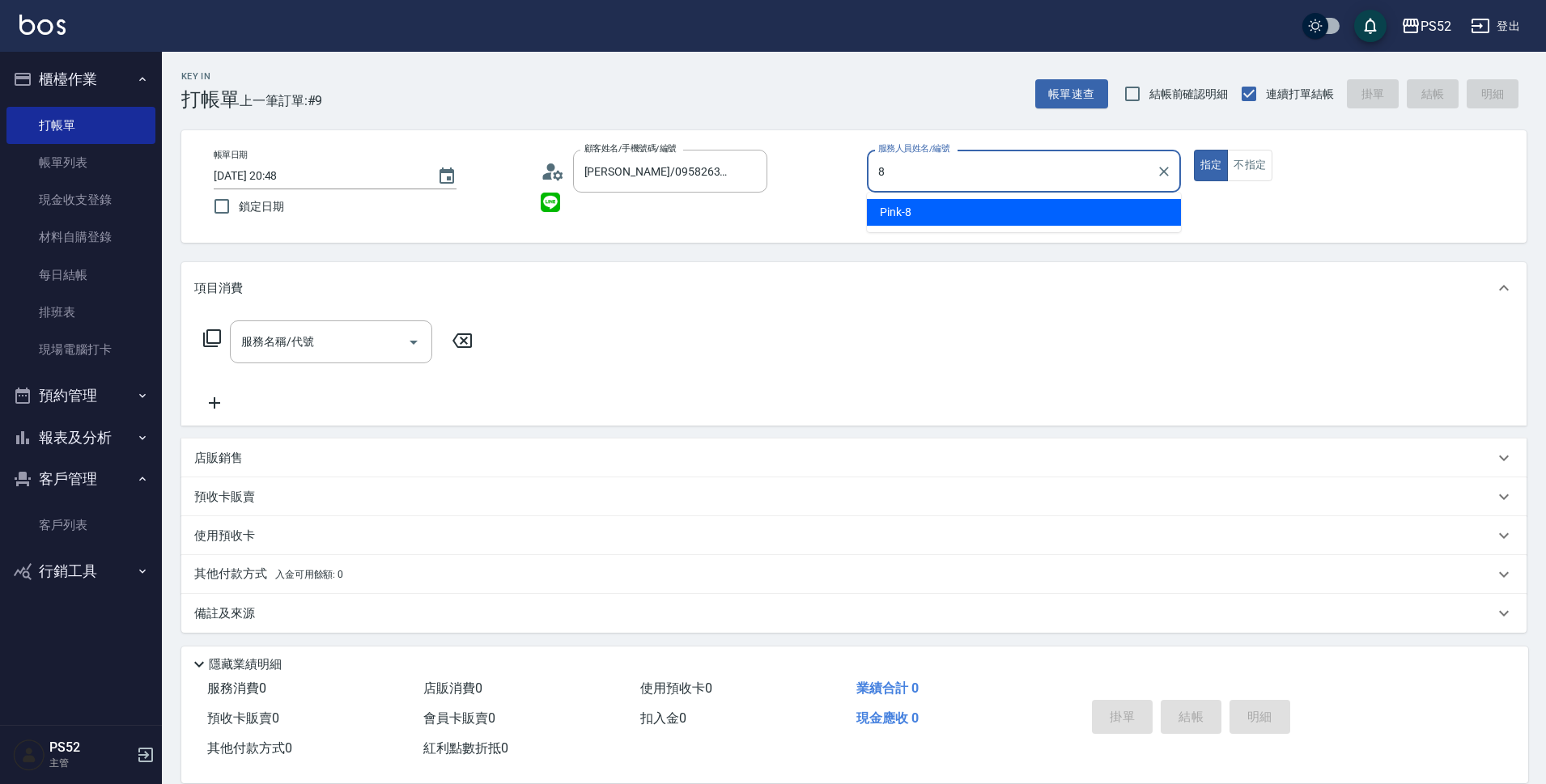
type input "Pink-8"
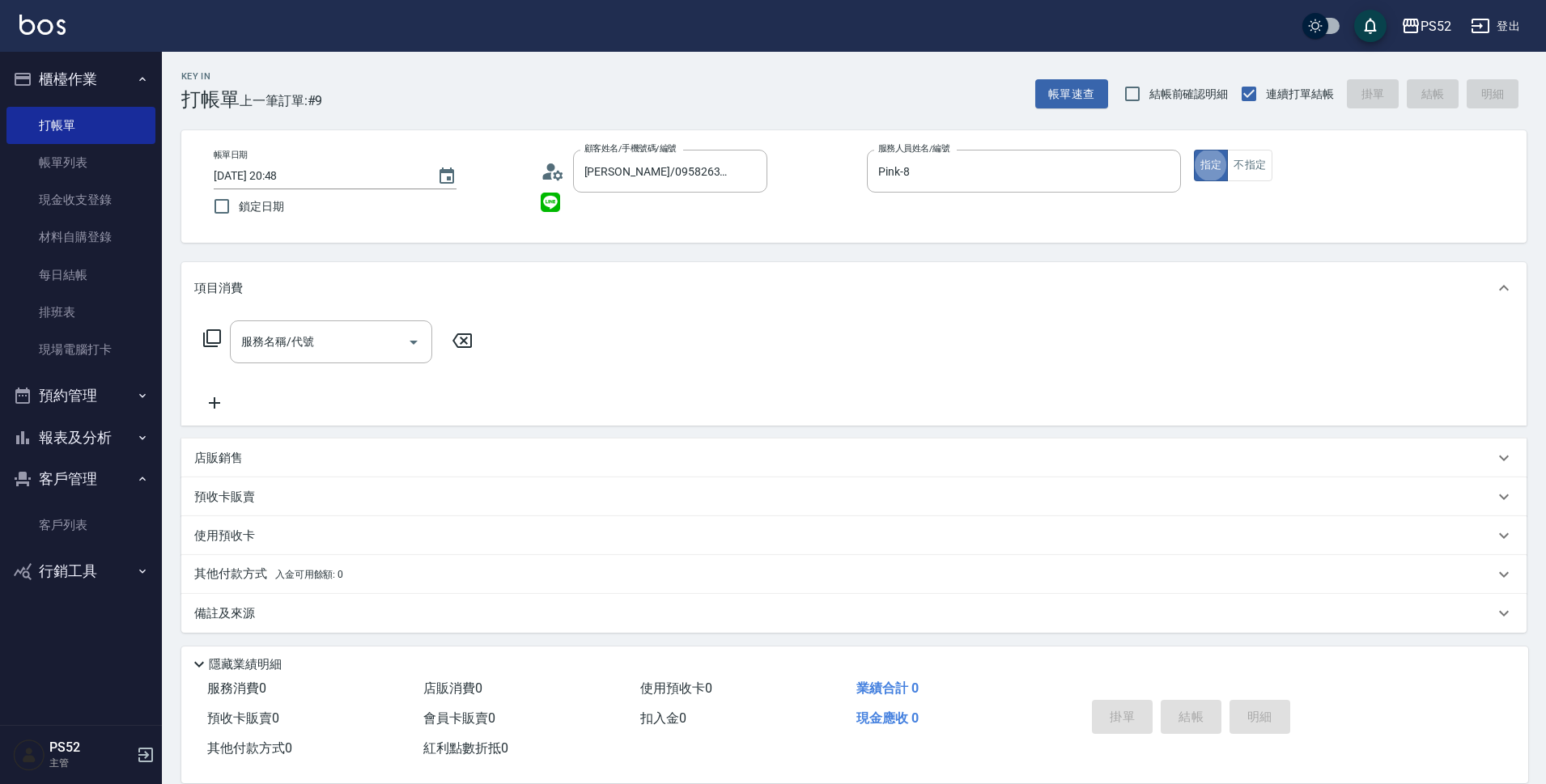
click at [272, 342] on div "服務名稱/代號 服務名稱/代號" at bounding box center [331, 342] width 202 height 43
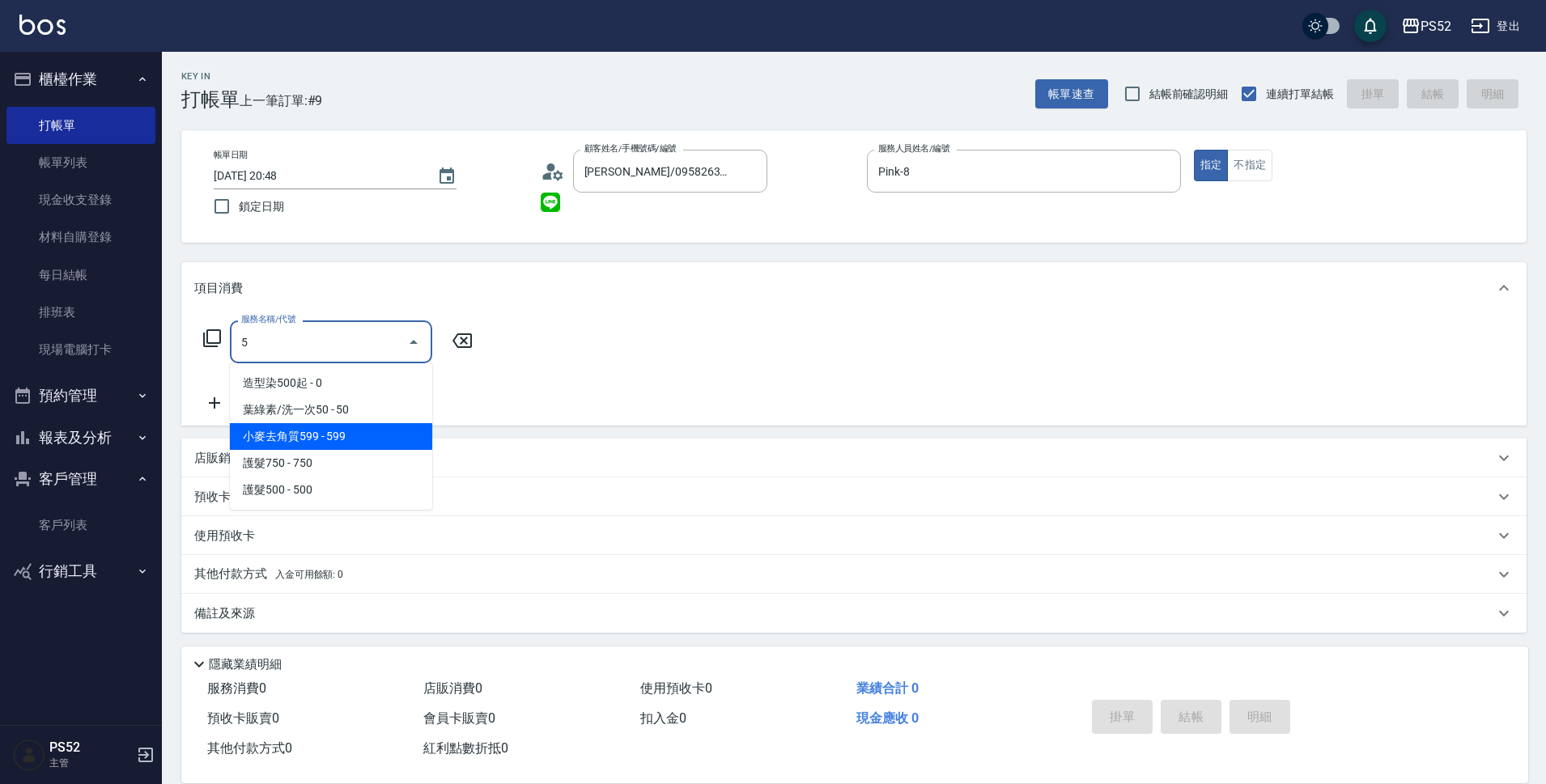
click at [329, 424] on span "小麥去角質599 - 599" at bounding box center [331, 437] width 202 height 27
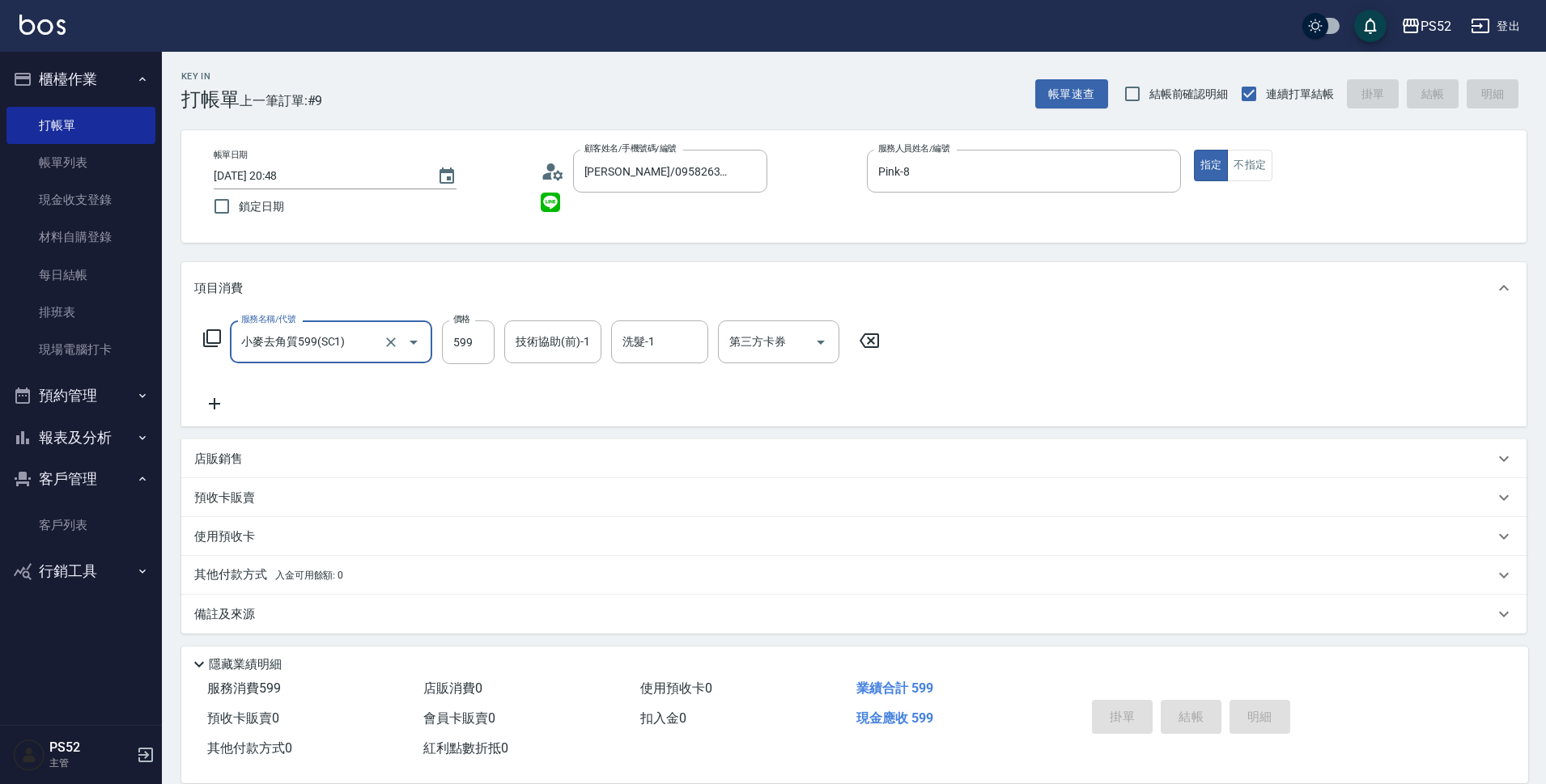
type input "小麥去角質599(SC1)"
type input "[DATE] 20:49"
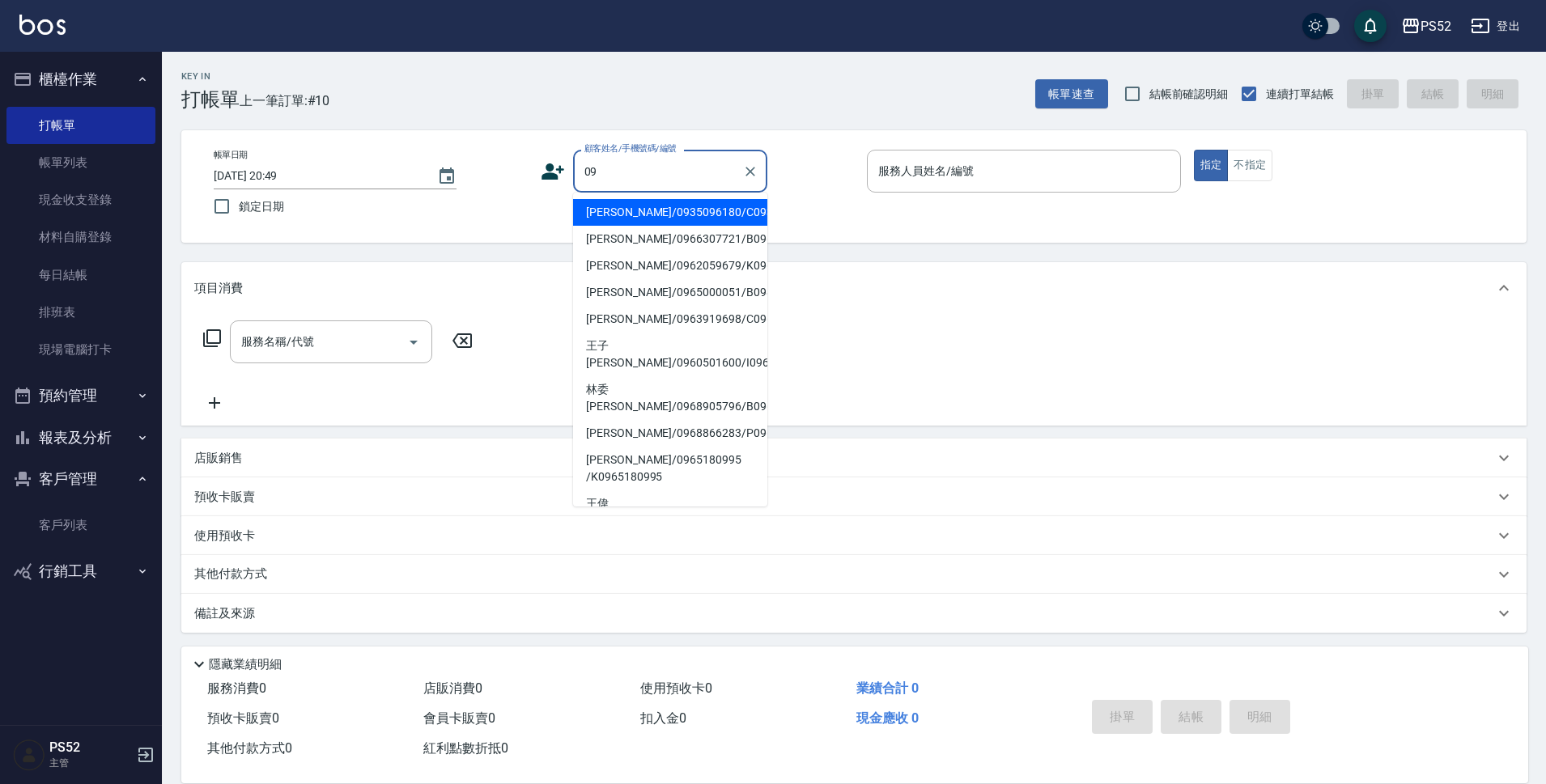
type input "0"
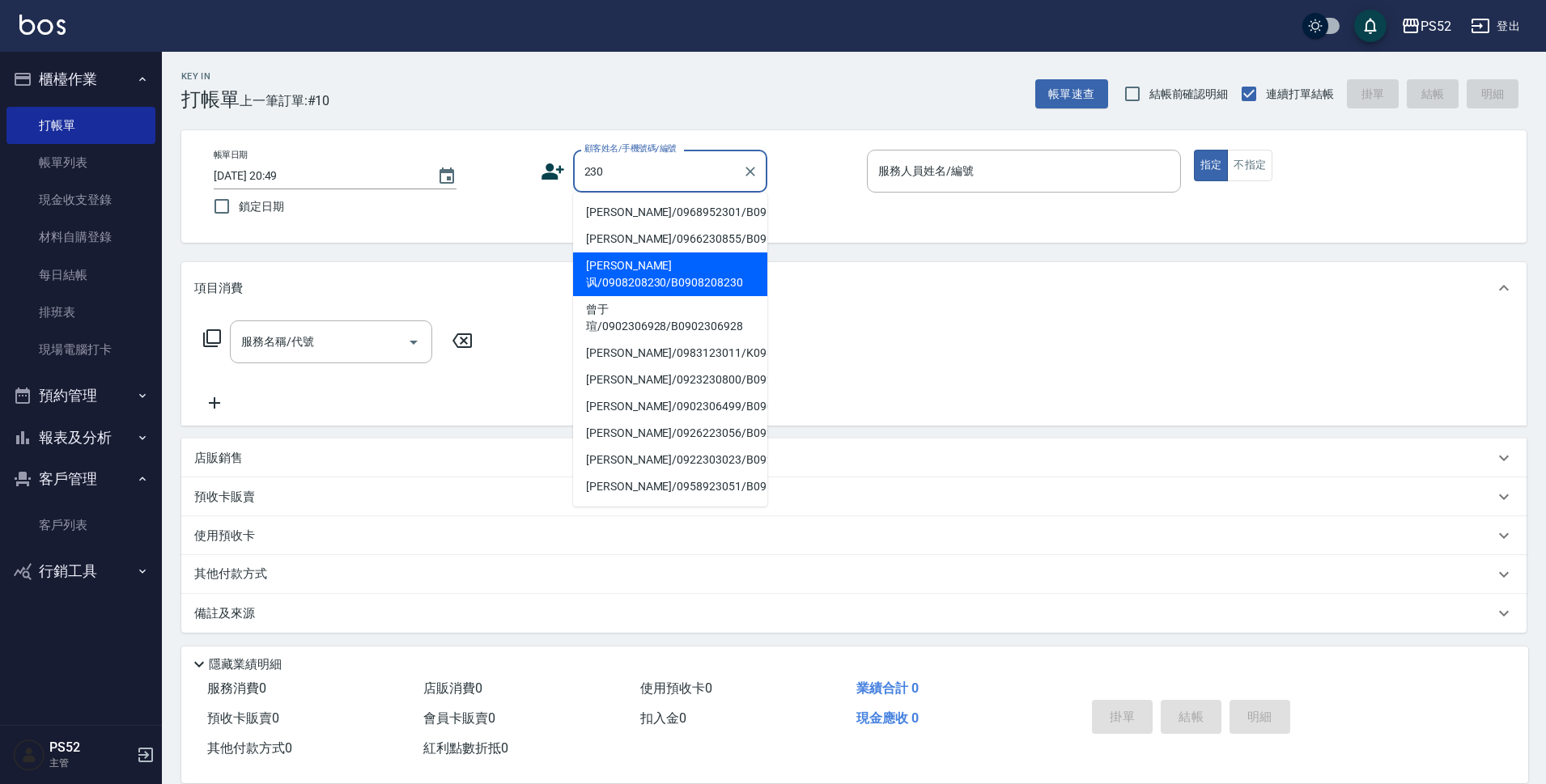
click at [689, 296] on li "[PERSON_NAME]讽/0908208230/B0908208230" at bounding box center [671, 274] width 195 height 43
type input "[PERSON_NAME]讽/0908208230/B0908208230"
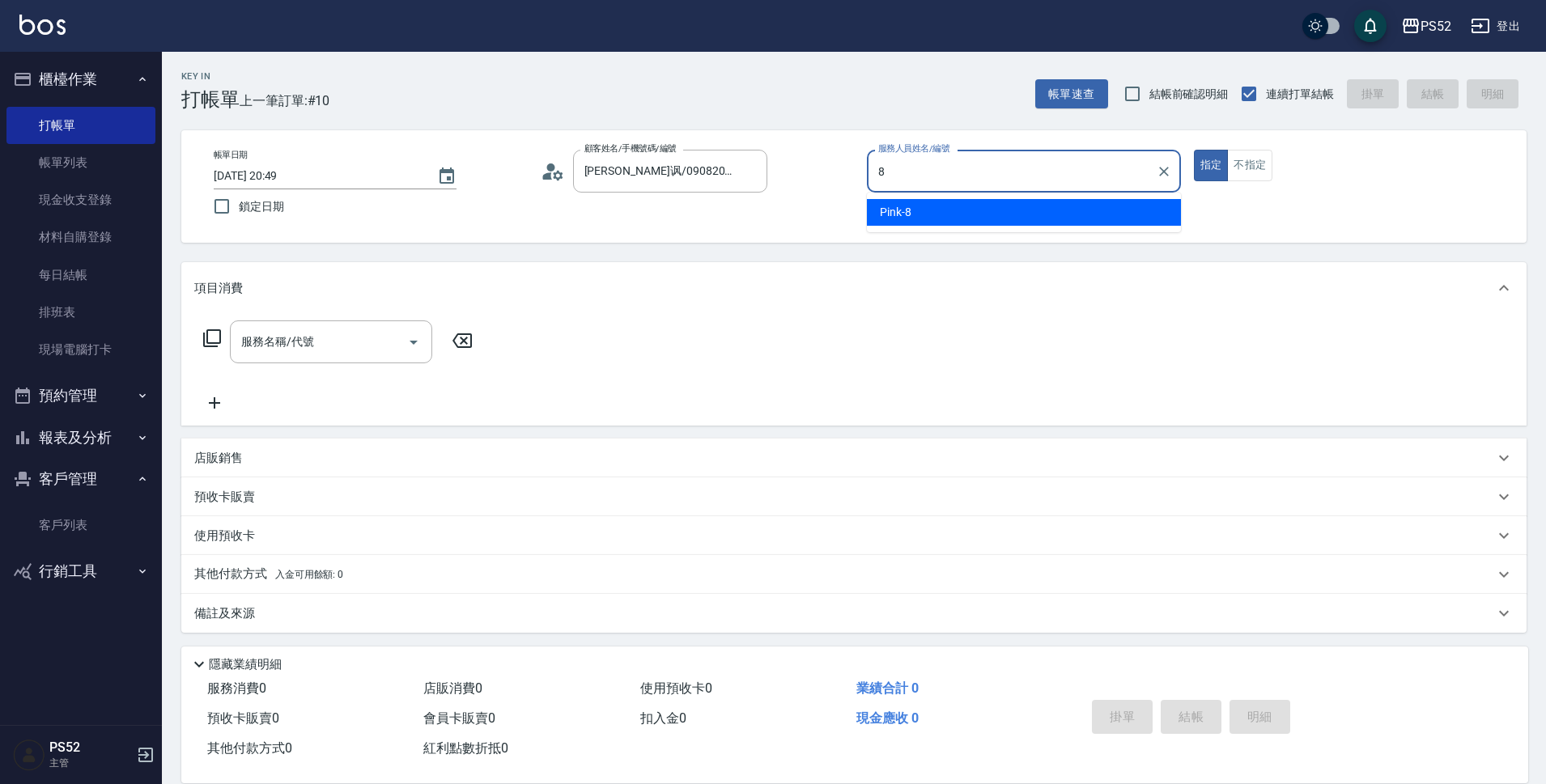
type input "Pink-8"
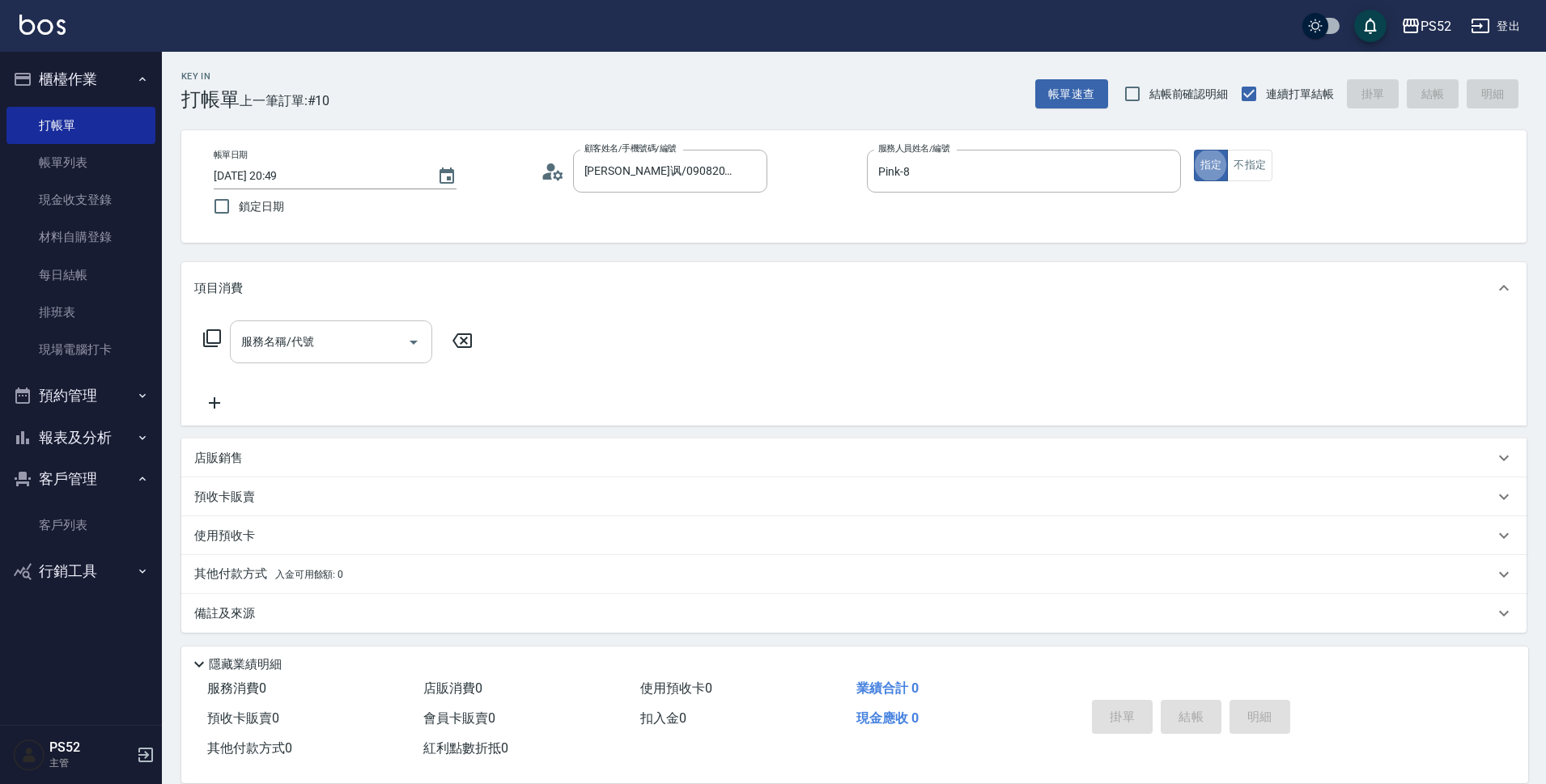
click at [296, 352] on input "服務名稱/代號" at bounding box center [318, 342] width 163 height 28
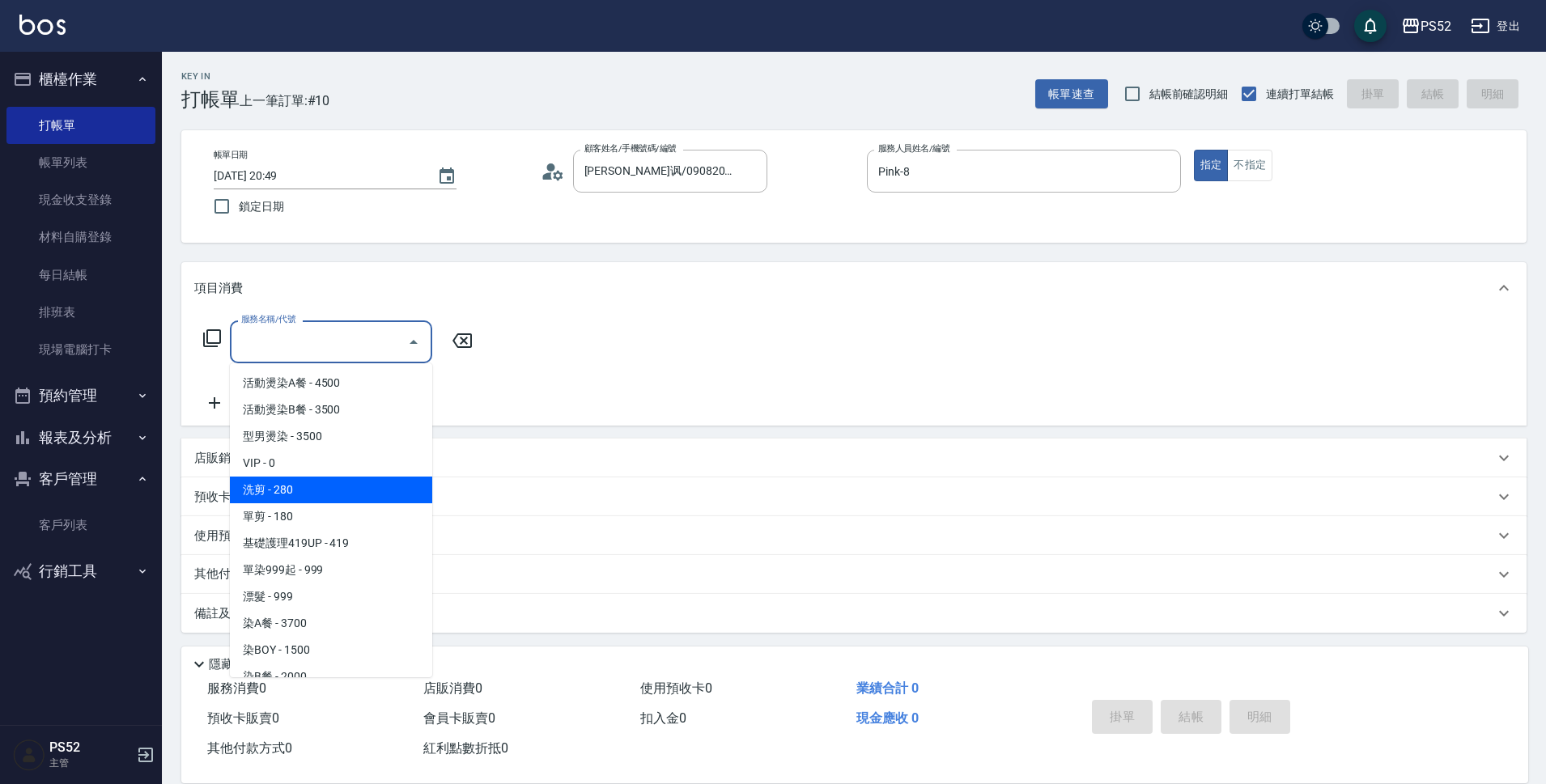
click at [388, 479] on span "洗剪 - 280" at bounding box center [331, 490] width 202 height 27
type input "洗剪(C1)"
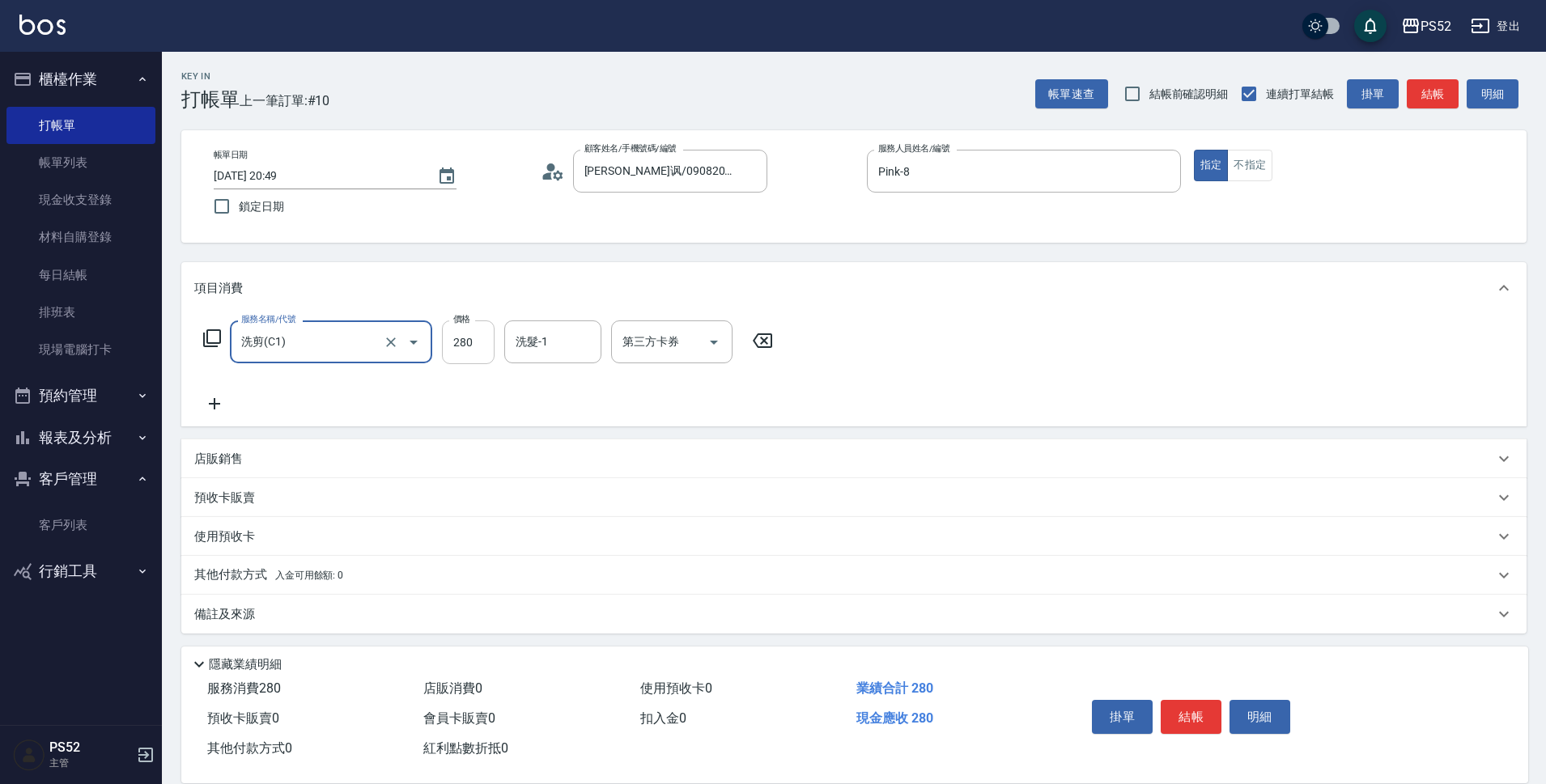
click at [472, 348] on input "280" at bounding box center [468, 342] width 52 height 43
type input "370"
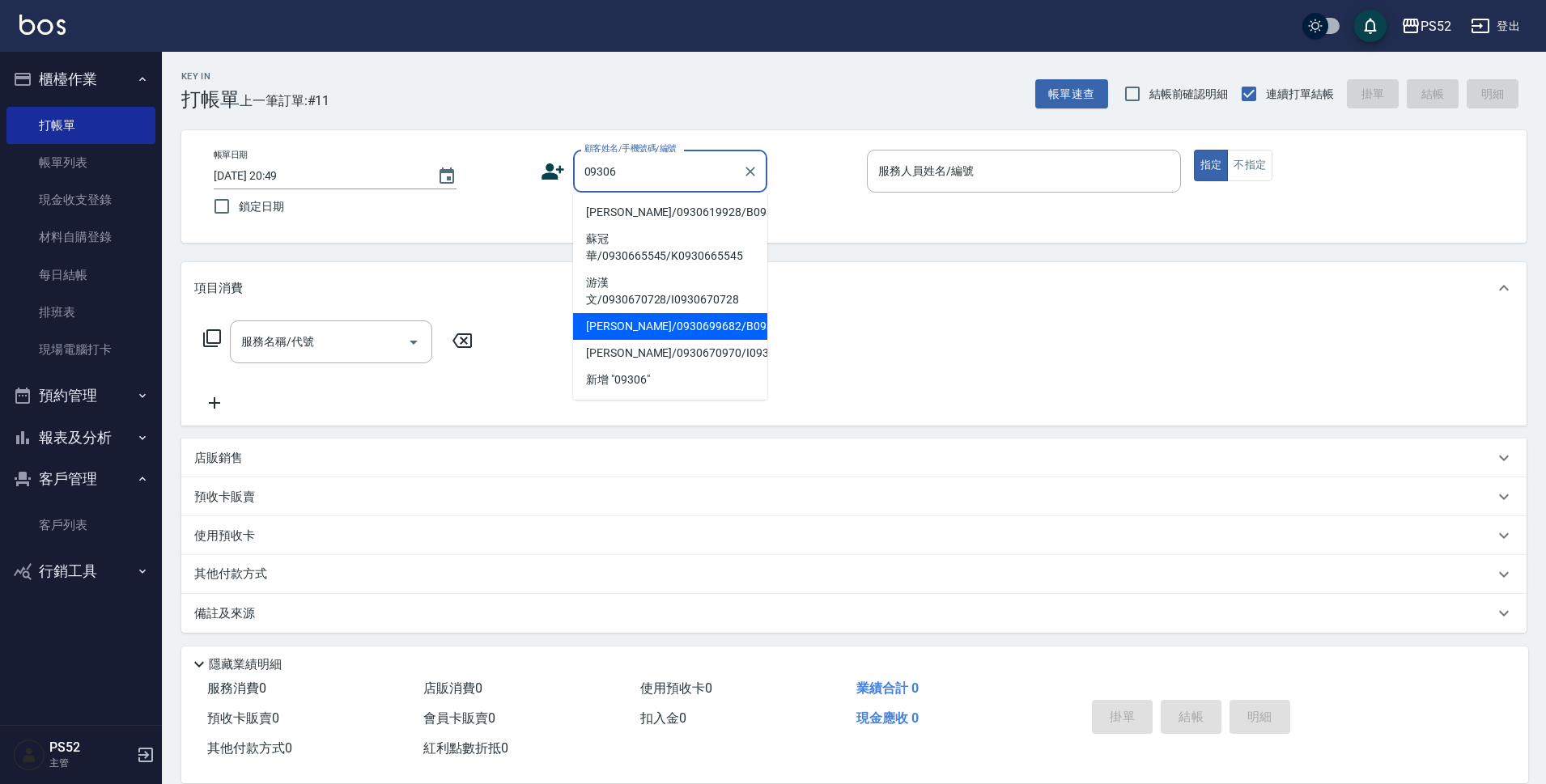
click at [701, 340] on li "[PERSON_NAME]/0930699682/B0930699682" at bounding box center [671, 327] width 195 height 27
type input "[PERSON_NAME]/0930699682/B0930699682"
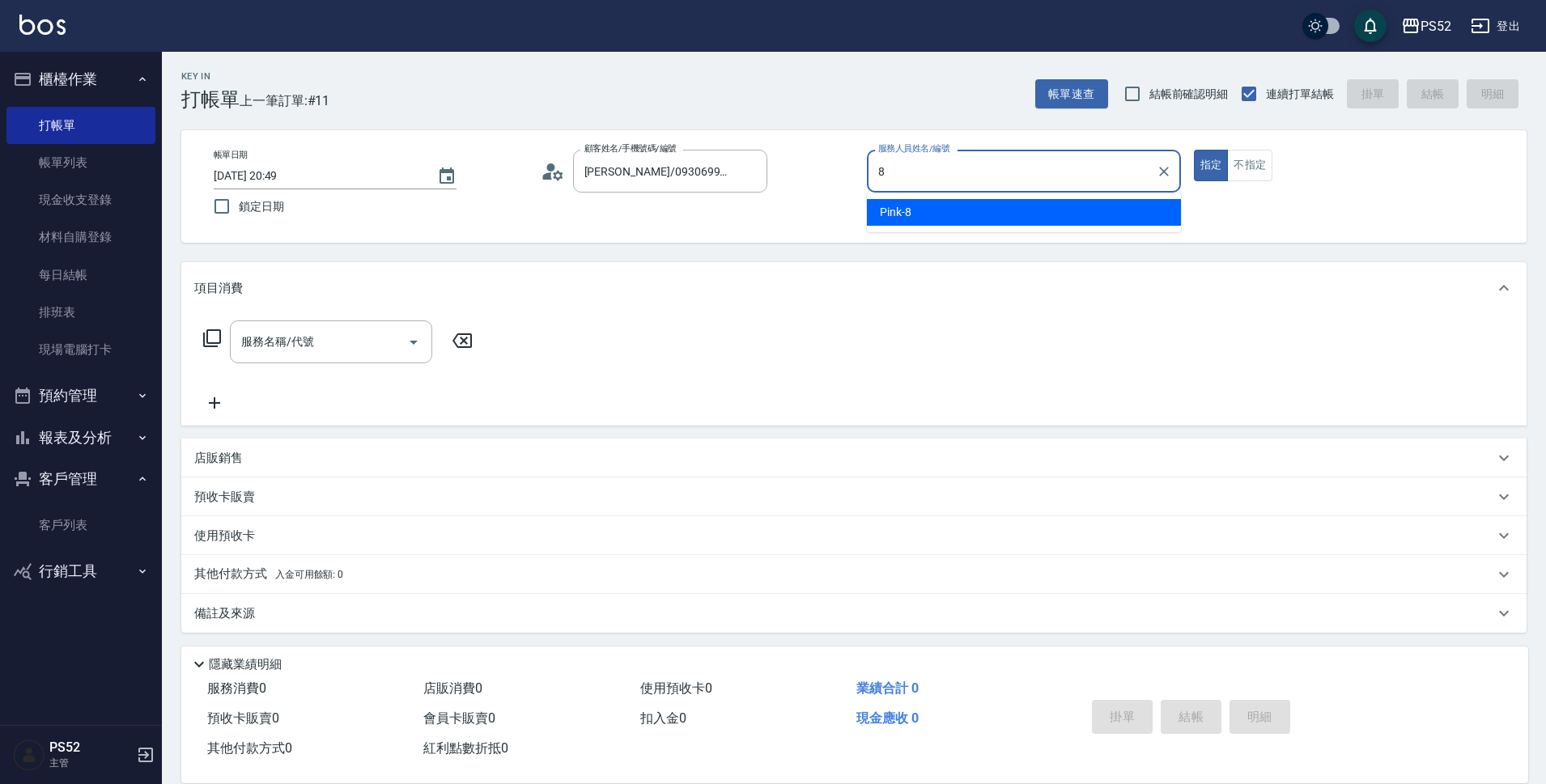
type input "Pink-8"
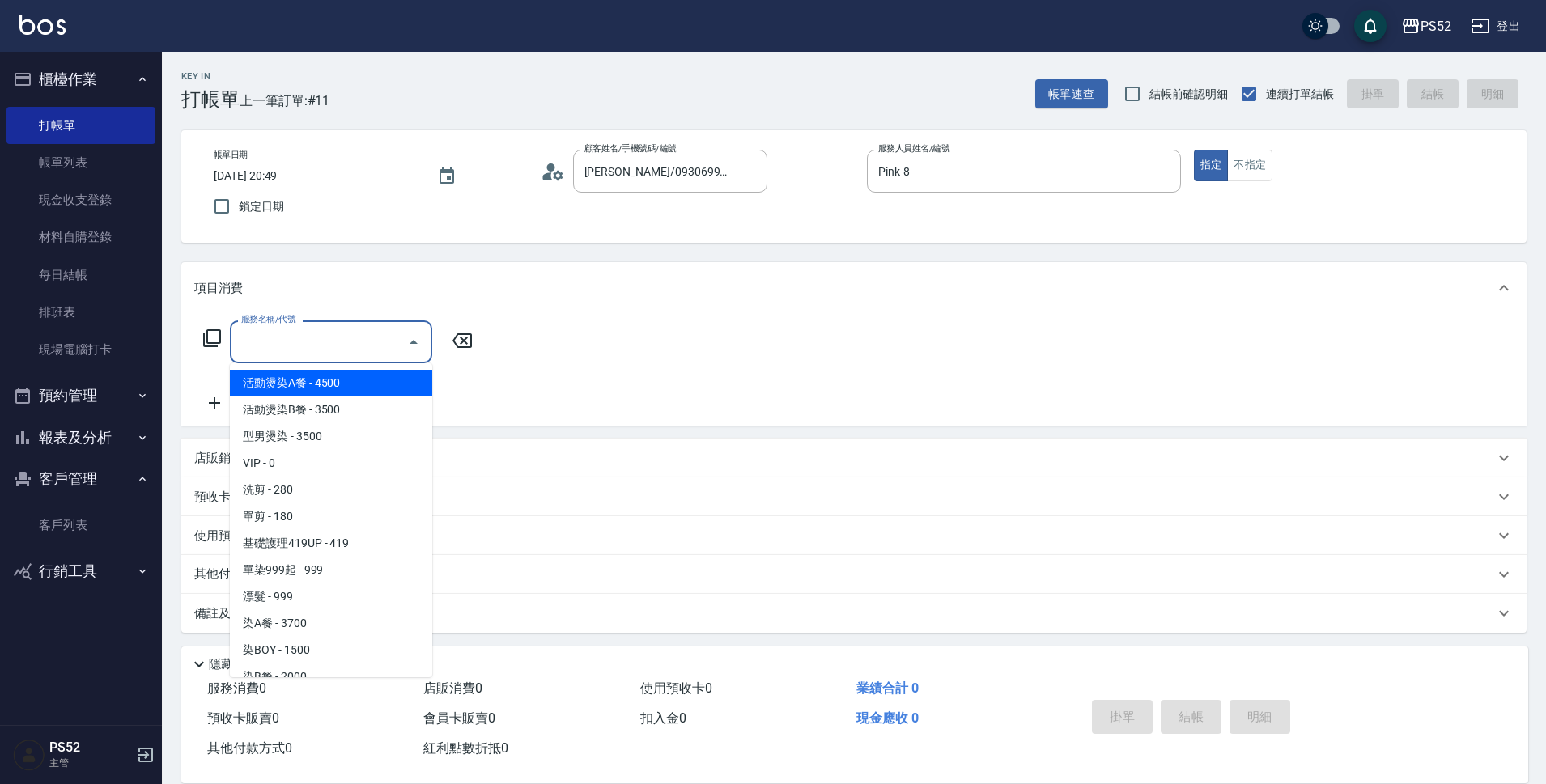
click at [334, 353] on input "服務名稱/代號" at bounding box center [318, 342] width 163 height 28
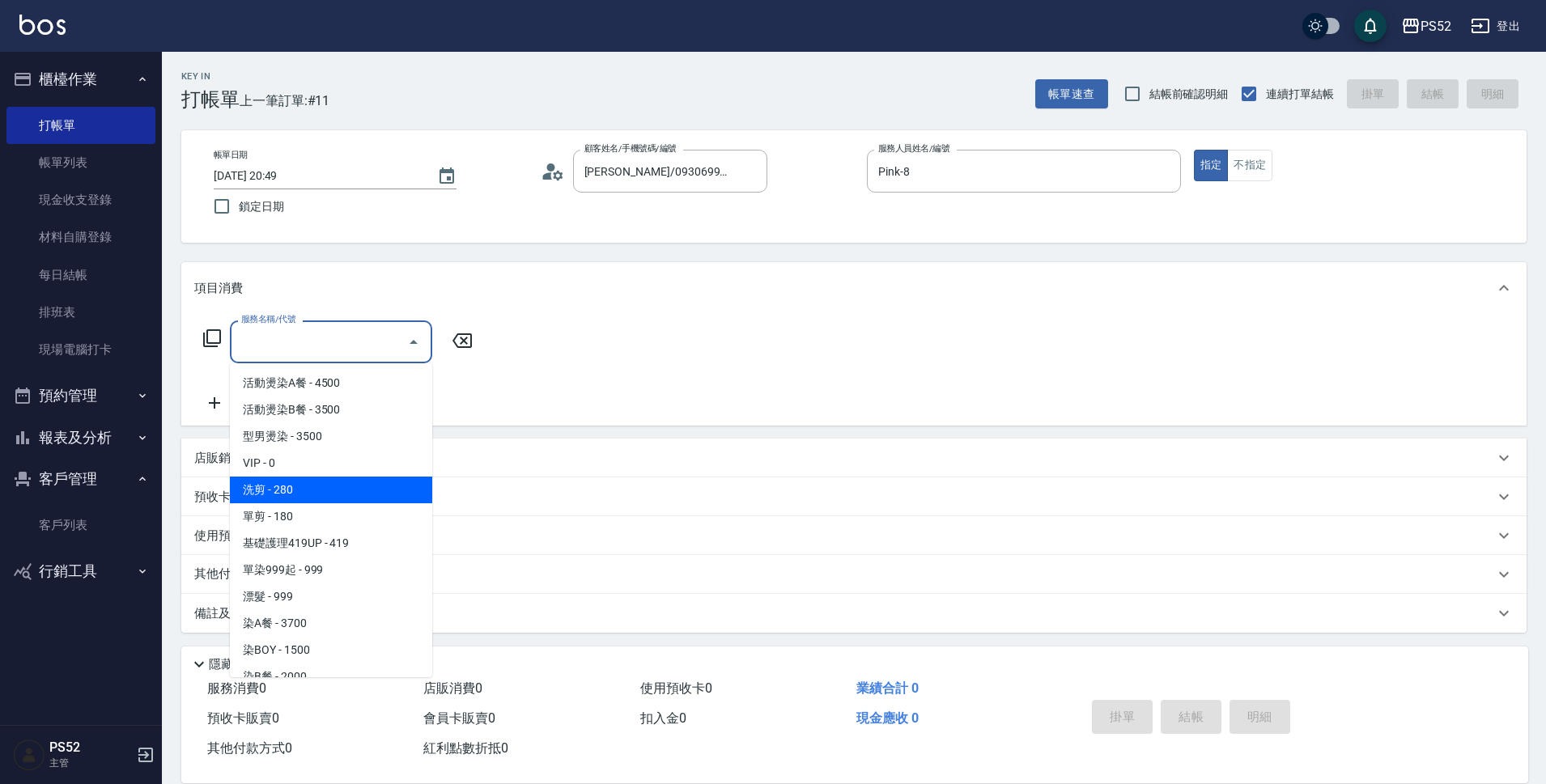
click at [363, 488] on span "洗剪 - 280" at bounding box center [331, 490] width 202 height 27
type input "洗剪(C1)"
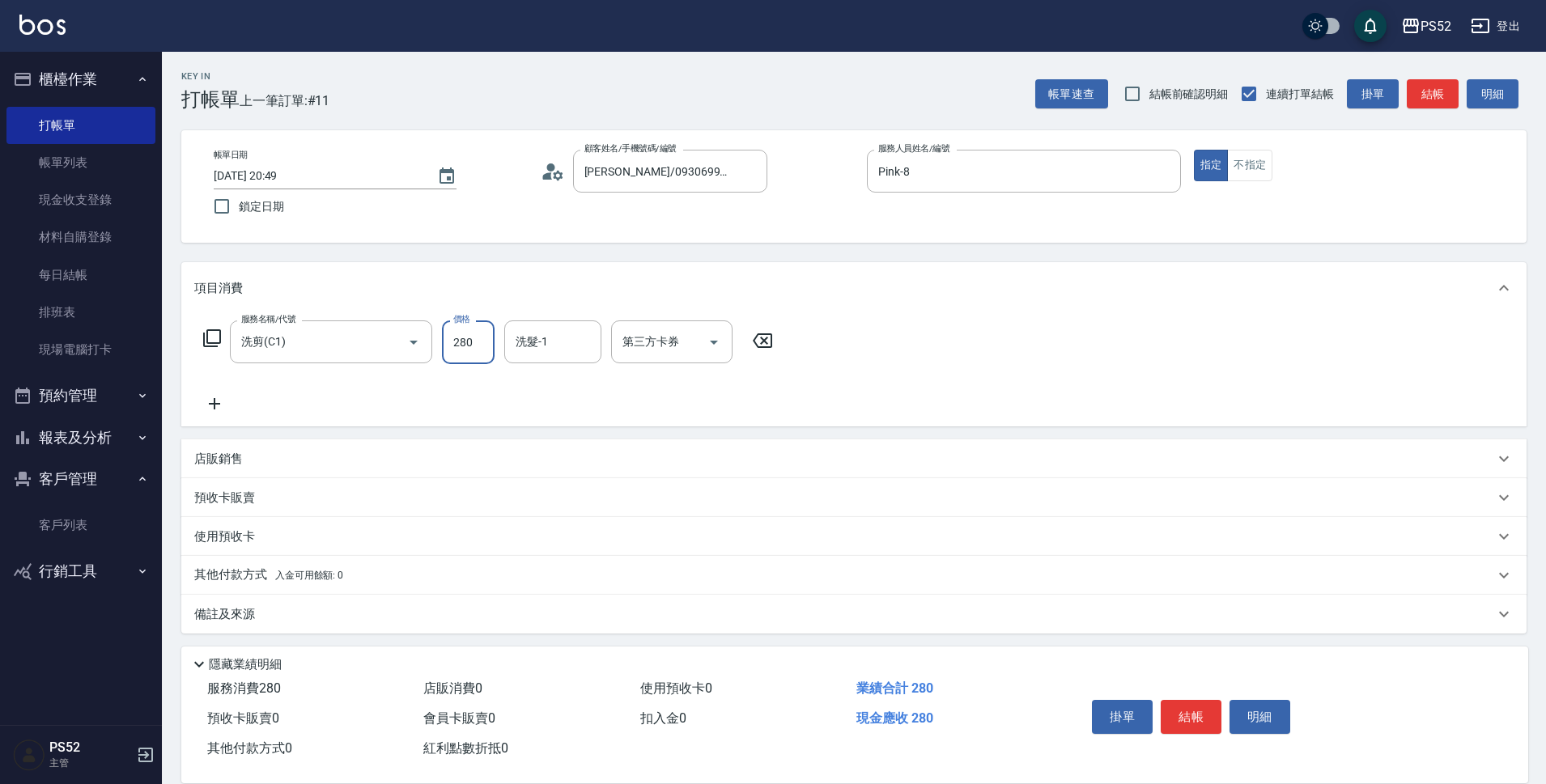
click at [480, 354] on input "280" at bounding box center [468, 342] width 52 height 43
type input "370"
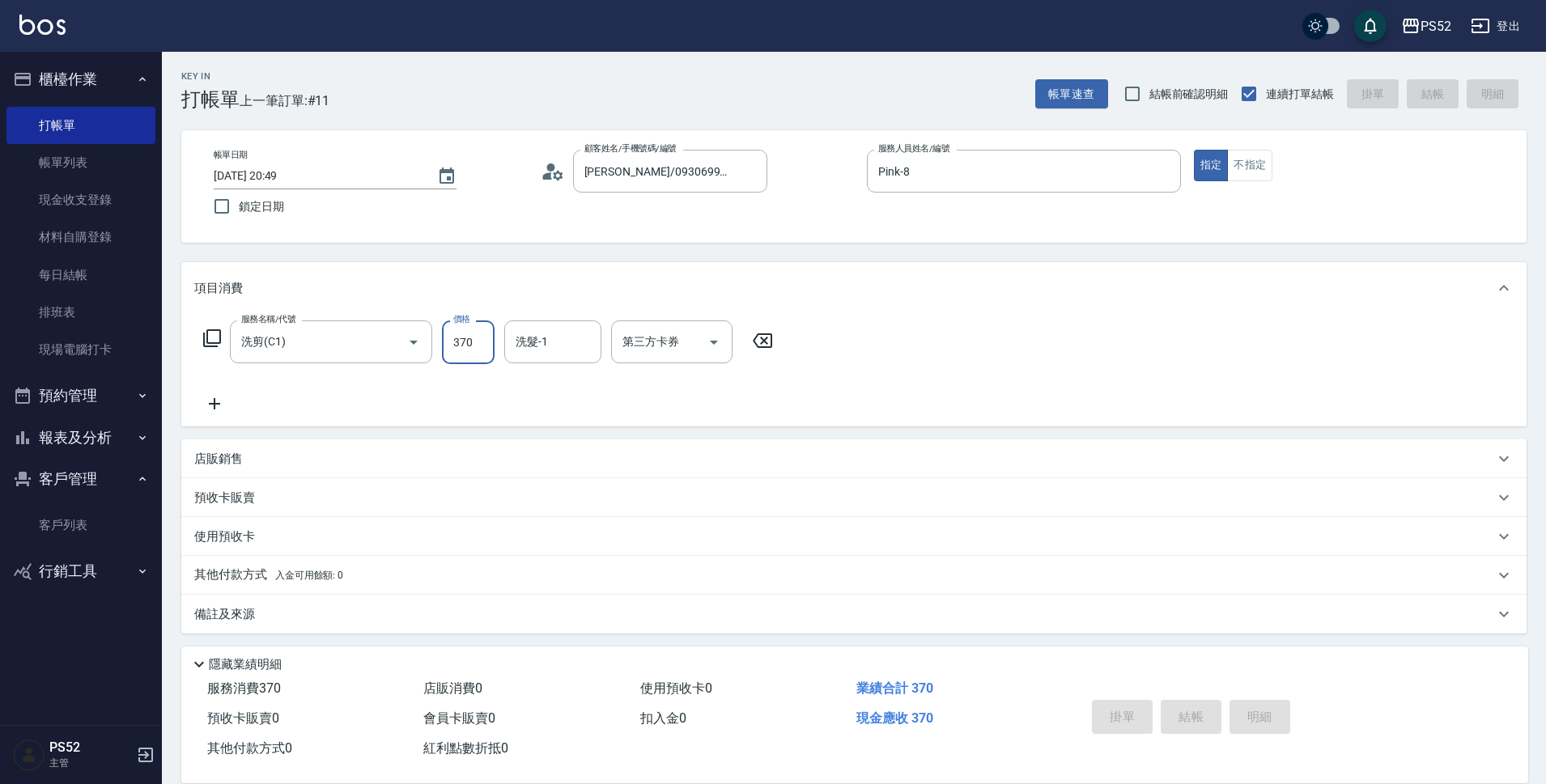
type input "[DATE] 20:50"
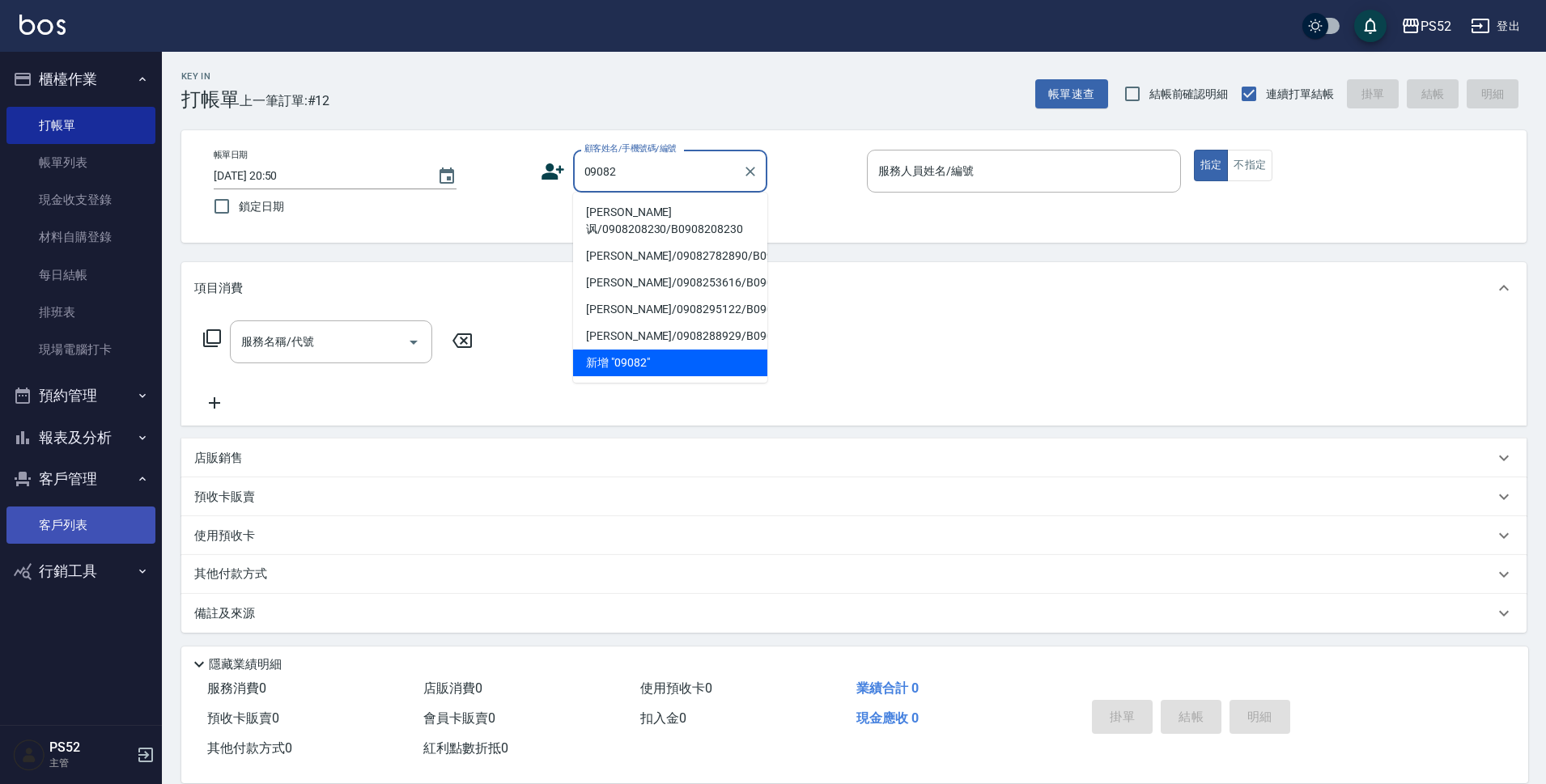
type input "09082"
click at [55, 524] on link "客戶列表" at bounding box center [80, 524] width 149 height 37
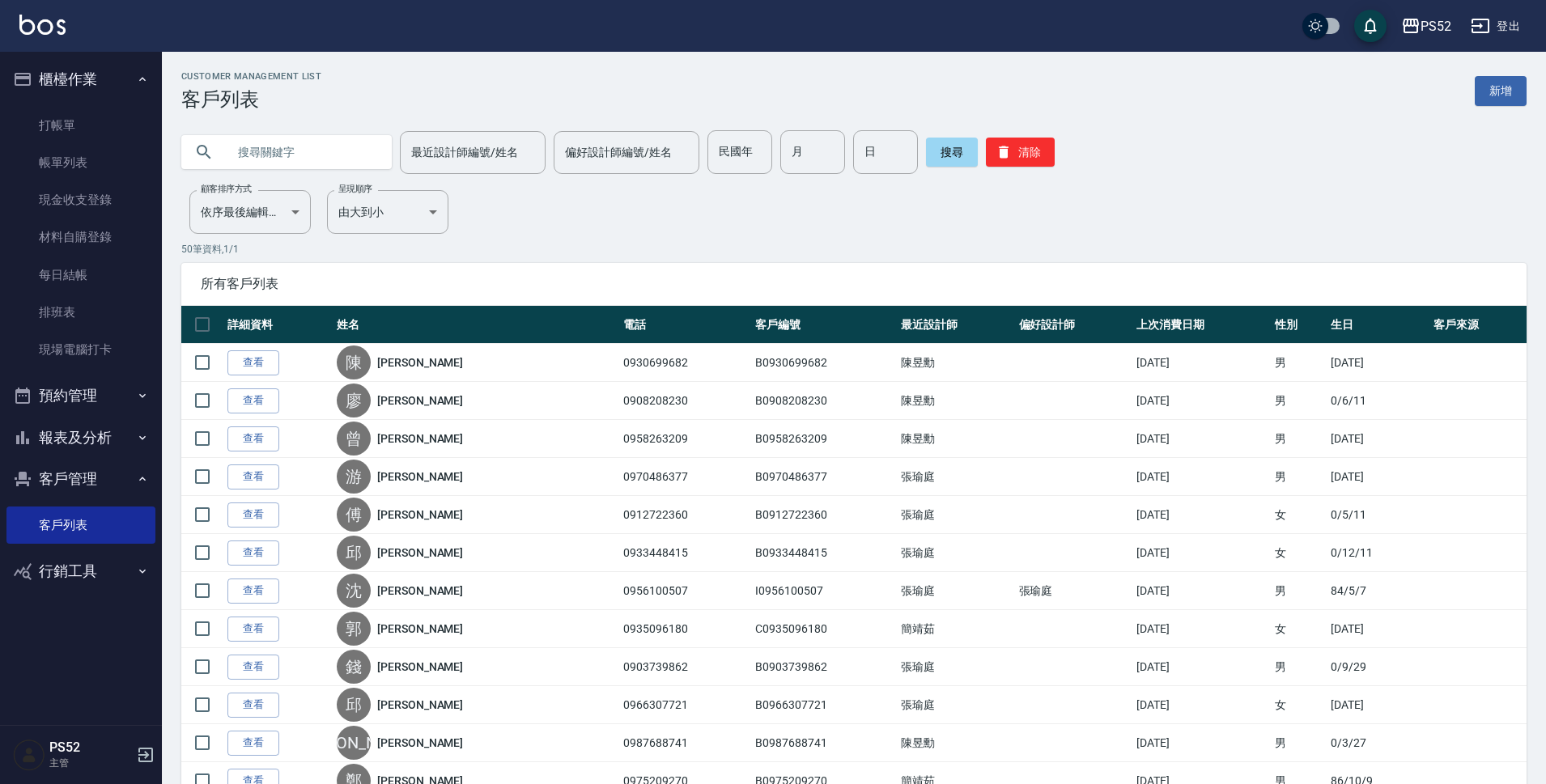
click at [306, 153] on input "text" at bounding box center [302, 152] width 152 height 43
type input "0908"
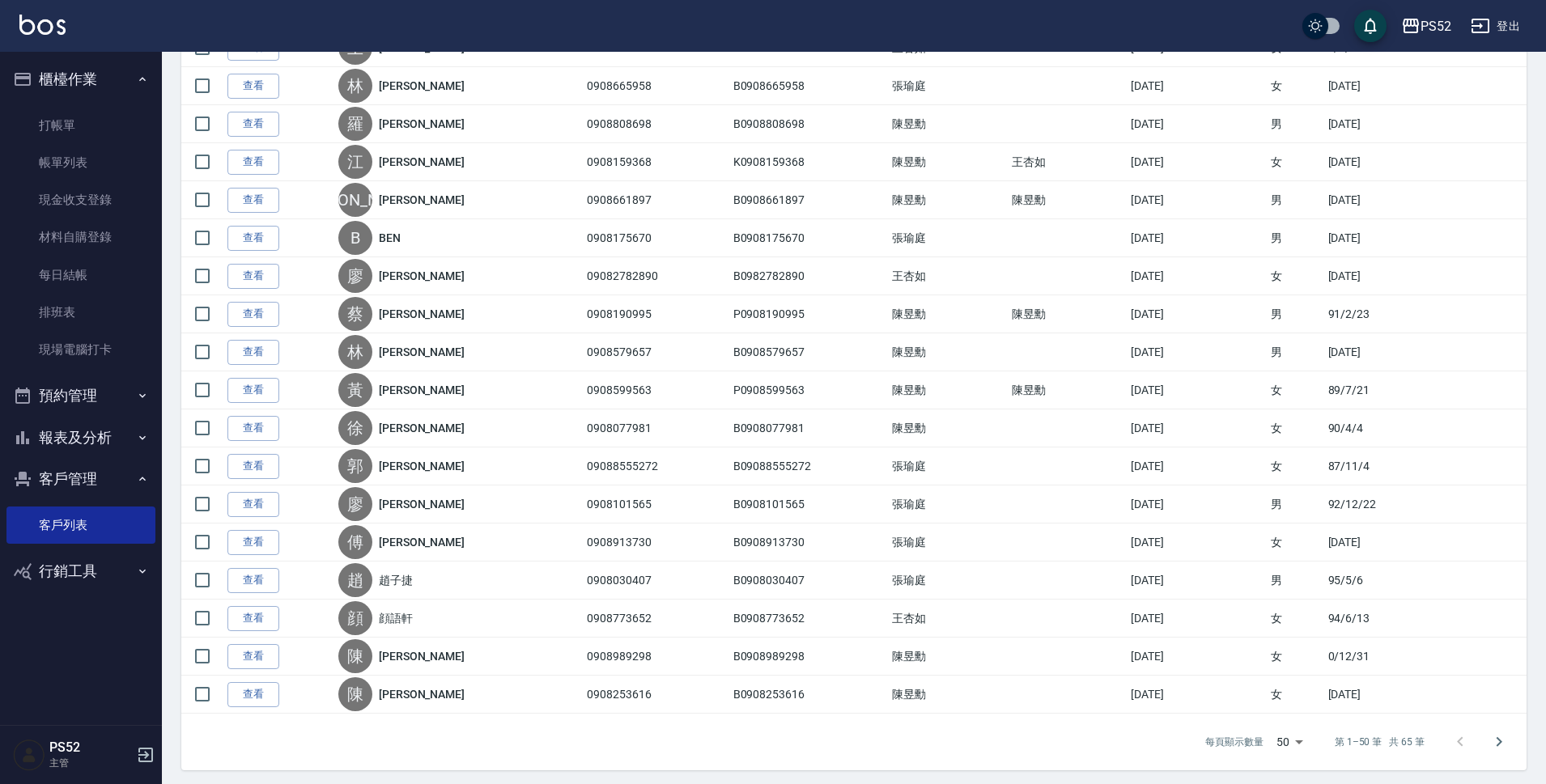
scroll to position [1537, 0]
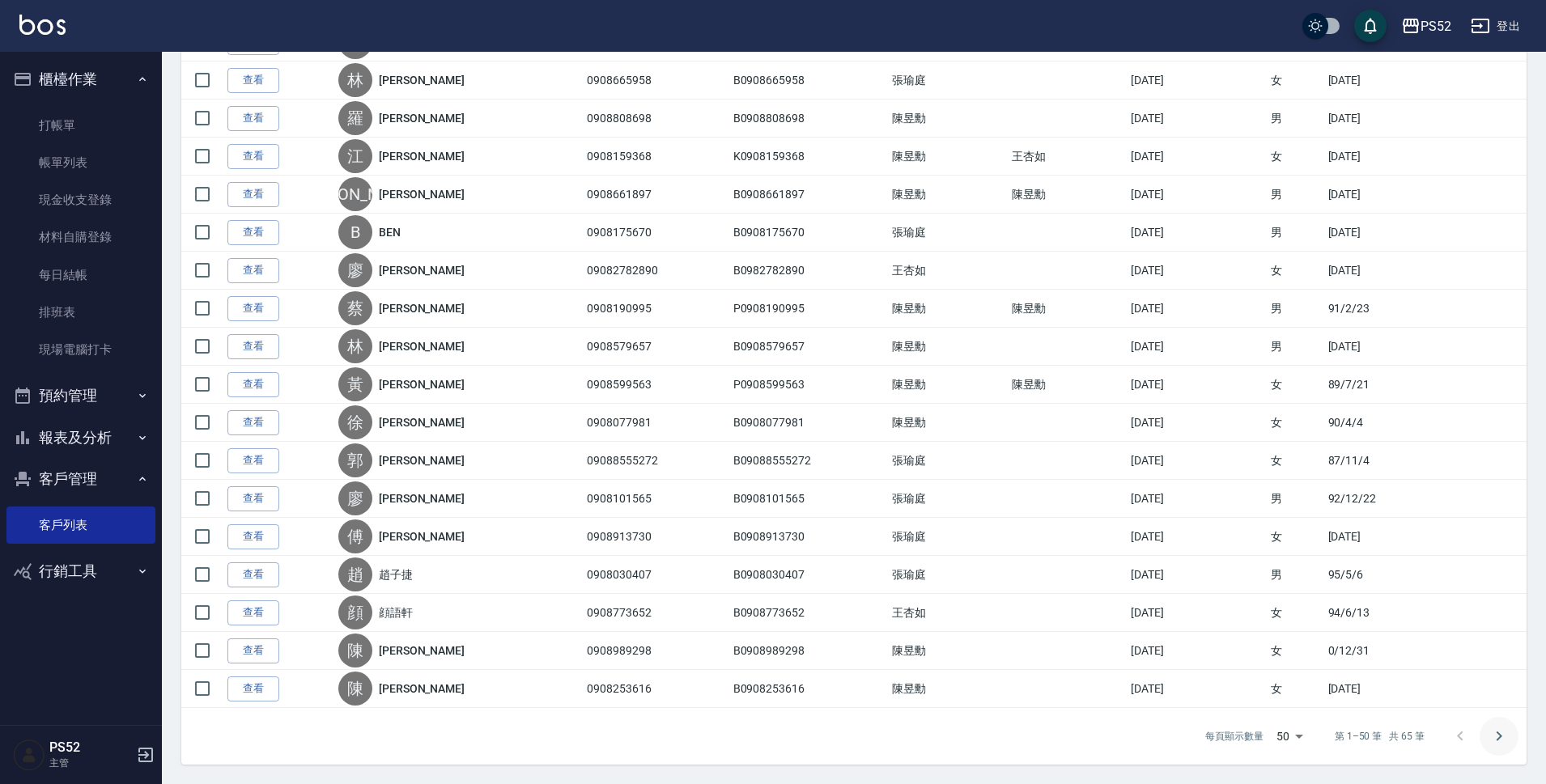
click at [1494, 743] on icon "Go to next page" at bounding box center [1499, 736] width 20 height 20
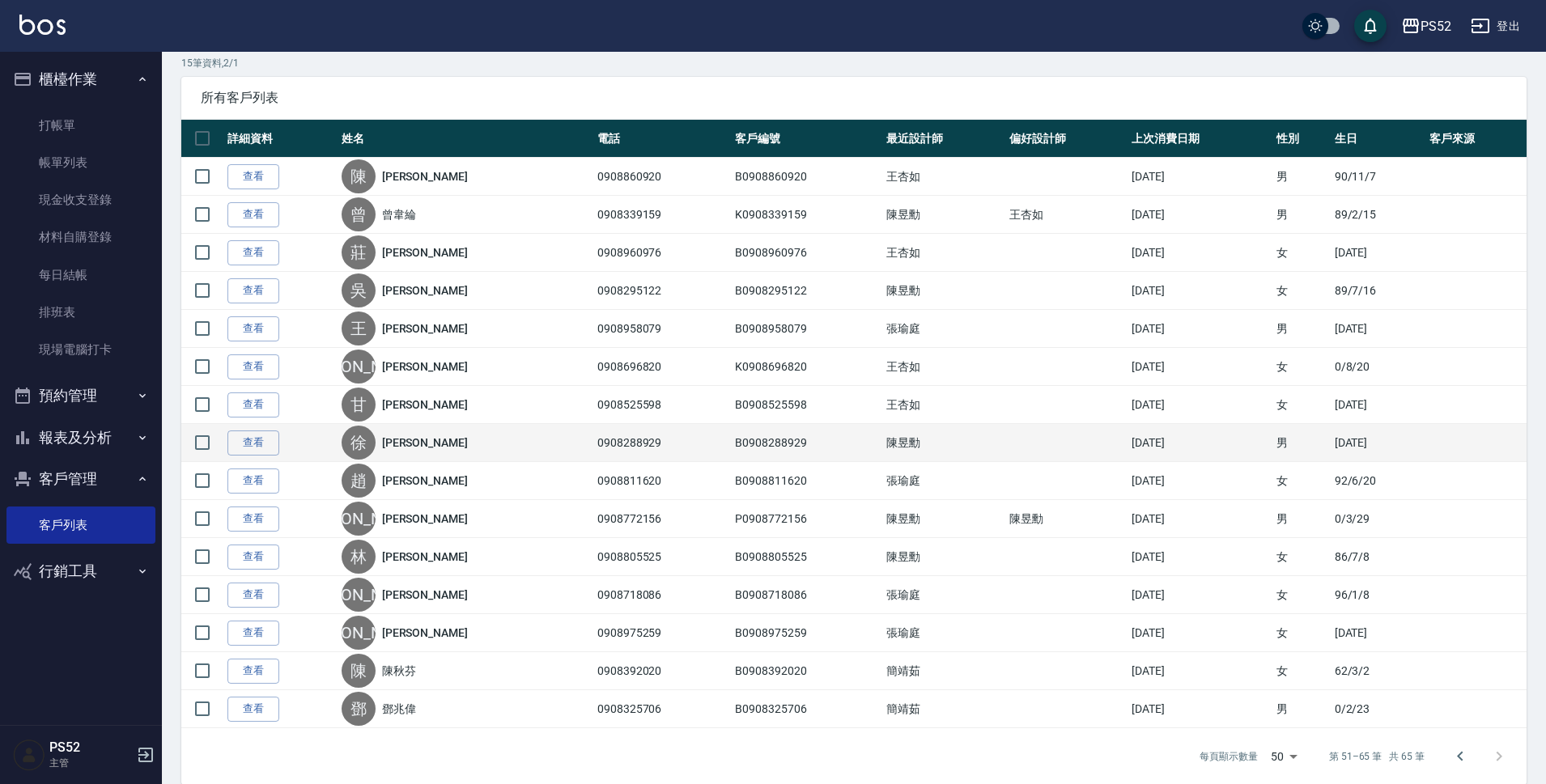
scroll to position [206, 0]
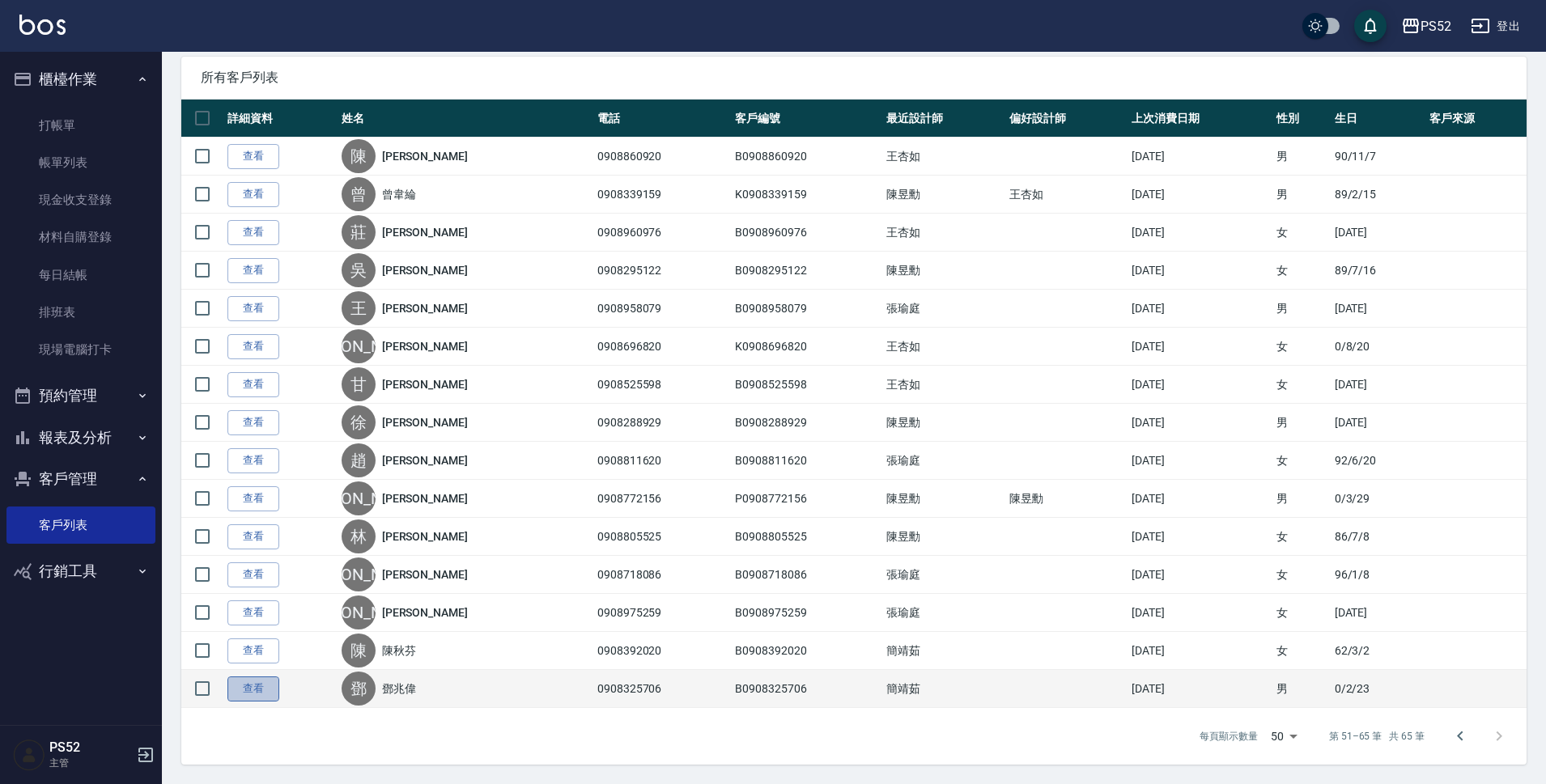
click at [233, 694] on link "查看" at bounding box center [252, 689] width 51 height 25
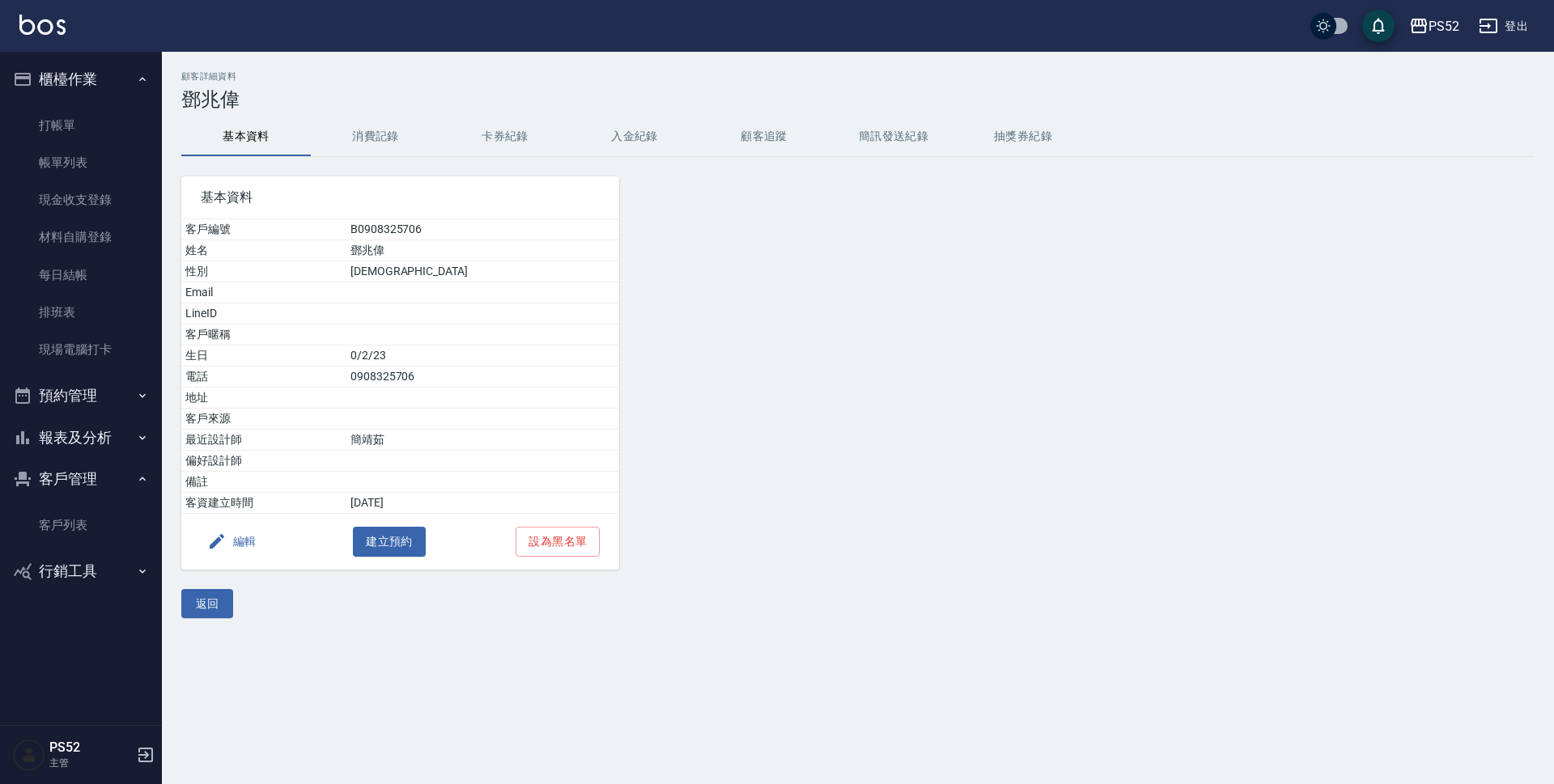
click at [917, 144] on button "簡訊發送紀錄" at bounding box center [893, 136] width 130 height 39
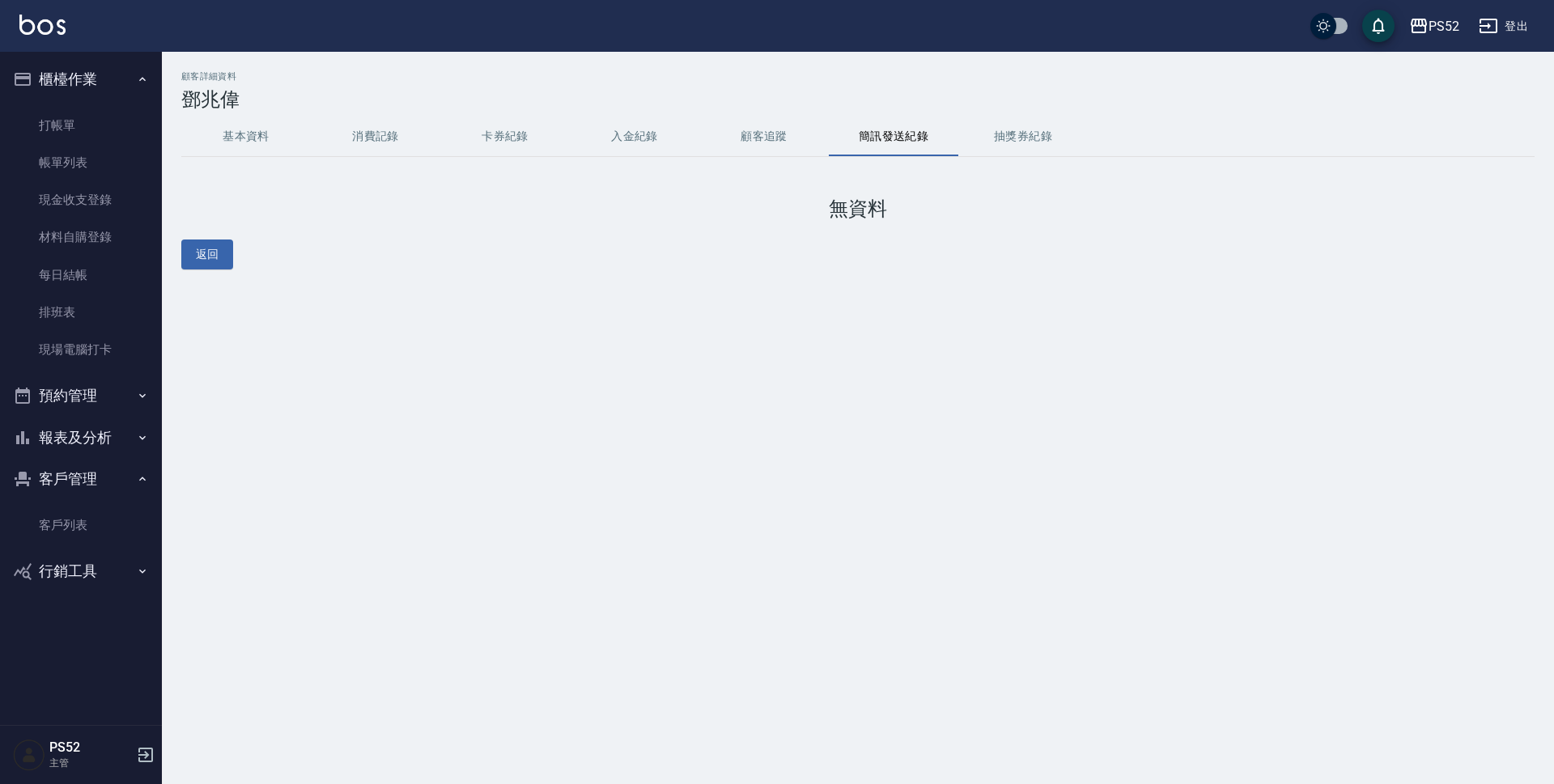
click at [377, 137] on button "消費記錄" at bounding box center [376, 136] width 130 height 39
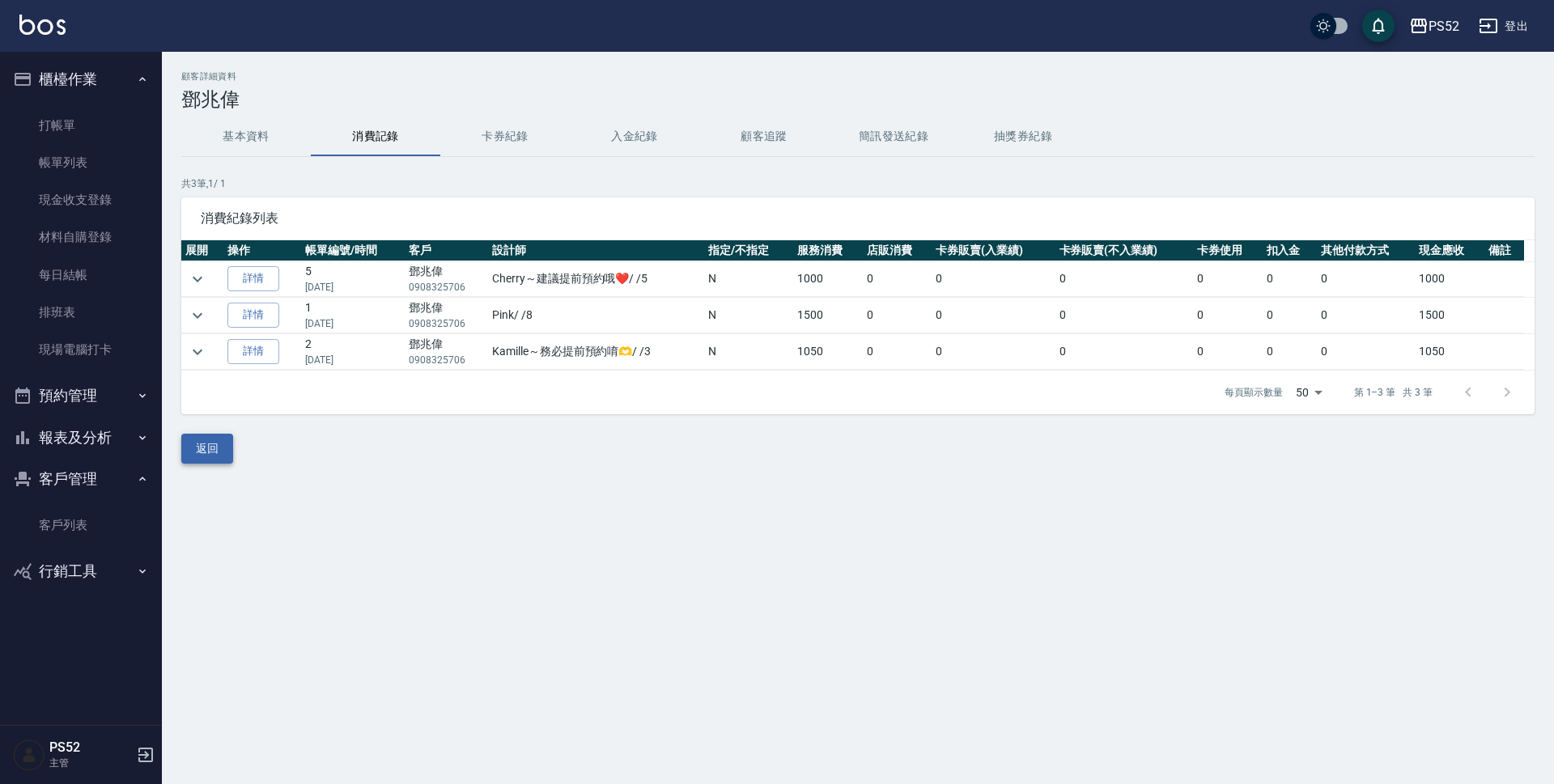
click at [196, 445] on button "返回" at bounding box center [206, 448] width 51 height 30
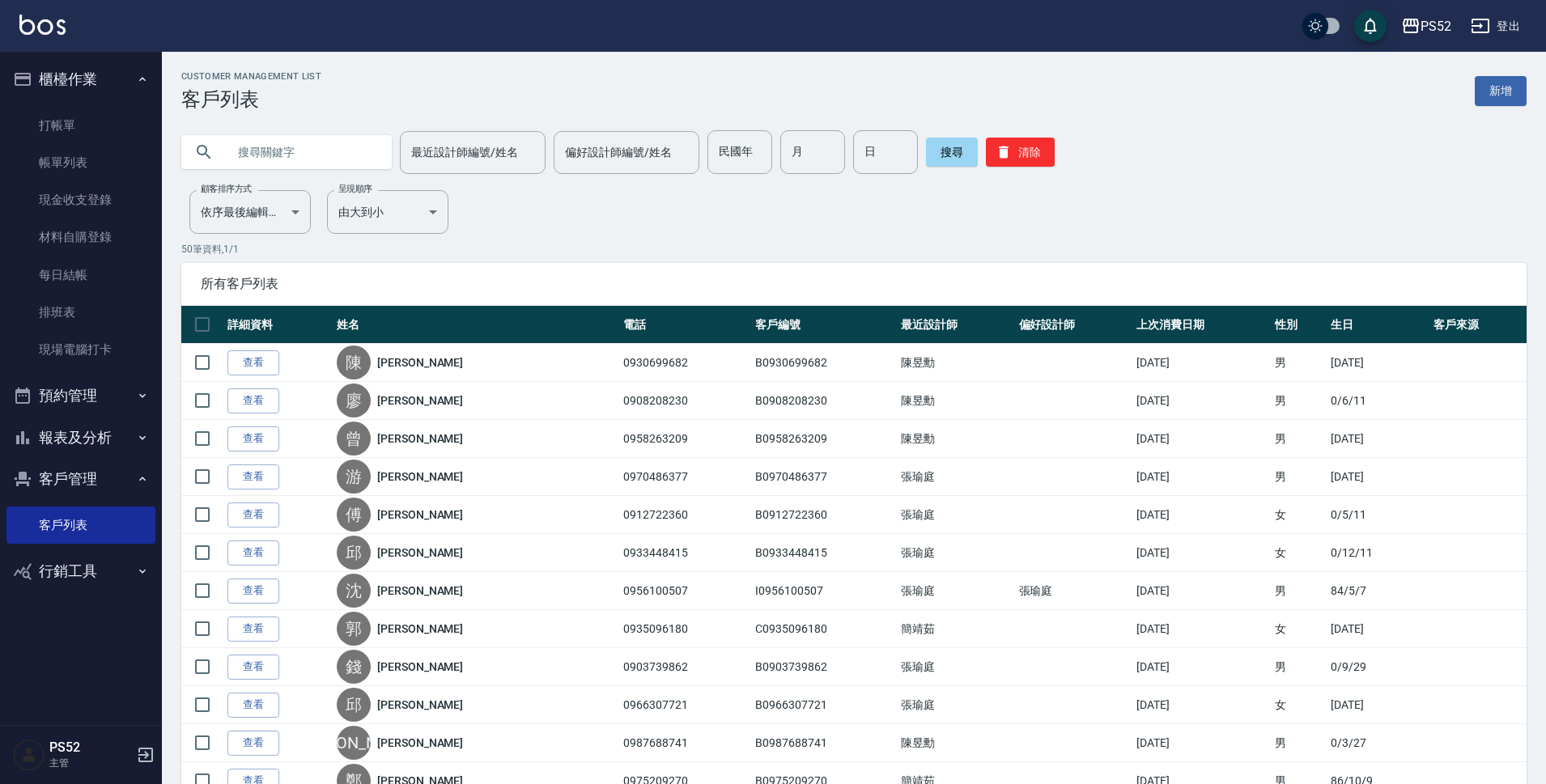
click at [343, 151] on input "text" at bounding box center [302, 152] width 152 height 43
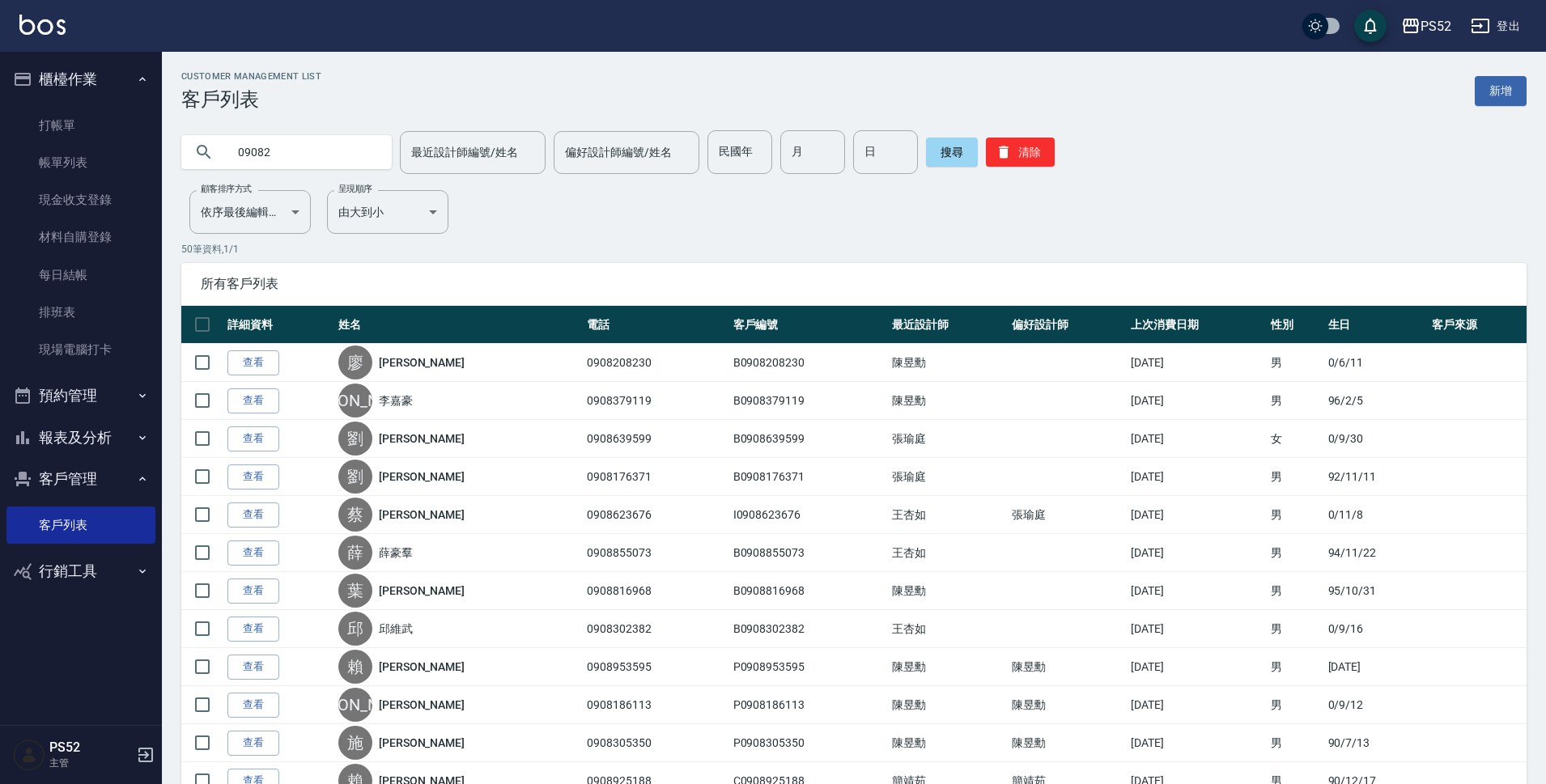
type input "09082"
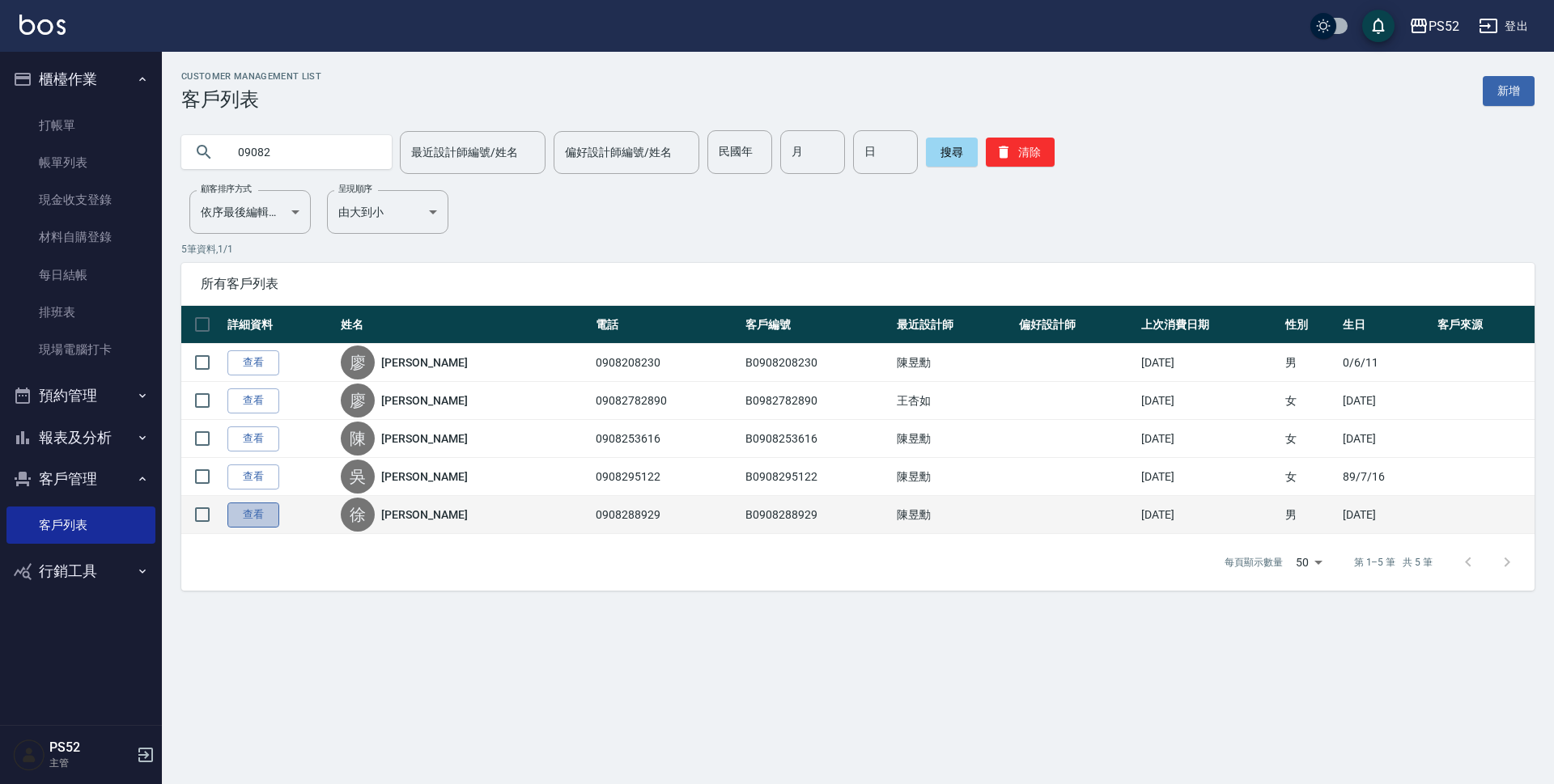
click at [257, 513] on link "查看" at bounding box center [252, 515] width 51 height 25
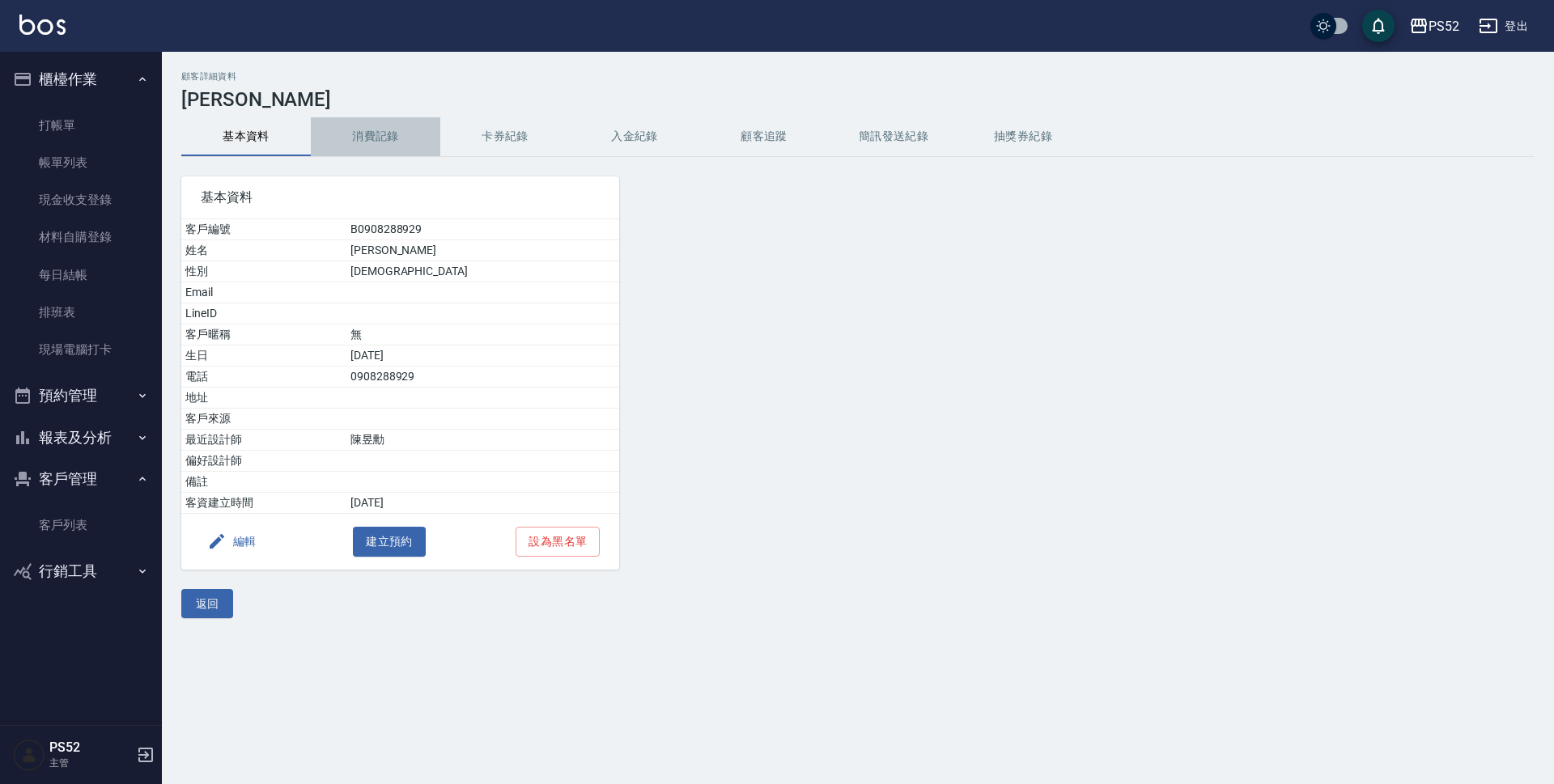
click at [387, 132] on button "消費記錄" at bounding box center [376, 136] width 130 height 39
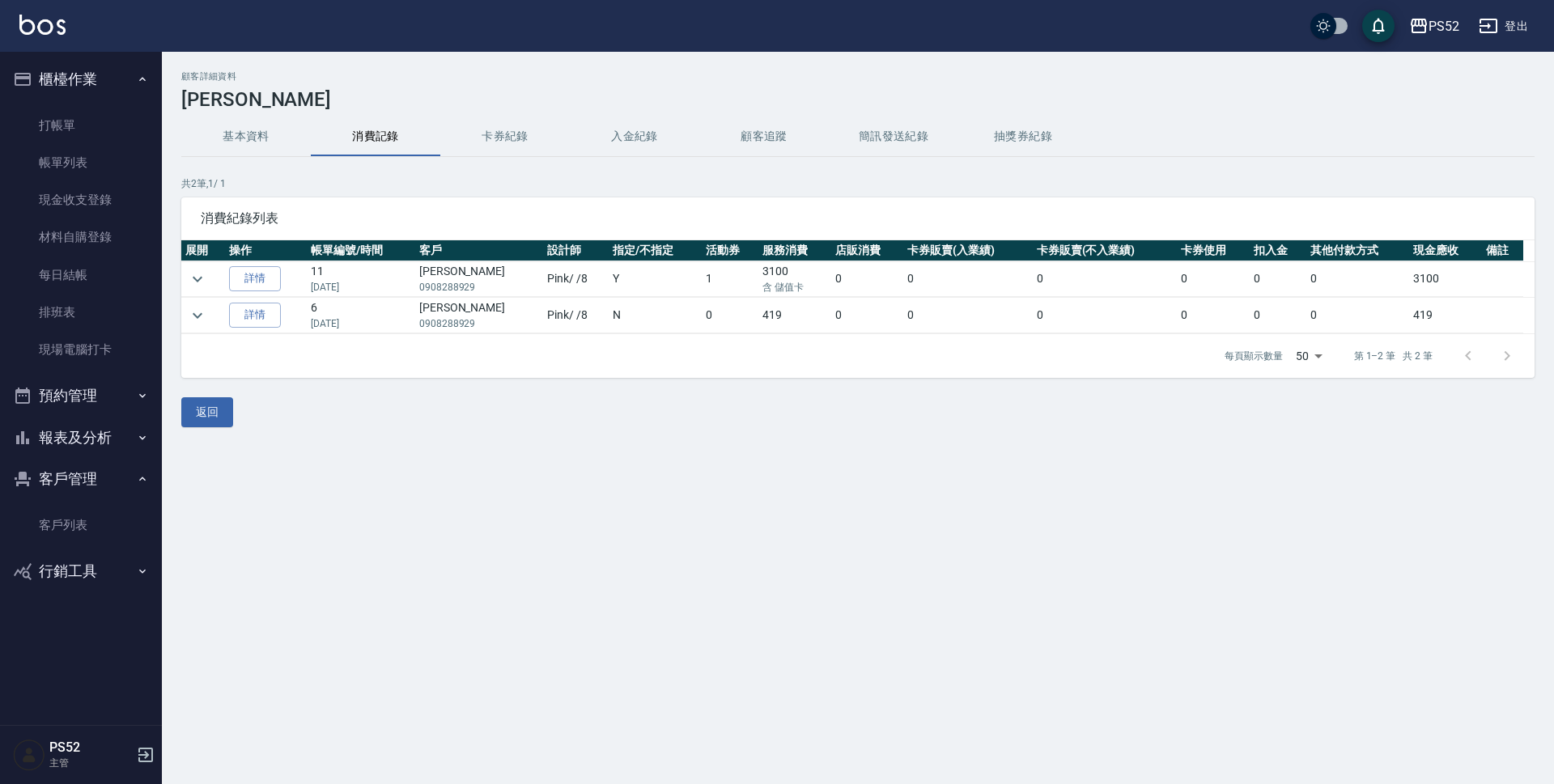
click at [896, 142] on button "簡訊發送紀錄" at bounding box center [893, 136] width 130 height 39
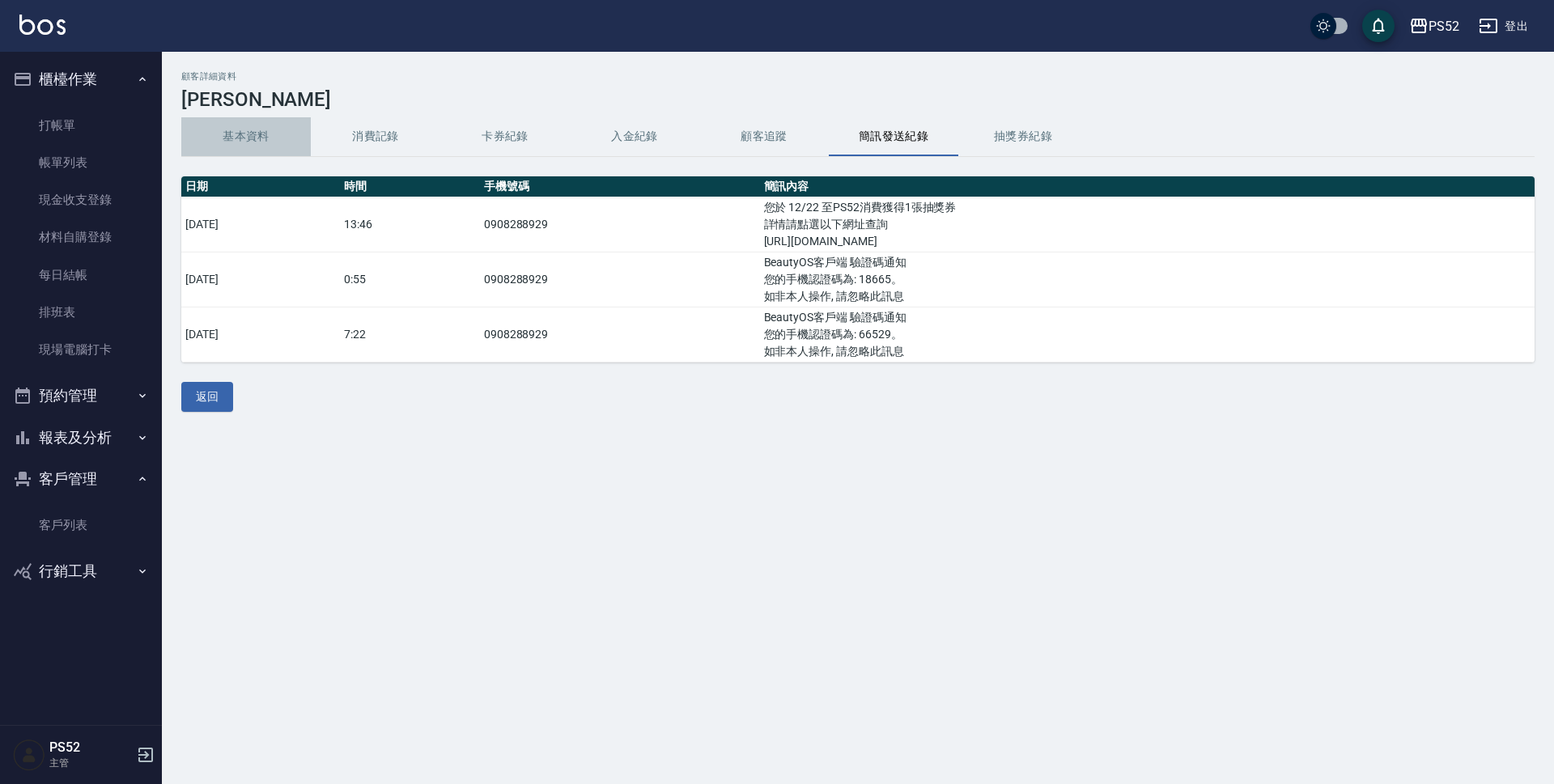
click at [247, 133] on button "基本資料" at bounding box center [246, 136] width 130 height 39
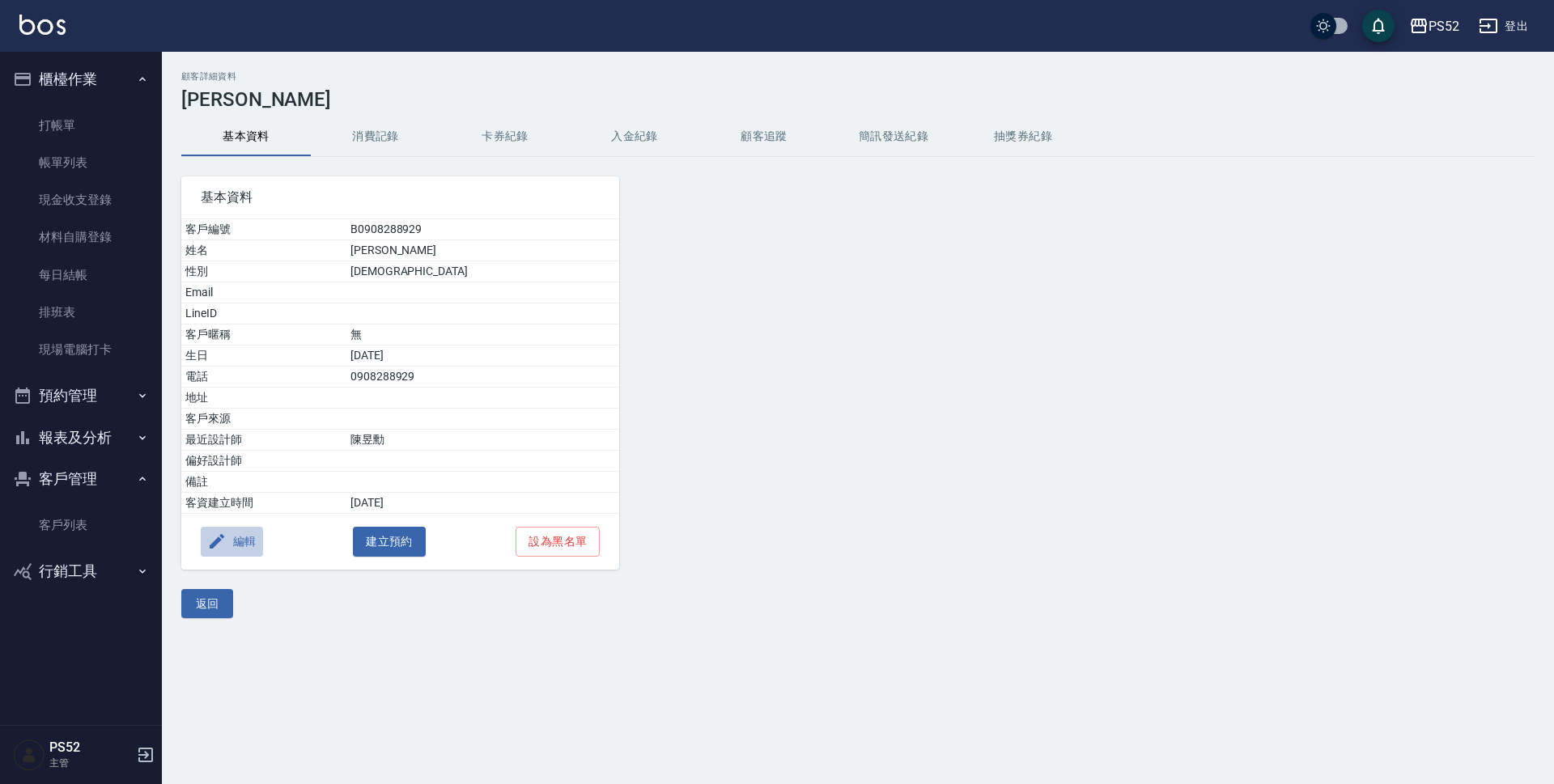
click at [252, 552] on button "編輯" at bounding box center [232, 542] width 62 height 30
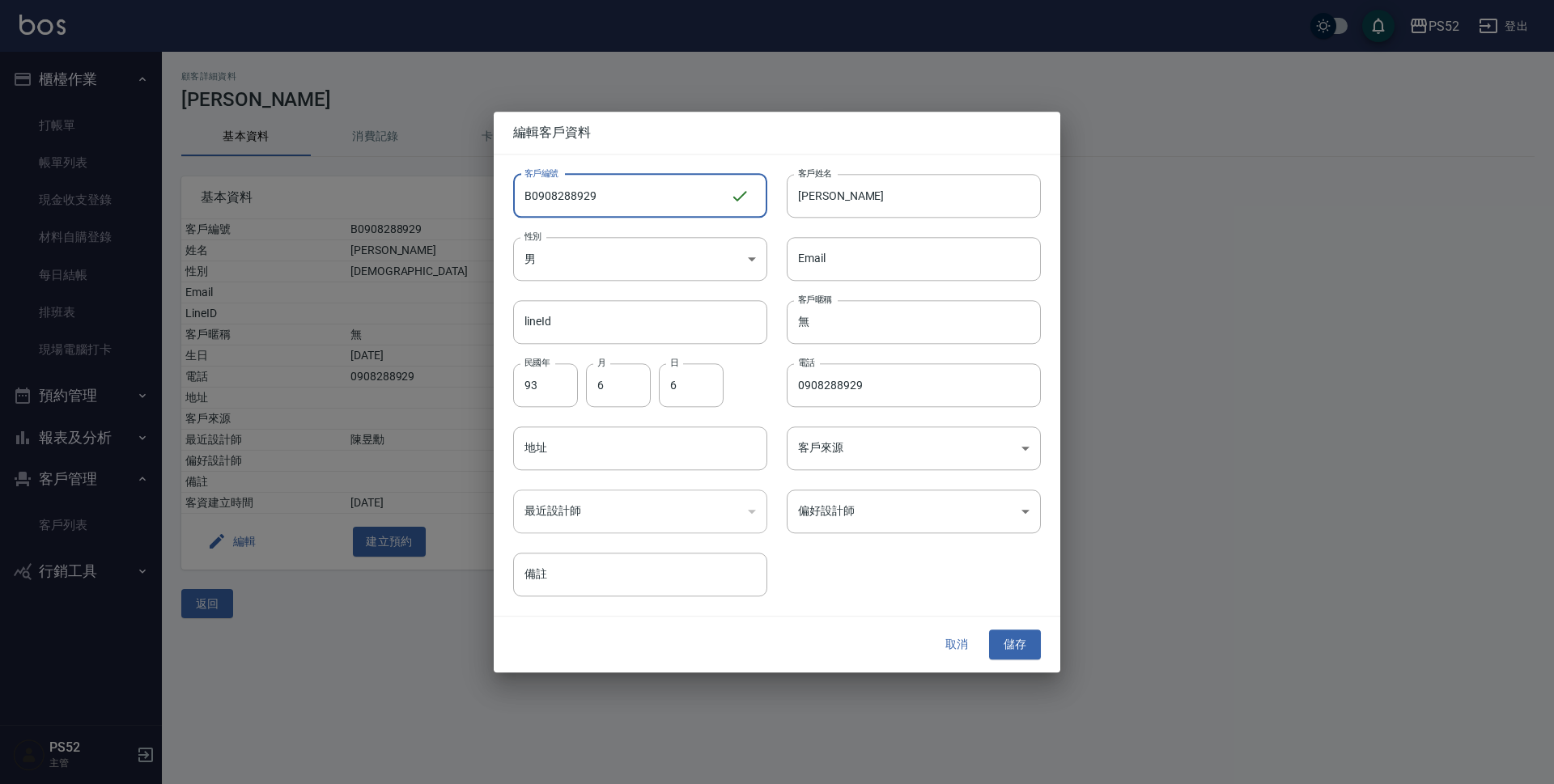
drag, startPoint x: 607, startPoint y: 192, endPoint x: 562, endPoint y: 200, distance: 45.7
click at [562, 200] on input "B0908288929" at bounding box center [621, 196] width 217 height 43
click at [555, 195] on input "B0908280131" at bounding box center [621, 196] width 217 height 43
type input "B0908280131"
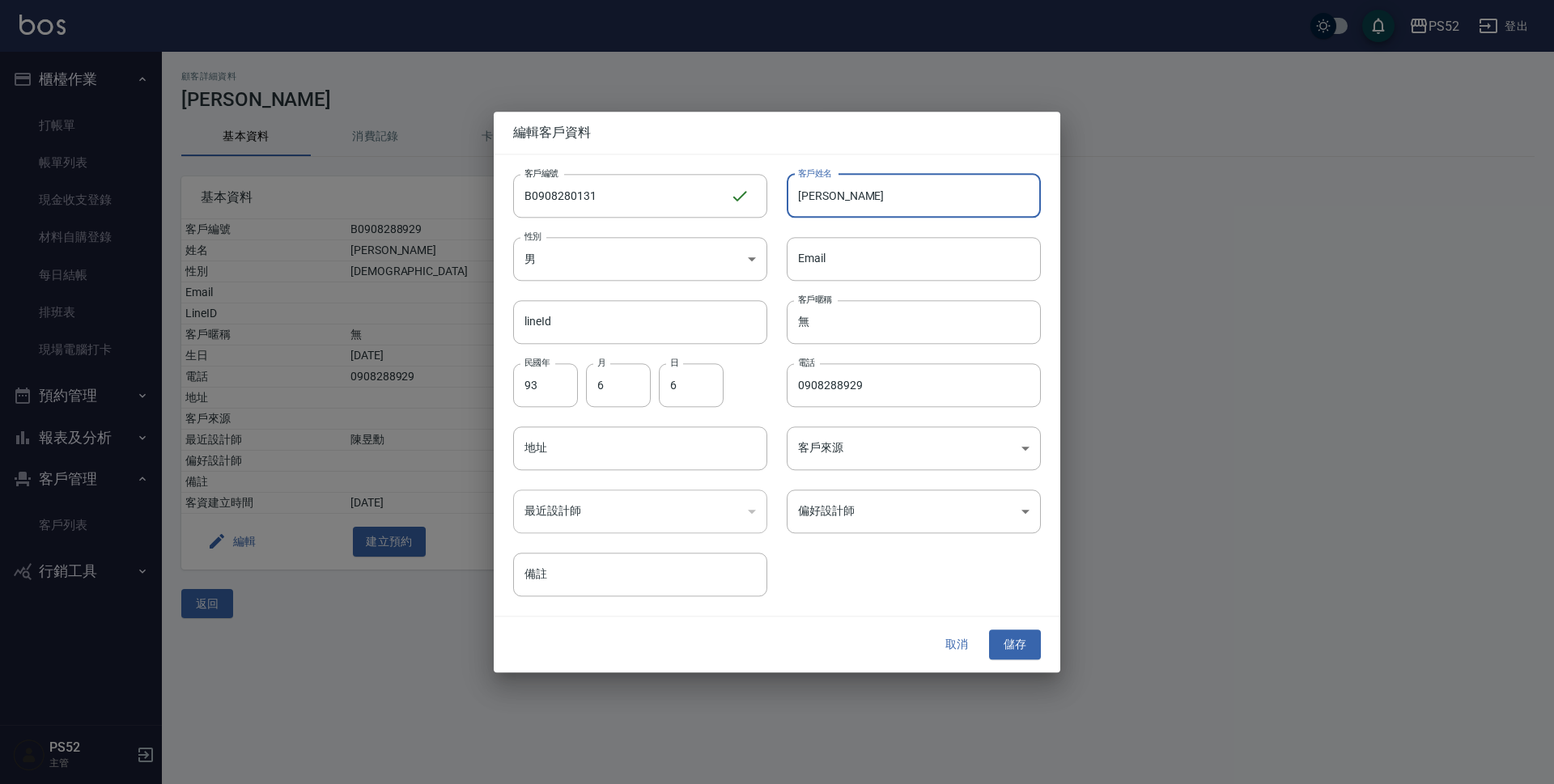
drag, startPoint x: 891, startPoint y: 207, endPoint x: 786, endPoint y: 206, distance: 105.0
click at [786, 206] on div "客戶姓名 [PERSON_NAME]姓名" at bounding box center [904, 187] width 274 height 63
type input "[PERSON_NAME]"
click at [541, 391] on input "93" at bounding box center [545, 385] width 65 height 43
type input "2"
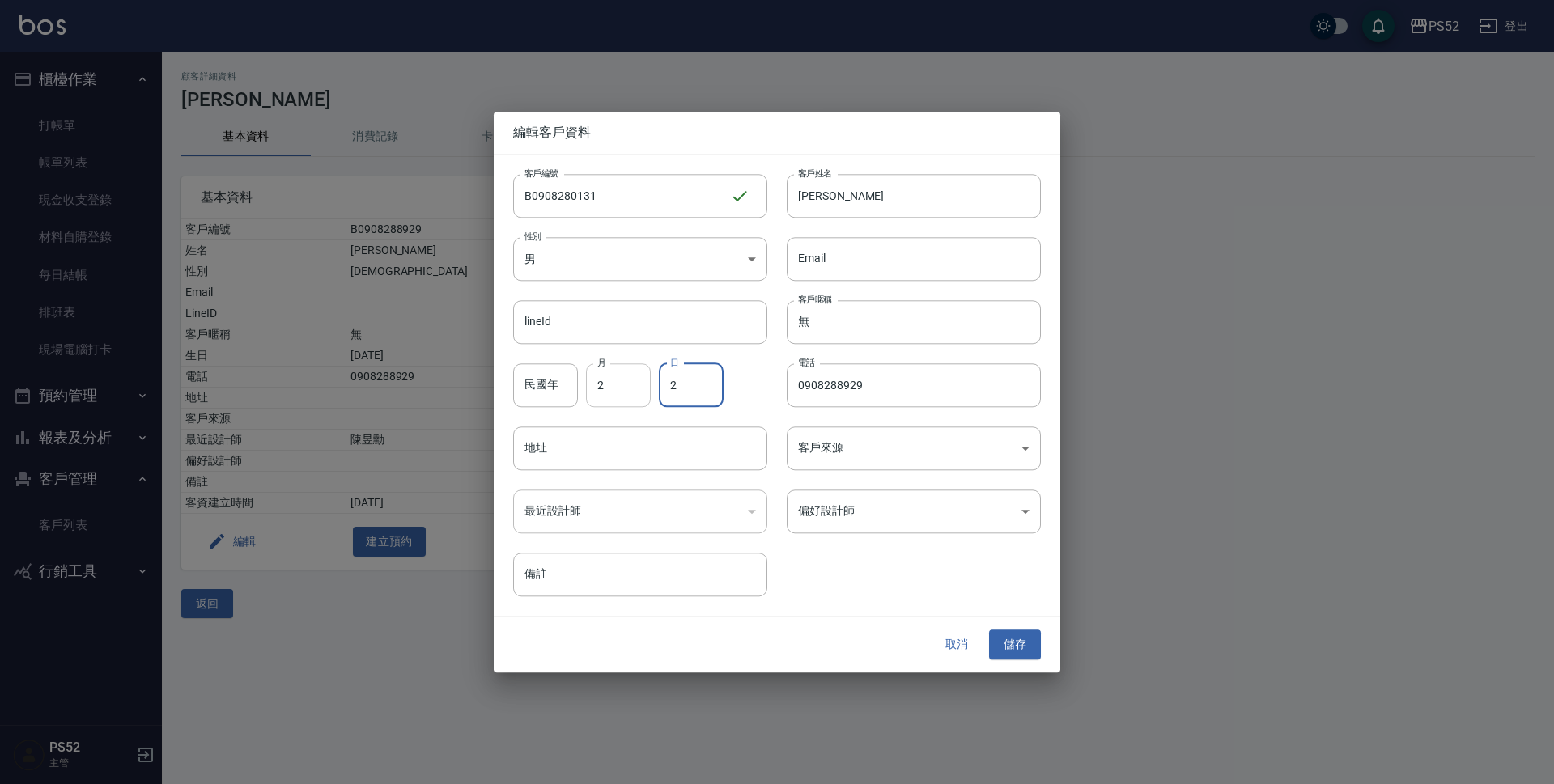
type input "2"
click at [619, 392] on input "2" at bounding box center [618, 385] width 65 height 43
type input "12"
type input "17"
drag, startPoint x: 893, startPoint y: 372, endPoint x: 749, endPoint y: 390, distance: 145.1
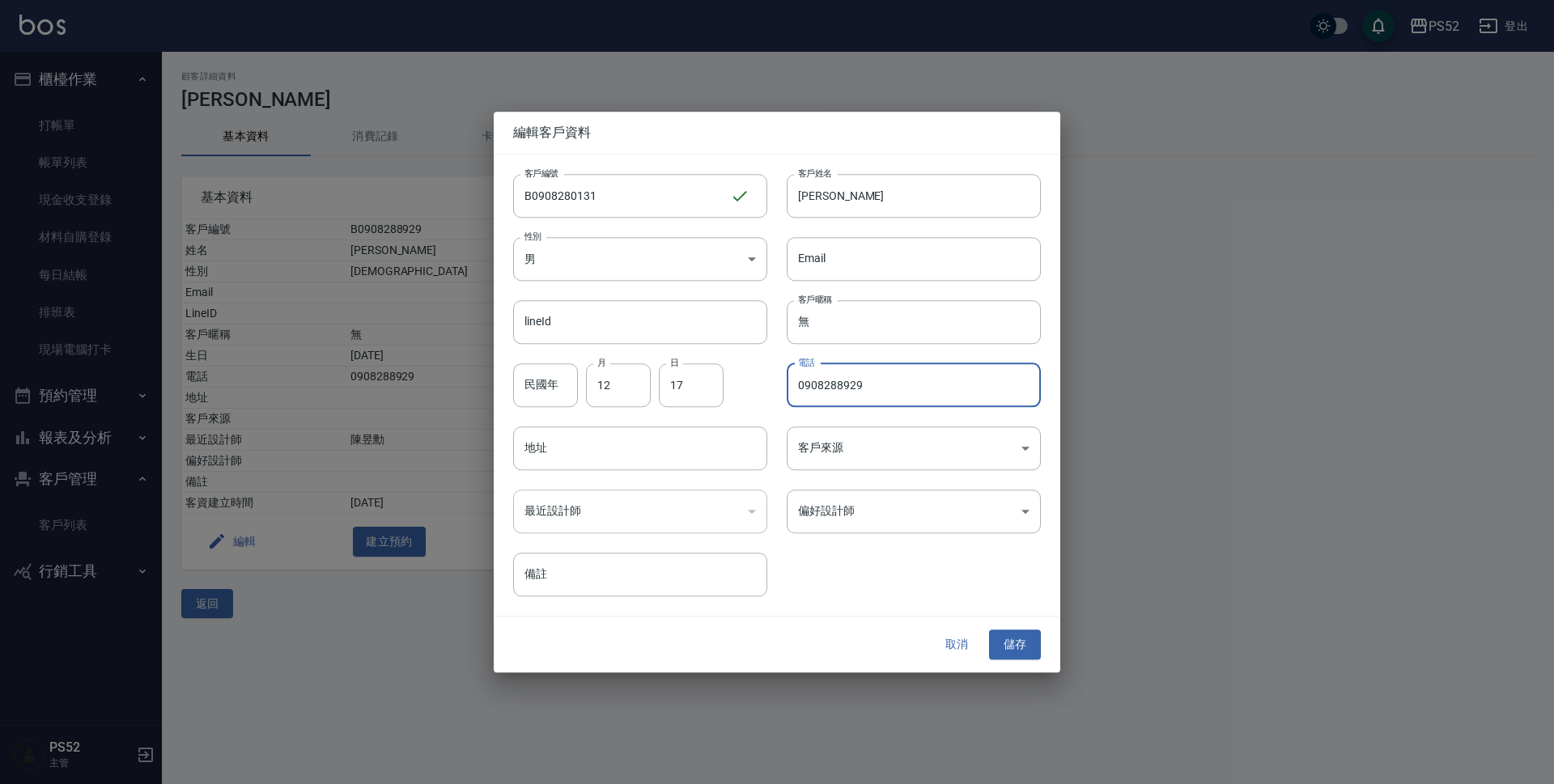
click at [749, 390] on div "客戶編號 B0908280131 ​ 客戶編號 客戶姓名 [PERSON_NAME]姓名 性別 男 [DEMOGRAPHIC_DATA] 性別 Email E…" at bounding box center [767, 376] width 547 height 442
type input "0908280131"
click at [1022, 645] on button "儲存" at bounding box center [1014, 644] width 51 height 30
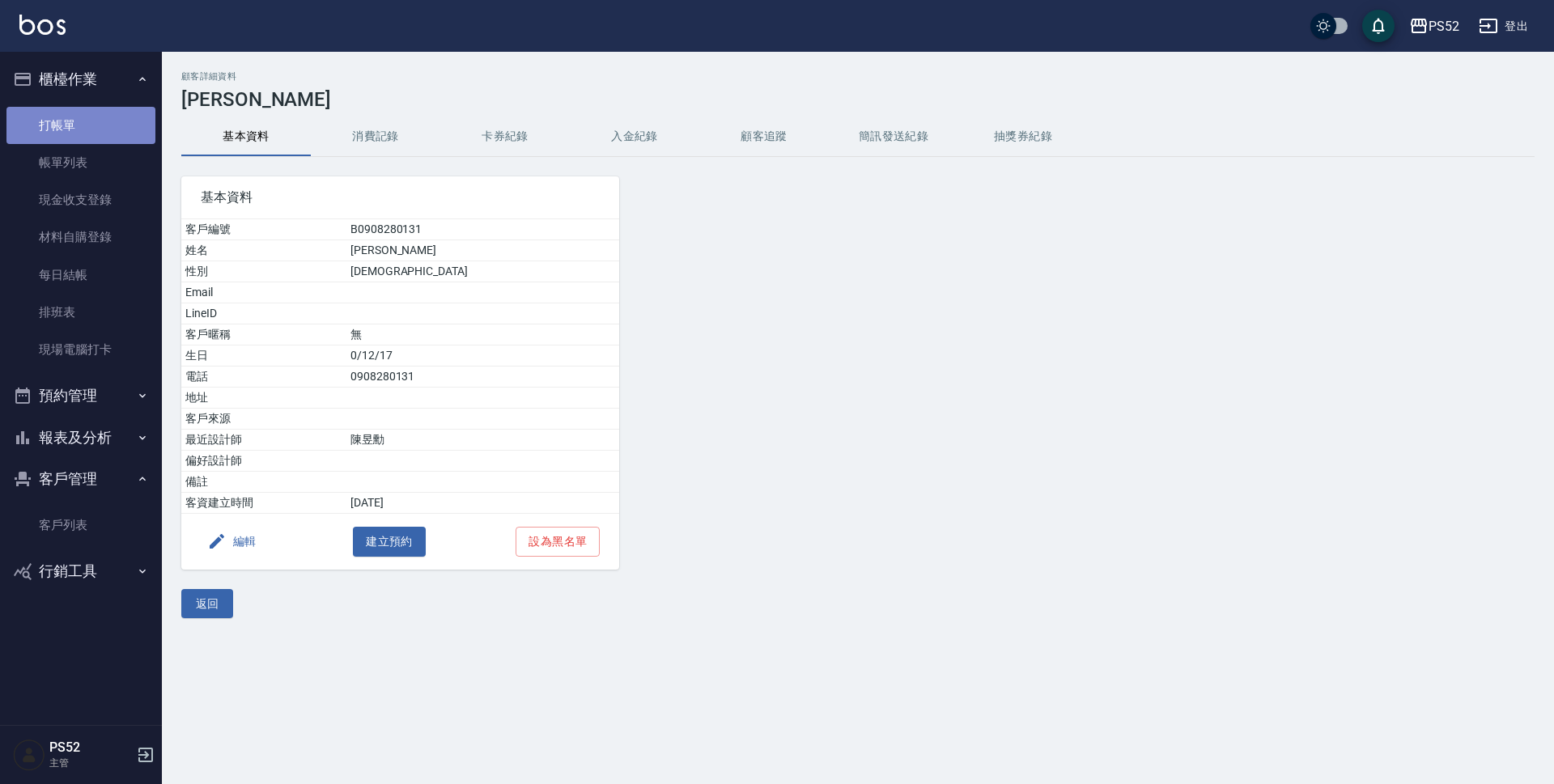
click at [91, 125] on link "打帳單" at bounding box center [80, 125] width 149 height 37
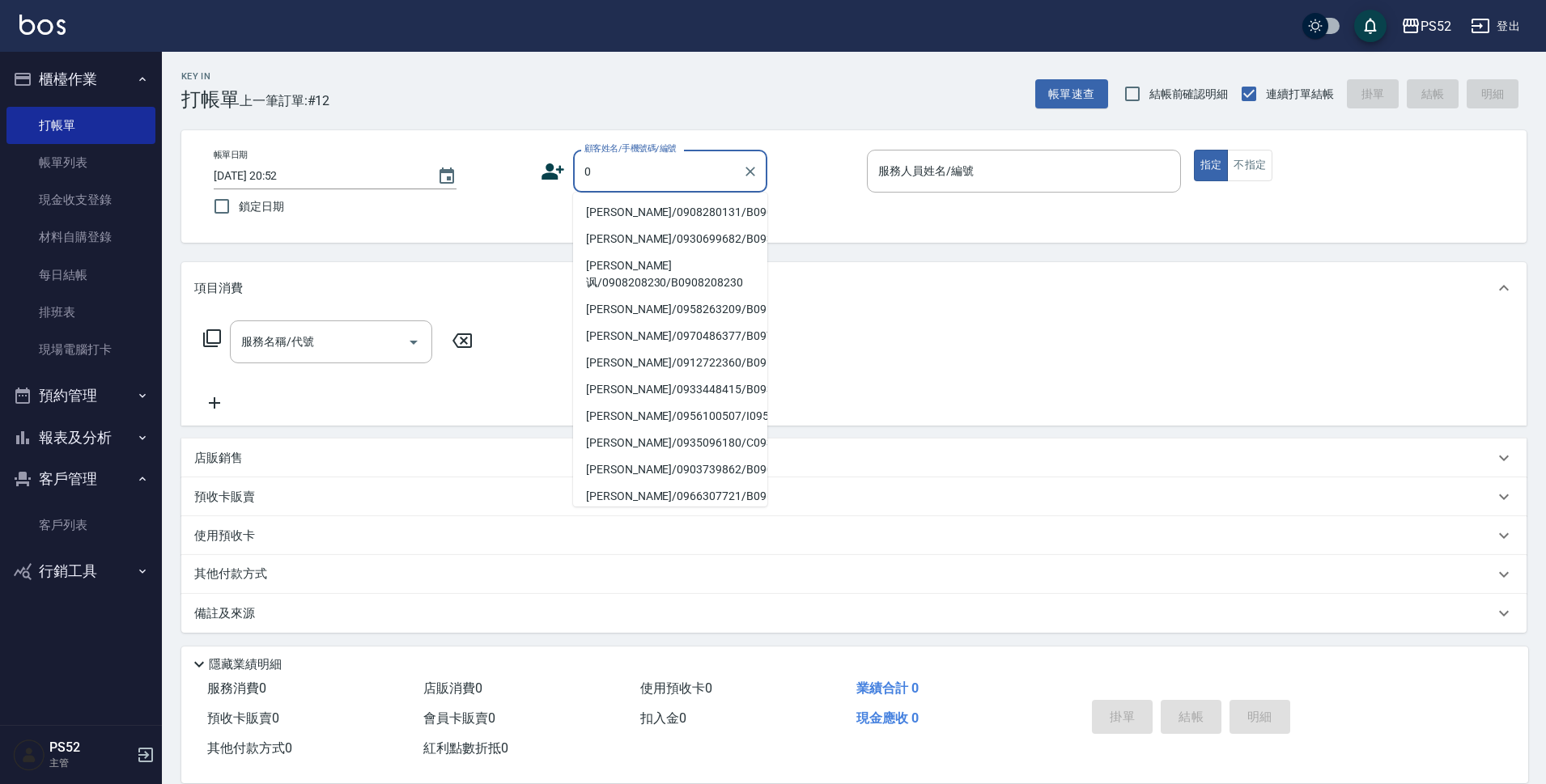
click at [704, 221] on li "[PERSON_NAME]/0908280131/B0908280131" at bounding box center [671, 213] width 195 height 27
type input "[PERSON_NAME]/0908280131/B0908280131"
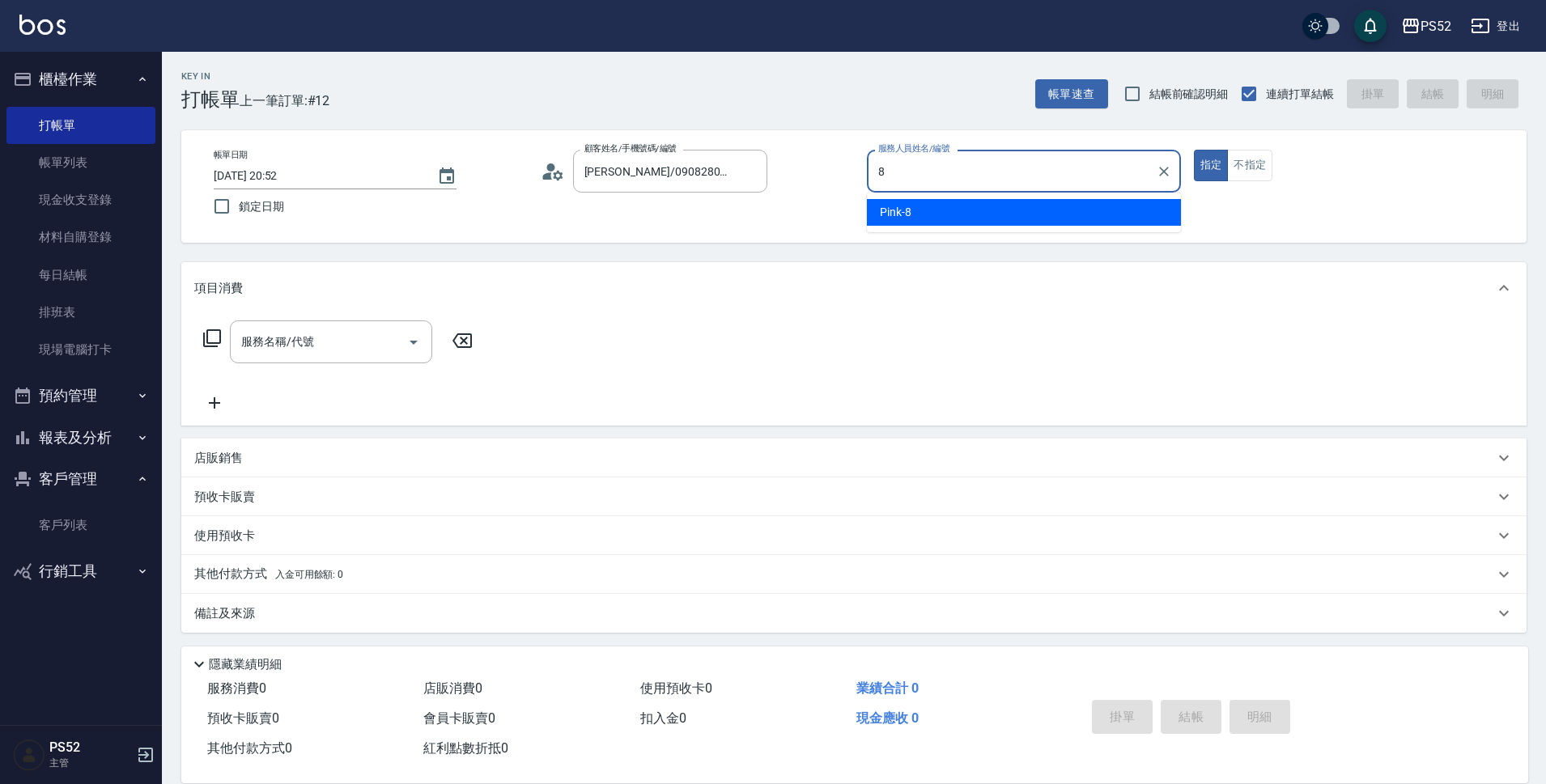
type input "Pink-8"
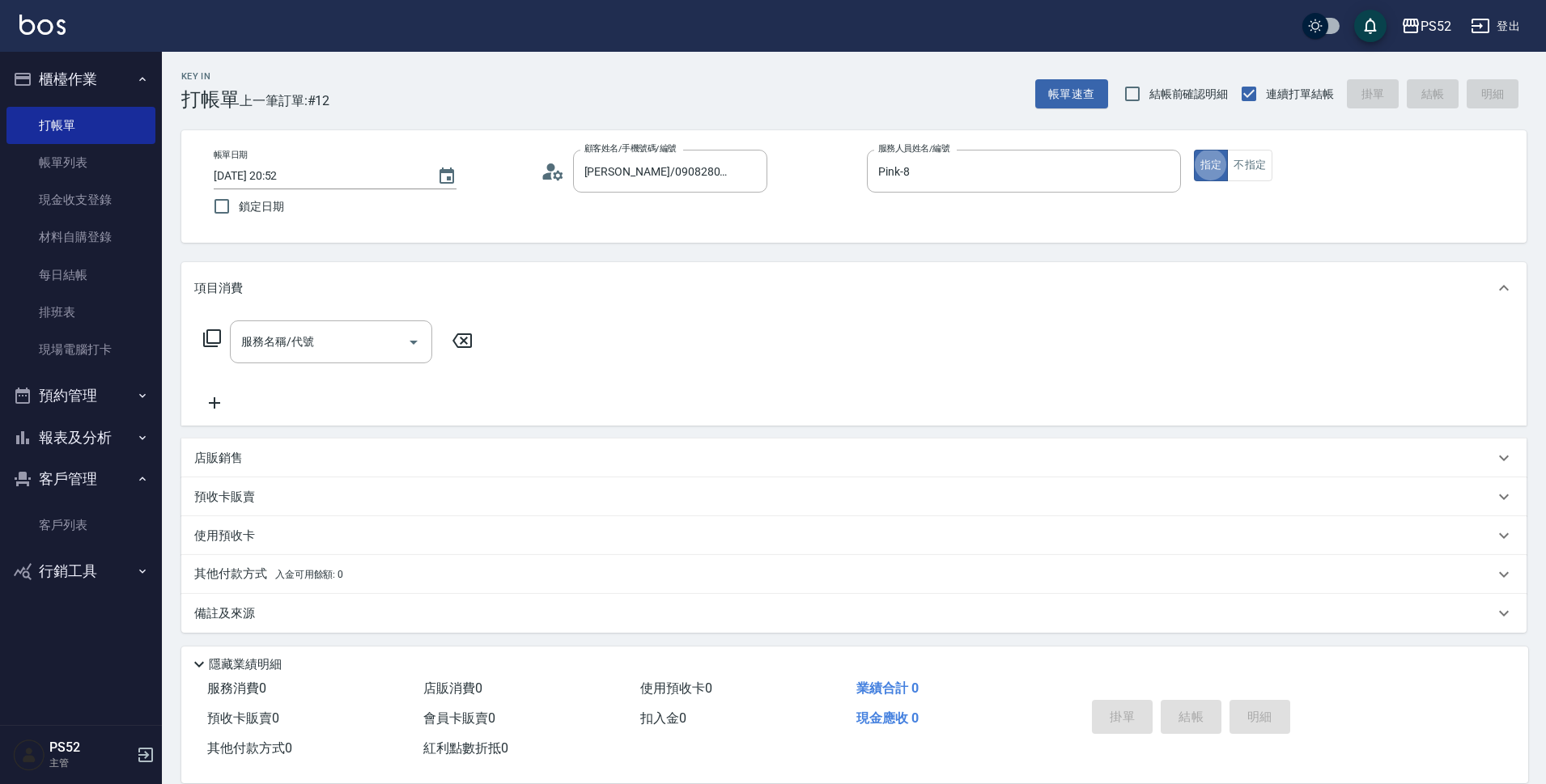
type button "true"
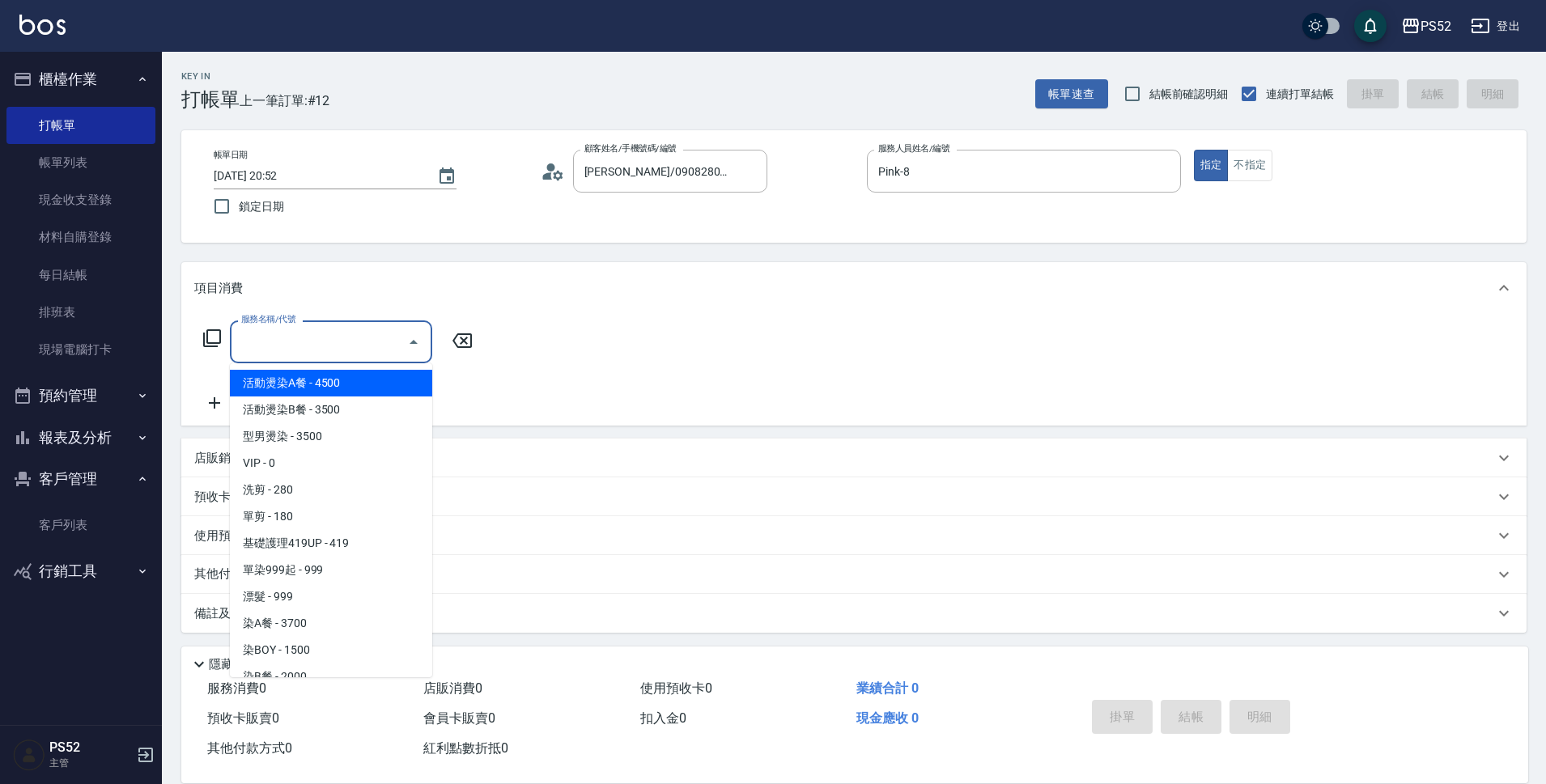
click at [315, 329] on input "服務名稱/代號" at bounding box center [318, 342] width 163 height 28
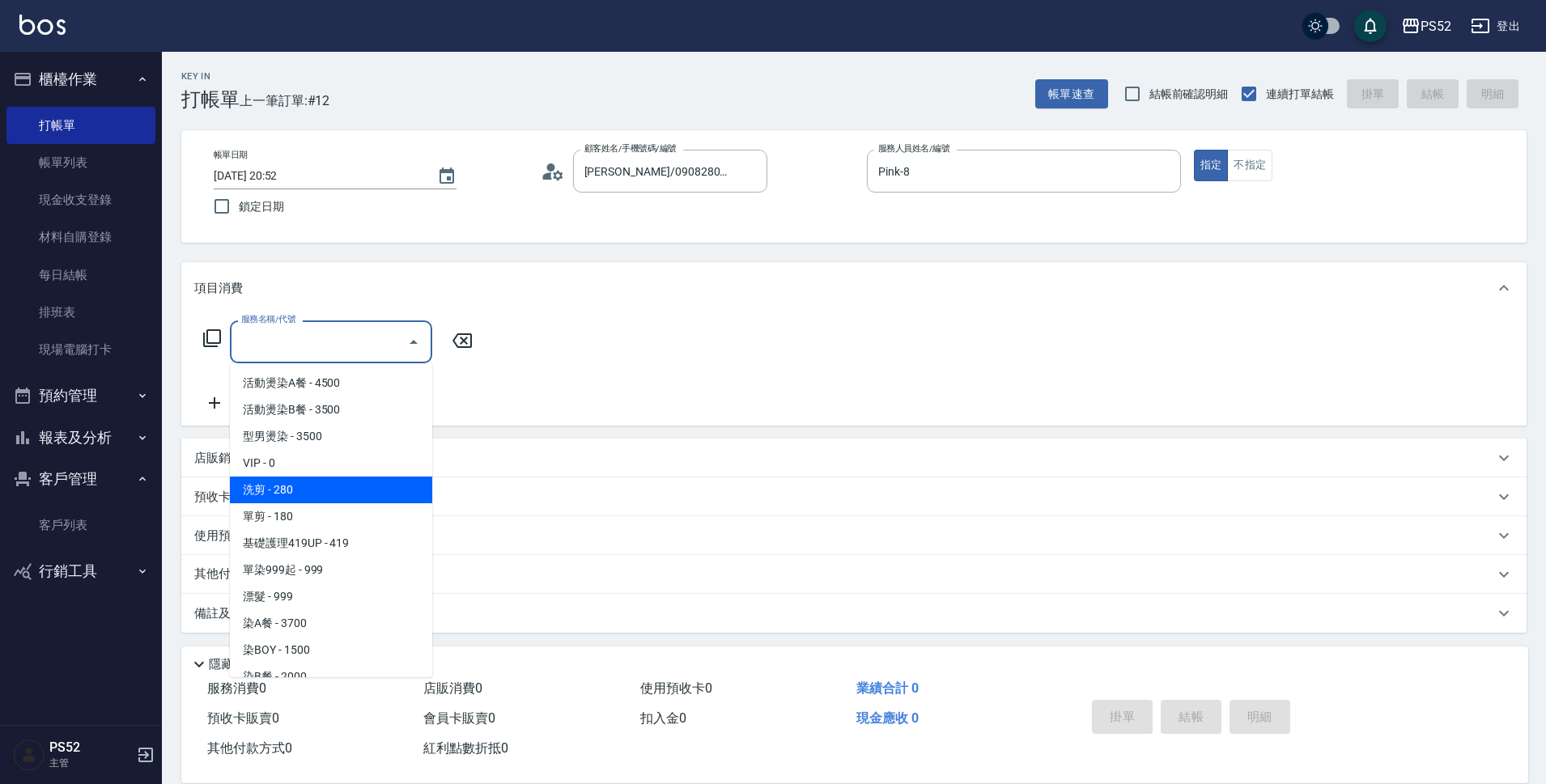
click at [308, 488] on span "洗剪 - 280" at bounding box center [331, 490] width 202 height 27
type input "洗剪(C1)"
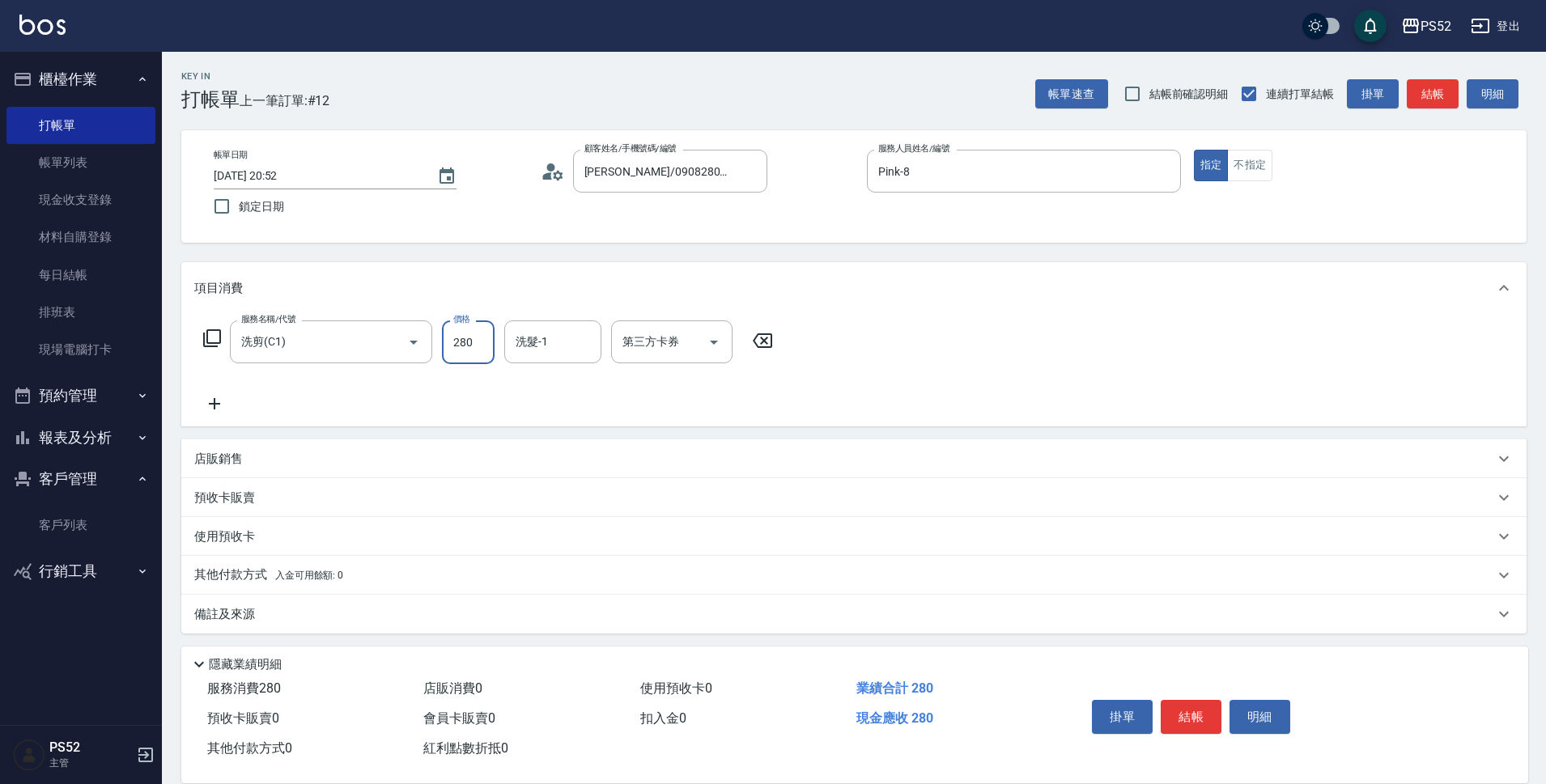
click at [465, 342] on input "280" at bounding box center [468, 342] width 52 height 43
type input "370"
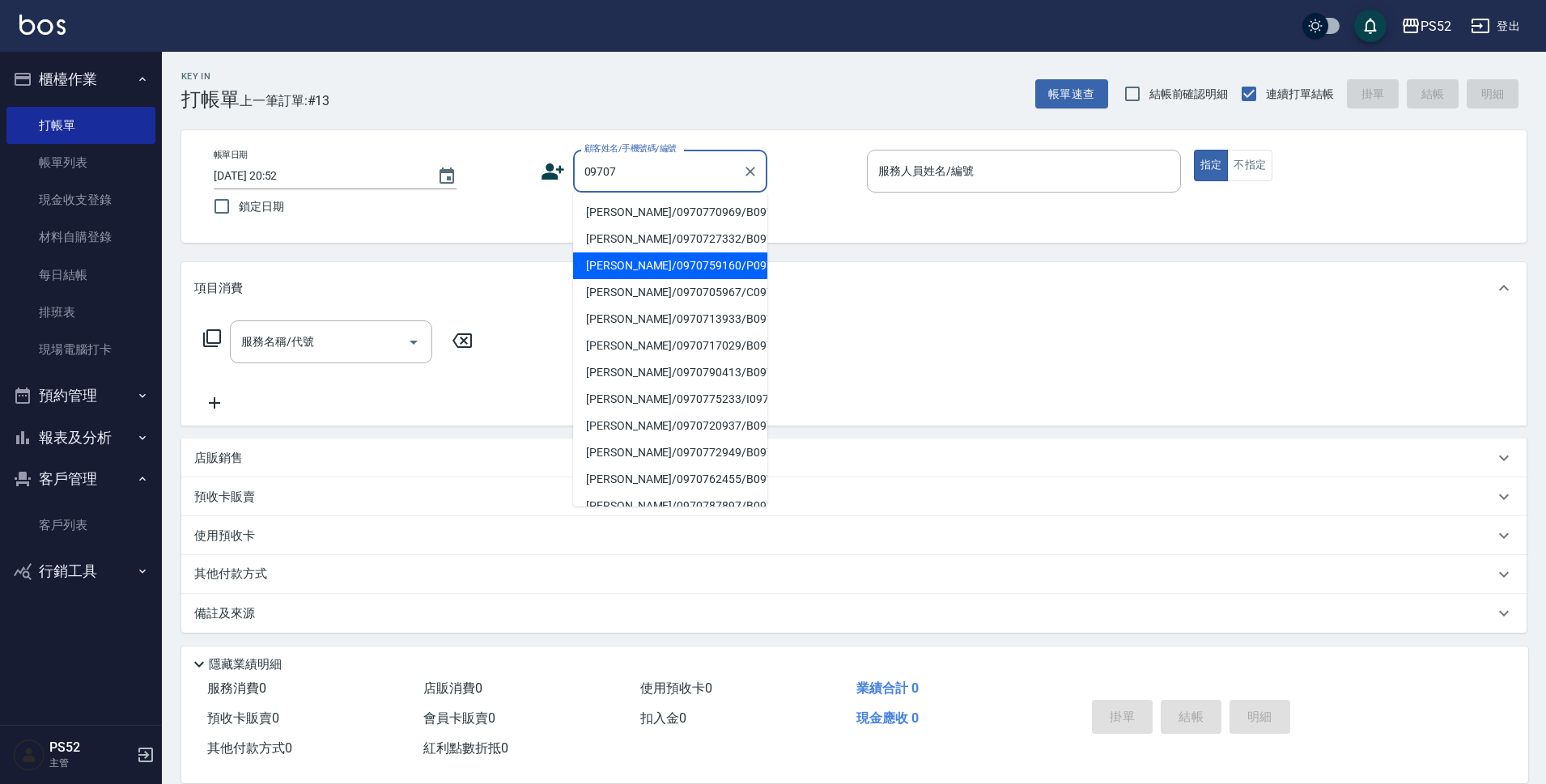
click at [717, 279] on li "[PERSON_NAME]/0970759160/P0970759160" at bounding box center [671, 266] width 195 height 27
type input "[PERSON_NAME]/0970759160/P0970759160"
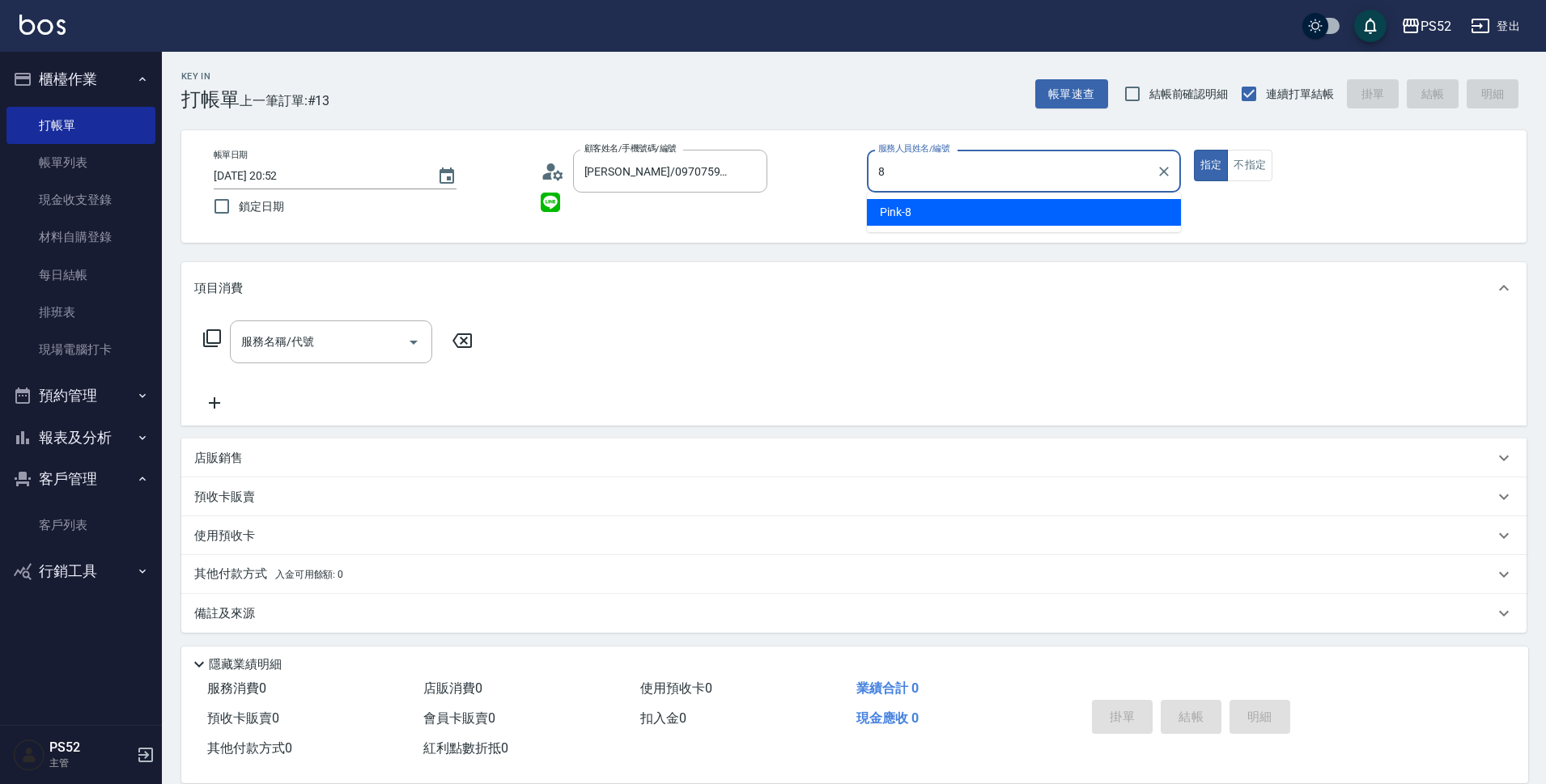
type input "Pink-8"
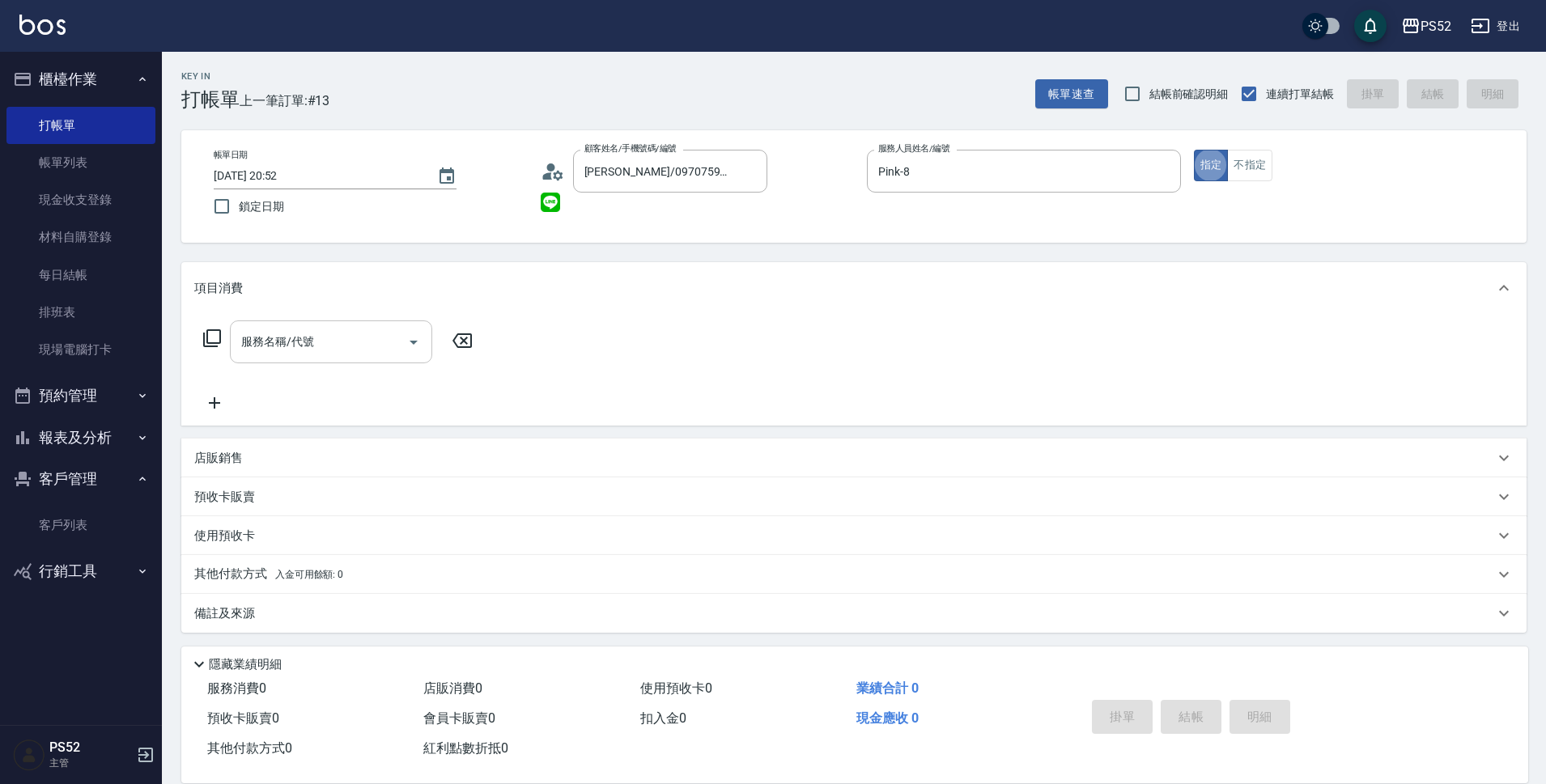
click at [282, 345] on div "服務名稱/代號 服務名稱/代號" at bounding box center [331, 342] width 202 height 43
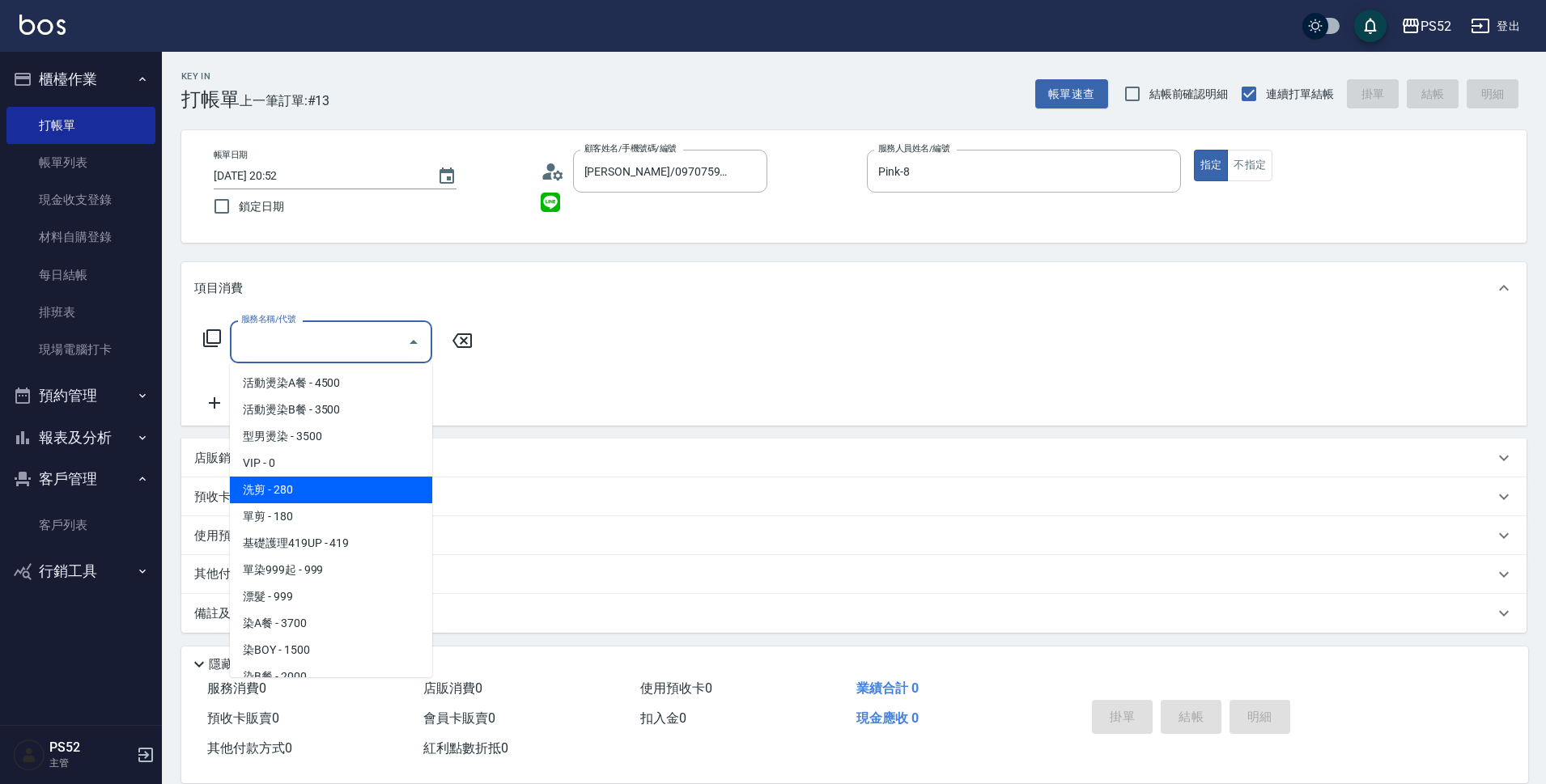
click at [317, 486] on span "洗剪 - 280" at bounding box center [331, 490] width 202 height 27
type input "洗剪(C1)"
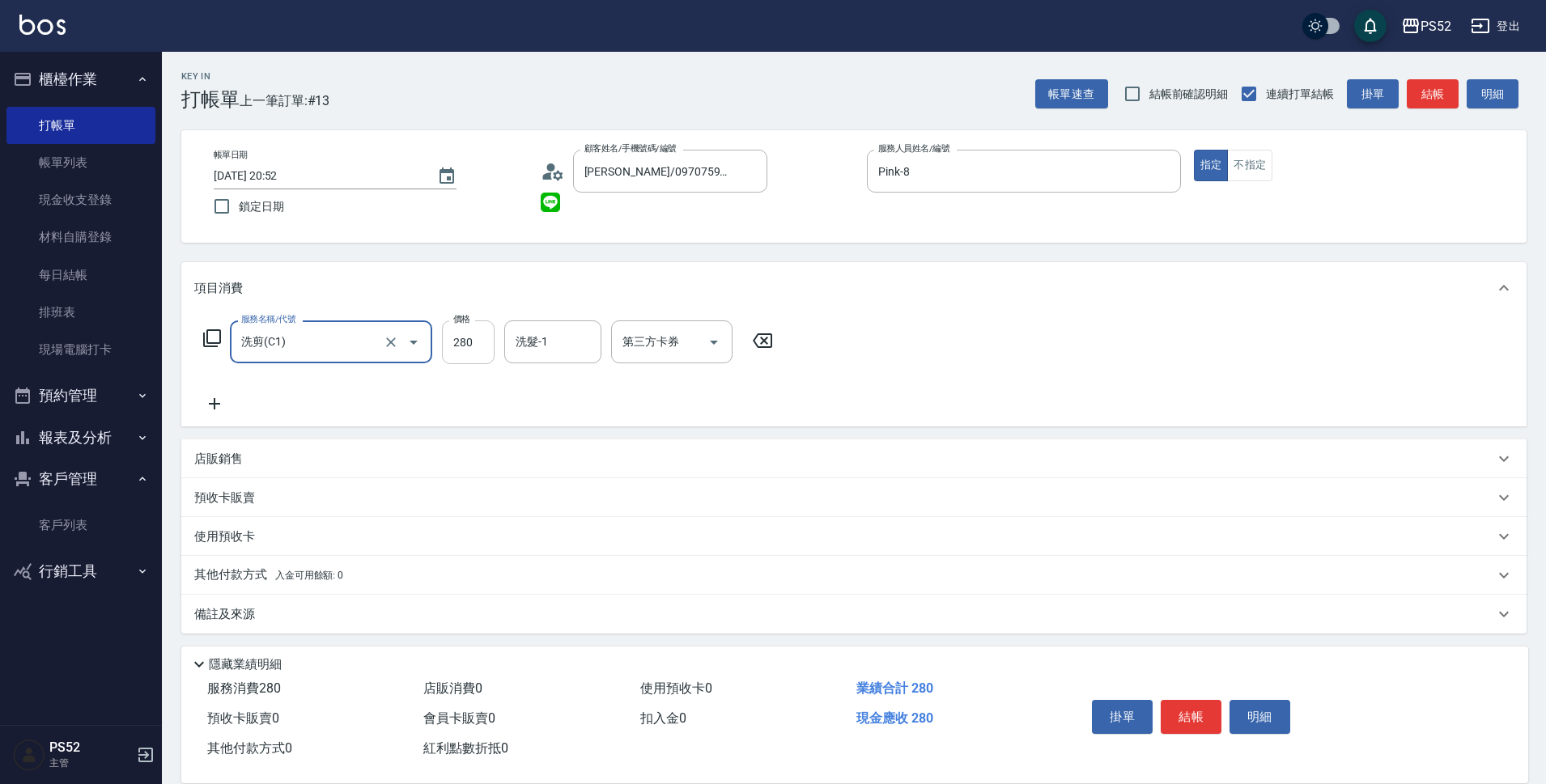
click at [453, 352] on input "280" at bounding box center [468, 342] width 52 height 43
type input "370"
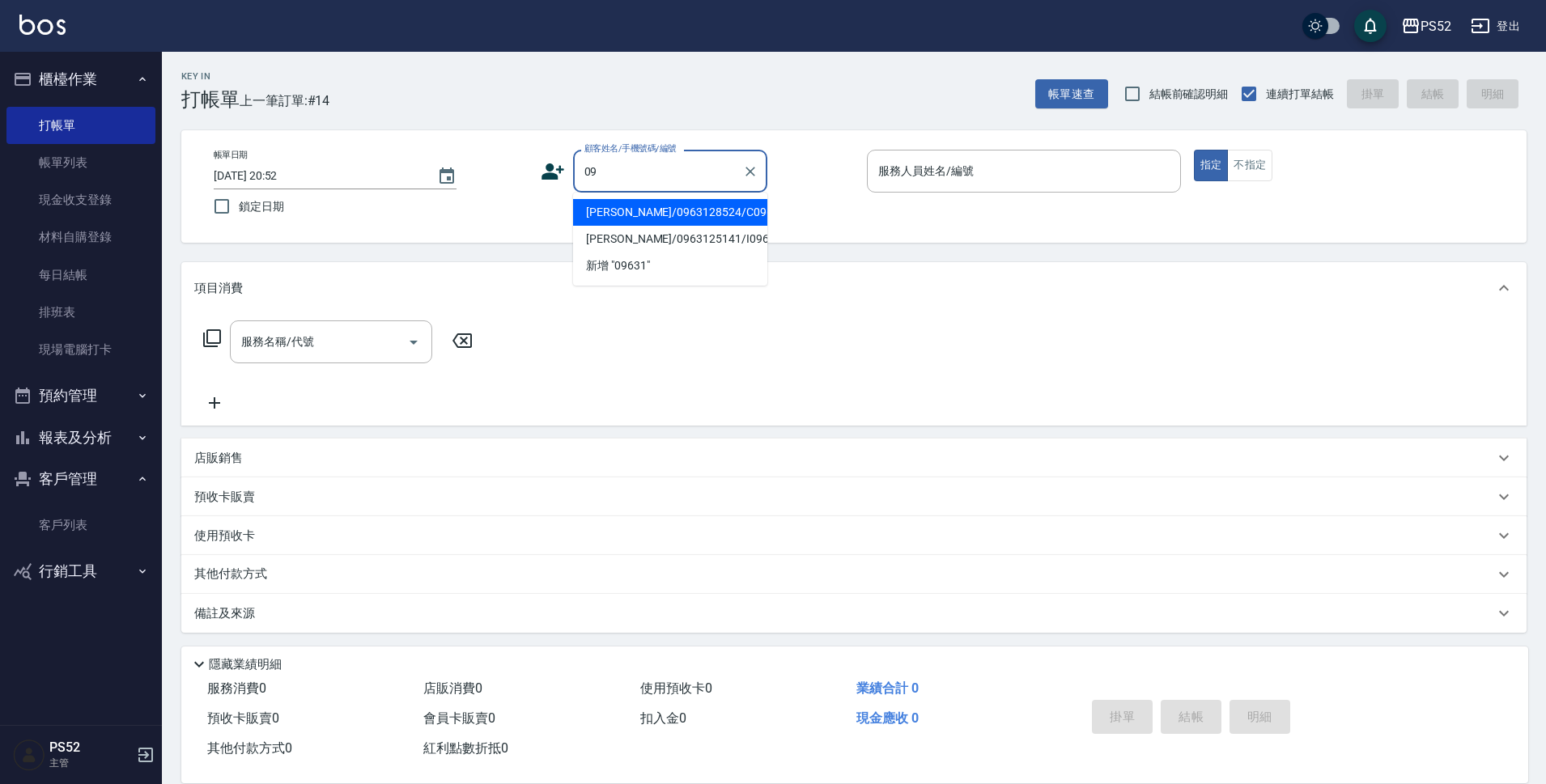
type input "0"
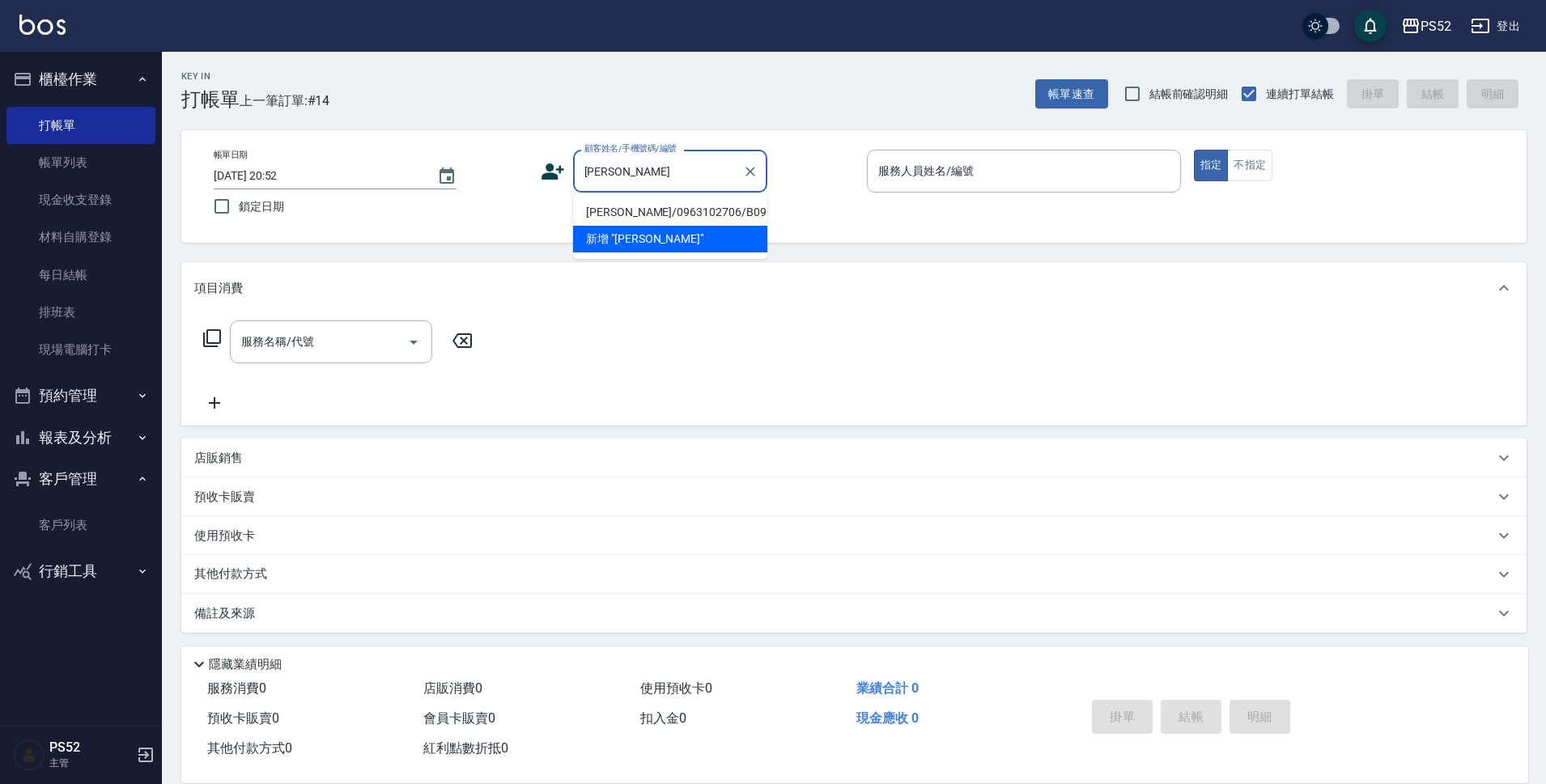
click at [643, 219] on li "[PERSON_NAME]/0963102706/B0963102706" at bounding box center [671, 213] width 195 height 27
type input "[PERSON_NAME]/0963102706/B0963102706"
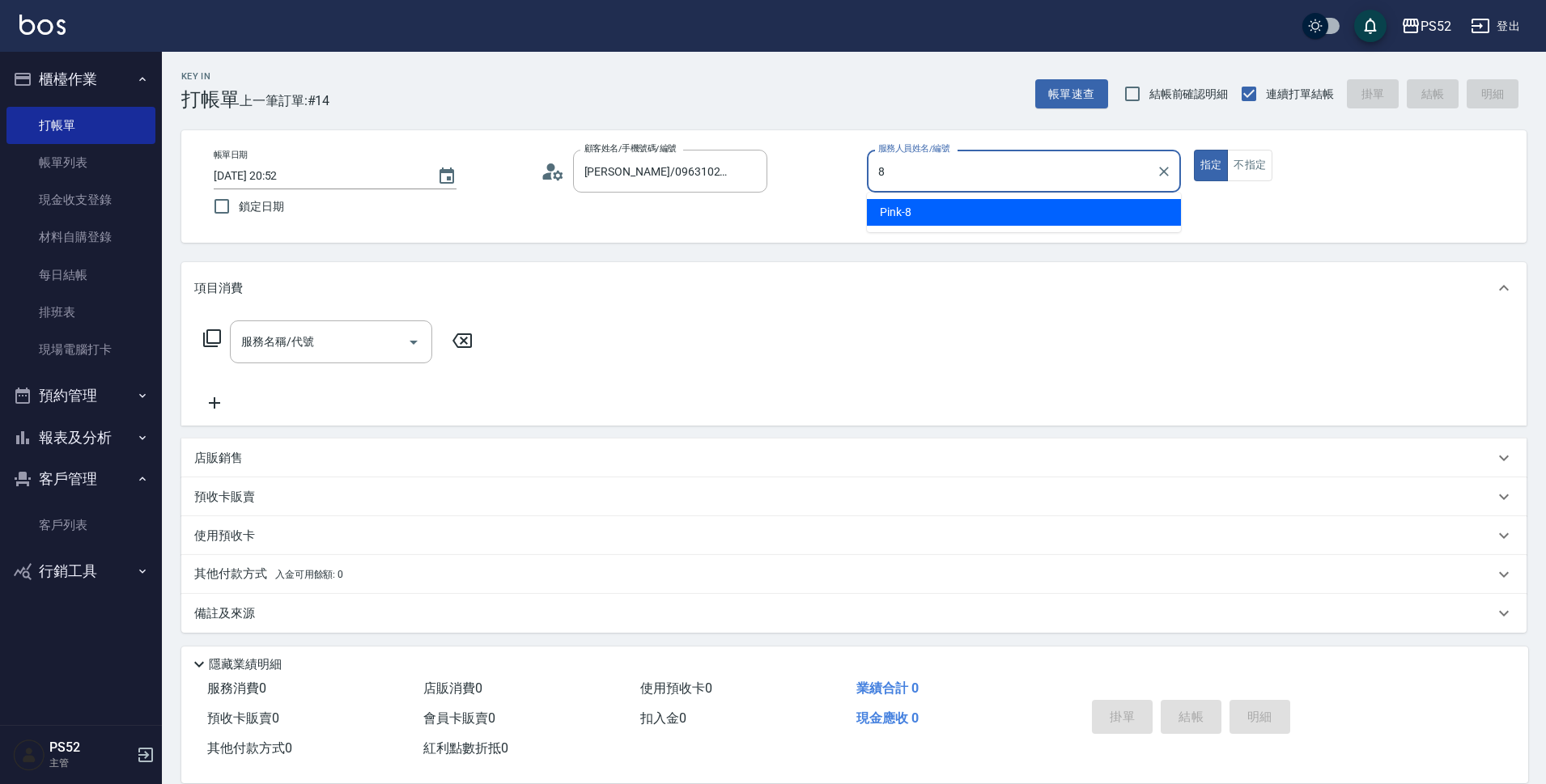
type input "Pink-8"
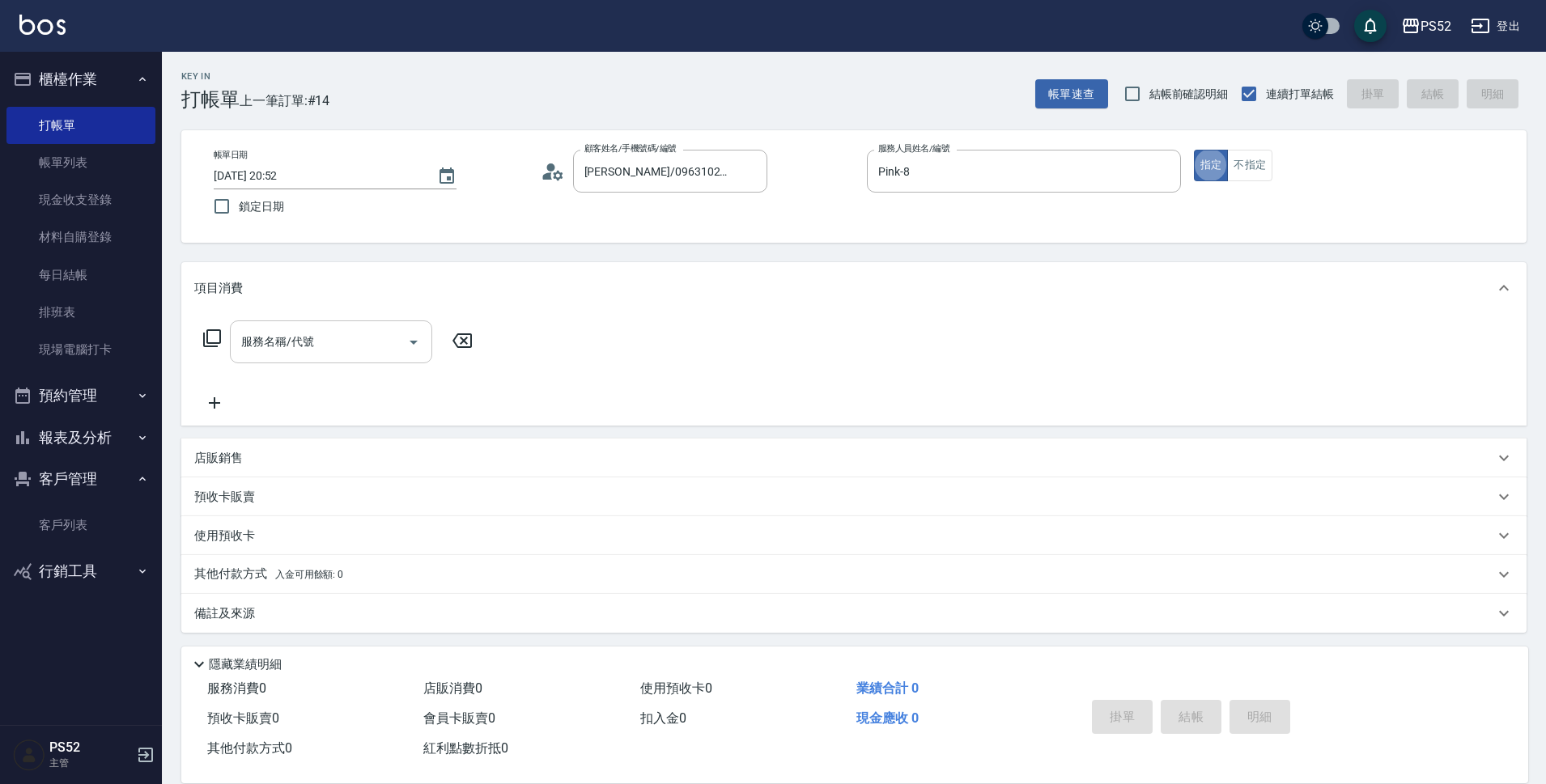
click at [271, 343] on div "服務名稱/代號 服務名稱/代號" at bounding box center [331, 342] width 202 height 43
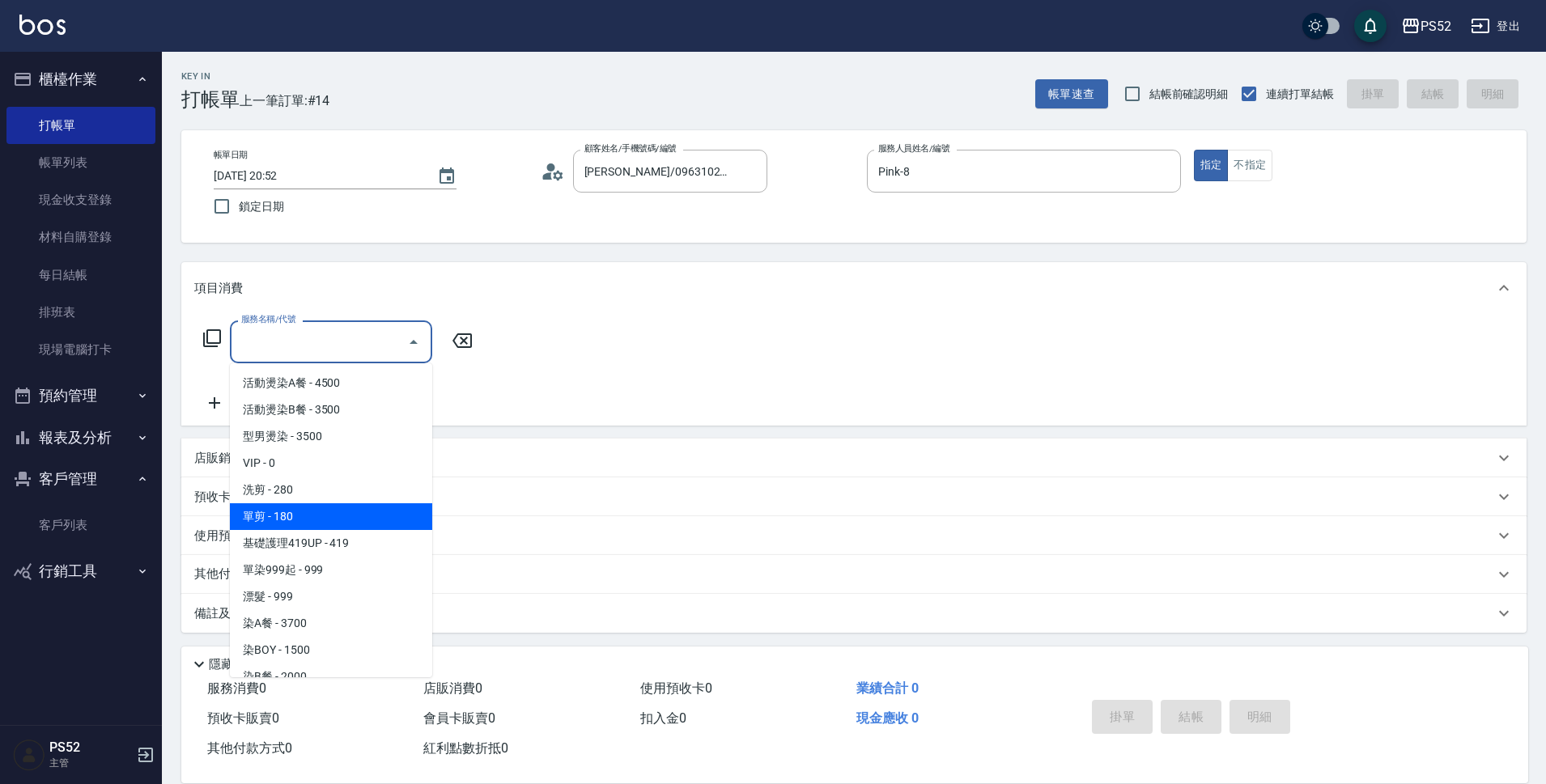
click at [342, 515] on span "單剪 - 180" at bounding box center [331, 517] width 202 height 27
type input "單剪(C2)"
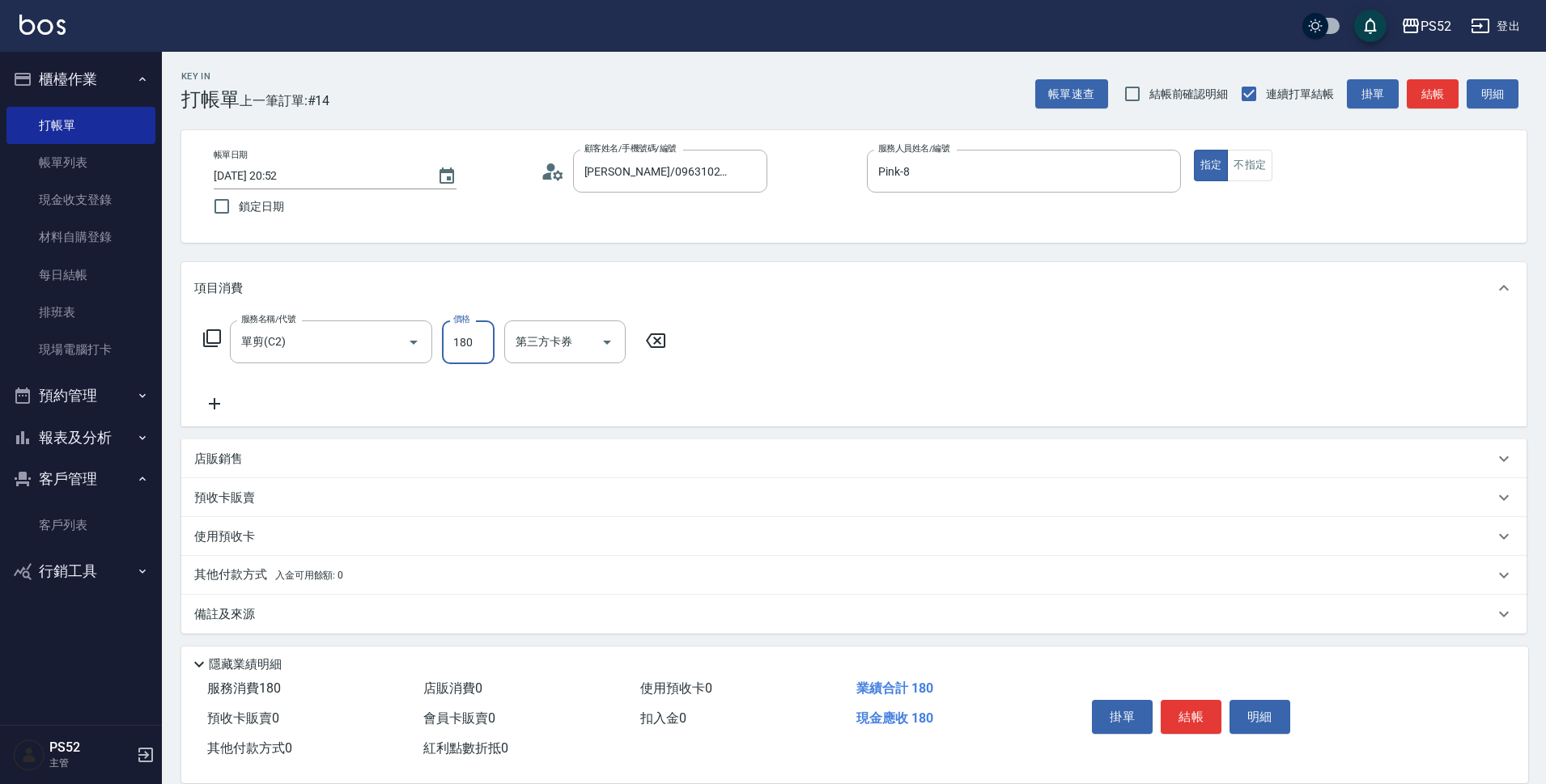
click at [474, 347] on input "180" at bounding box center [468, 342] width 52 height 43
type input "270"
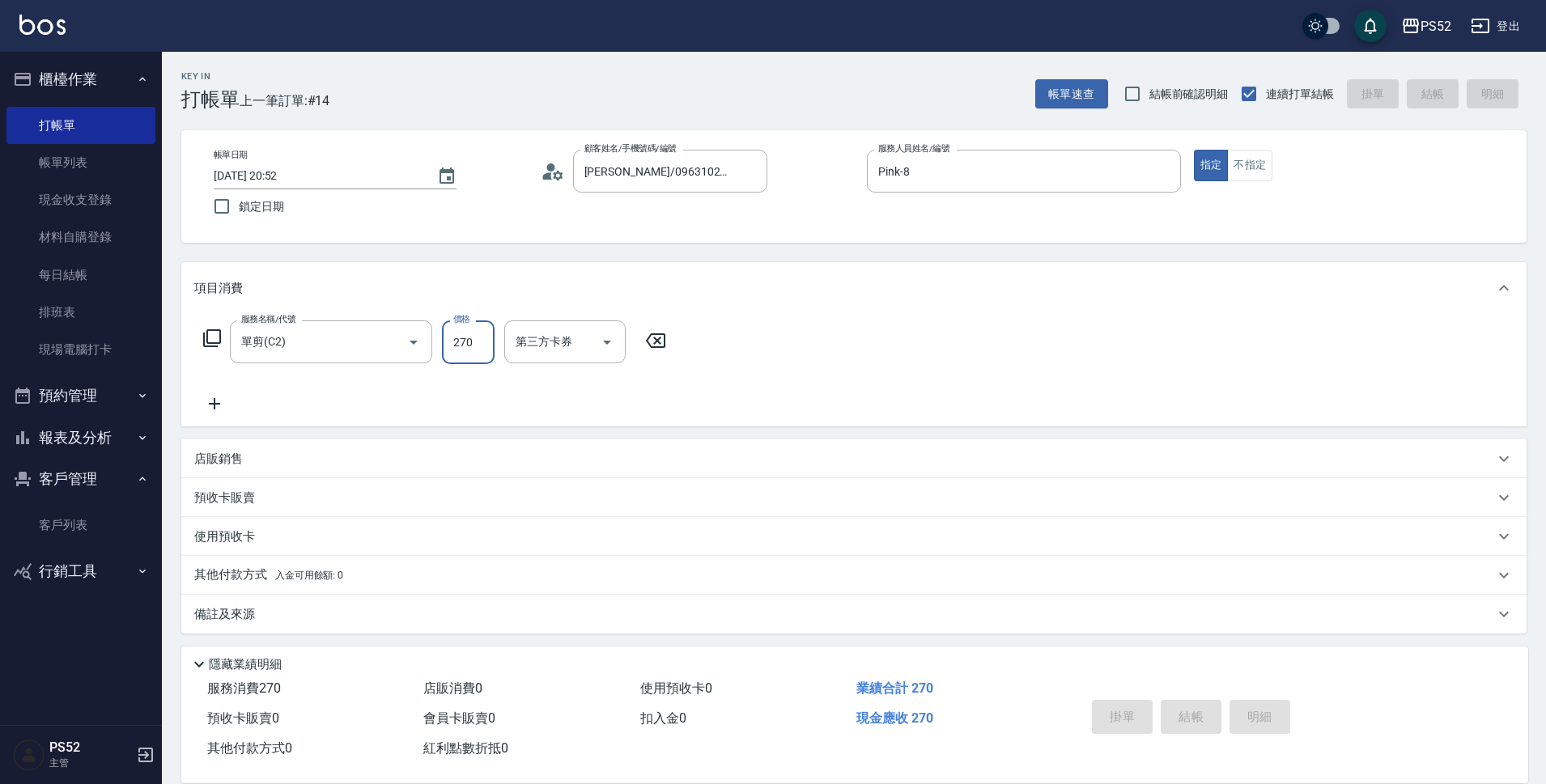
type input "[DATE] 20:53"
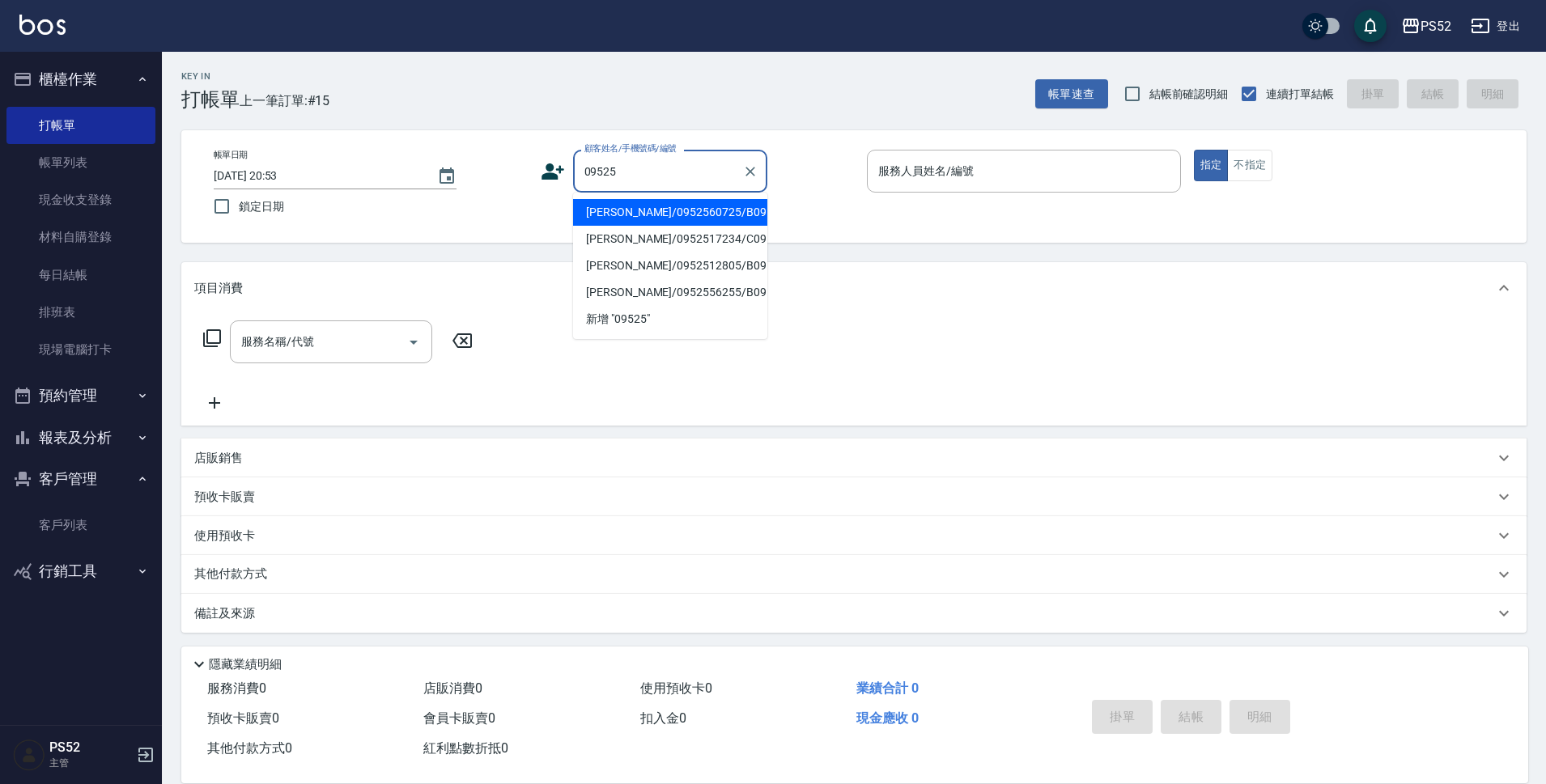
click at [727, 226] on li "[PERSON_NAME]/0952560725/B0952560725" at bounding box center [671, 213] width 195 height 27
type input "[PERSON_NAME]/0952560725/B0952560725"
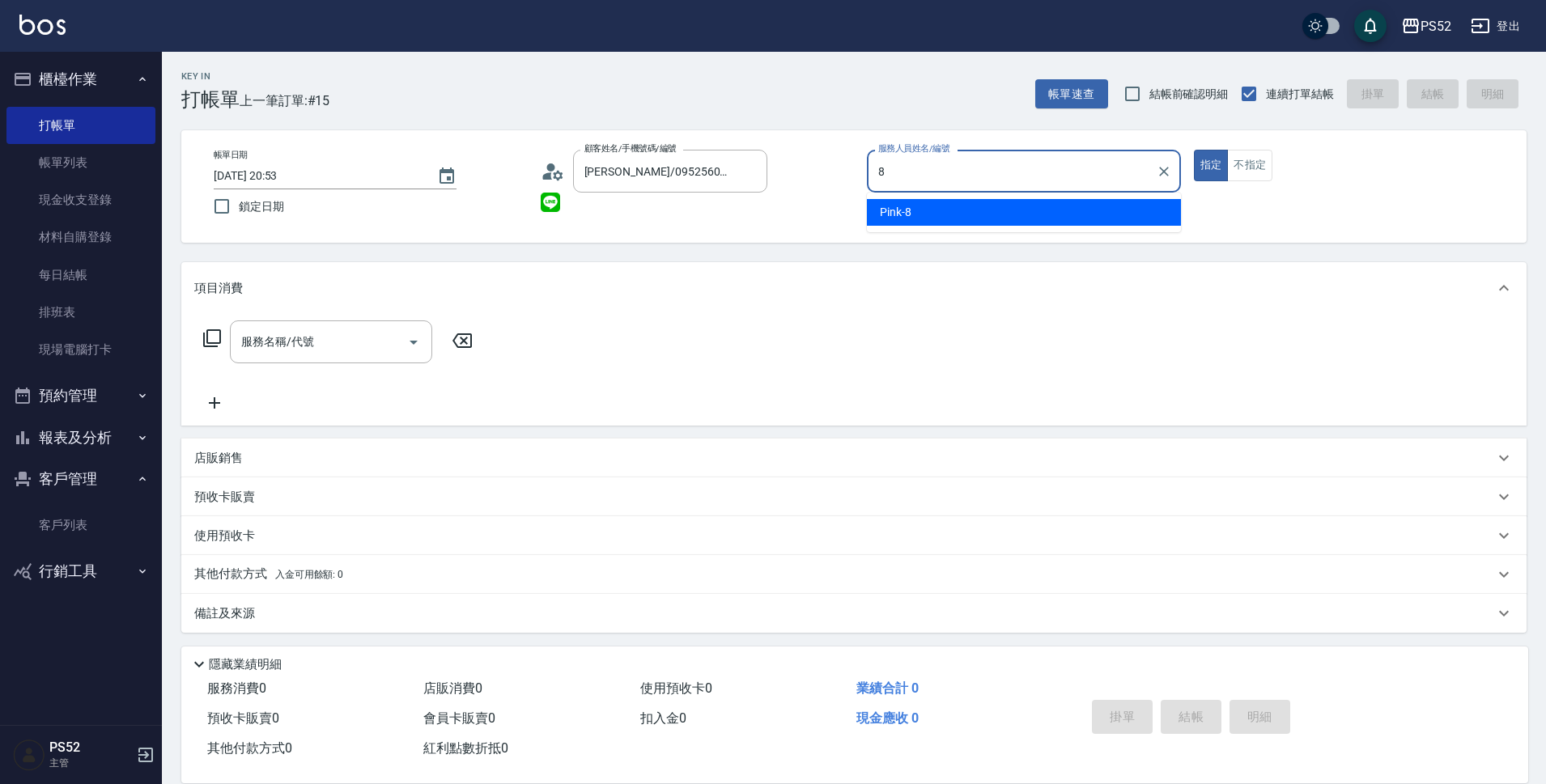
type input "Pink-8"
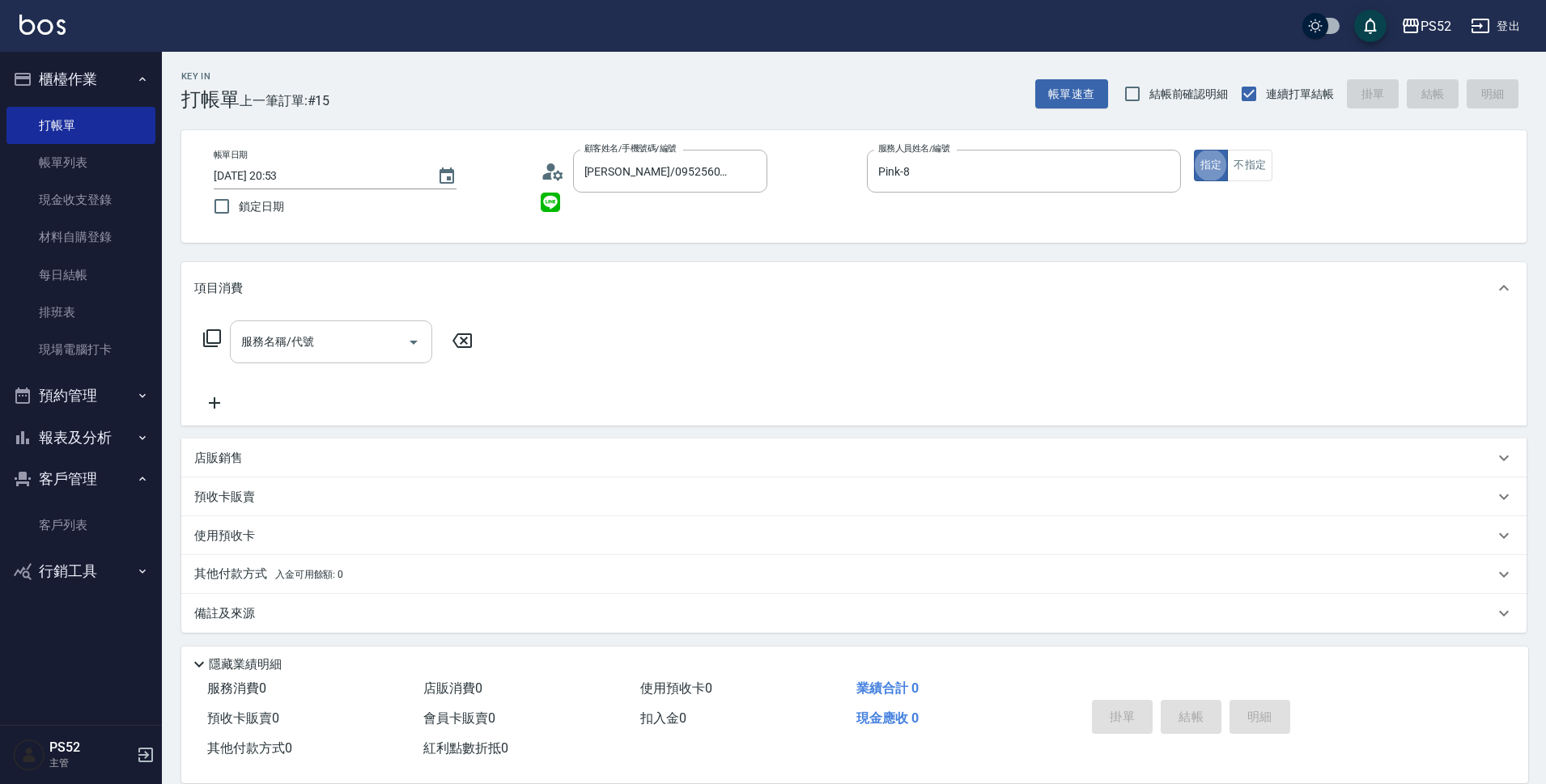
click at [312, 343] on div "服務名稱/代號 服務名稱/代號" at bounding box center [331, 342] width 202 height 43
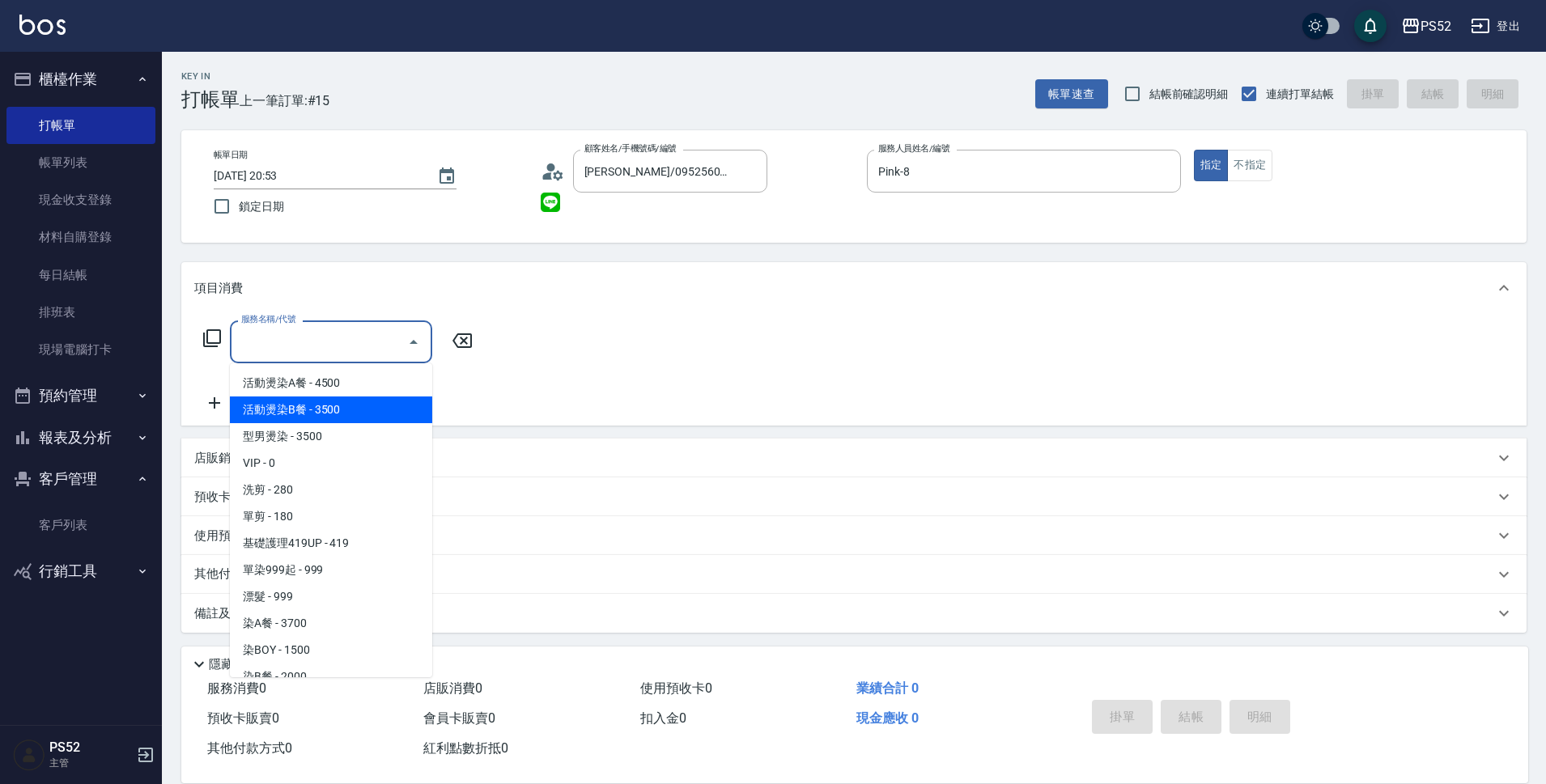
click at [372, 408] on span "活動燙染B餐 - 3500" at bounding box center [331, 410] width 202 height 27
type input "活動燙染B餐(002)"
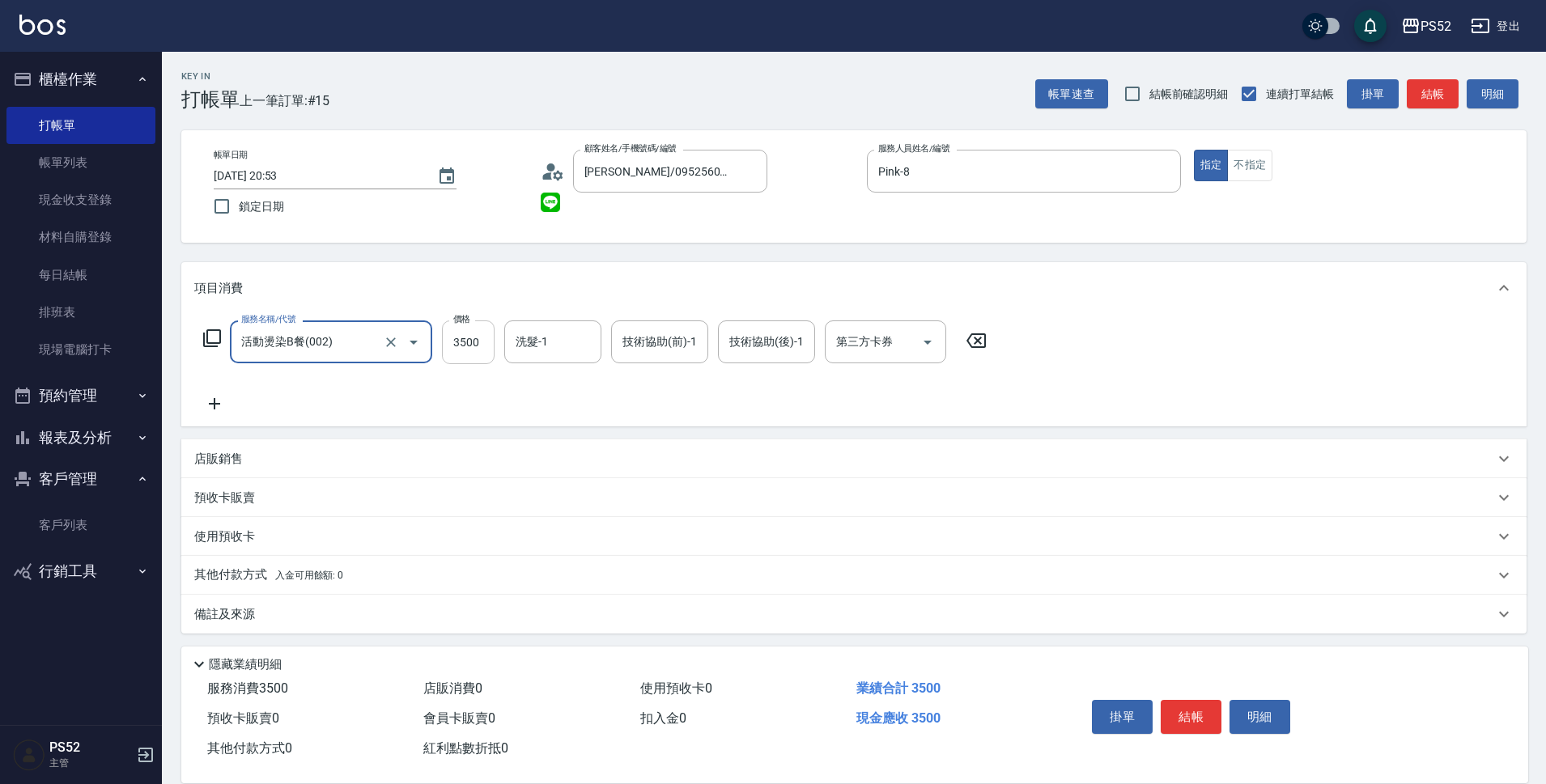
click at [482, 347] on input "3500" at bounding box center [468, 342] width 52 height 43
type input "4400"
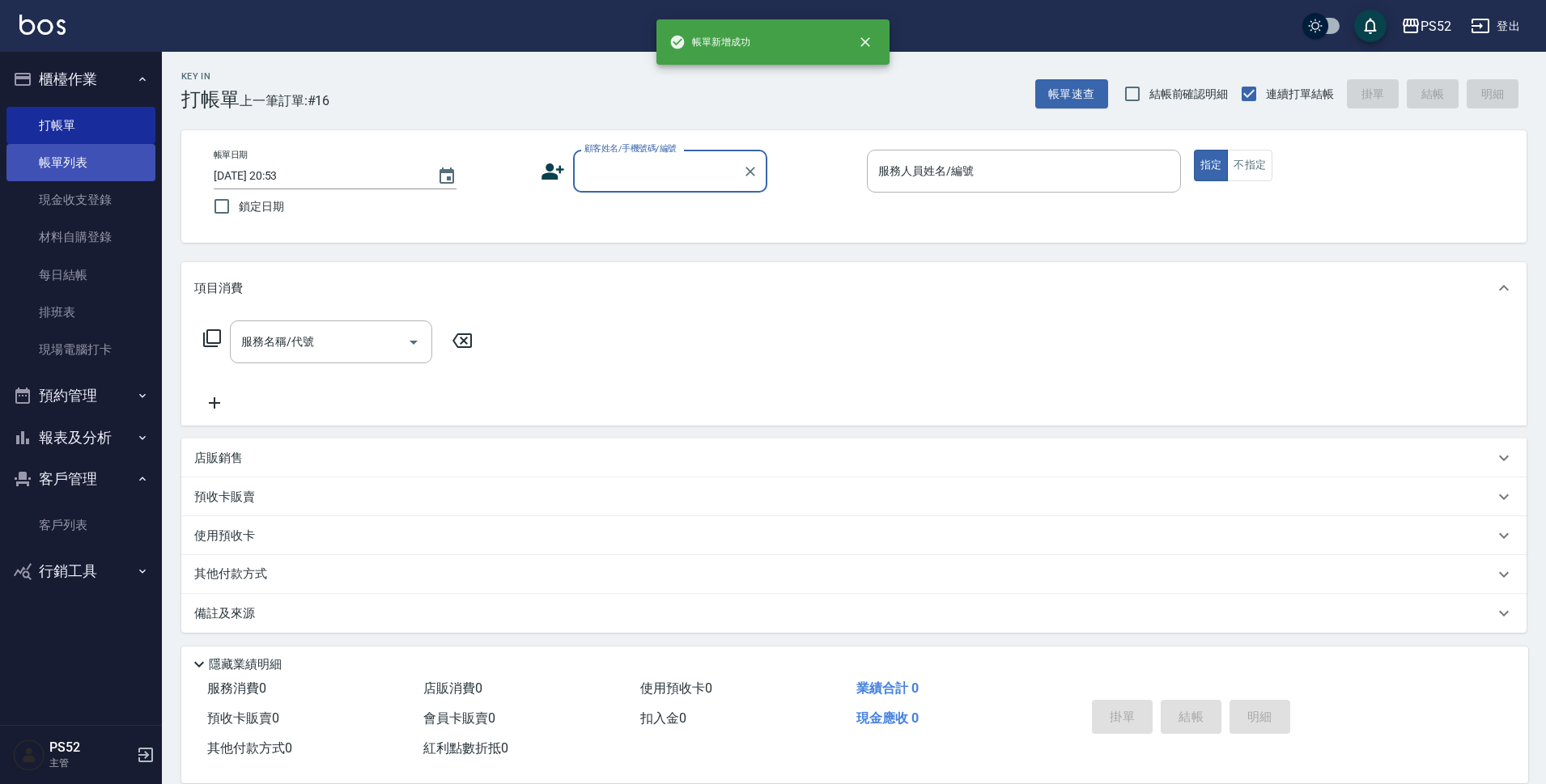
click at [87, 157] on link "帳單列表" at bounding box center [80, 162] width 149 height 37
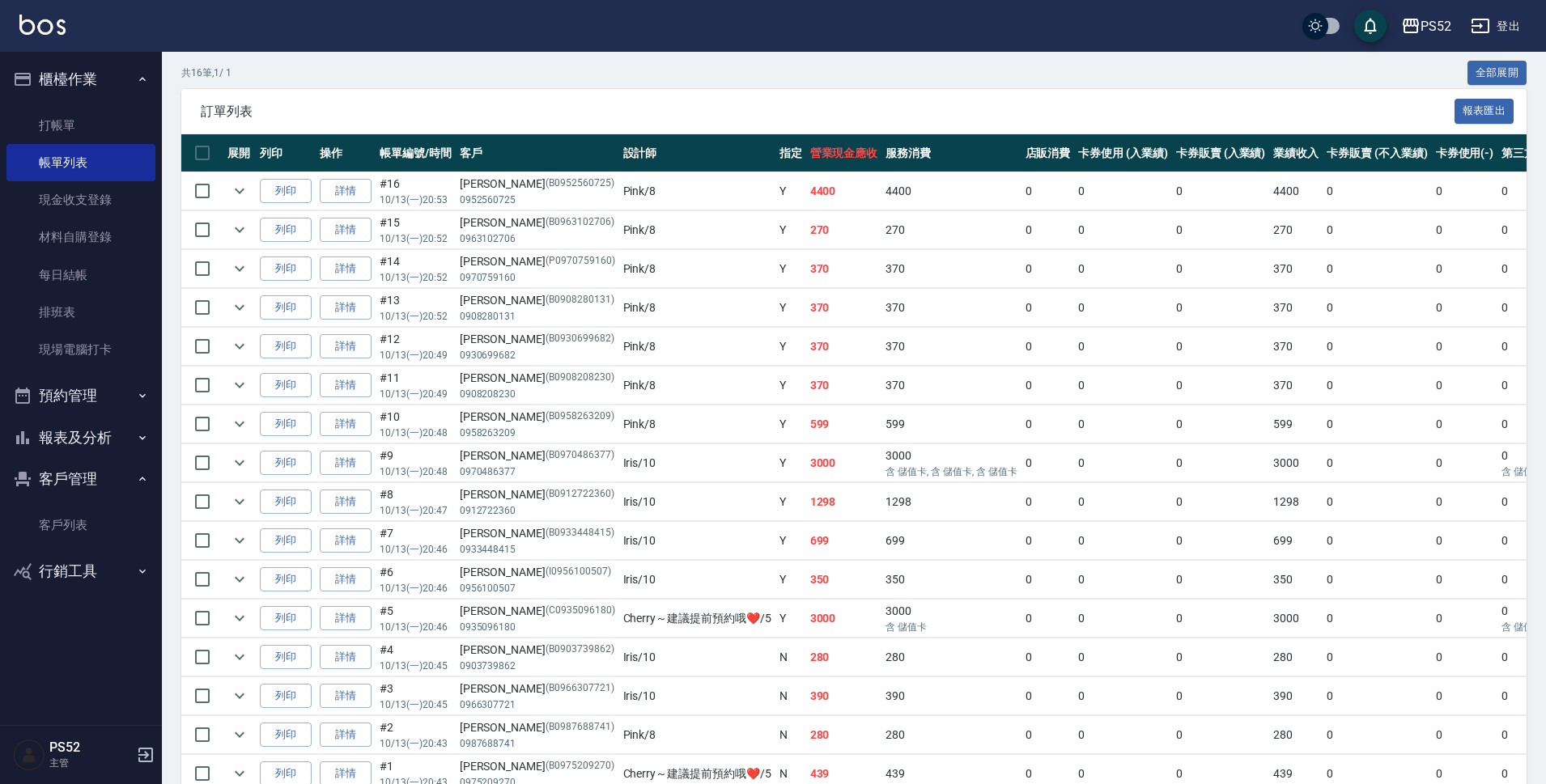
scroll to position [294, 0]
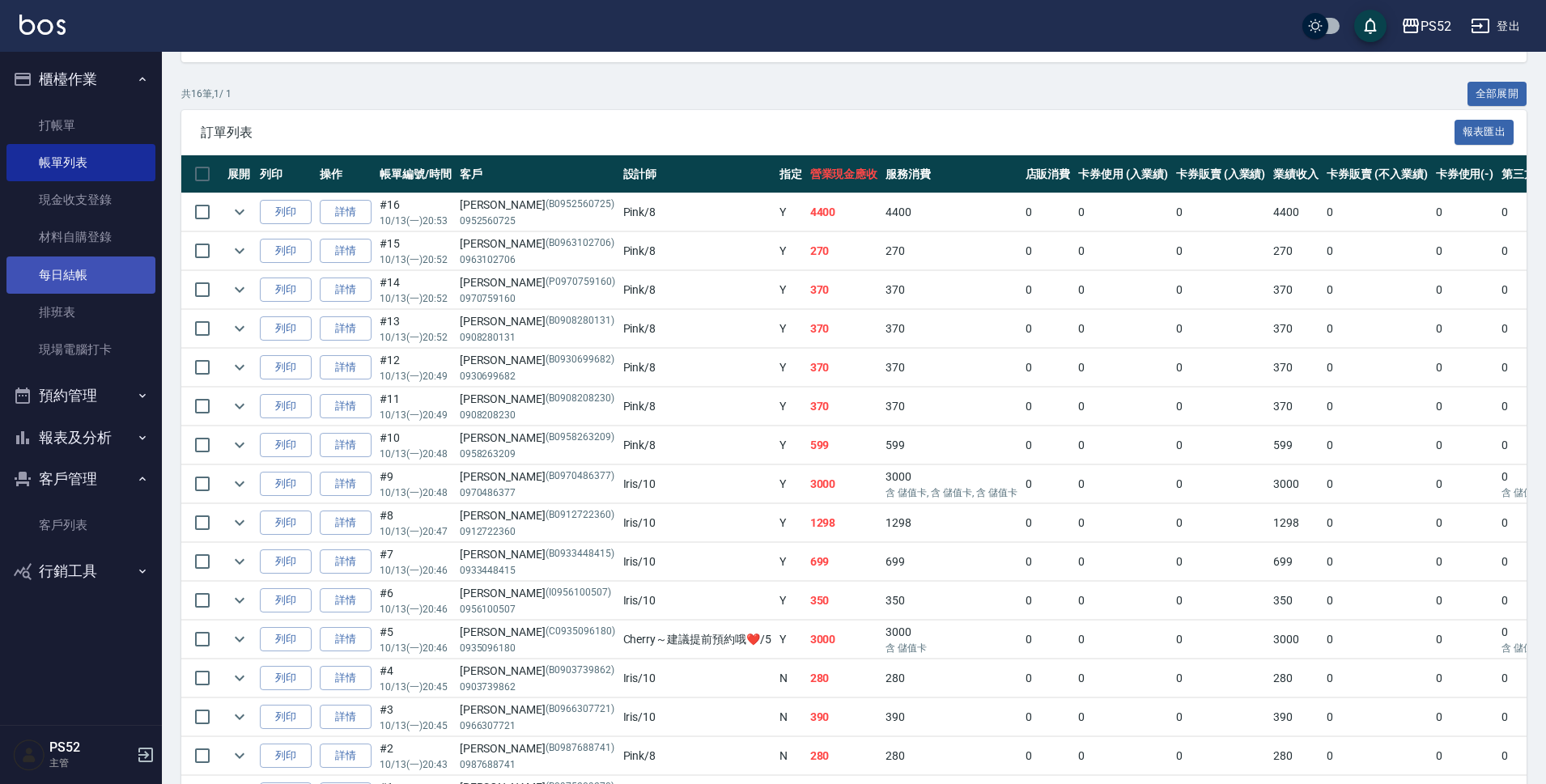
click at [91, 266] on link "每日結帳" at bounding box center [80, 275] width 149 height 37
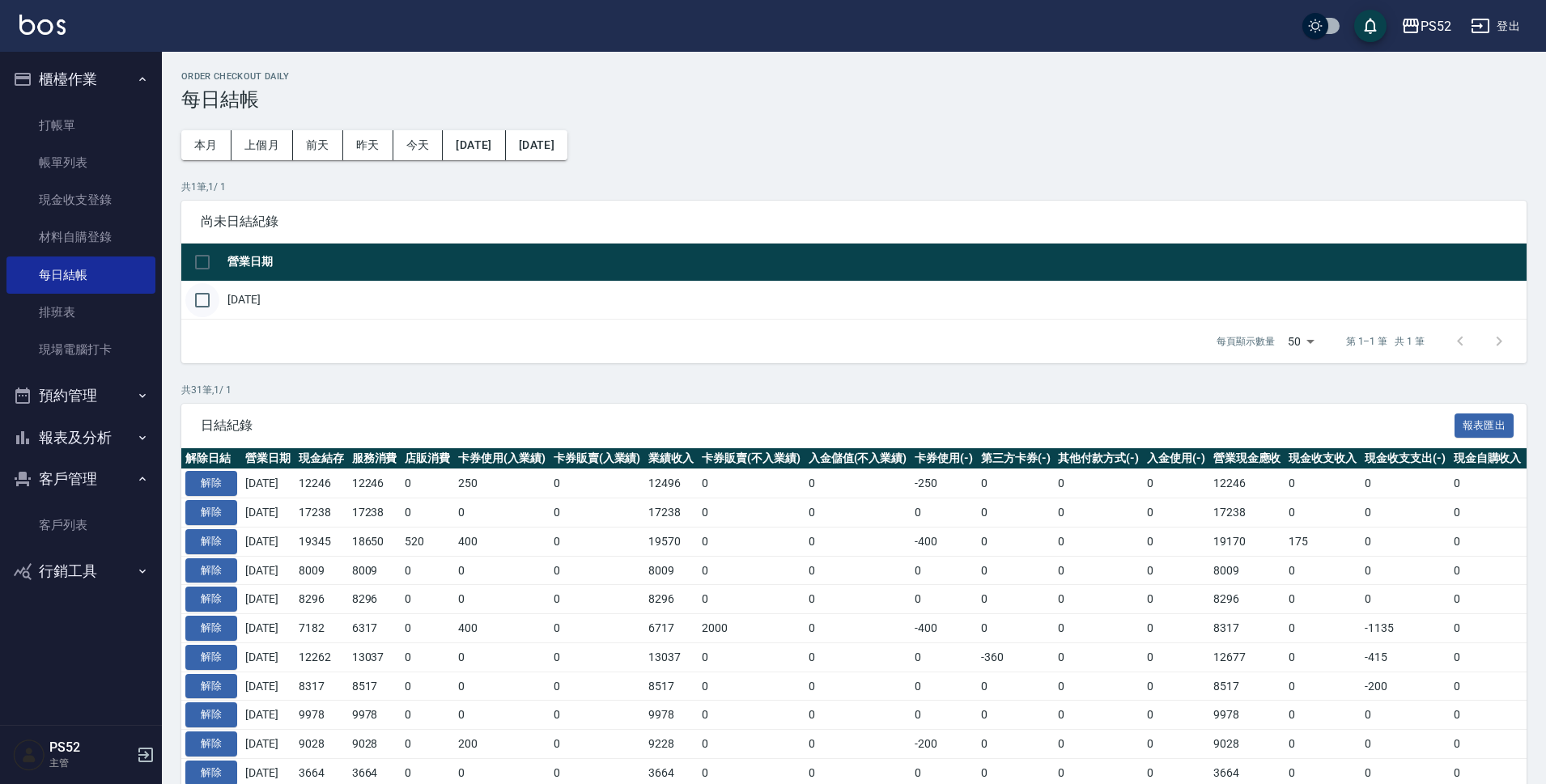
click at [201, 305] on input "checkbox" at bounding box center [203, 300] width 34 height 34
checkbox input "true"
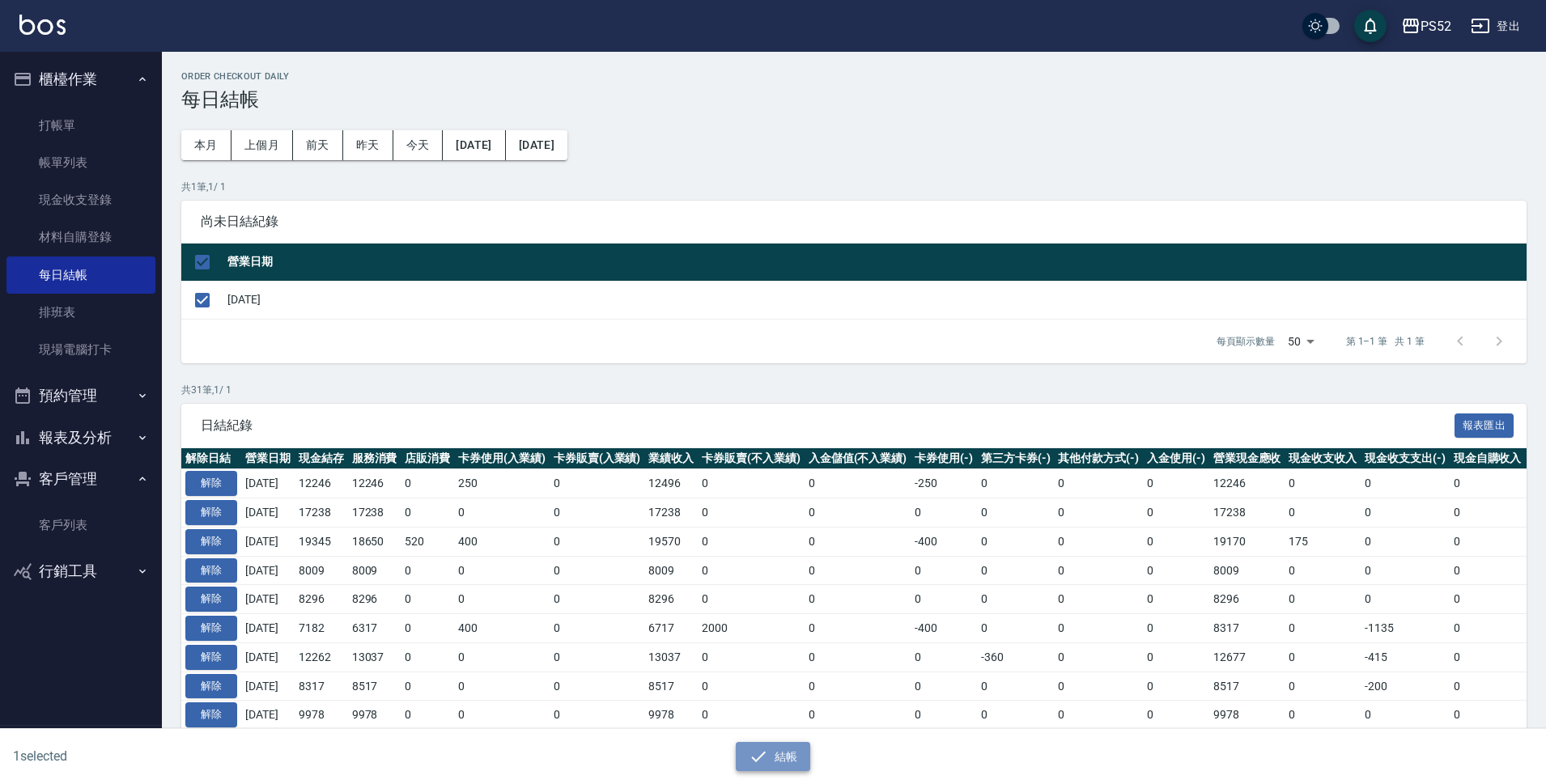
click at [782, 761] on button "結帳" at bounding box center [773, 756] width 76 height 30
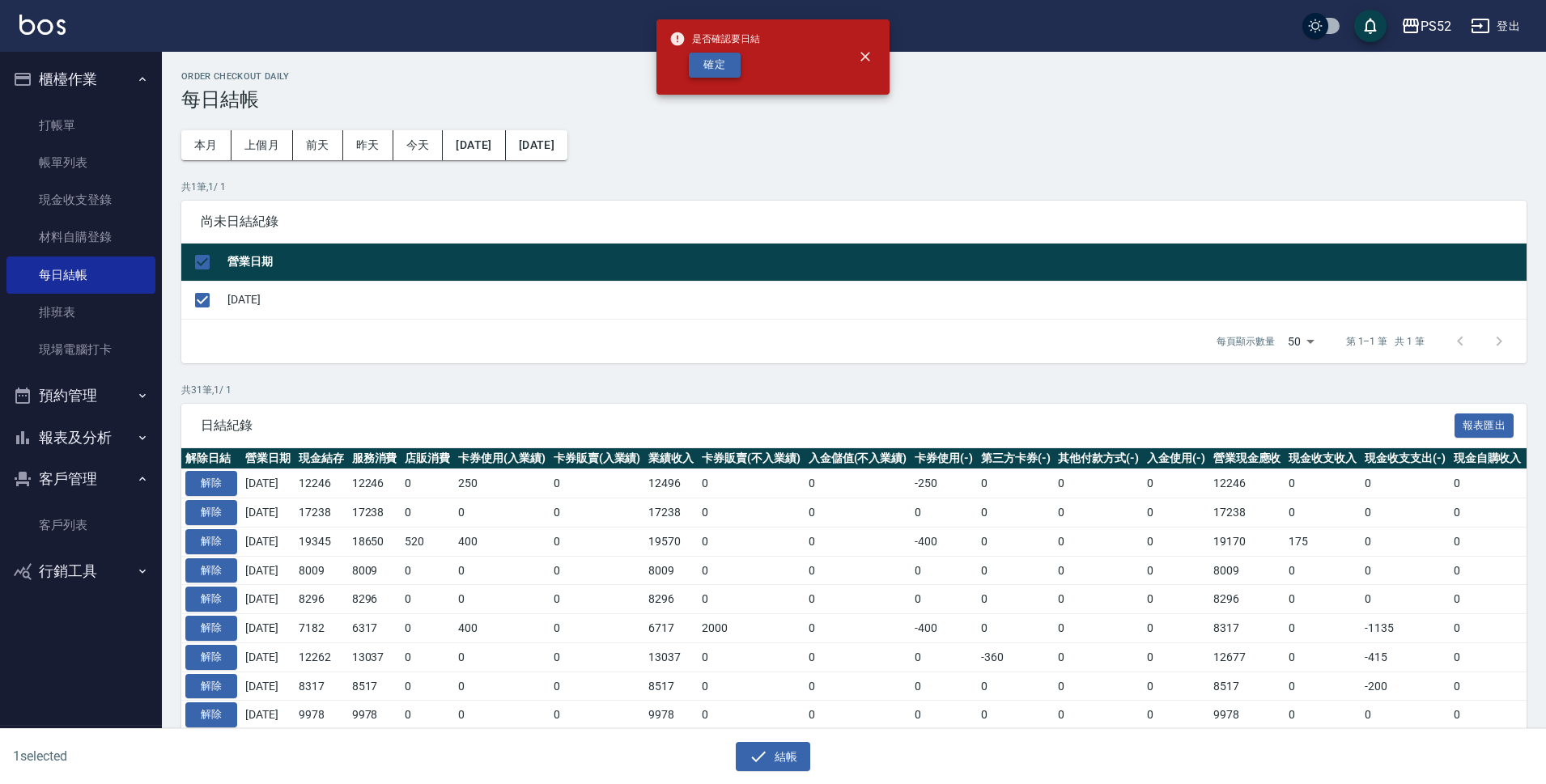
click at [718, 70] on button "確定" at bounding box center [714, 65] width 51 height 25
checkbox input "false"
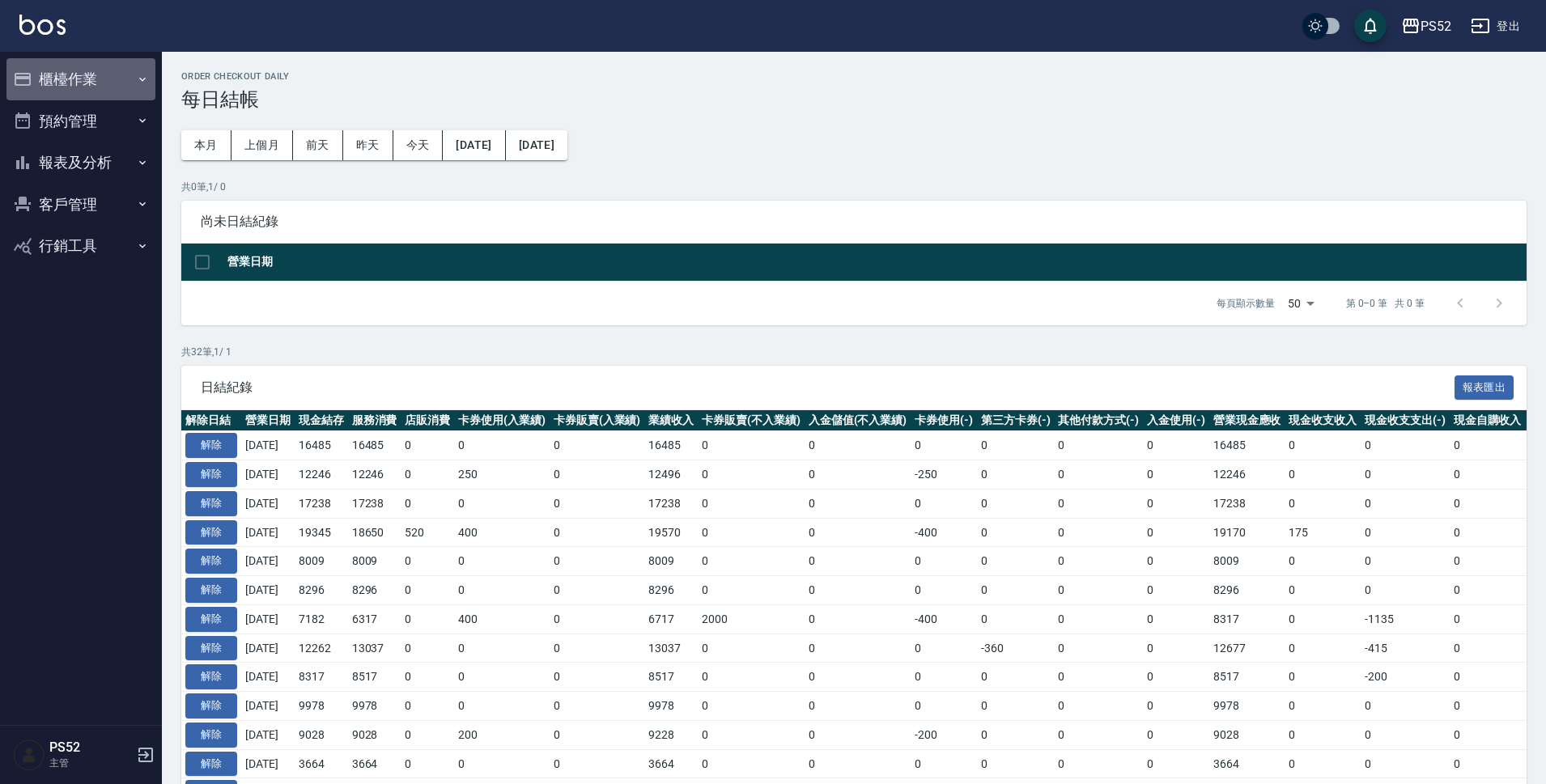
click at [41, 77] on button "櫃檯作業" at bounding box center [80, 79] width 149 height 42
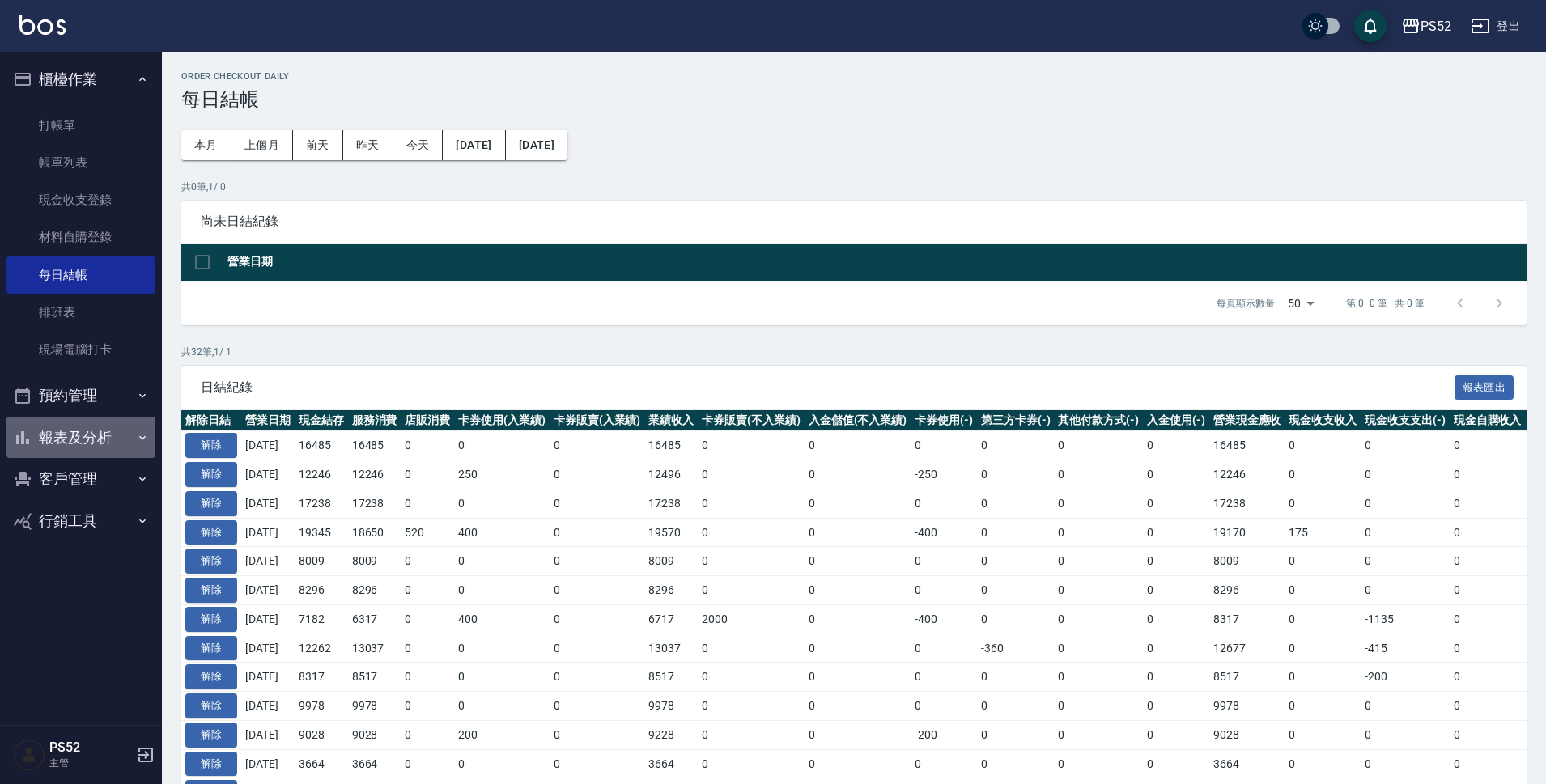
click at [69, 434] on button "報表及分析" at bounding box center [80, 437] width 149 height 42
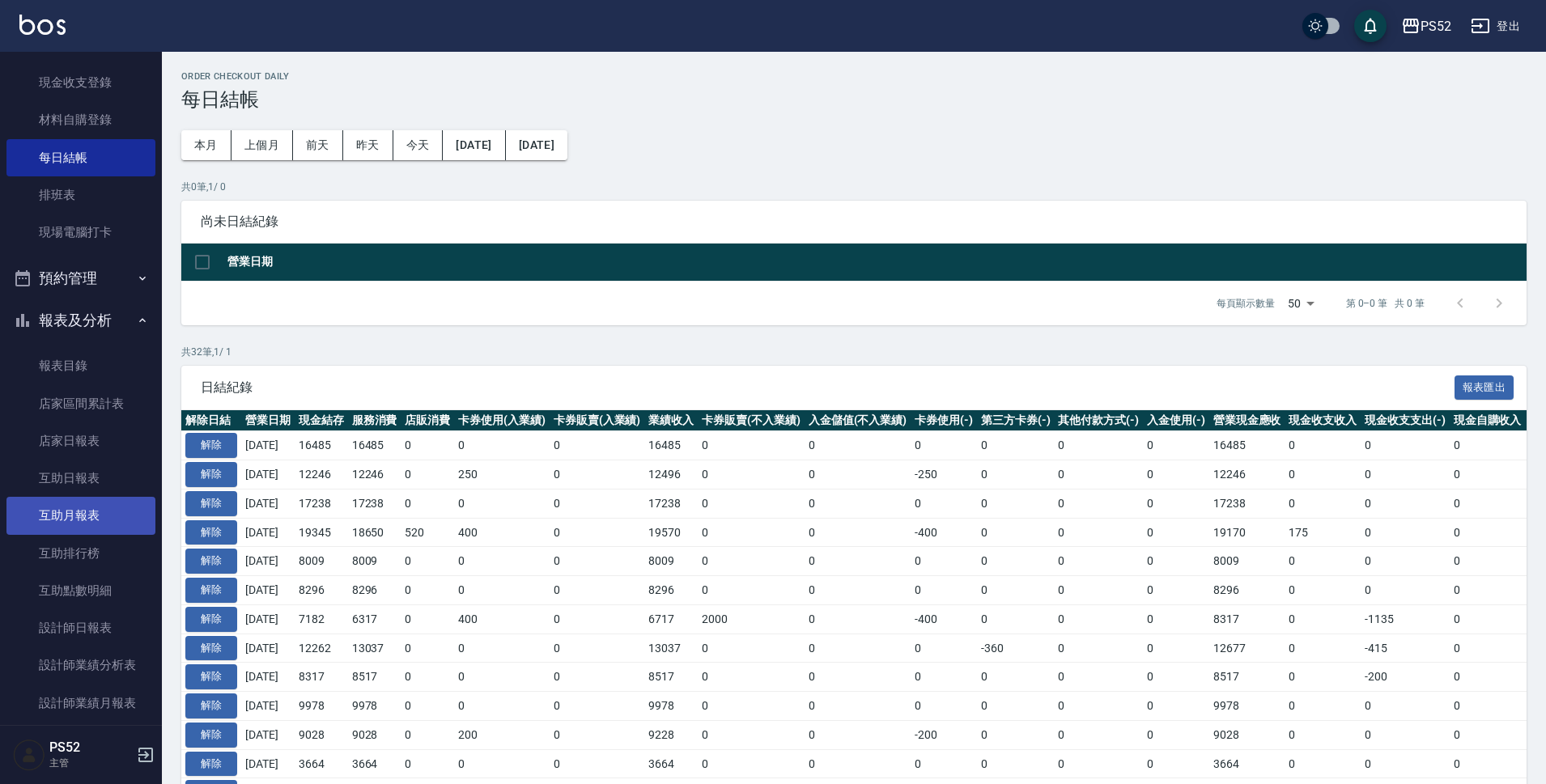
scroll to position [135, 0]
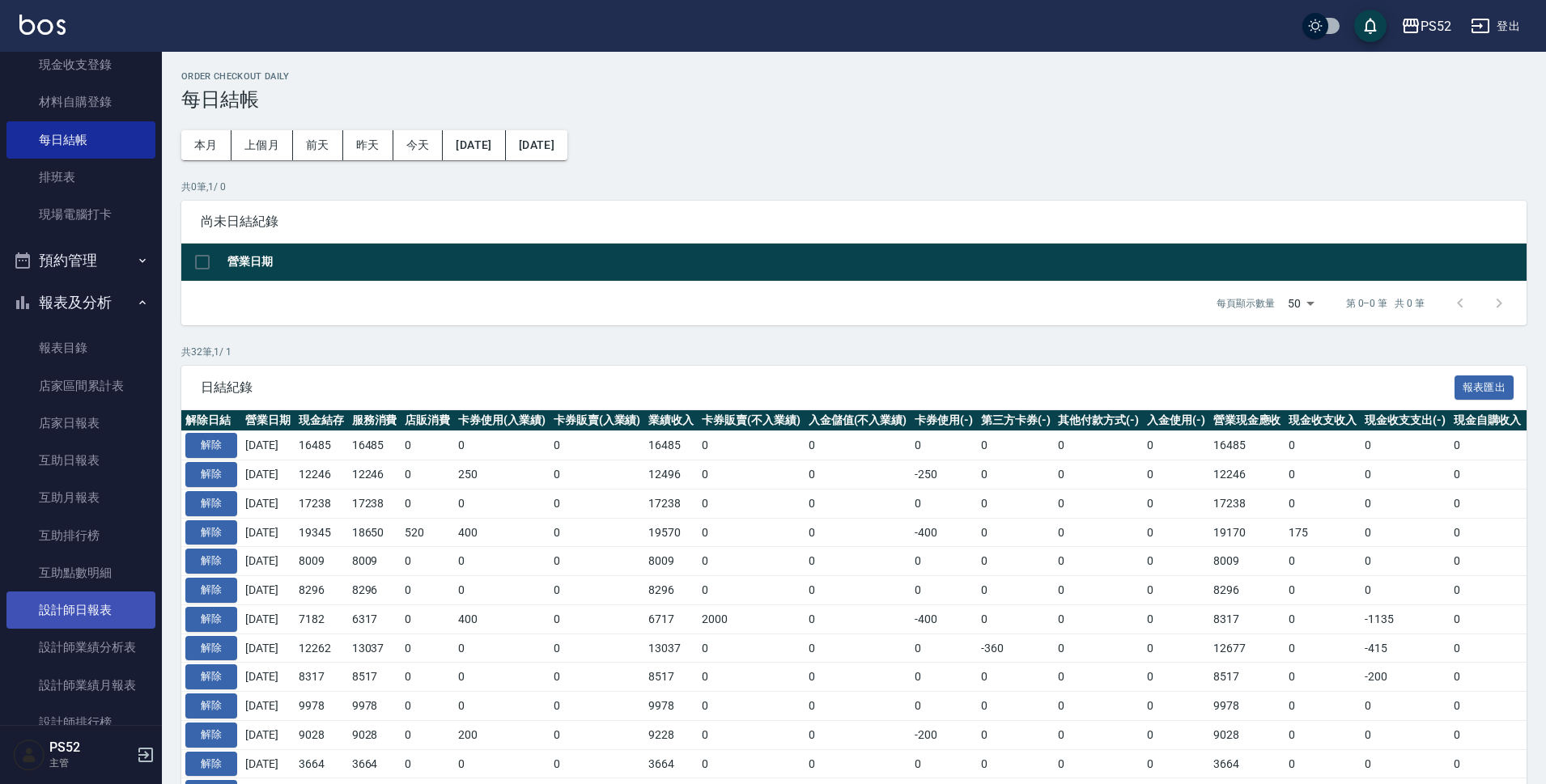
click at [105, 621] on link "設計師日報表" at bounding box center [80, 609] width 149 height 37
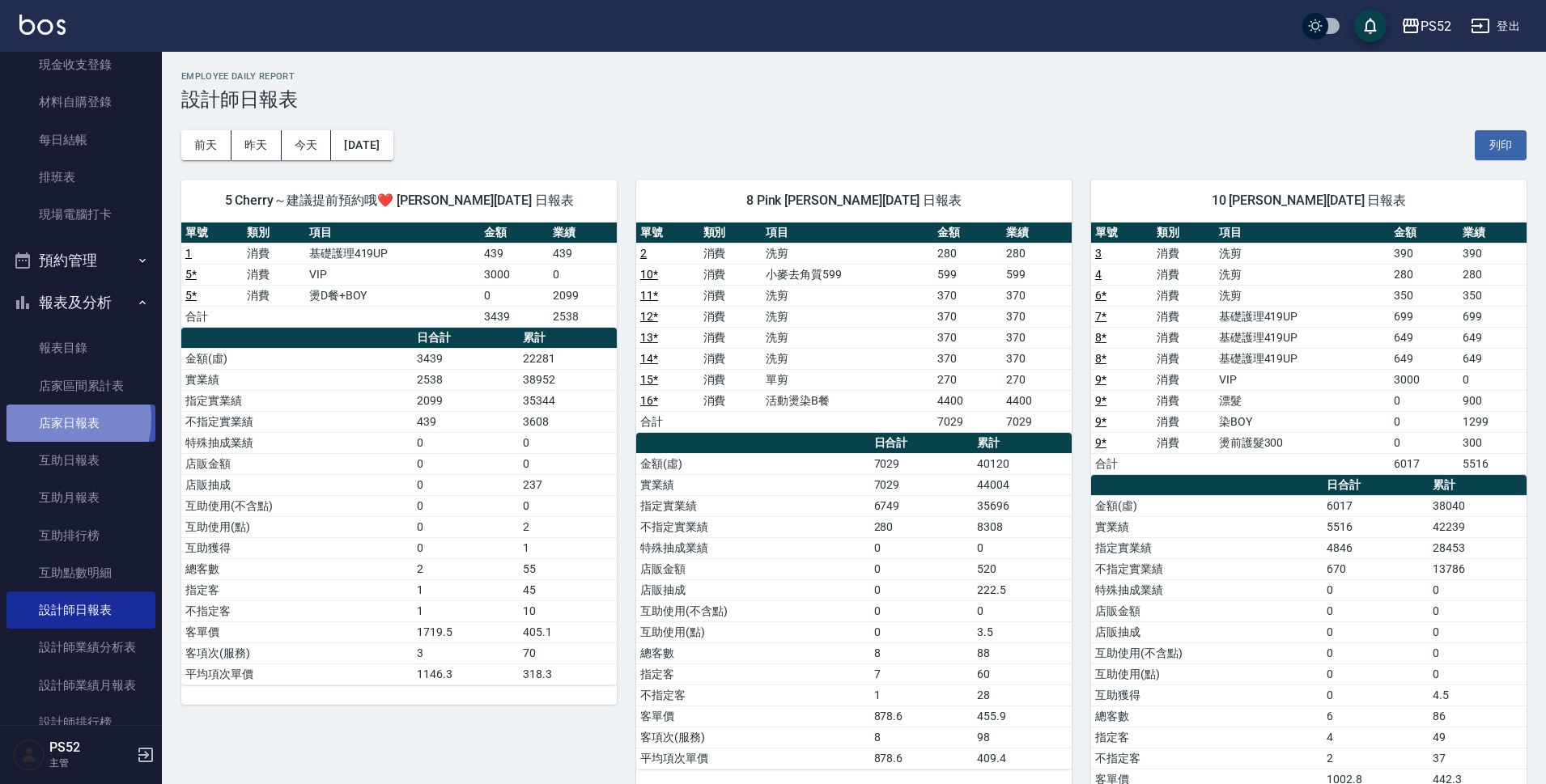
click at [60, 419] on link "店家日報表" at bounding box center [80, 423] width 149 height 37
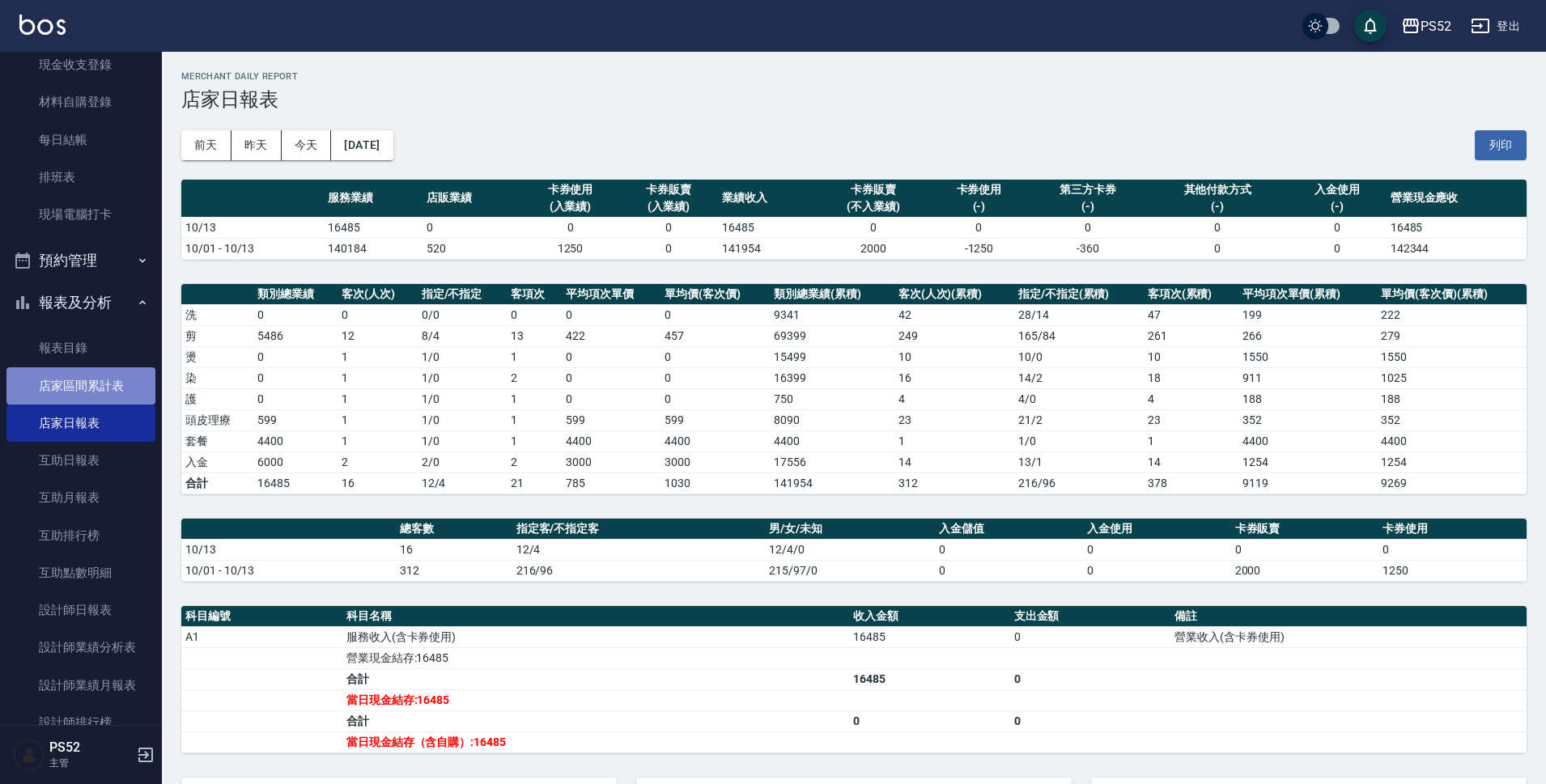
click at [88, 372] on link "店家區間累計表" at bounding box center [80, 386] width 149 height 37
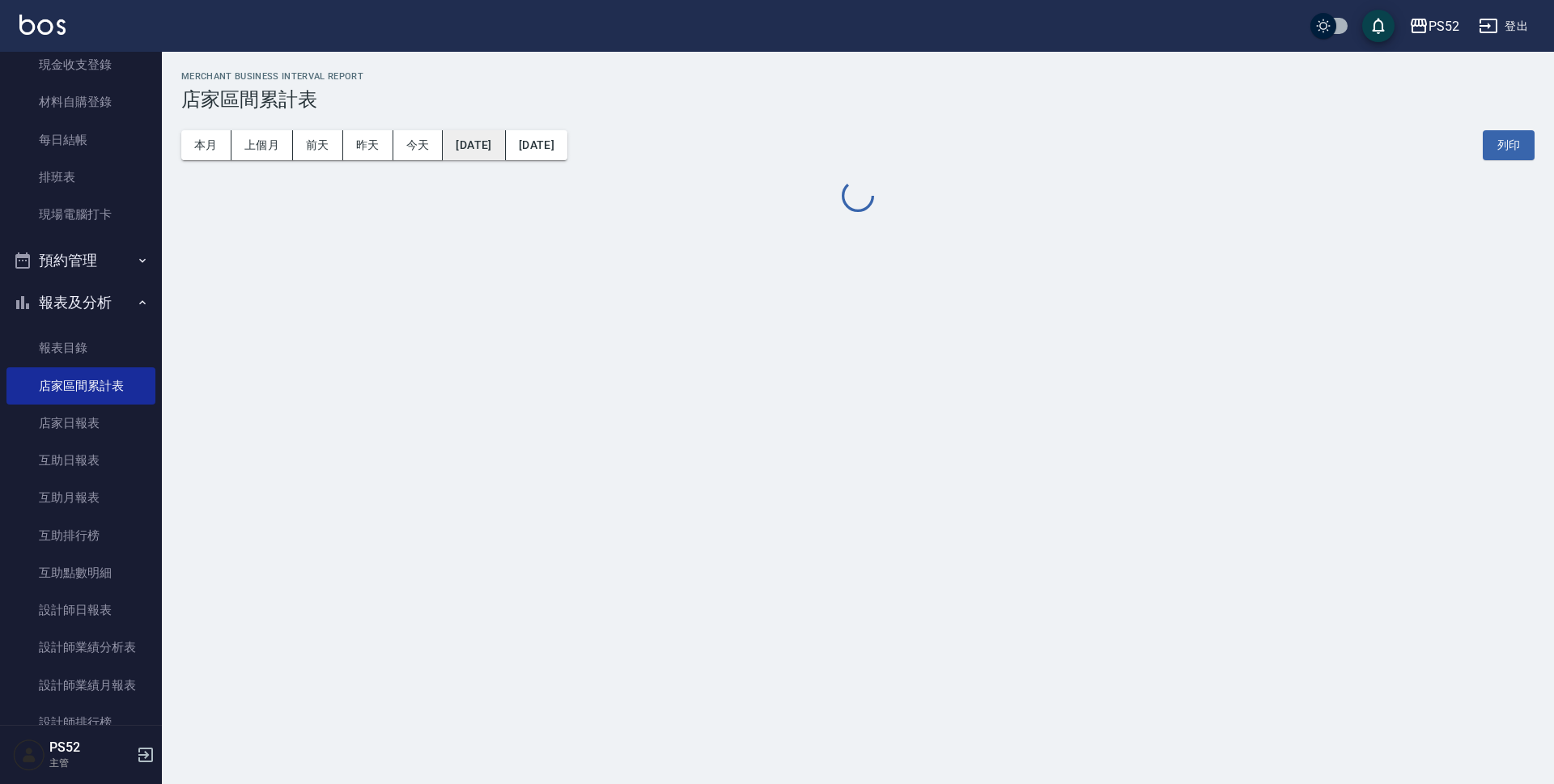
click at [505, 143] on button "[DATE]" at bounding box center [473, 145] width 62 height 30
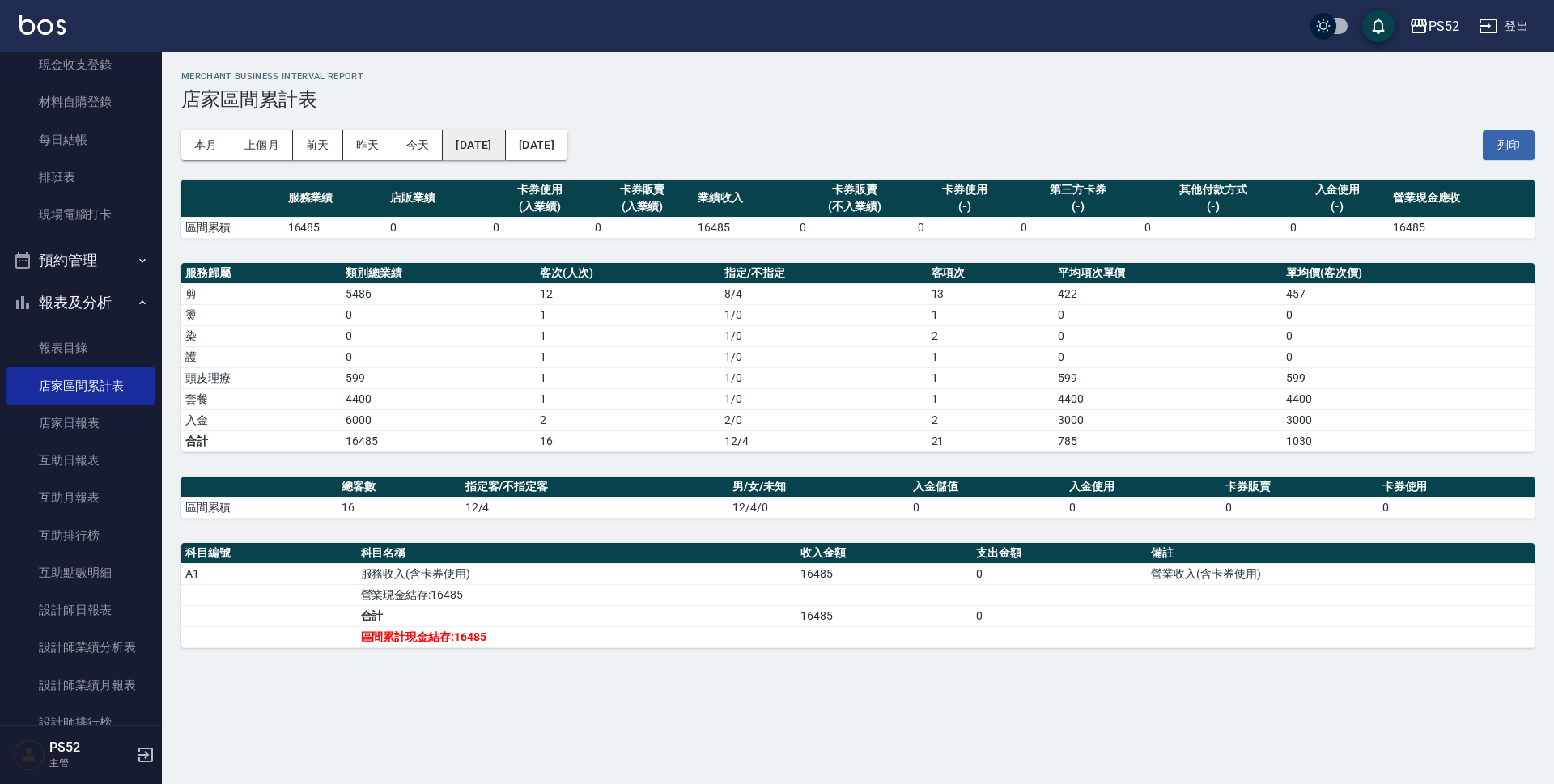
click at [492, 140] on button "[DATE]" at bounding box center [473, 145] width 62 height 30
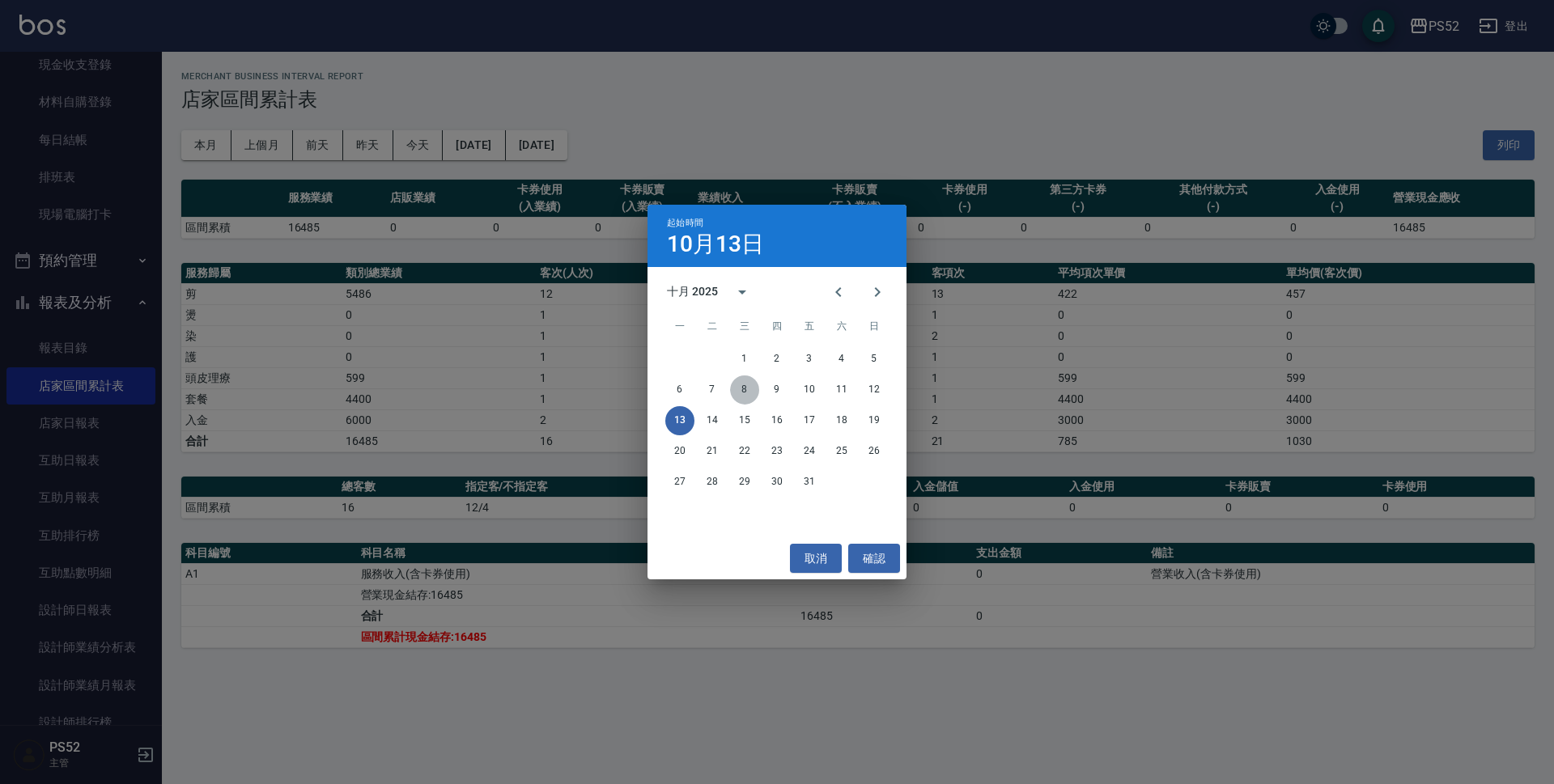
click at [746, 388] on button "8" at bounding box center [745, 390] width 29 height 29
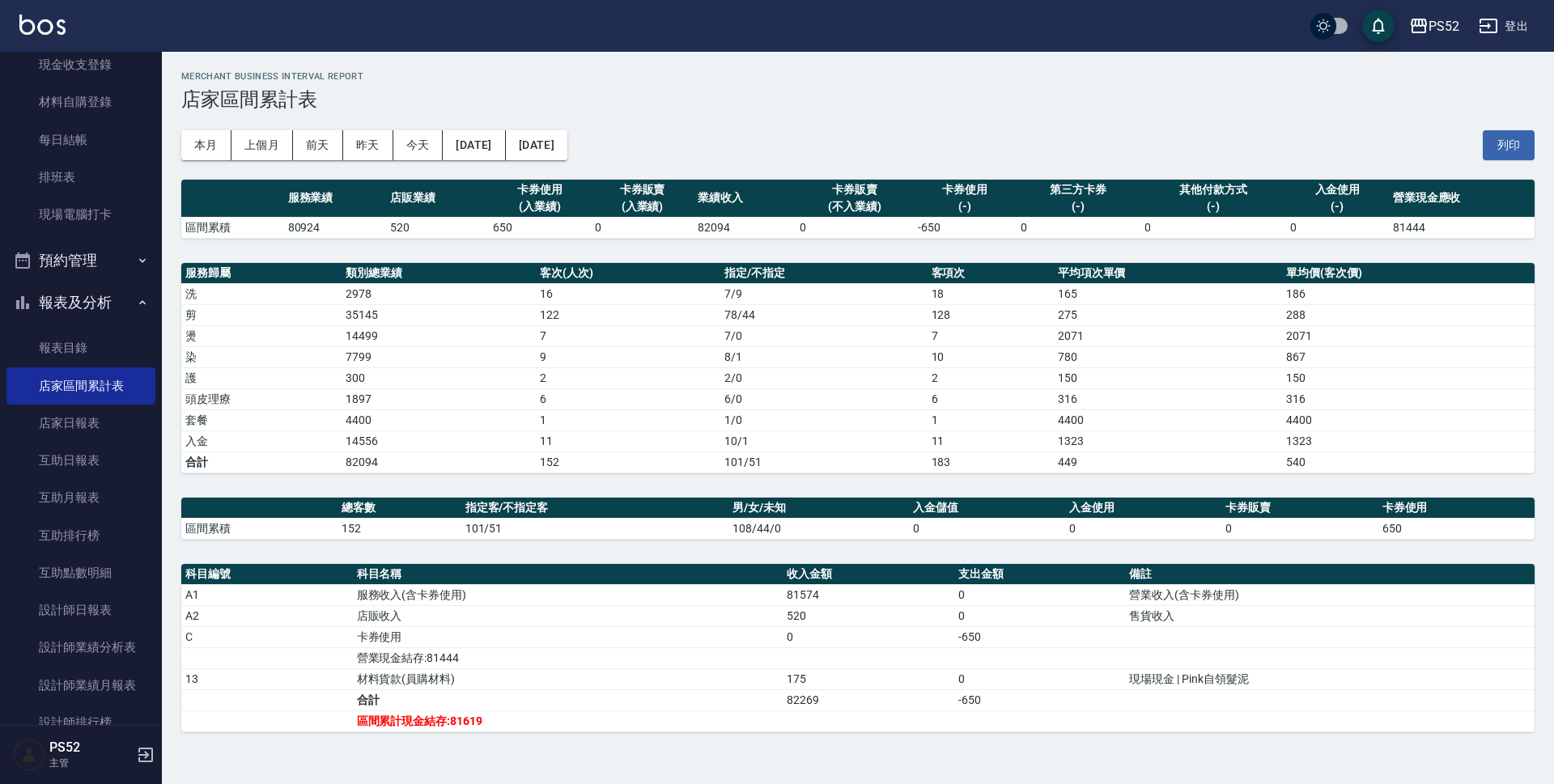
click at [93, 265] on button "預約管理" at bounding box center [80, 260] width 149 height 42
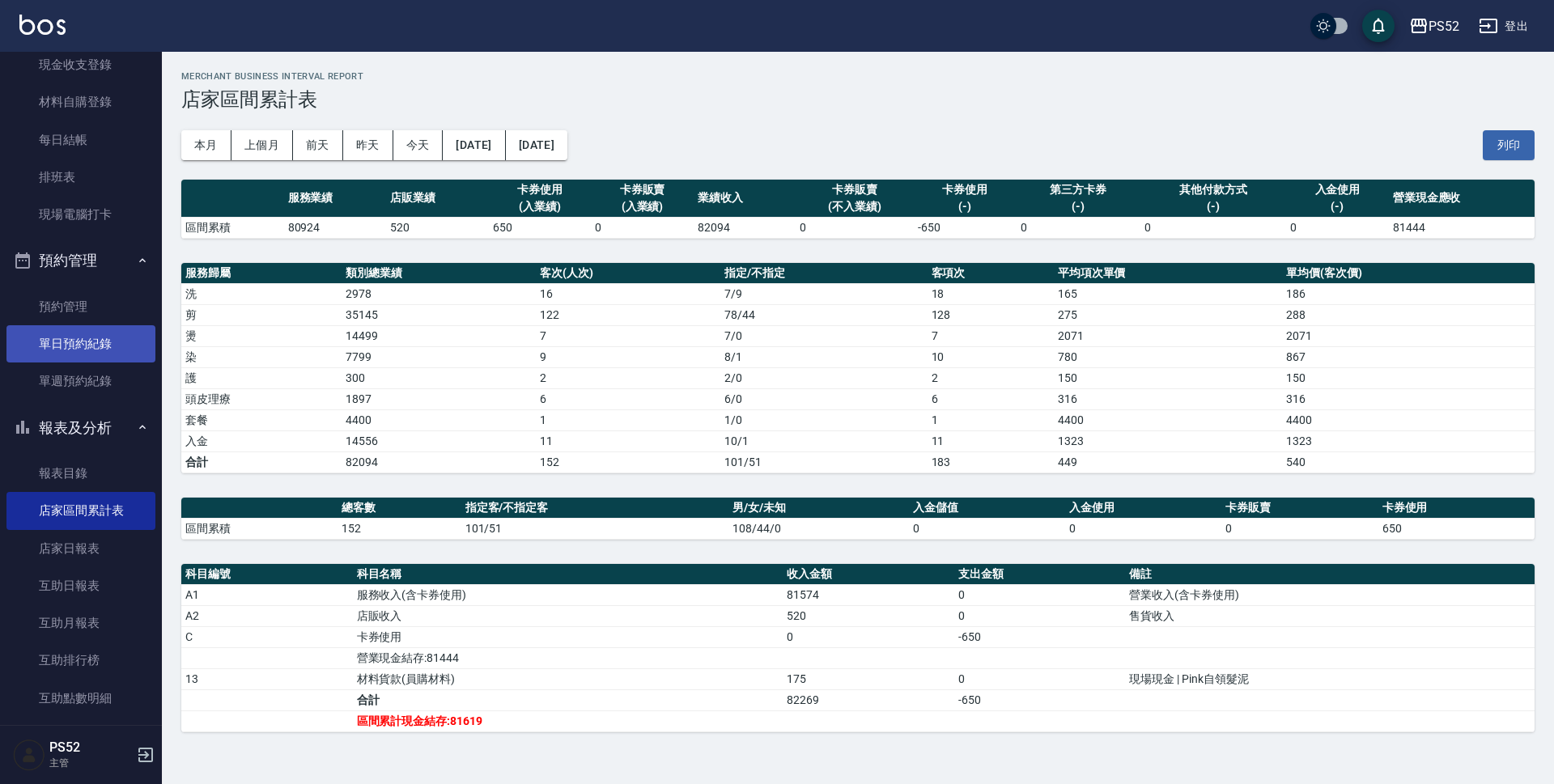
click at [119, 344] on link "單日預約紀錄" at bounding box center [80, 343] width 149 height 37
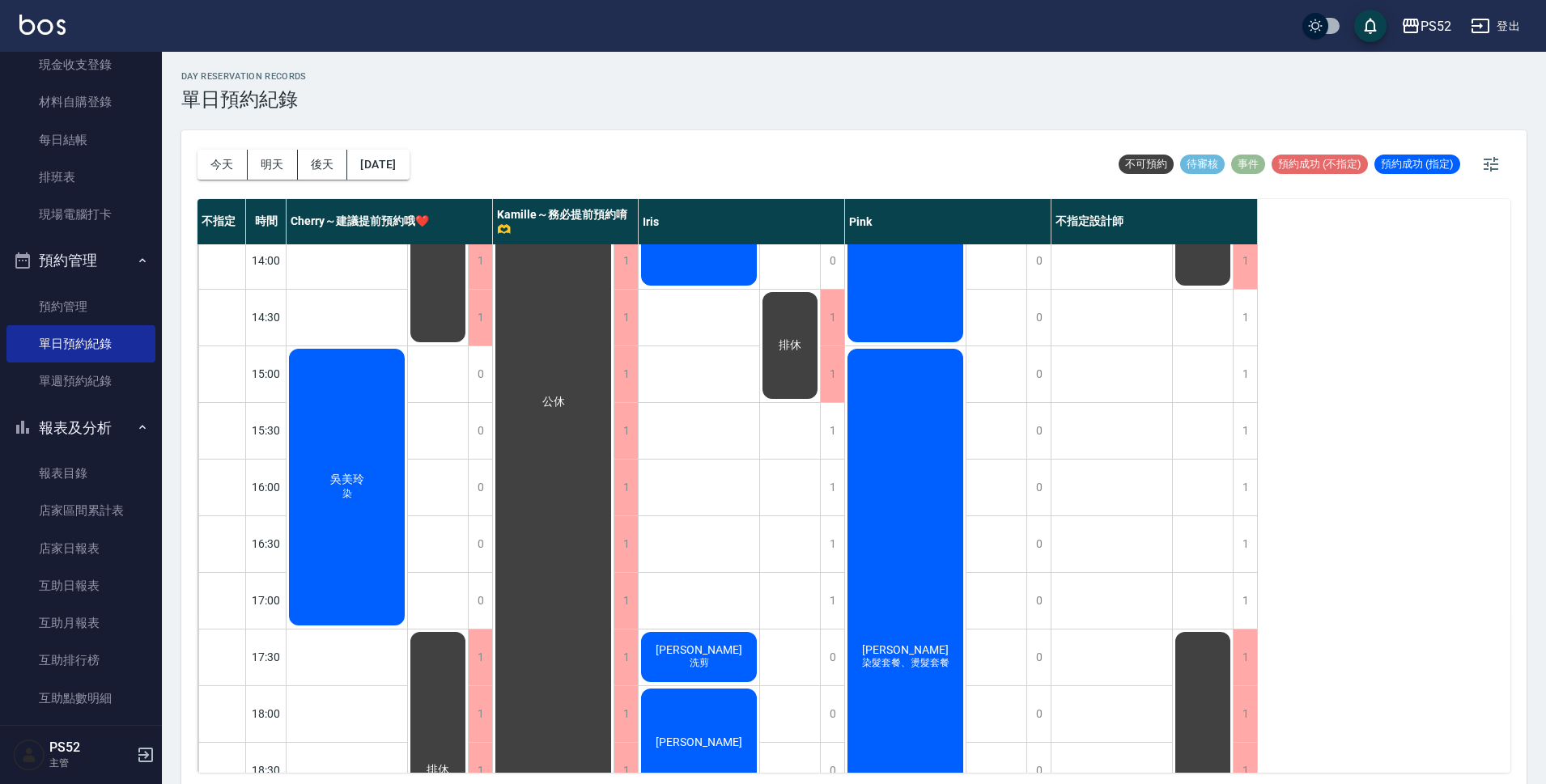
scroll to position [432, 0]
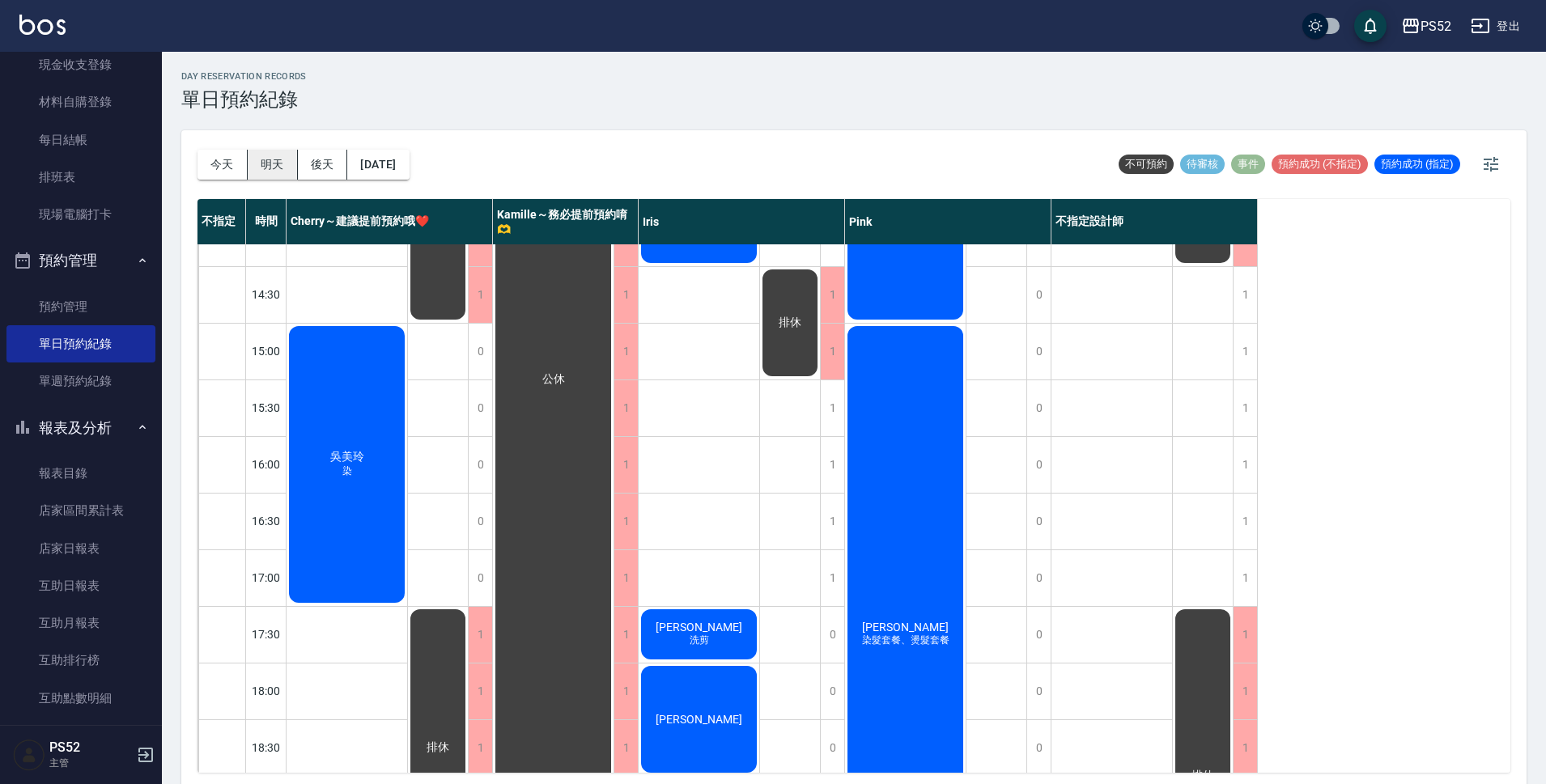
click at [258, 166] on button "明天" at bounding box center [273, 164] width 50 height 30
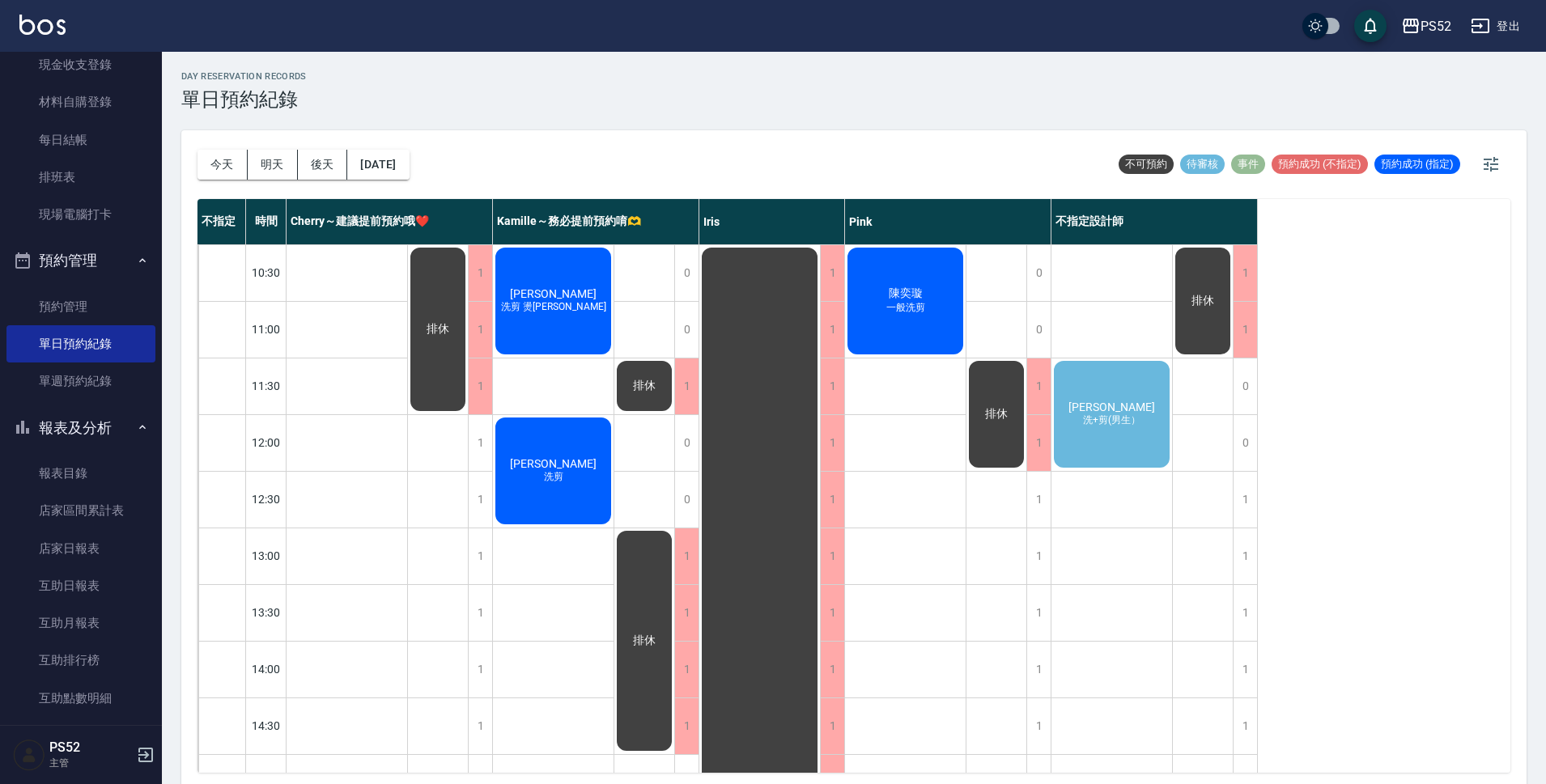
click at [1120, 448] on div "黃育昶 洗+剪(男生）" at bounding box center [1111, 415] width 121 height 112
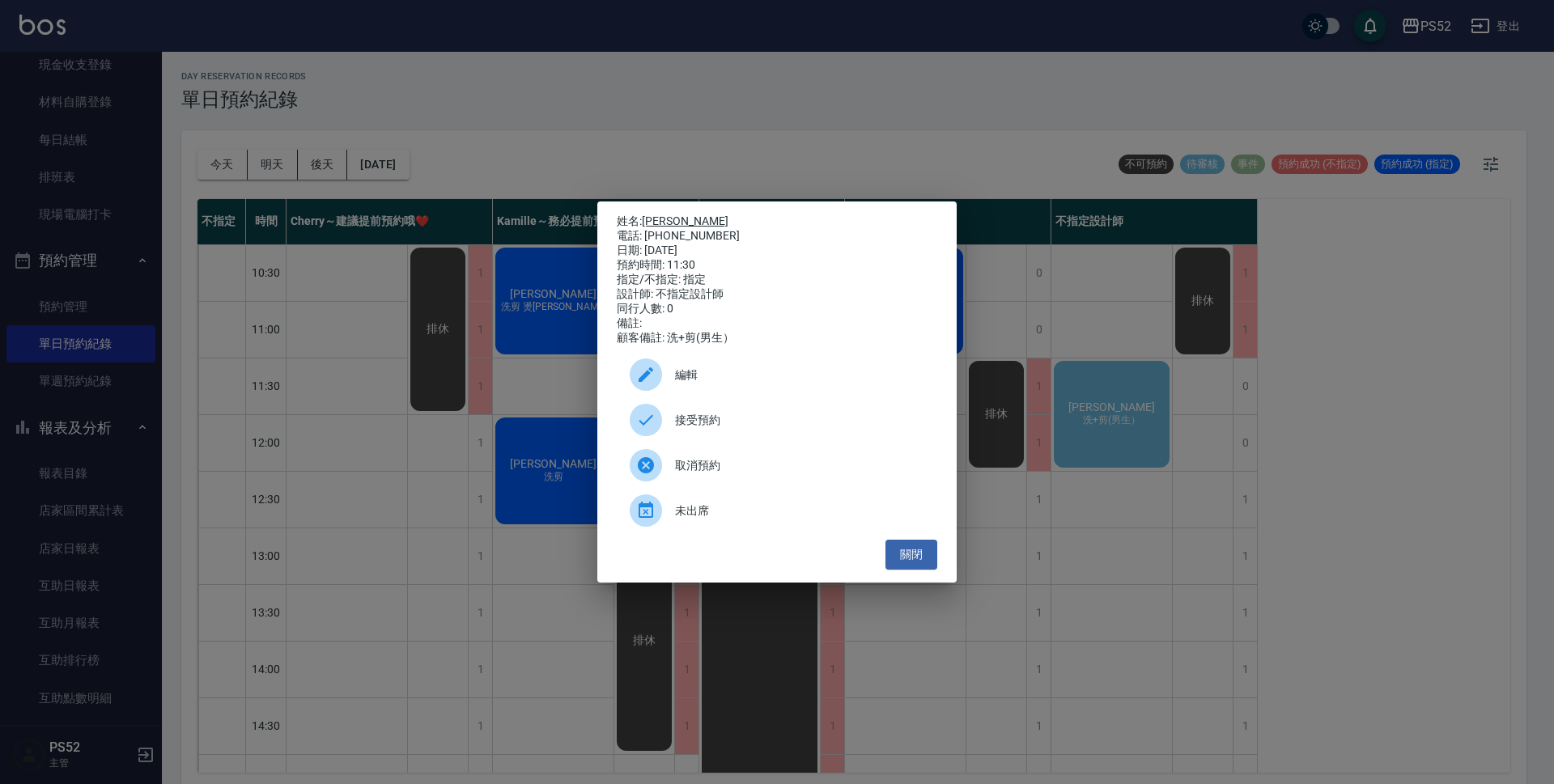
click at [667, 217] on link "黃育昶" at bounding box center [685, 221] width 87 height 13
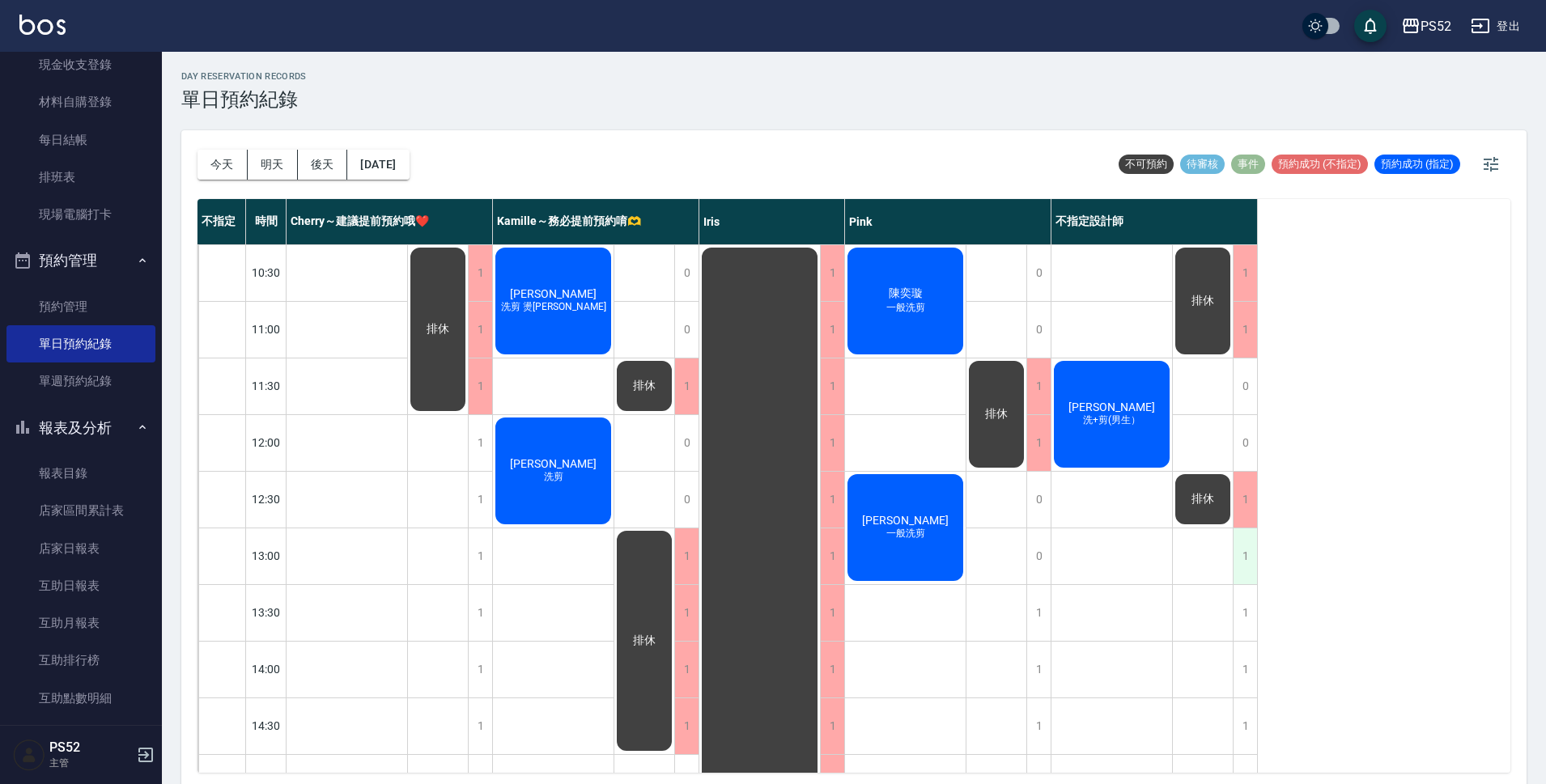
click at [1249, 564] on div "1" at bounding box center [1245, 556] width 24 height 56
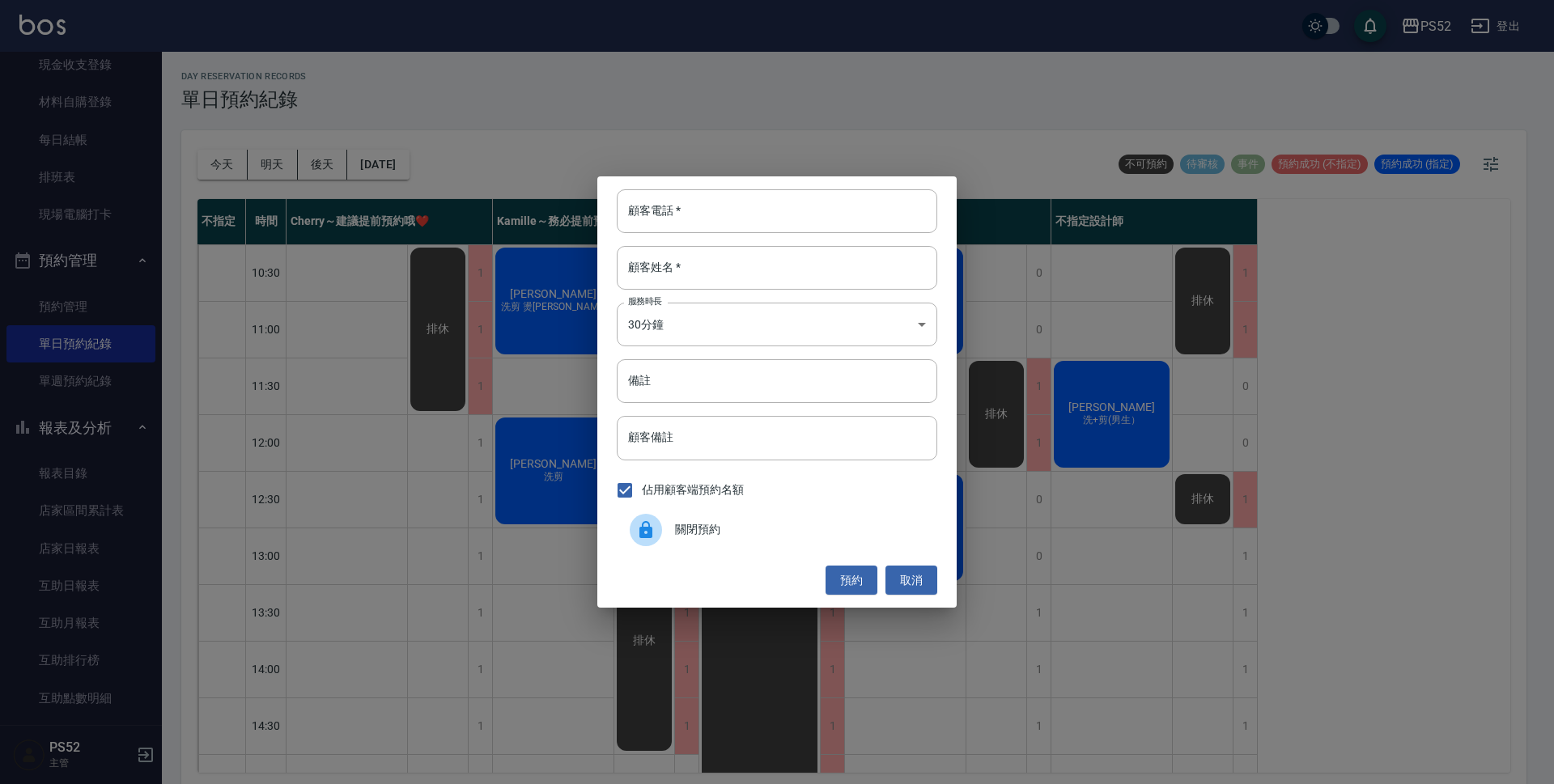
click at [773, 542] on div "關閉預約" at bounding box center [777, 530] width 321 height 45
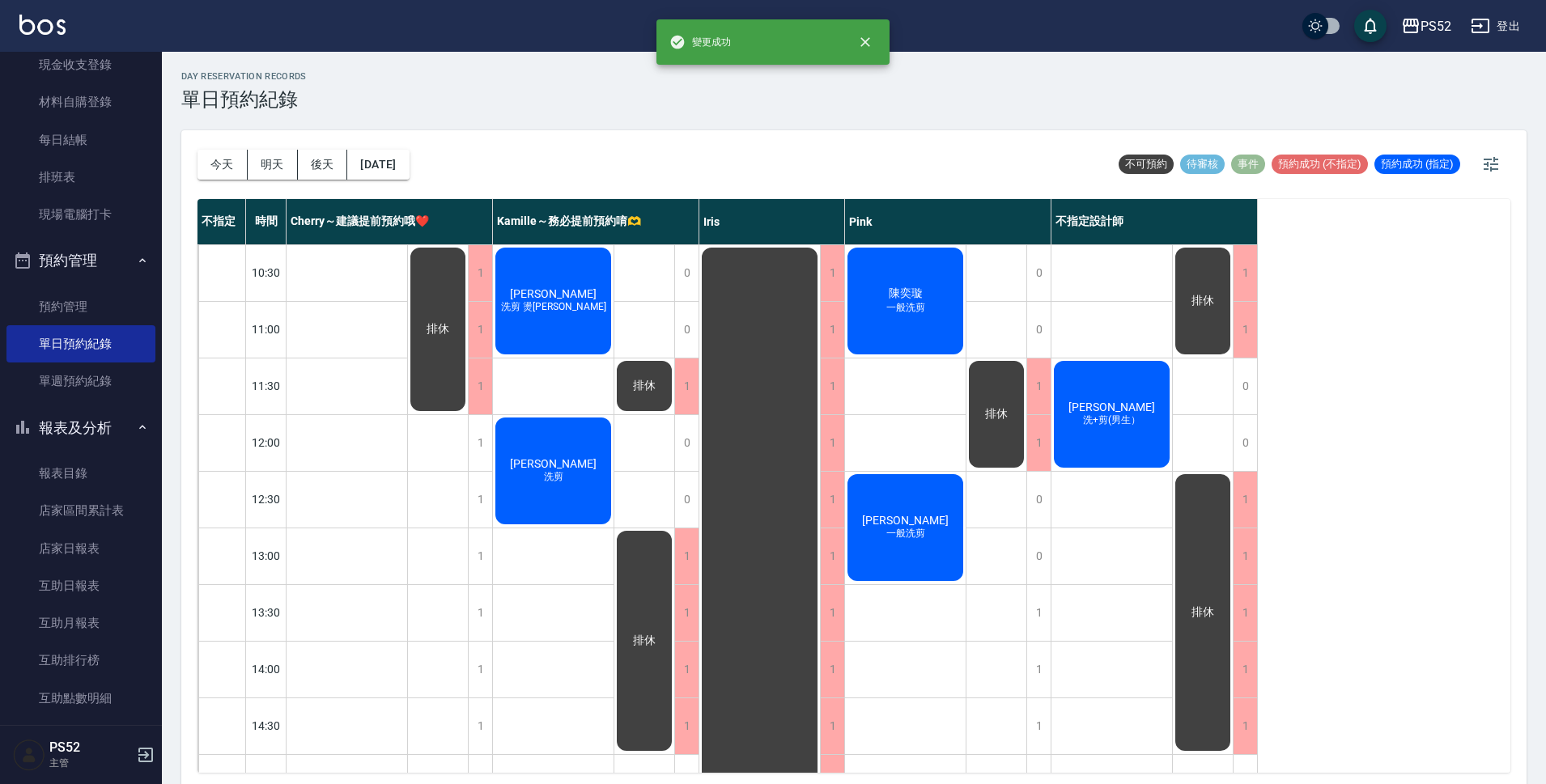
click at [1423, 632] on div "不指定 時間 Cherry～建議提前預約哦❤️ Kamille～務必提前預約唷🫶 Iris Pink 不指定設計師 10:30 11:00 11:30 12:…" at bounding box center [854, 486] width 1313 height 574
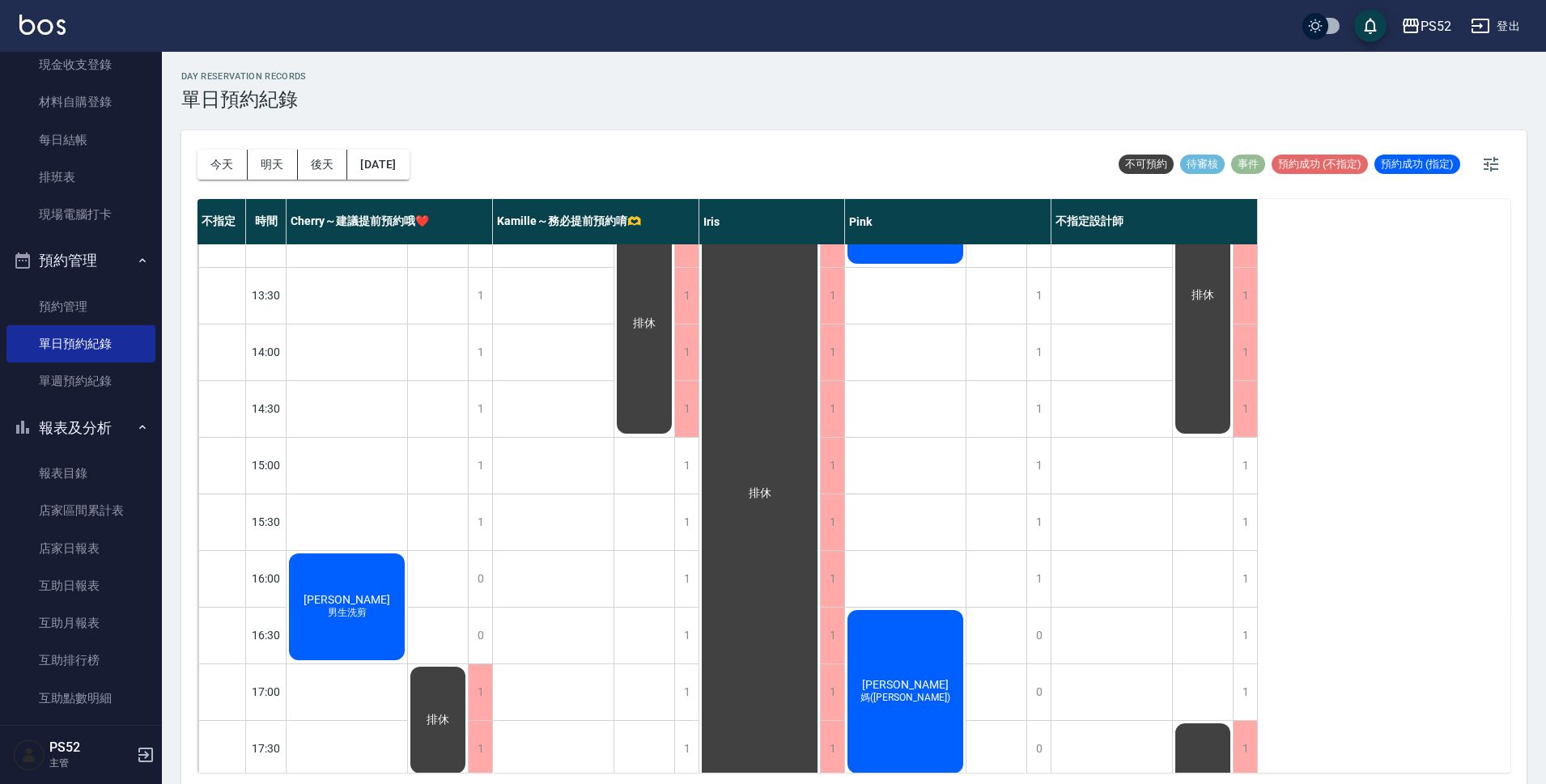
scroll to position [324, 0]
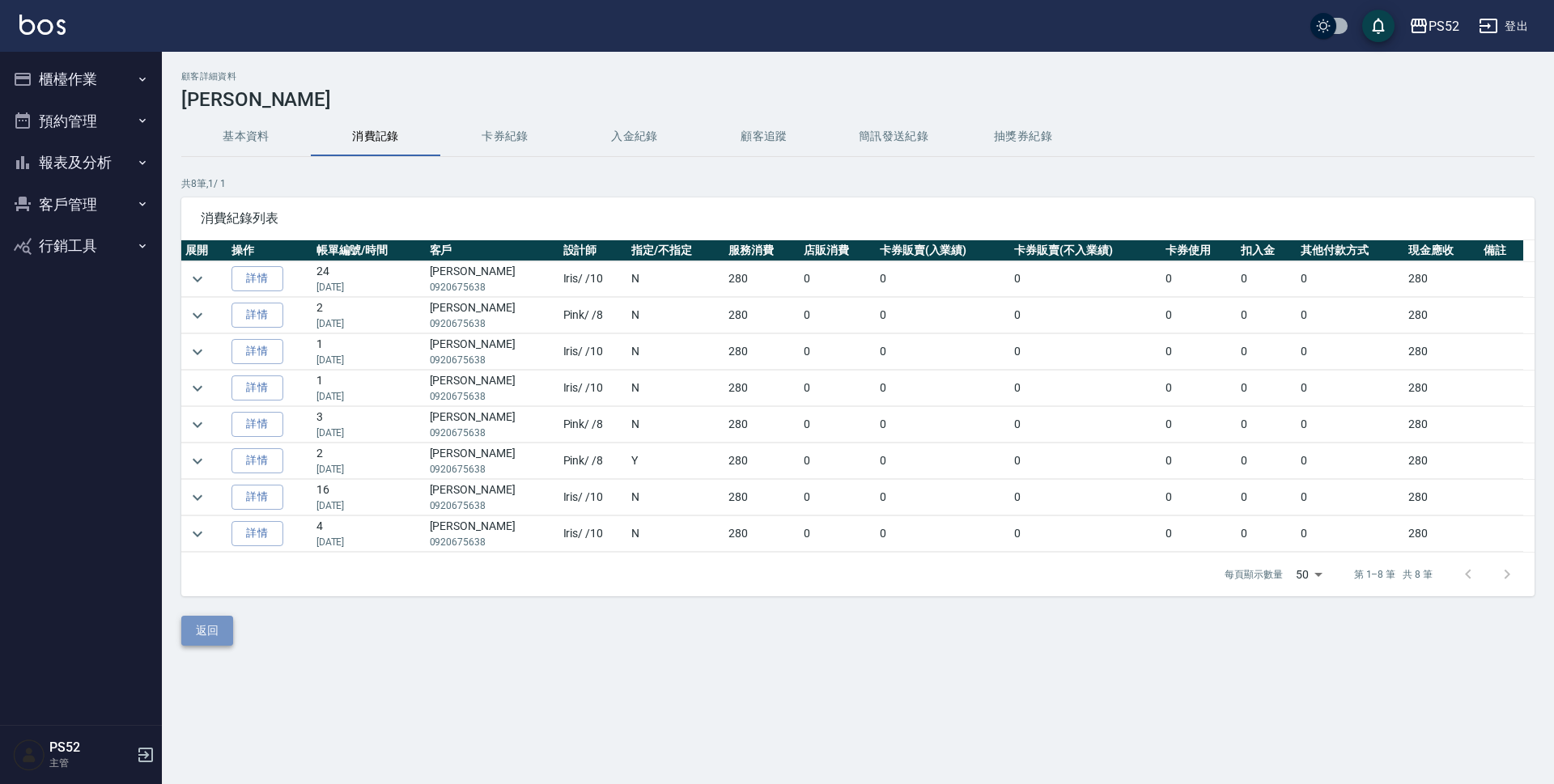
click at [216, 631] on button "返回" at bounding box center [206, 630] width 51 height 30
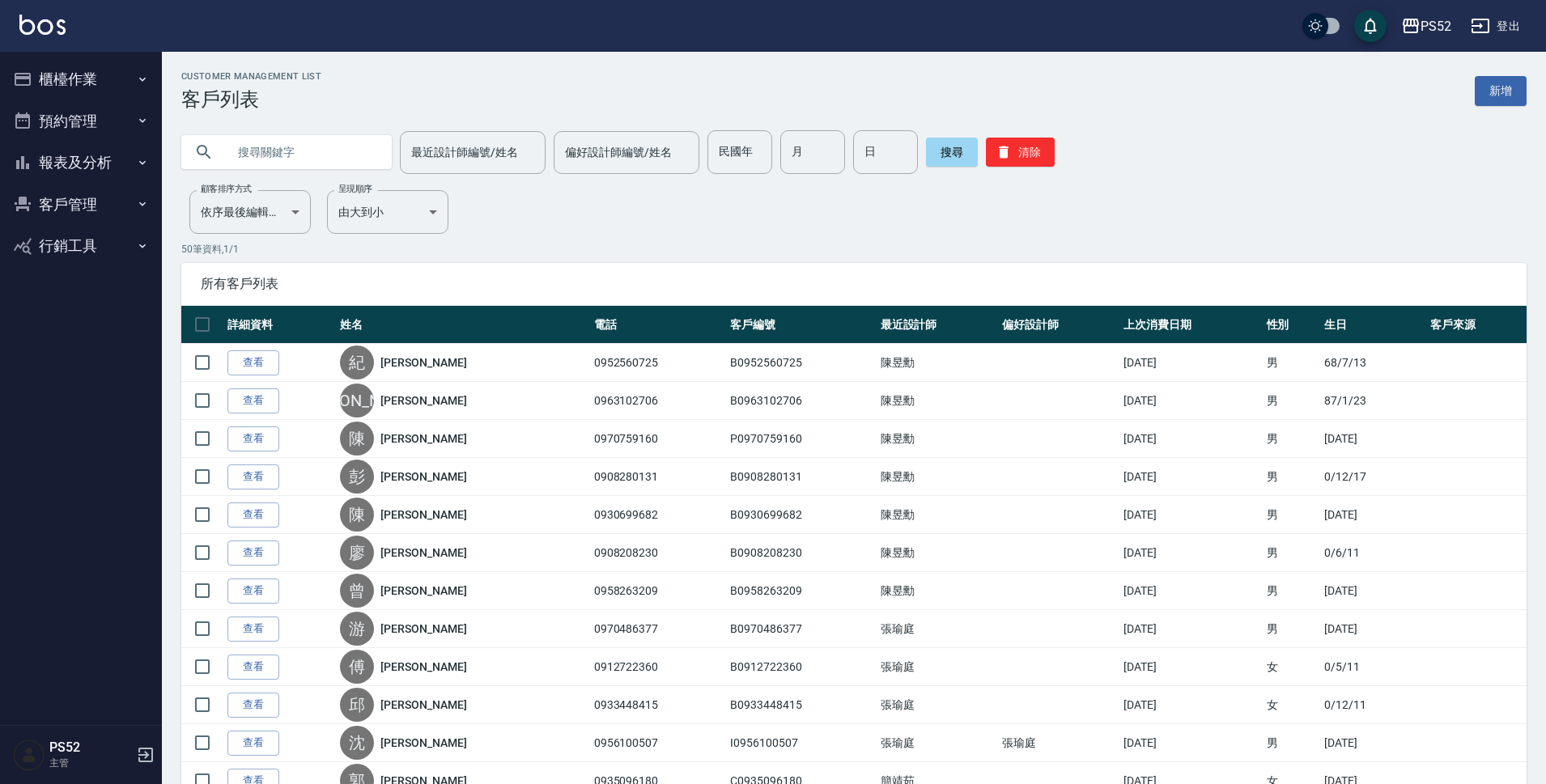
click at [78, 121] on button "預約管理" at bounding box center [80, 121] width 149 height 42
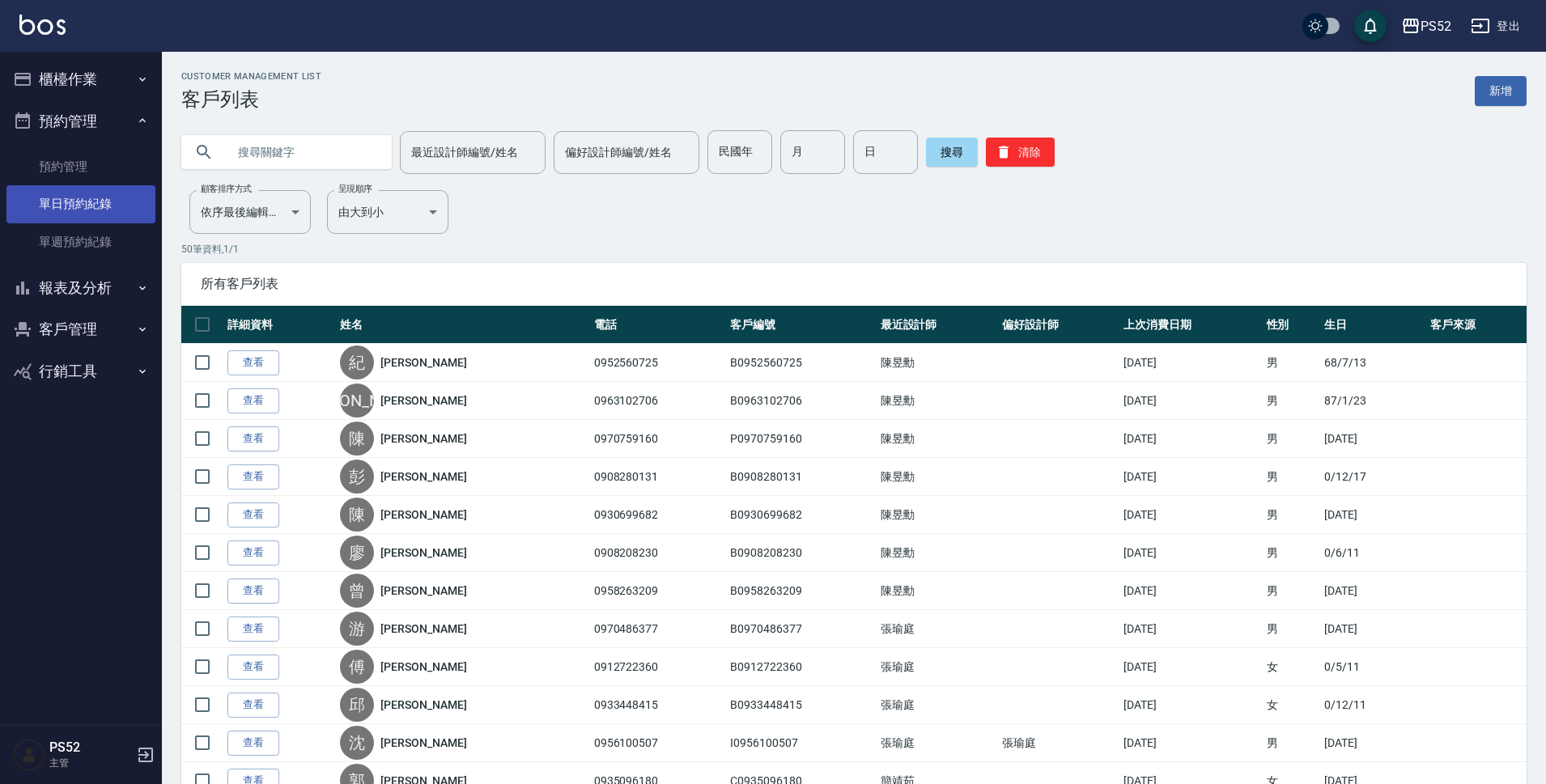
click at [99, 205] on link "單日預約紀錄" at bounding box center [80, 204] width 149 height 37
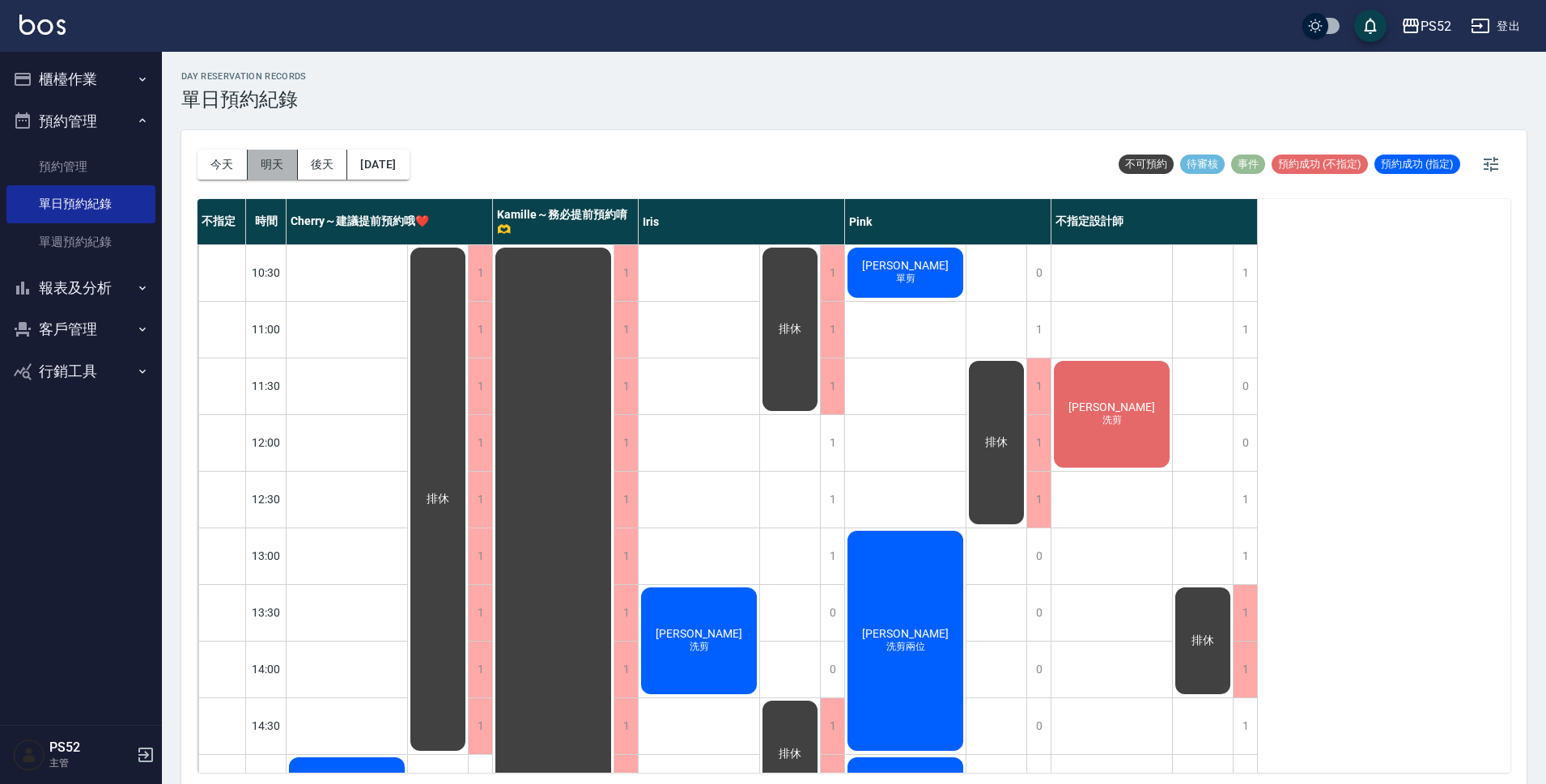
click at [271, 168] on button "明天" at bounding box center [273, 164] width 50 height 30
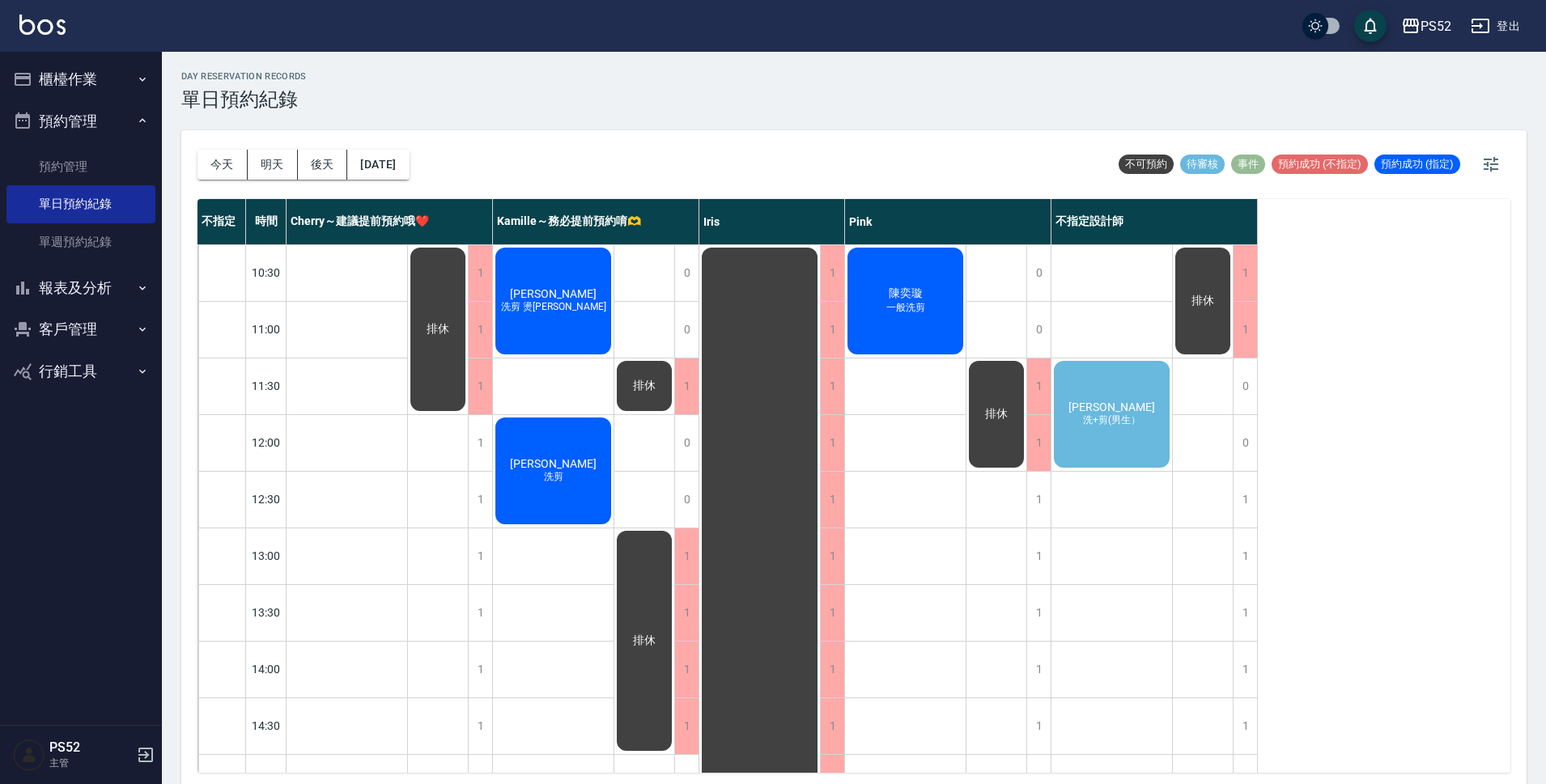
click at [1103, 423] on span "洗+剪(男生）" at bounding box center [1111, 420] width 64 height 14
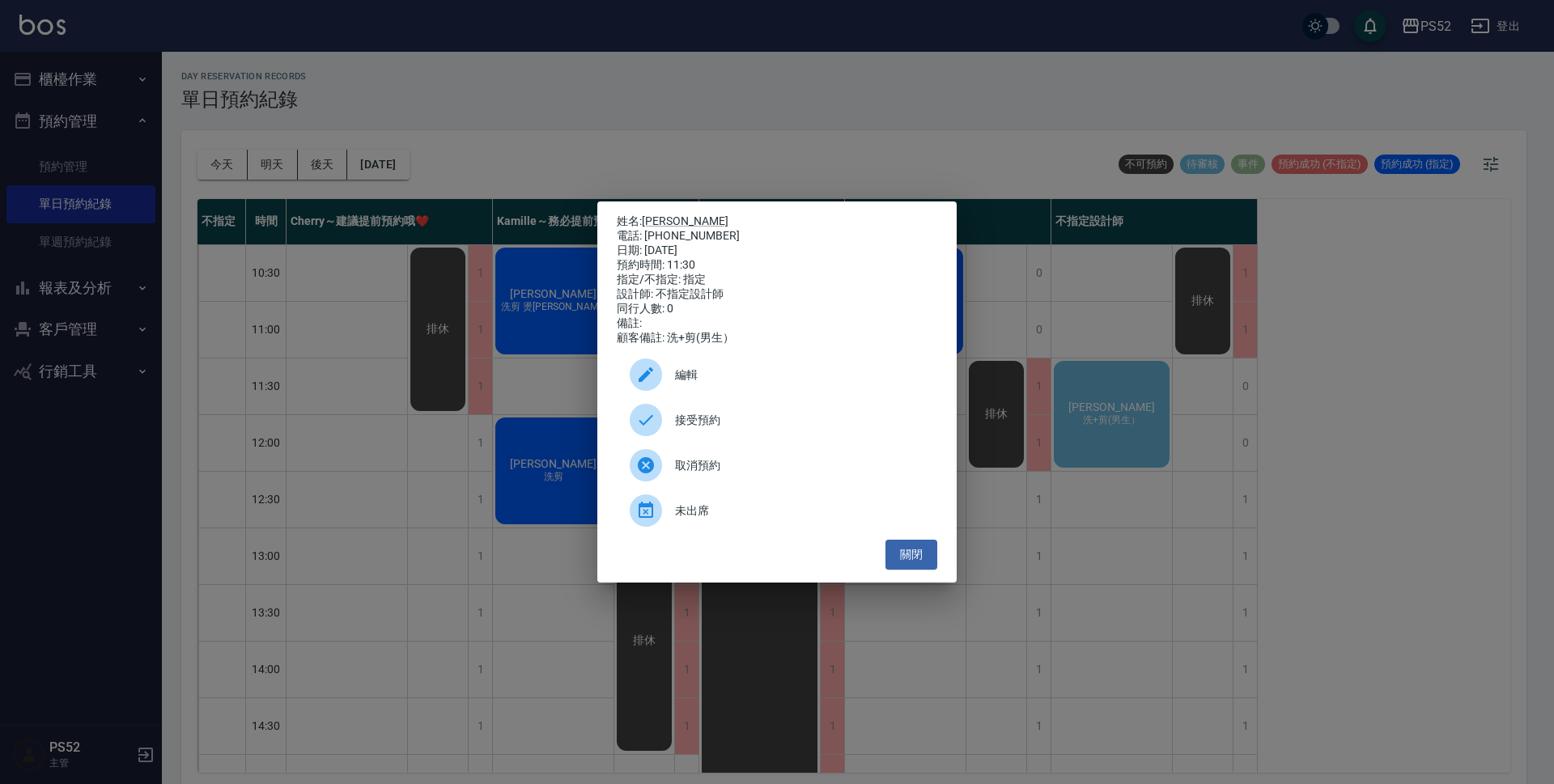
click at [764, 424] on span "接受預約" at bounding box center [800, 420] width 250 height 17
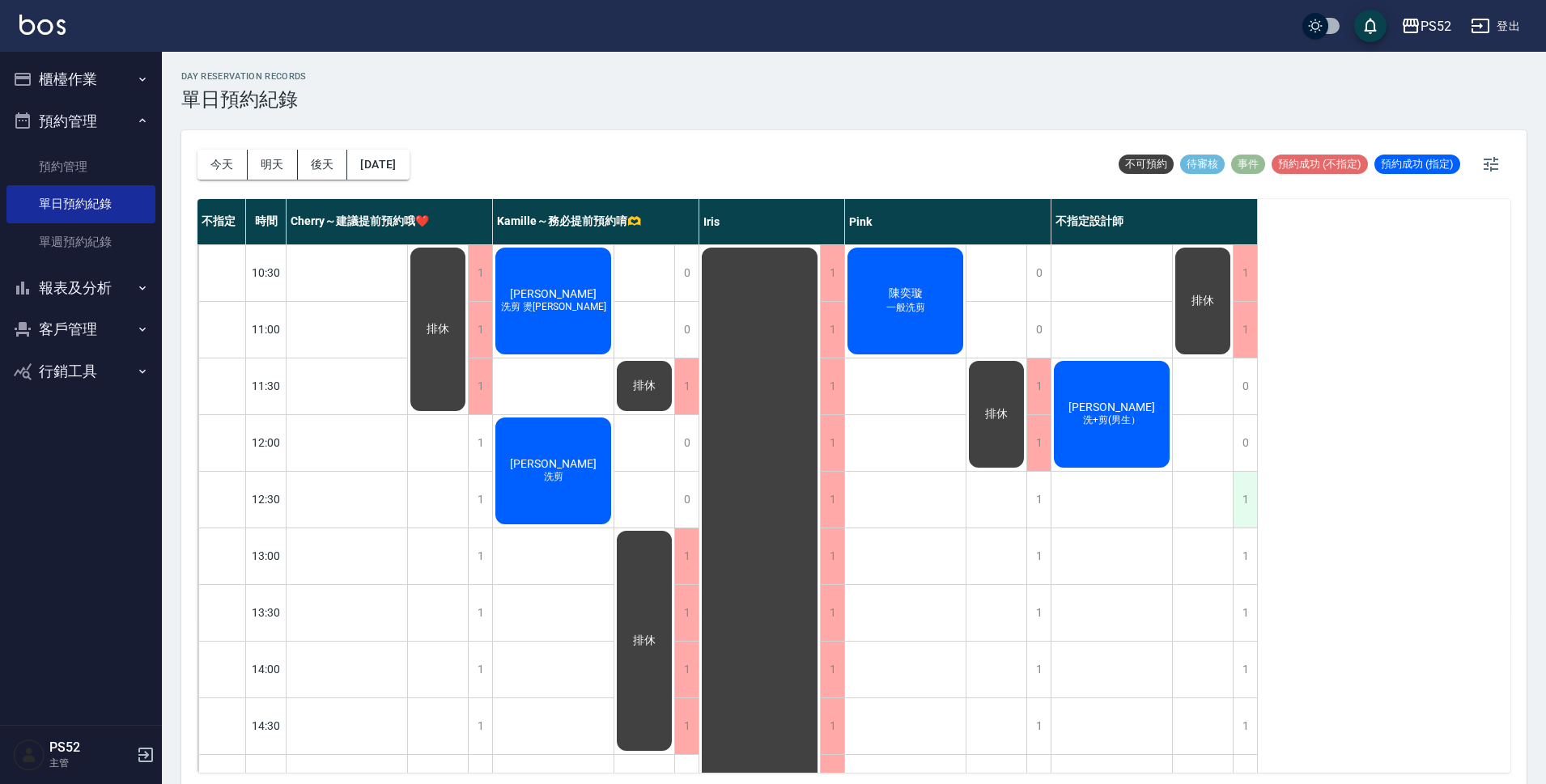
click at [1237, 482] on div "1" at bounding box center [1245, 500] width 24 height 56
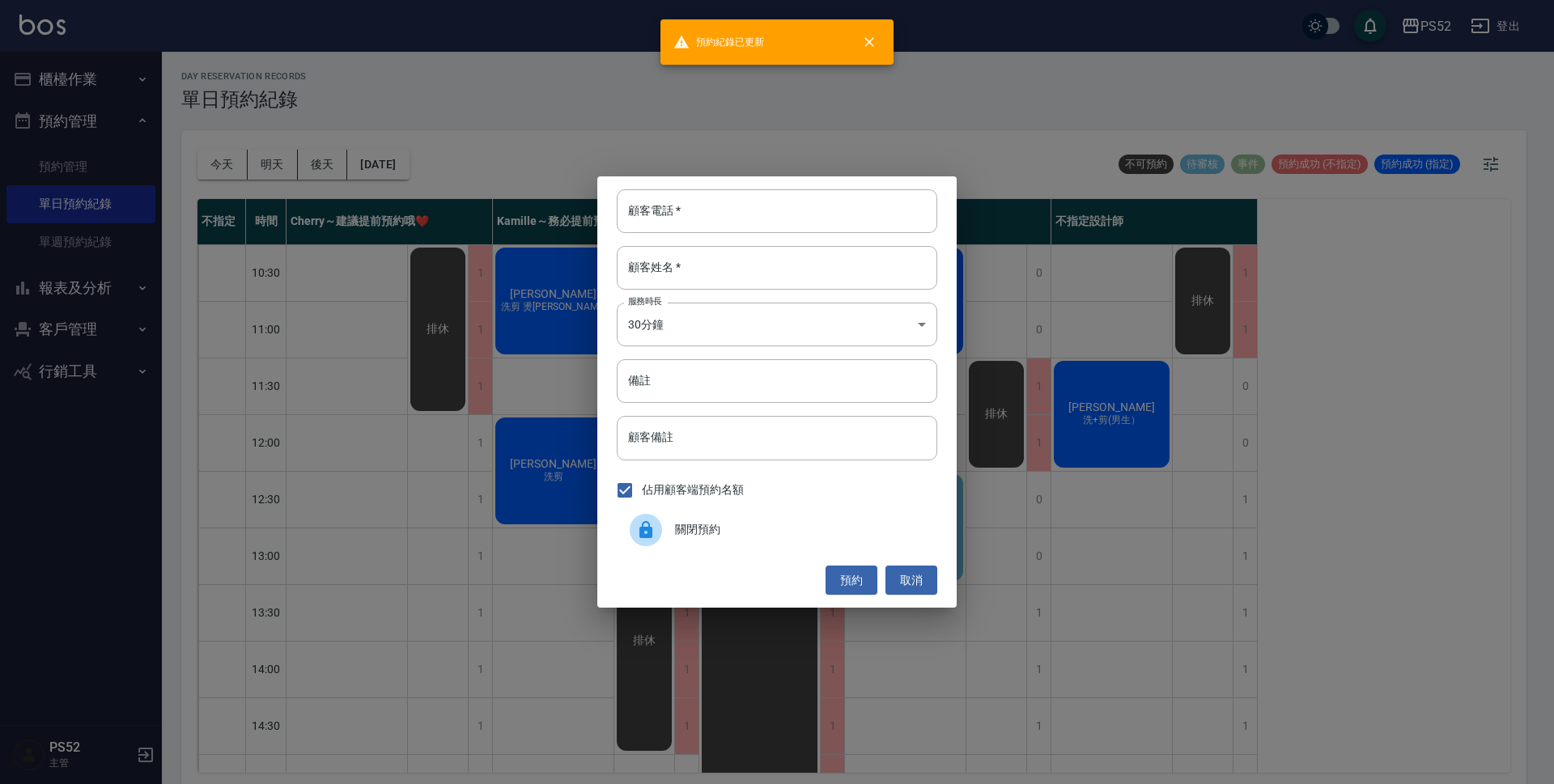
click at [815, 532] on span "關閉預約" at bounding box center [800, 529] width 250 height 17
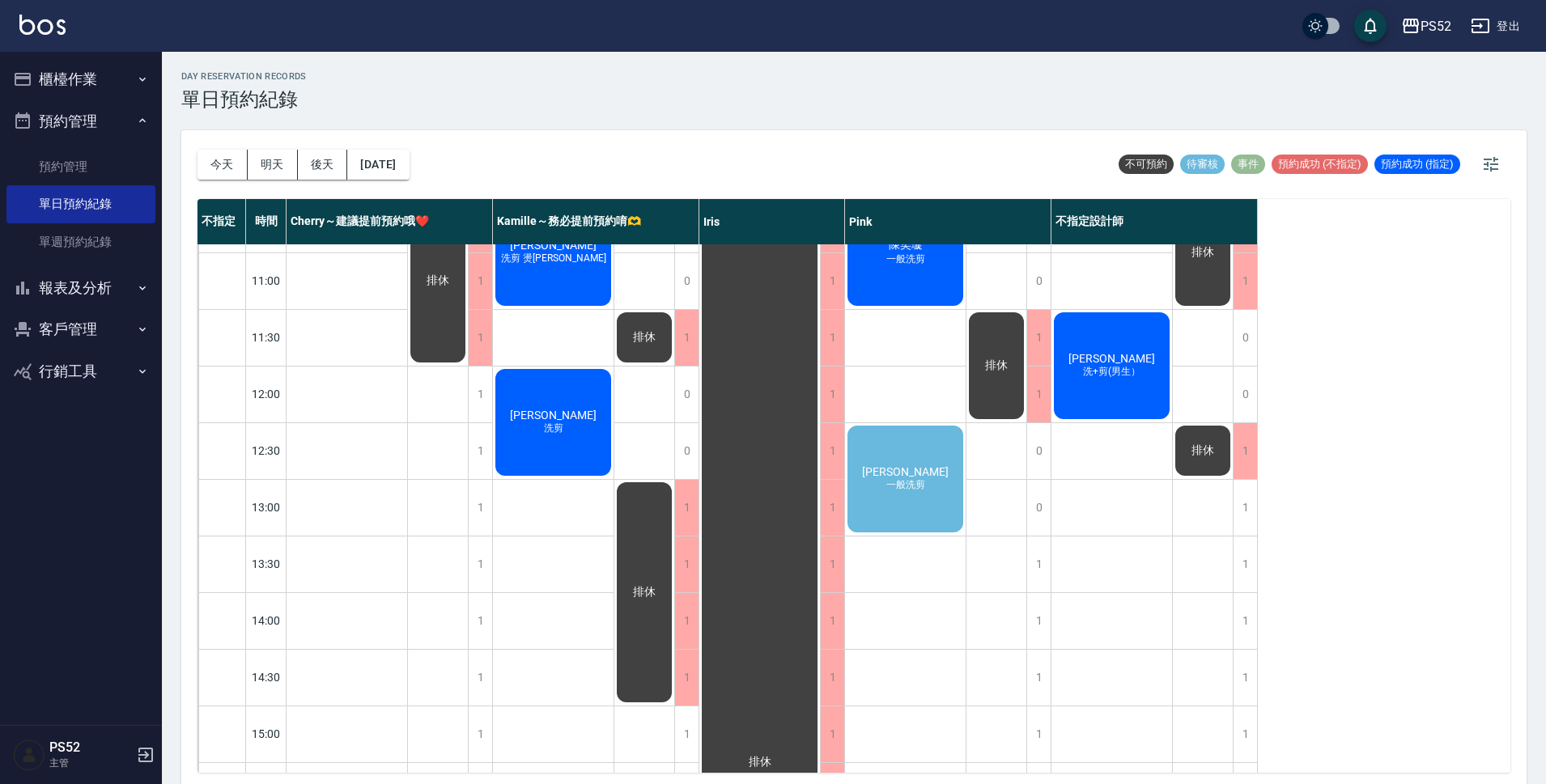
scroll to position [54, 0]
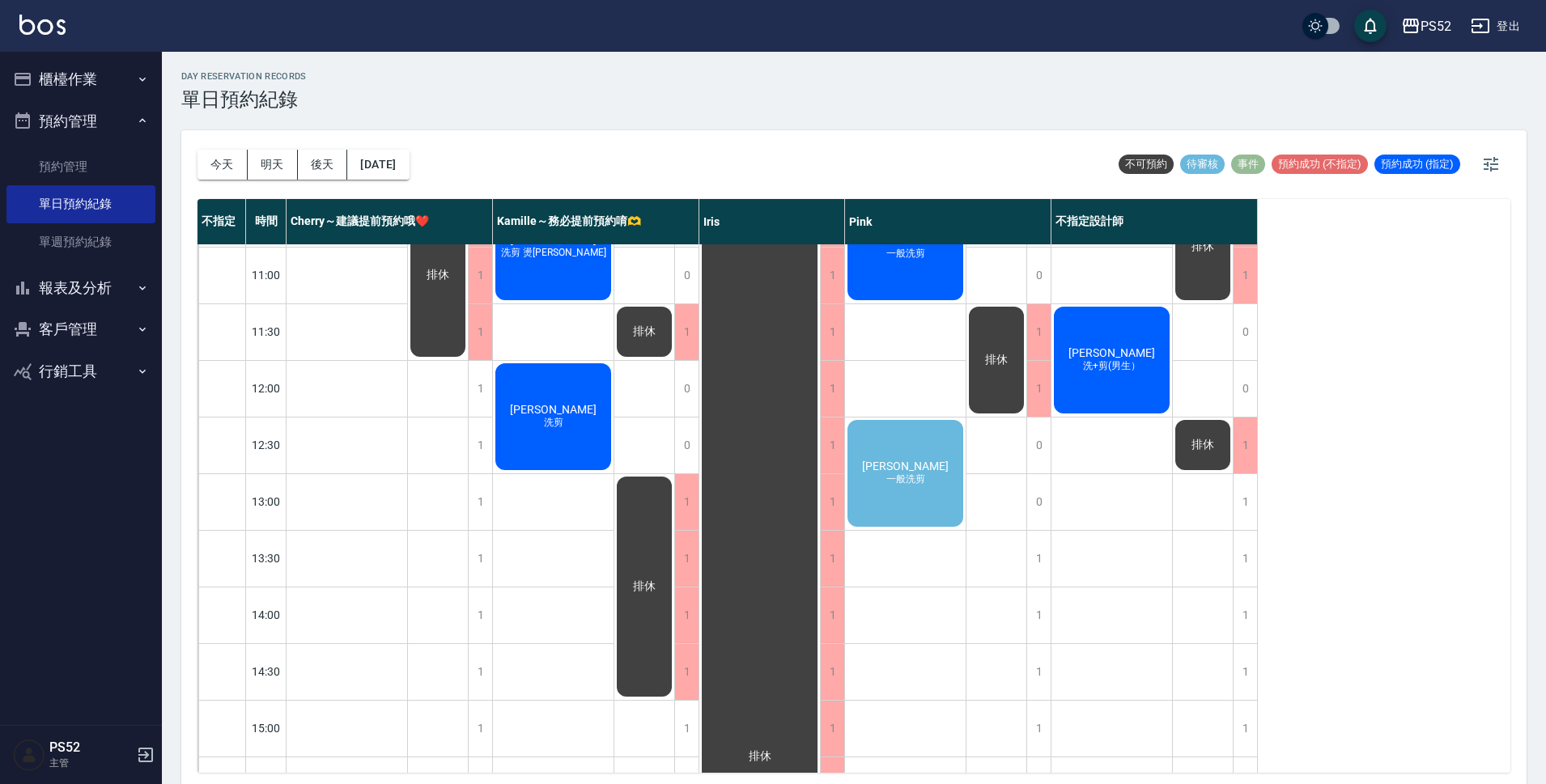
click at [929, 480] on div "林浩偉 一般洗剪" at bounding box center [905, 473] width 121 height 112
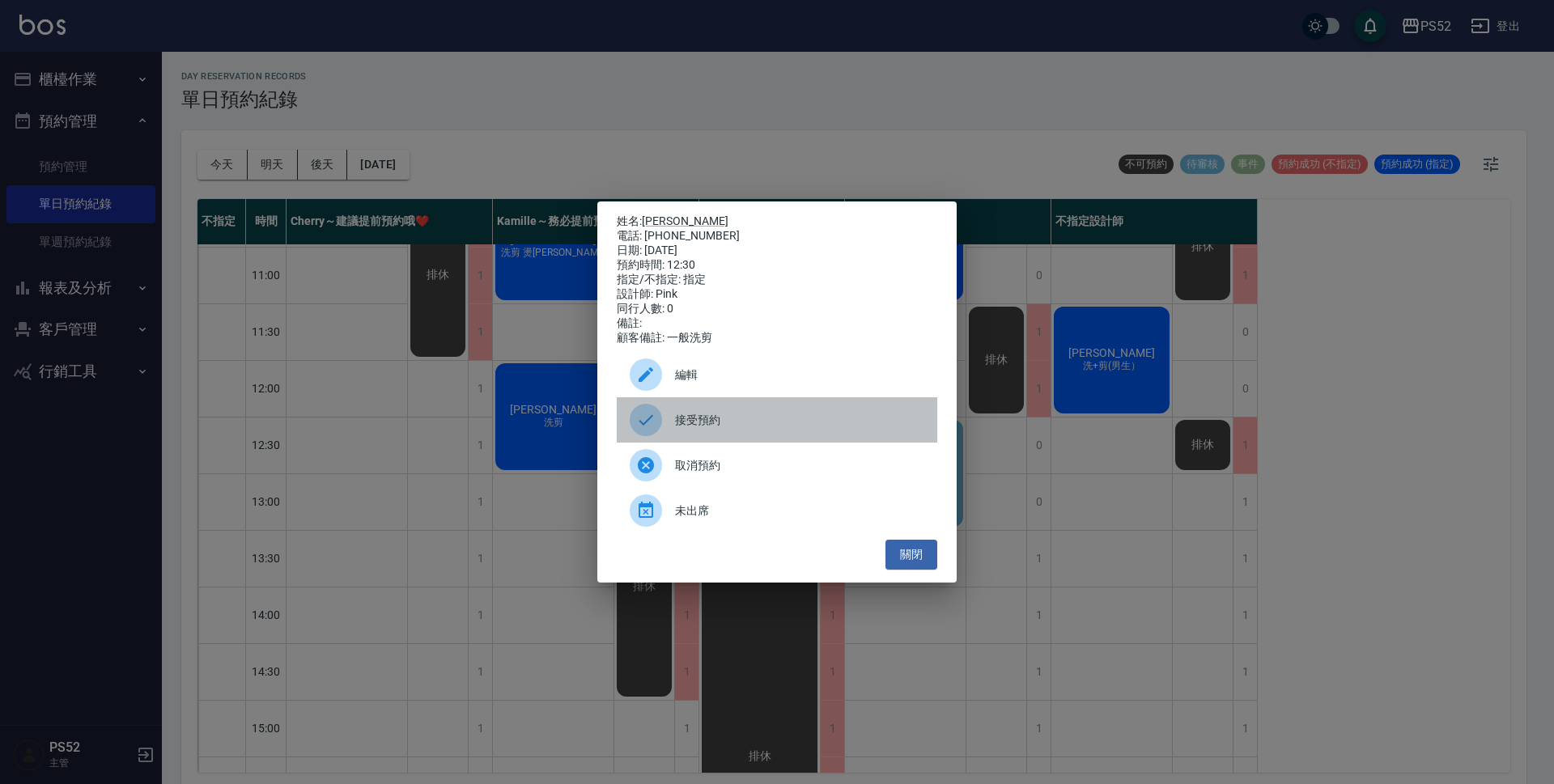
click at [757, 429] on span "接受預約" at bounding box center [800, 420] width 250 height 17
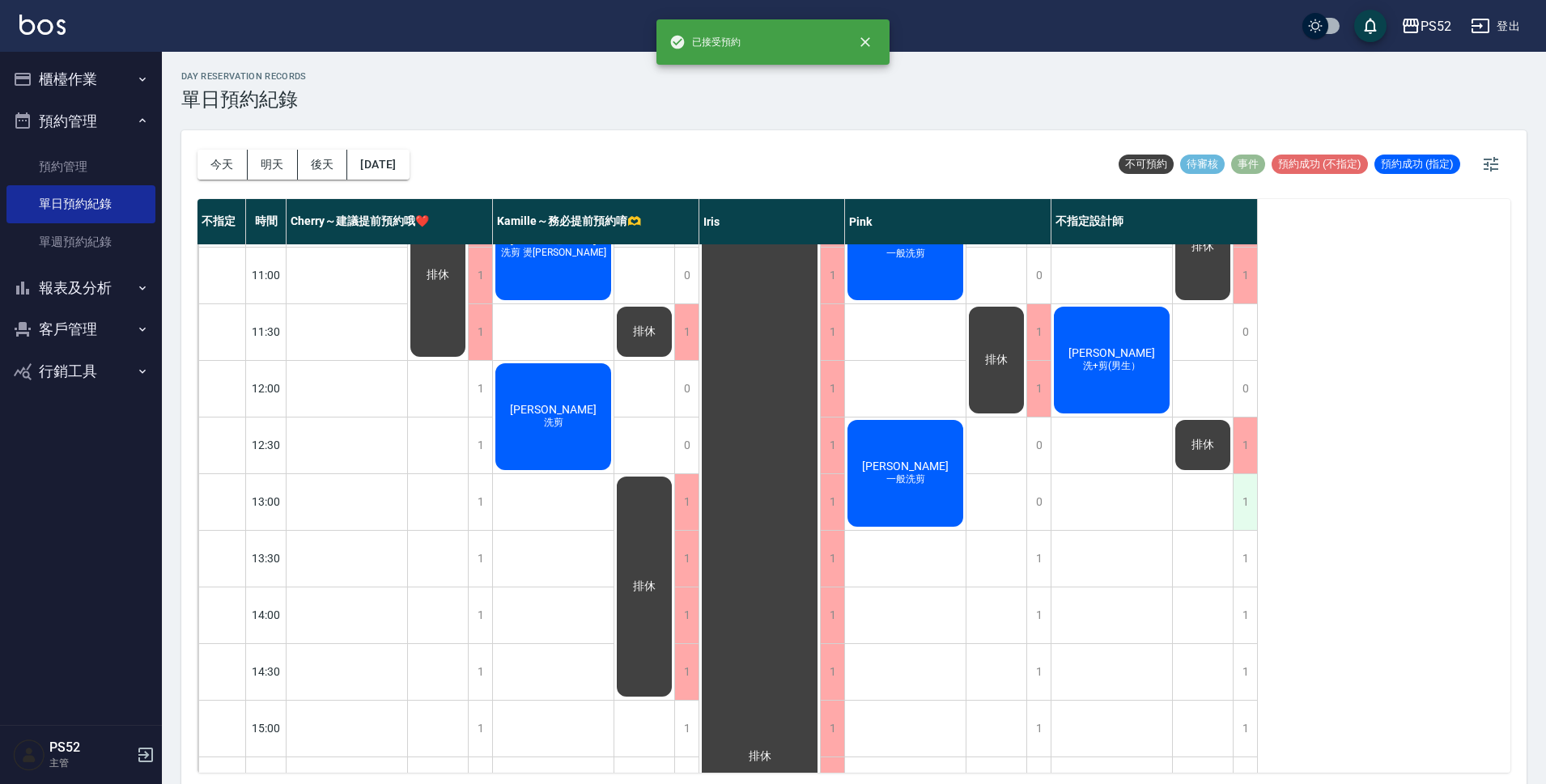
click at [1240, 496] on div "1" at bounding box center [1245, 502] width 24 height 56
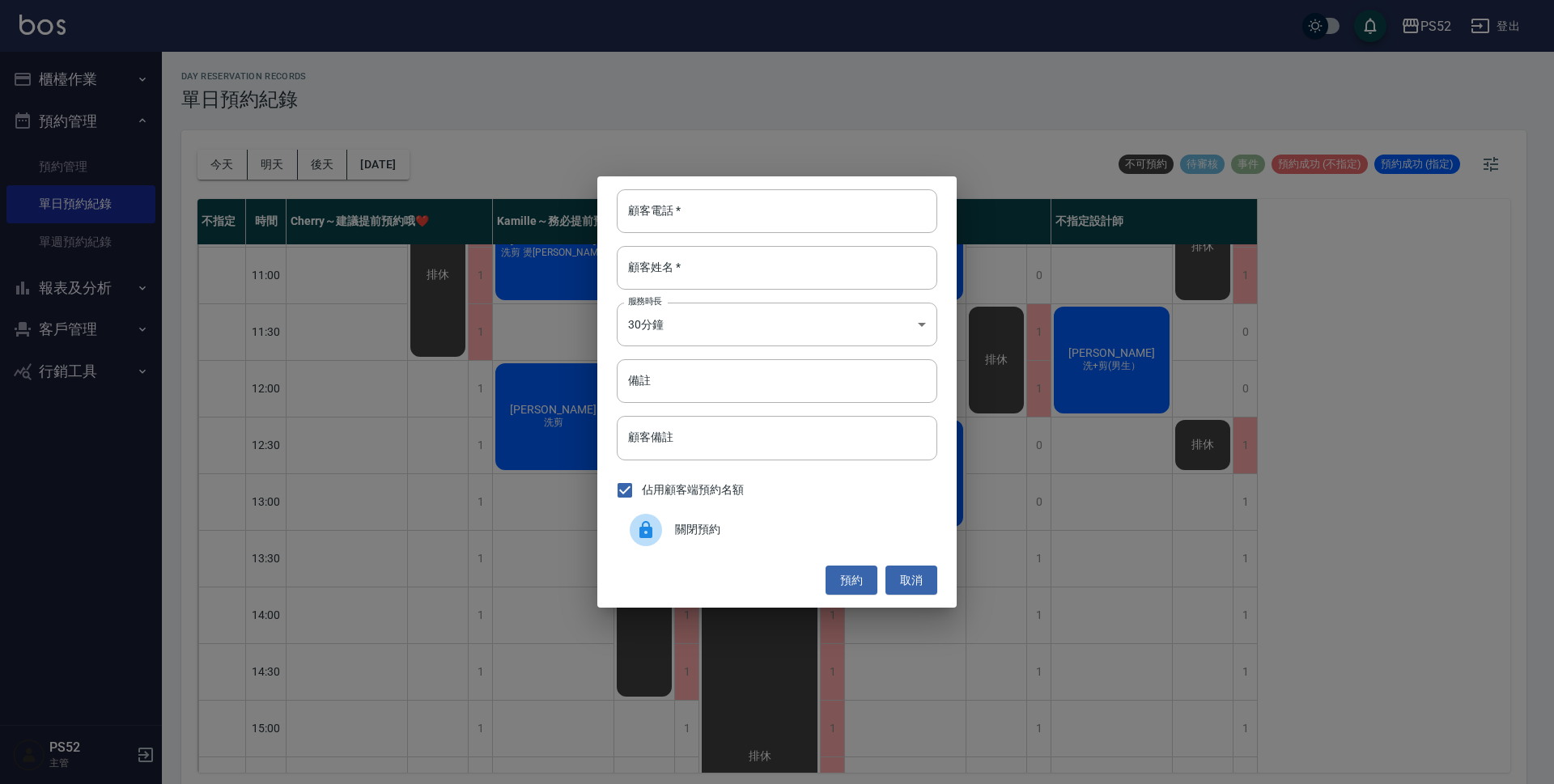
click at [832, 535] on span "關閉預約" at bounding box center [800, 529] width 250 height 17
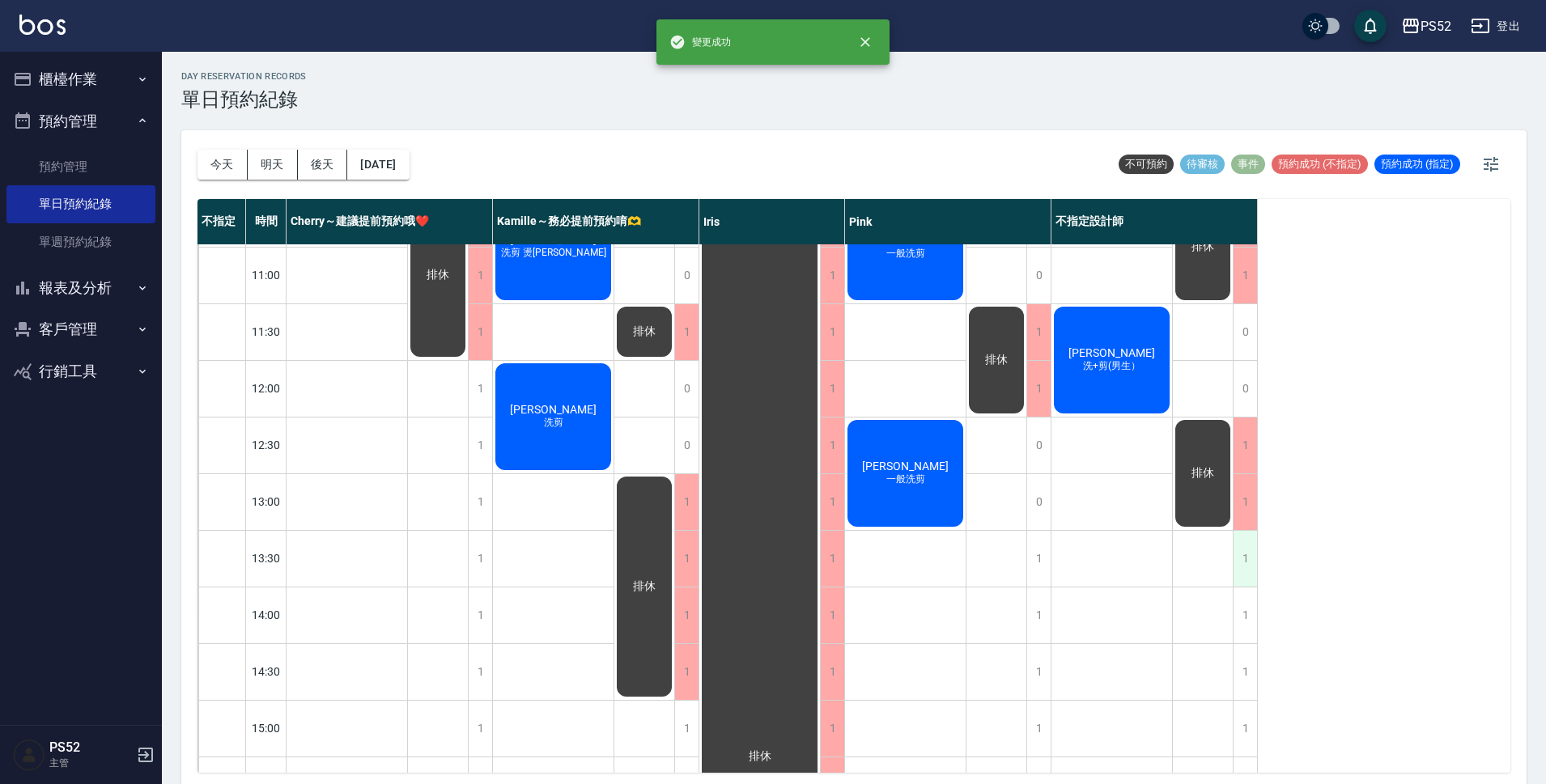
click at [1240, 553] on div "1" at bounding box center [1245, 559] width 24 height 56
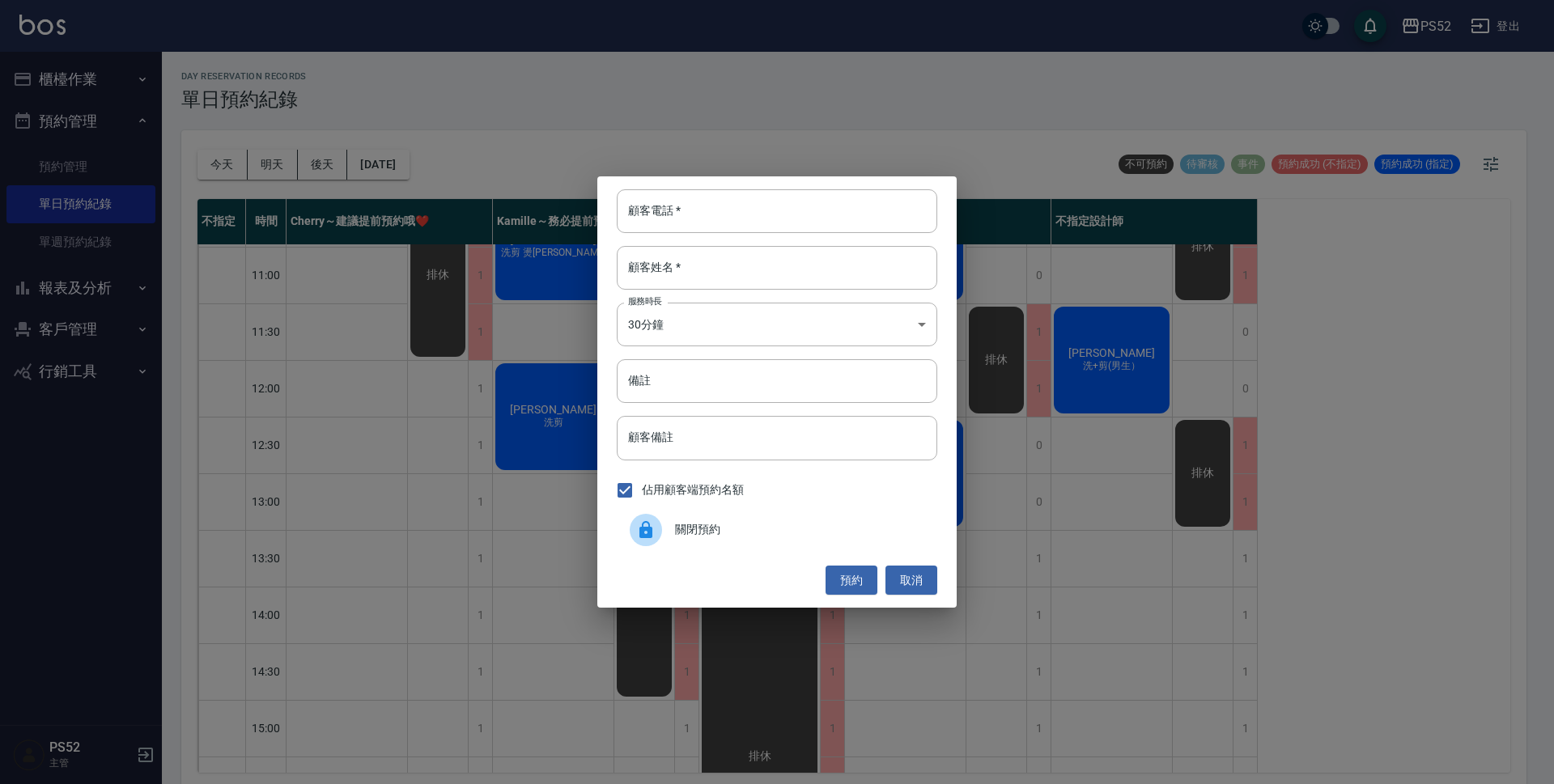
click at [778, 528] on span "關閉預約" at bounding box center [800, 529] width 250 height 17
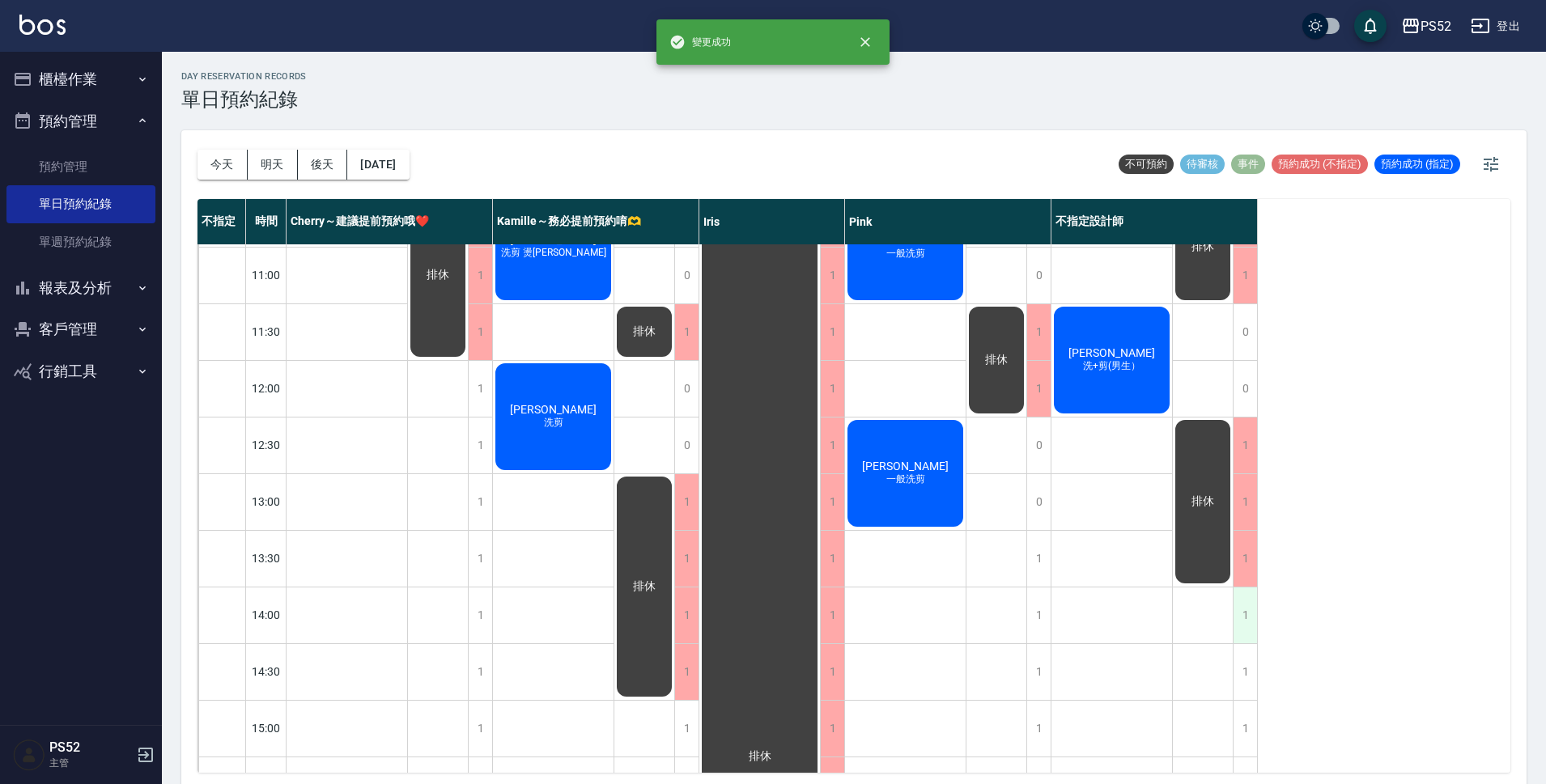
click at [1248, 618] on div "1" at bounding box center [1245, 615] width 24 height 56
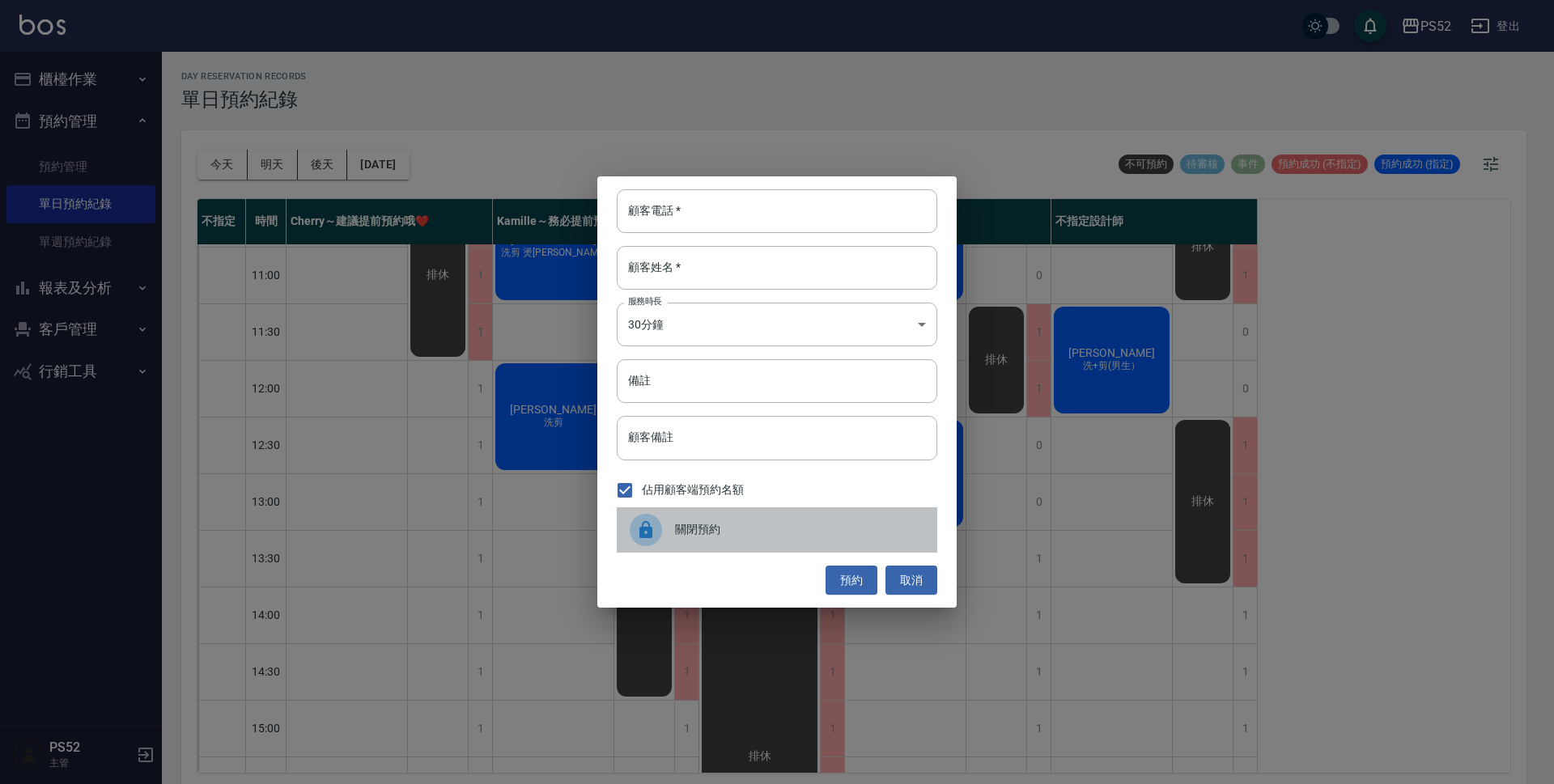
click at [886, 531] on span "關閉預約" at bounding box center [800, 529] width 250 height 17
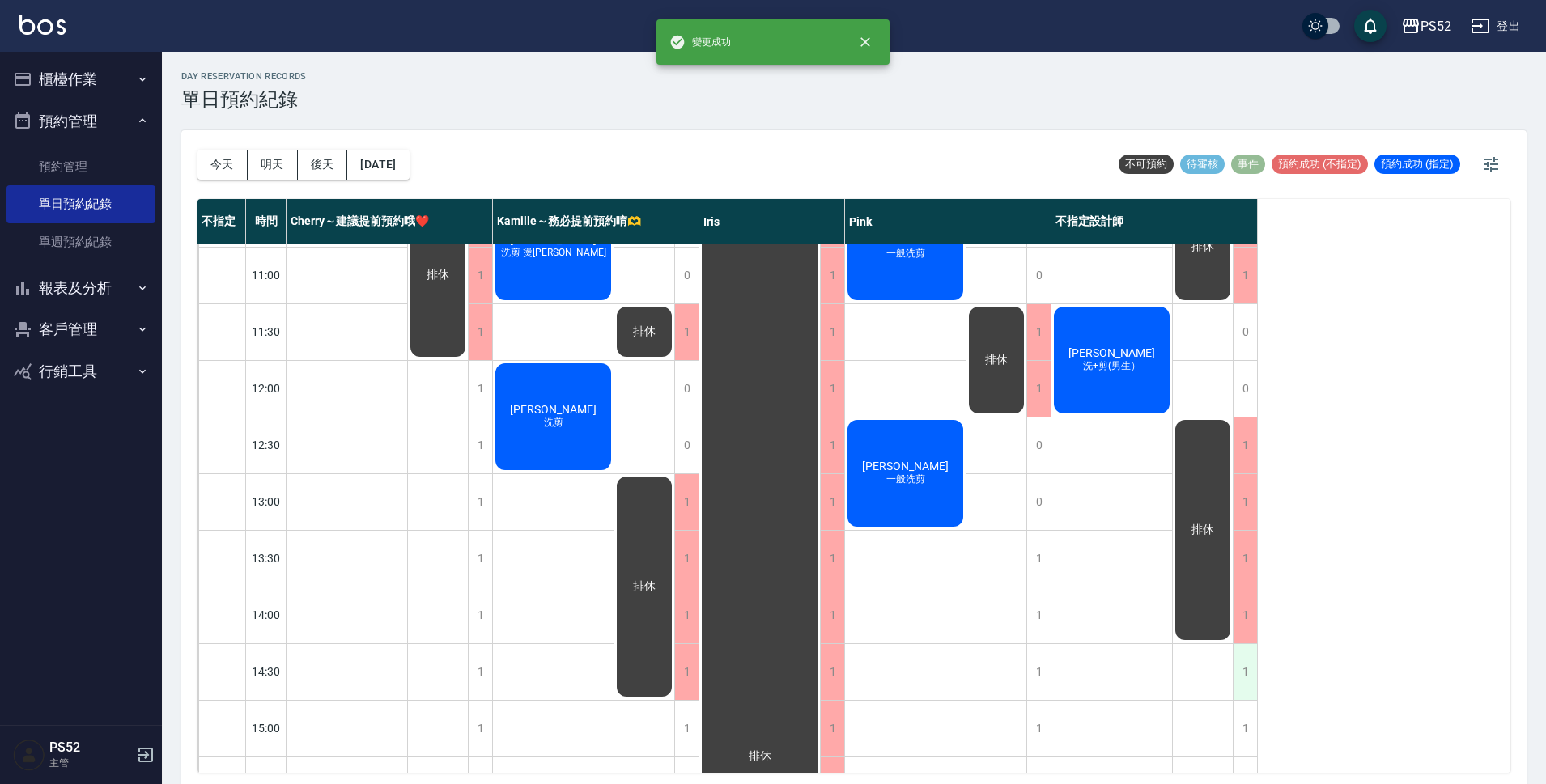
click at [1247, 672] on div "1" at bounding box center [1245, 672] width 24 height 56
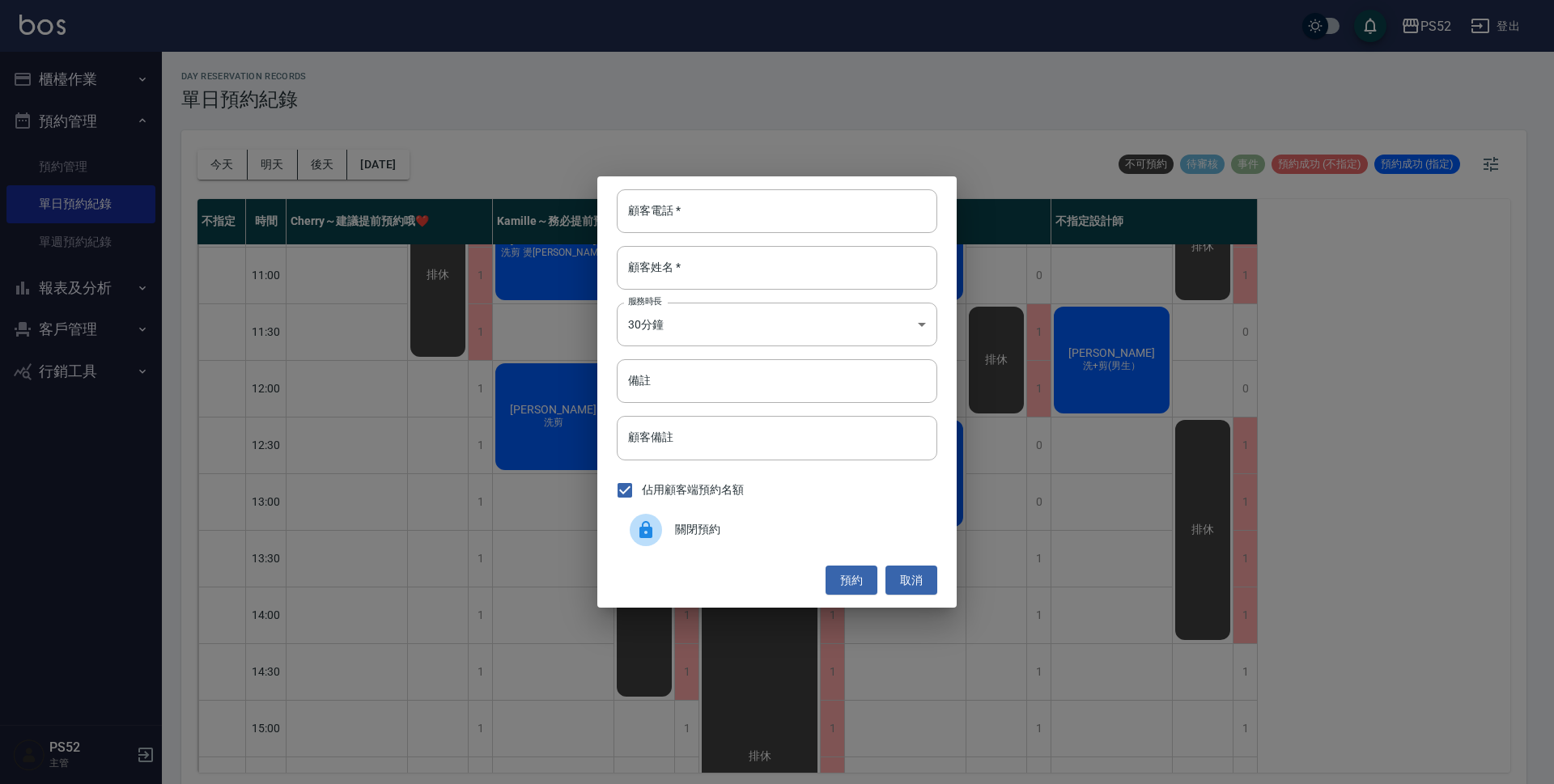
click at [791, 524] on span "關閉預約" at bounding box center [800, 529] width 250 height 17
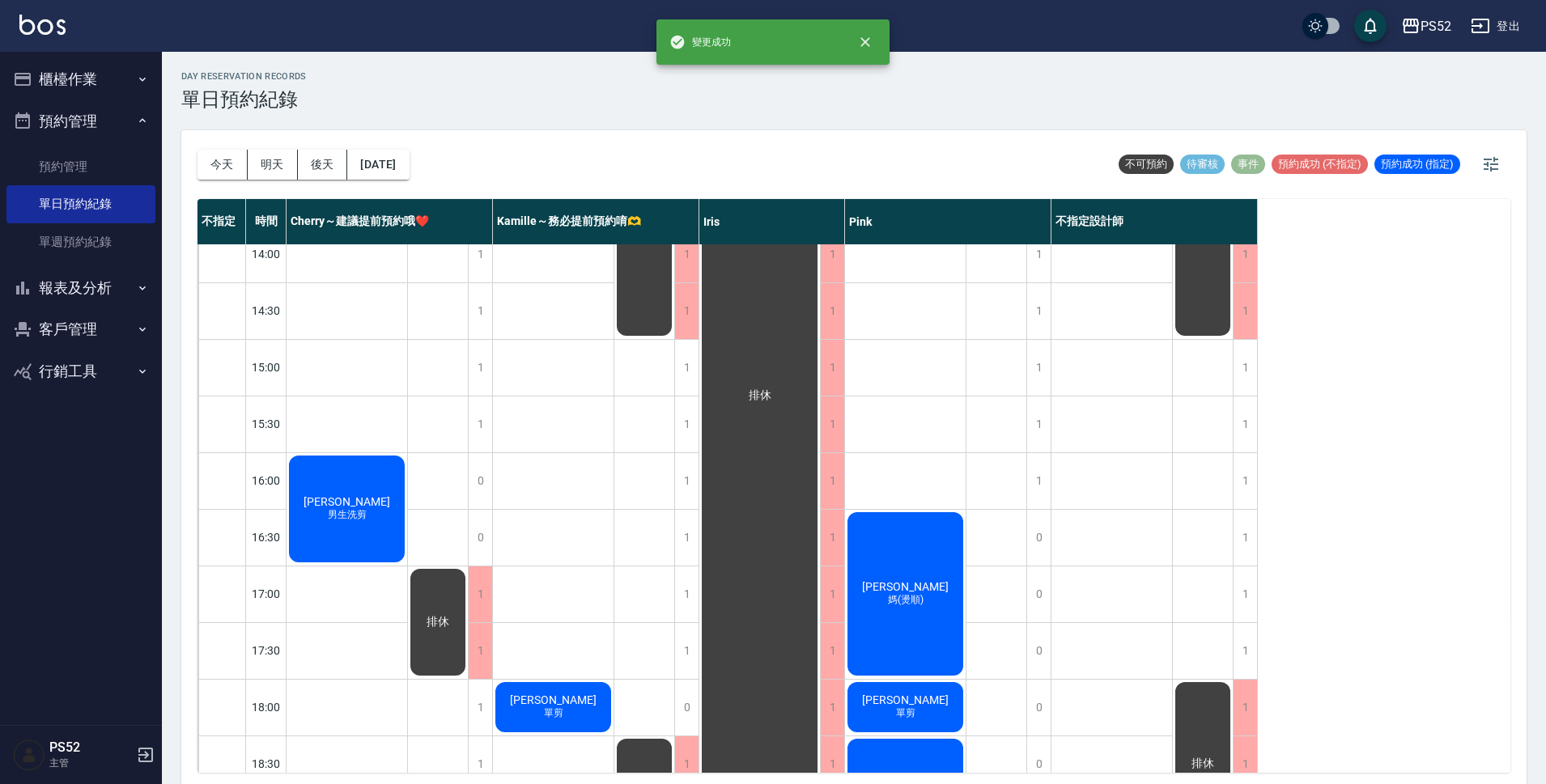
scroll to position [432, 0]
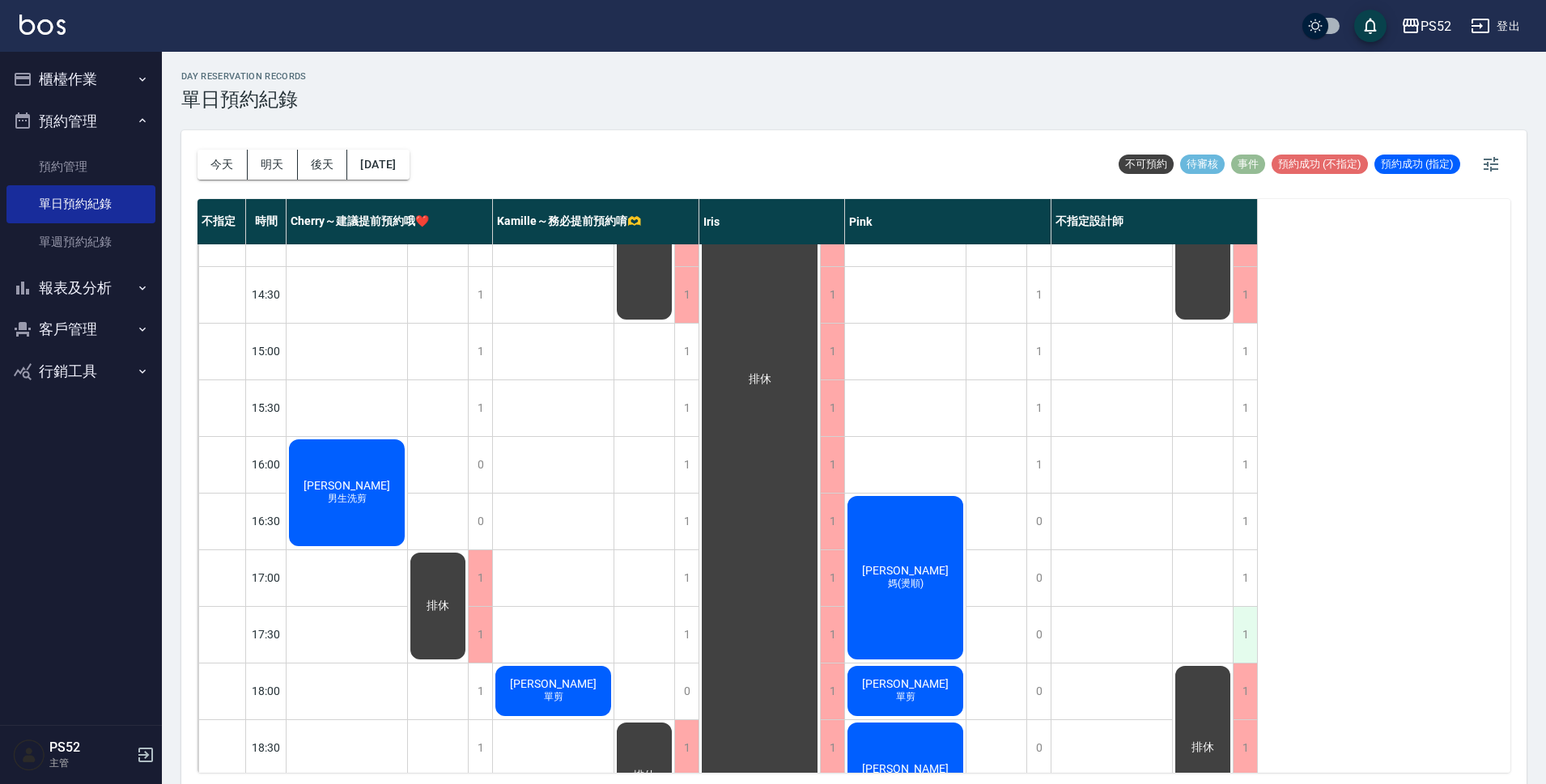
click at [1237, 634] on div "1" at bounding box center [1245, 634] width 24 height 56
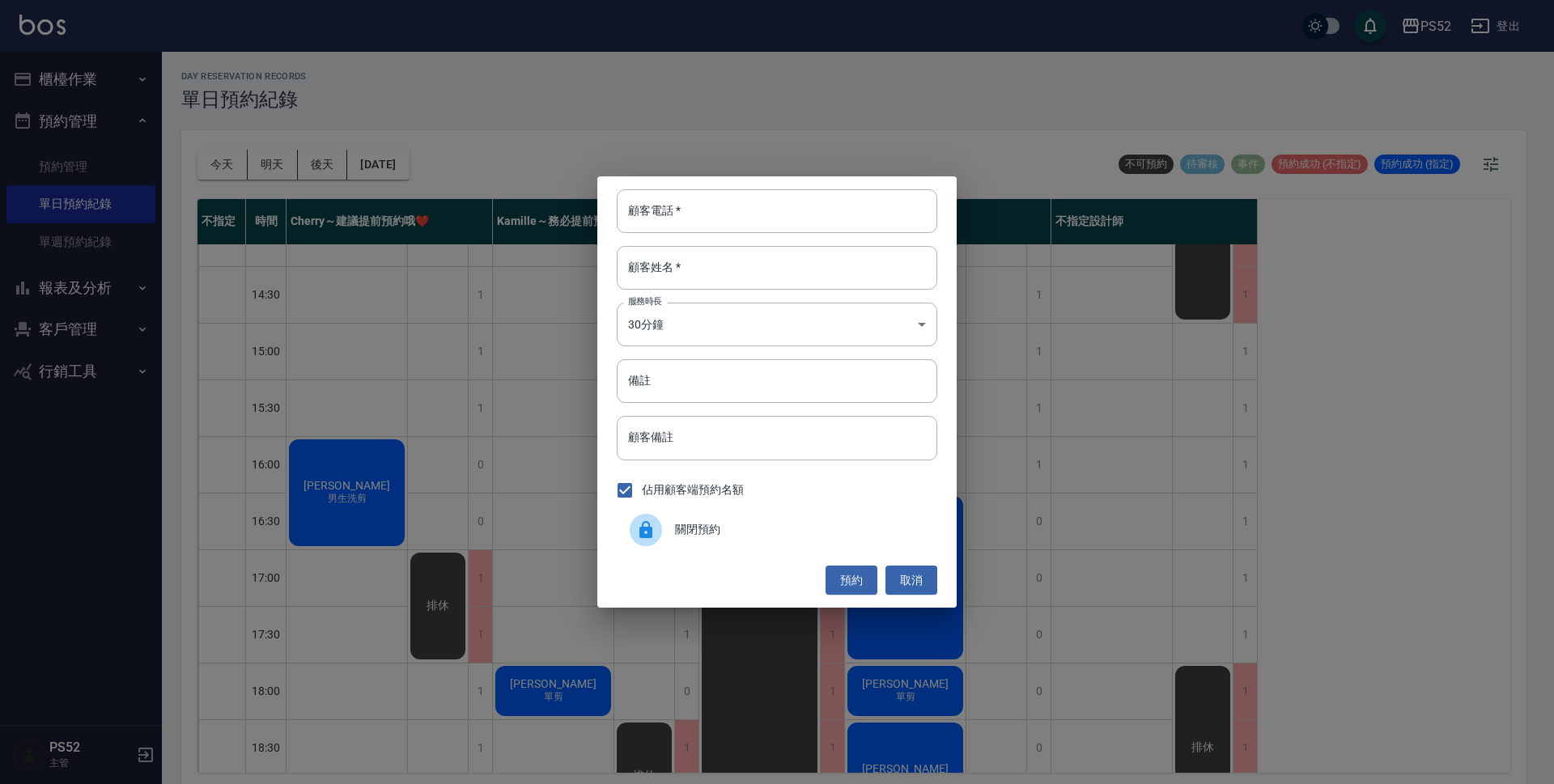
click at [726, 532] on span "關閉預約" at bounding box center [800, 529] width 250 height 17
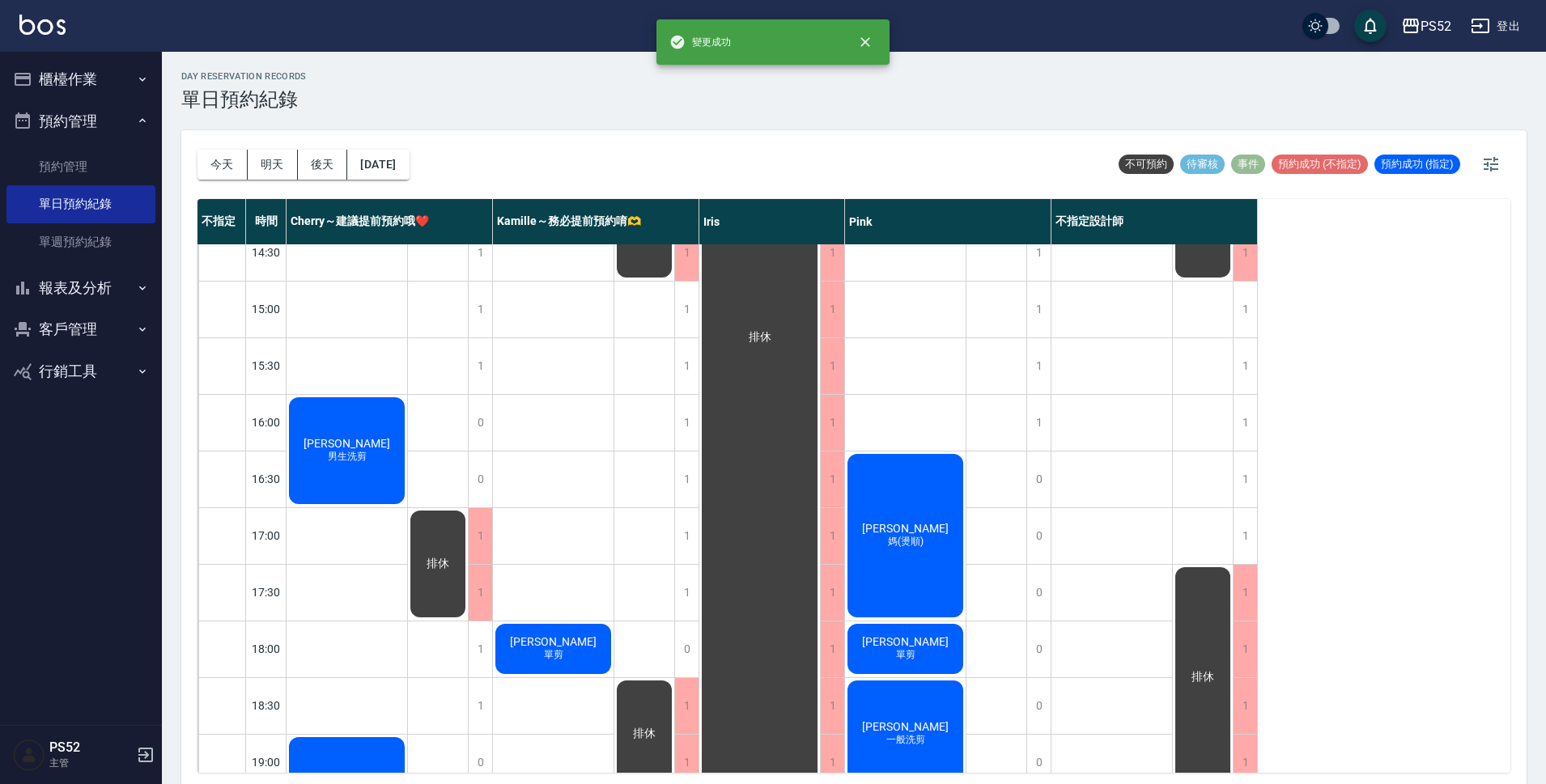
scroll to position [619, 0]
